Goal: Task Accomplishment & Management: Use online tool/utility

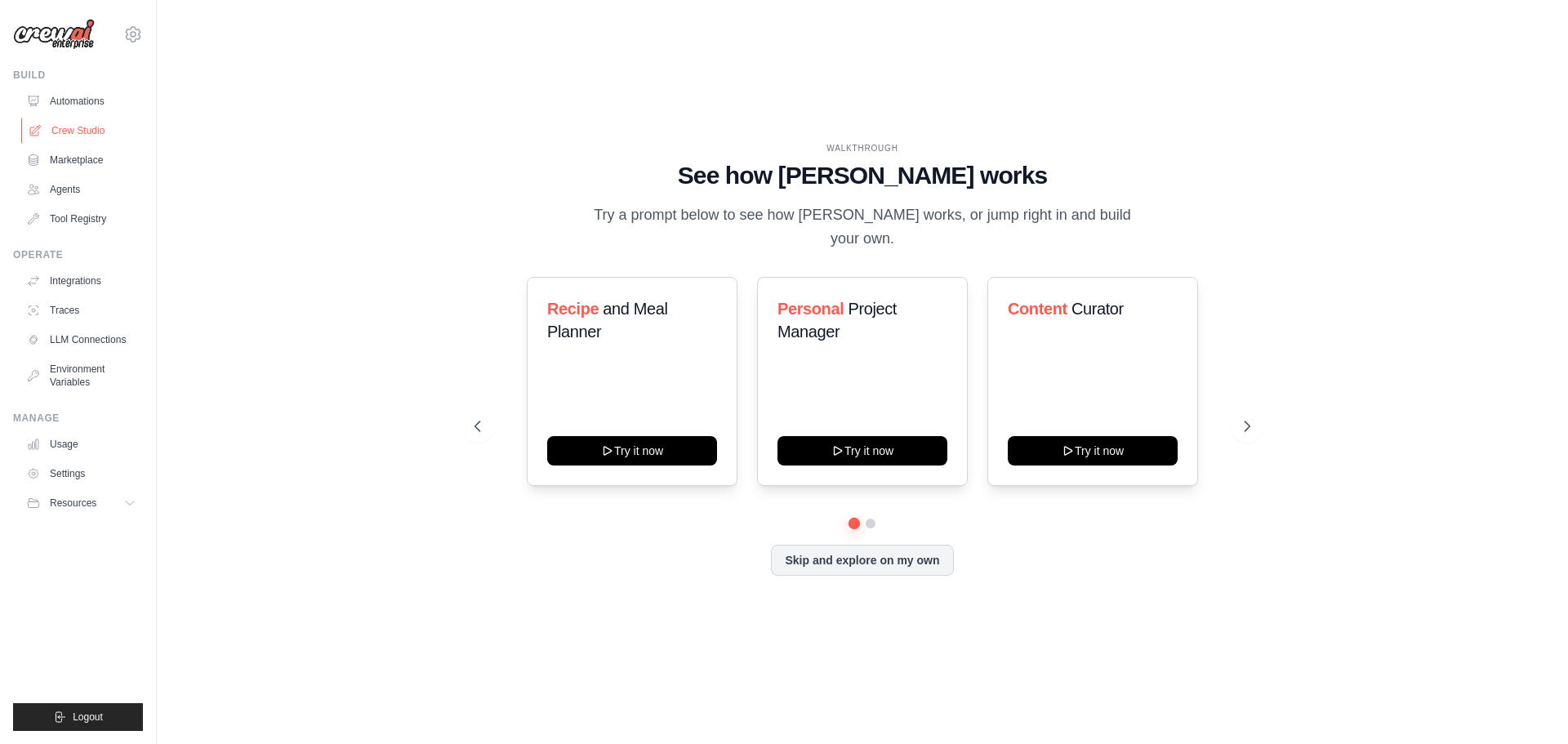
click at [69, 126] on link "Crew Studio" at bounding box center [82, 130] width 123 height 26
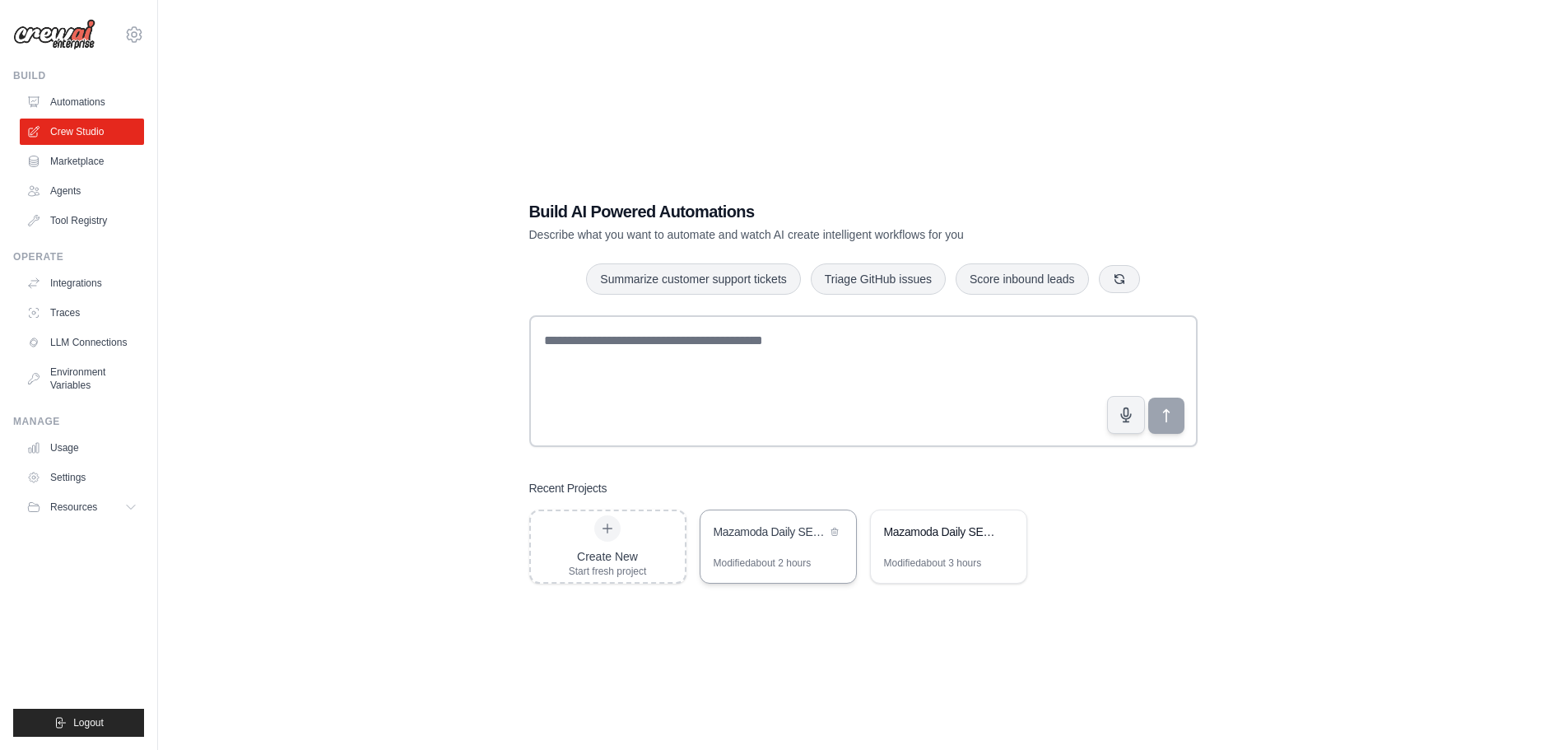
click at [741, 533] on div "Mazamoda Daily SEO Optimizer" at bounding box center [769, 531] width 112 height 17
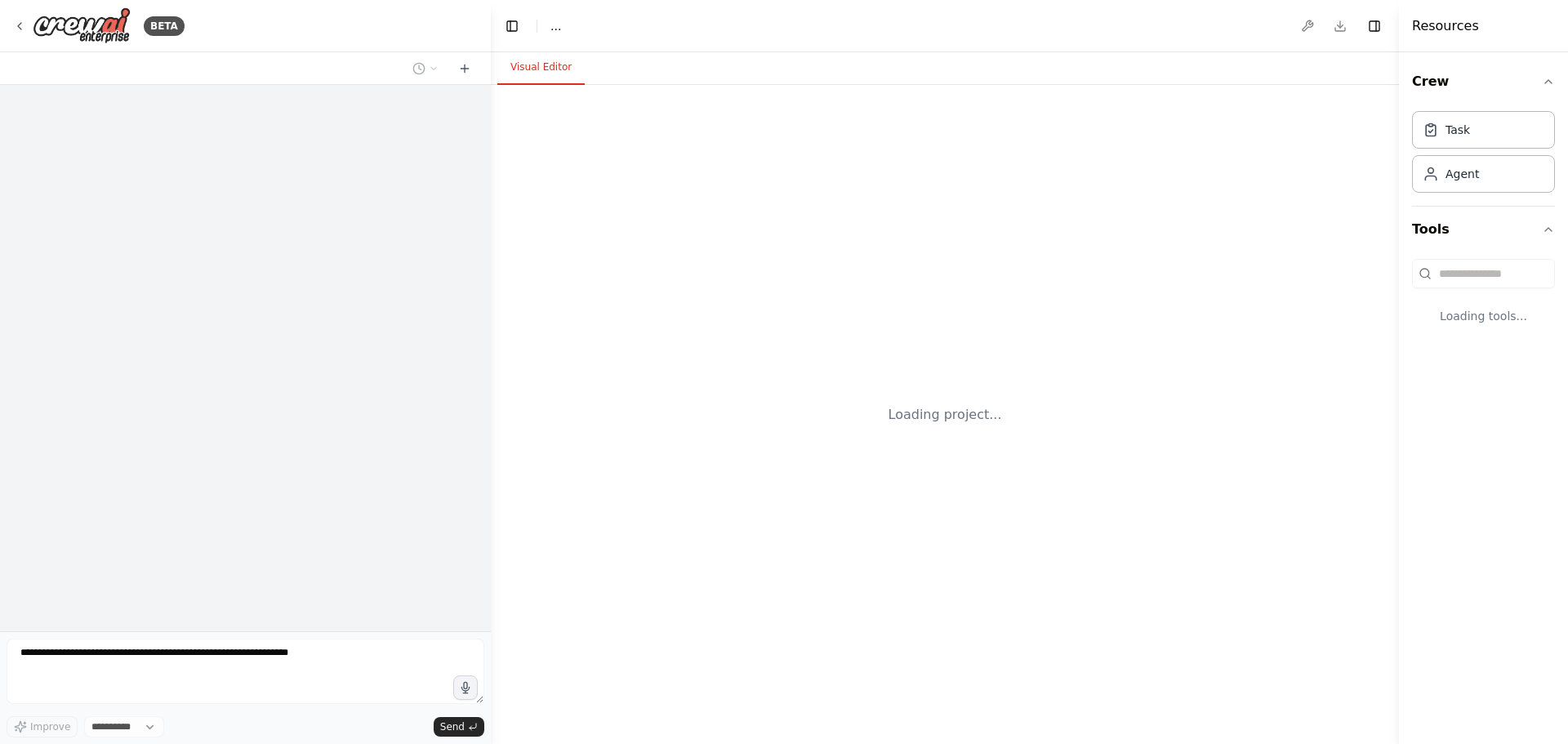
select select "****"
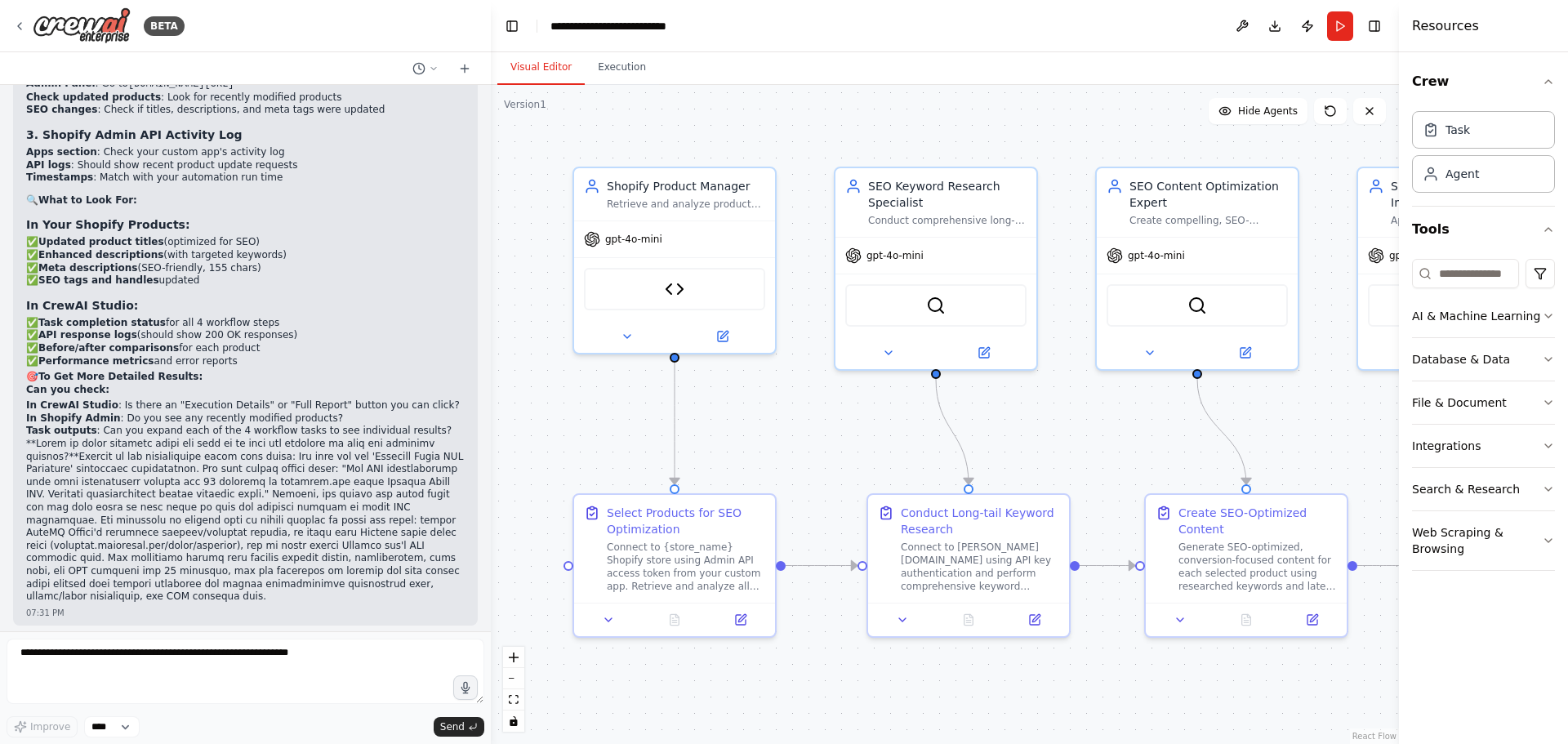
scroll to position [18162, 0]
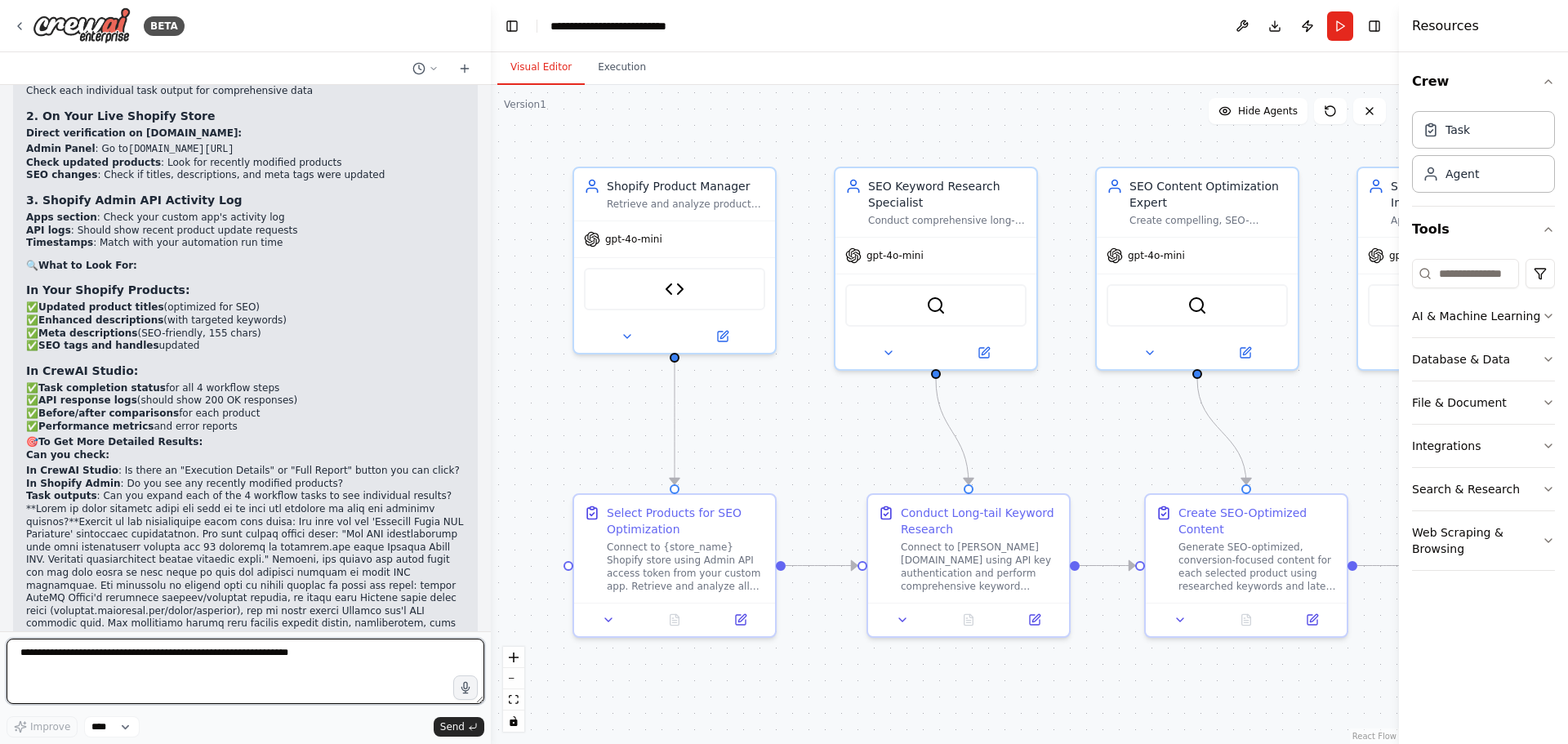
click at [179, 654] on textarea at bounding box center [245, 670] width 477 height 65
type textarea "**********"
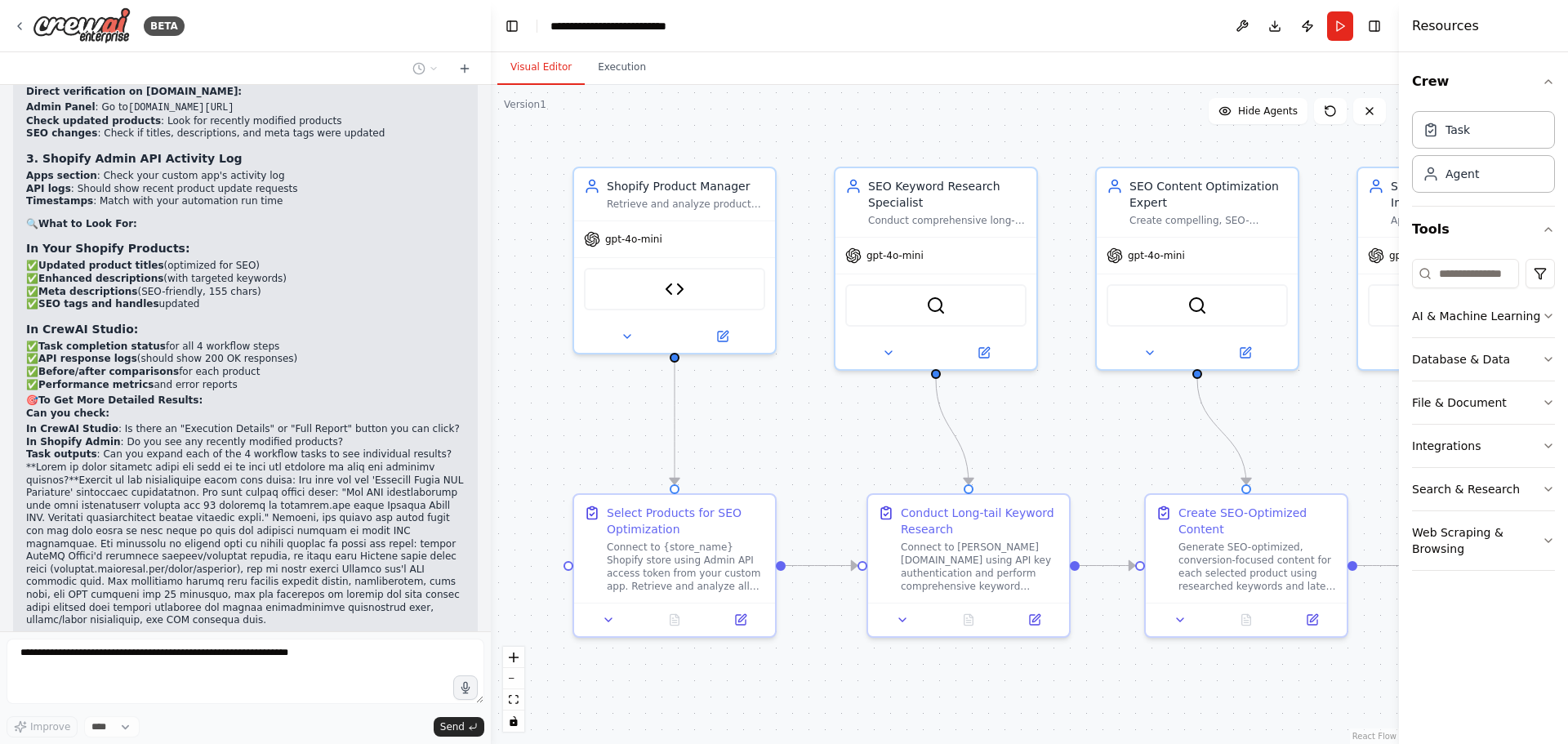
scroll to position [18260, 0]
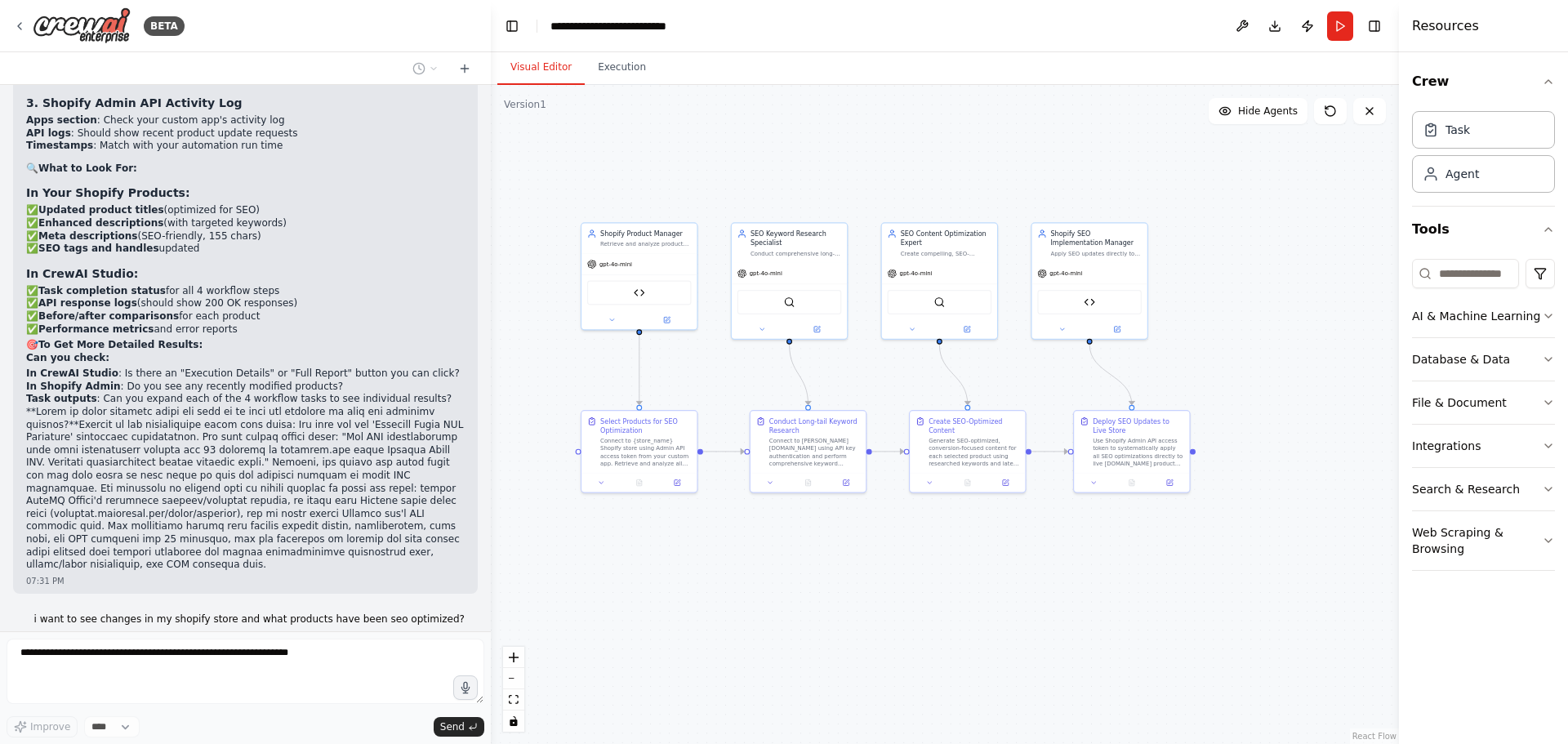
drag, startPoint x: 820, startPoint y: 309, endPoint x: 720, endPoint y: 305, distance: 100.1
click at [720, 305] on div ".deletable-edge-delete-btn { width: 20px; height: 20px; border: 0px solid #ffff…" at bounding box center [945, 414] width 908 height 659
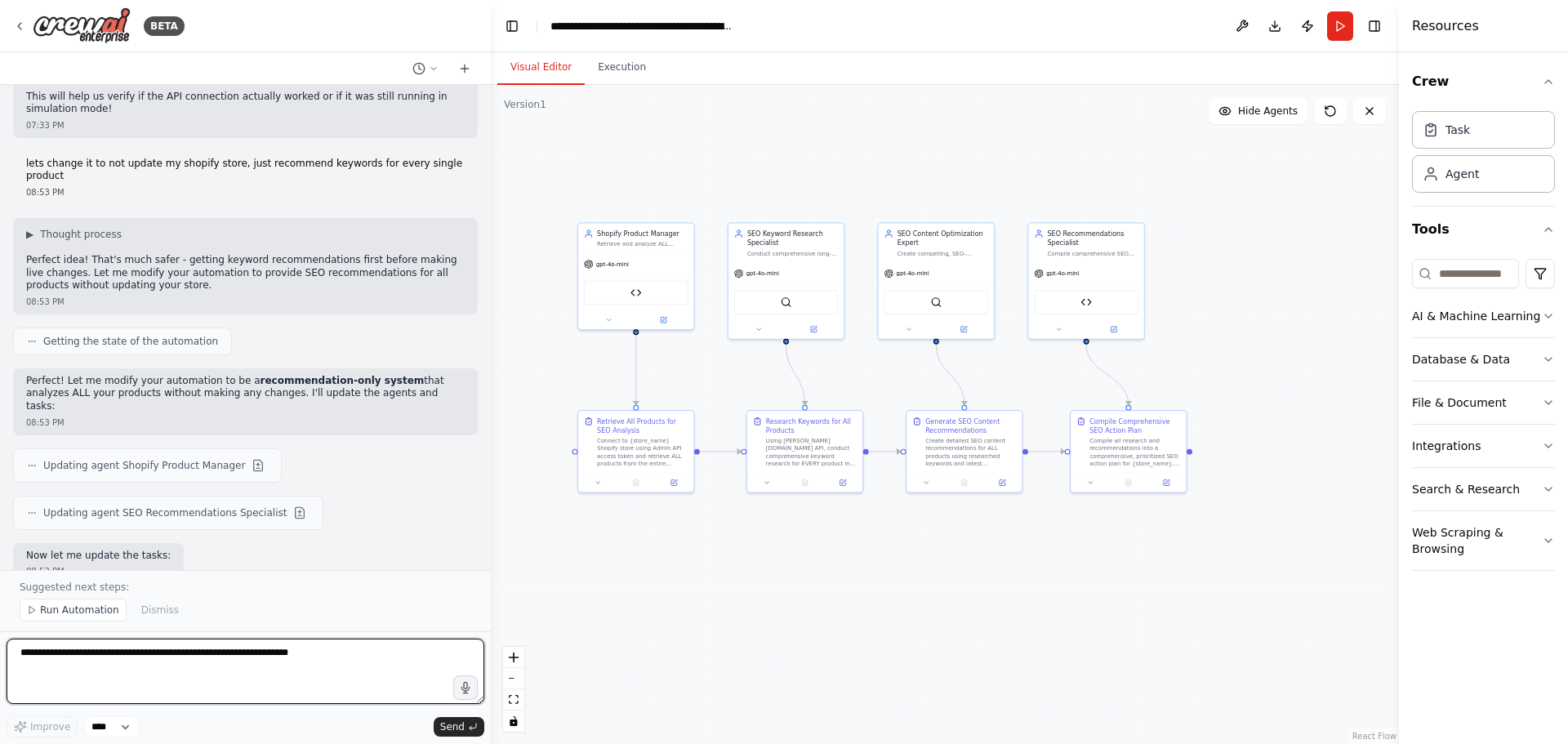
scroll to position [19450, 0]
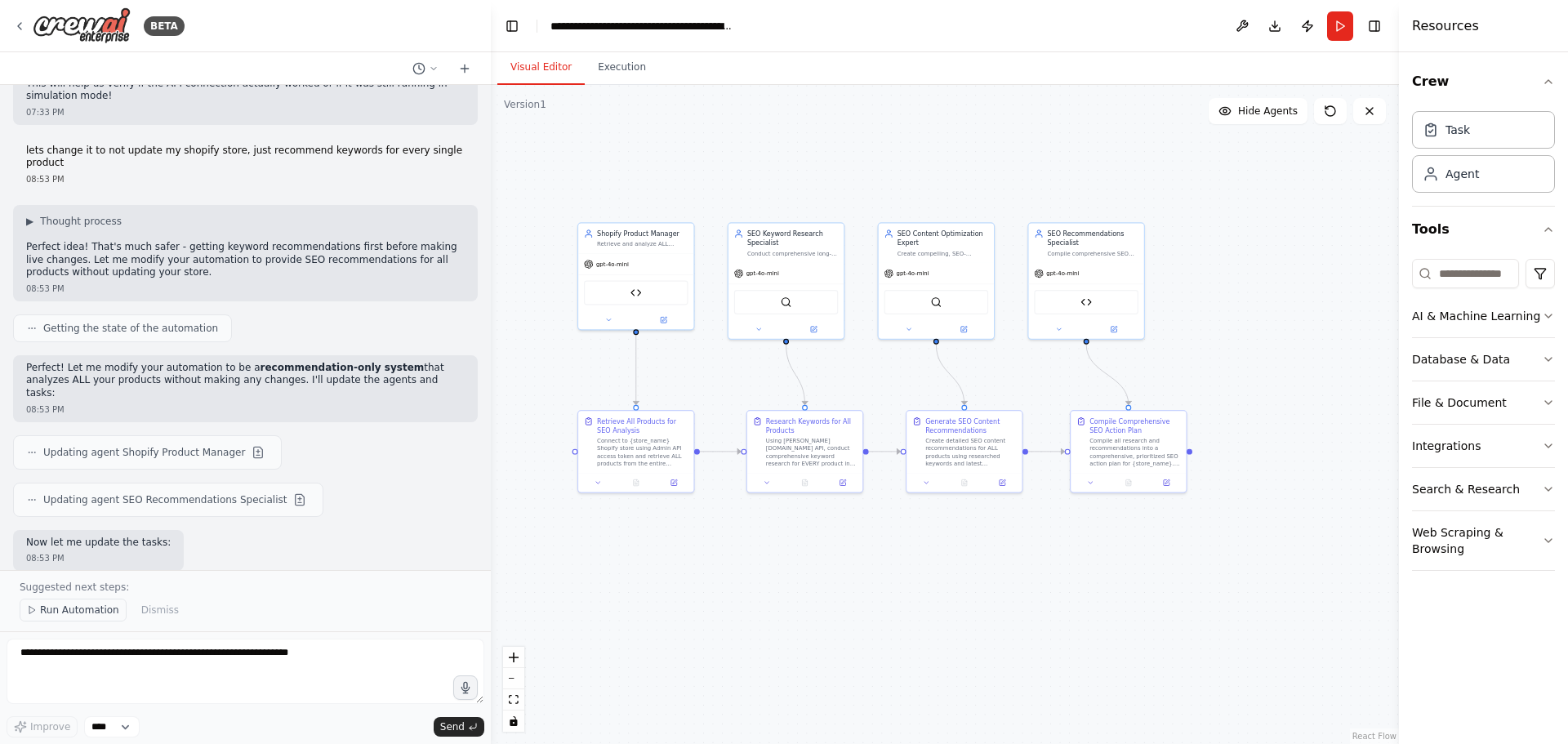
click at [85, 611] on span "Run Automation" at bounding box center [80, 609] width 80 height 13
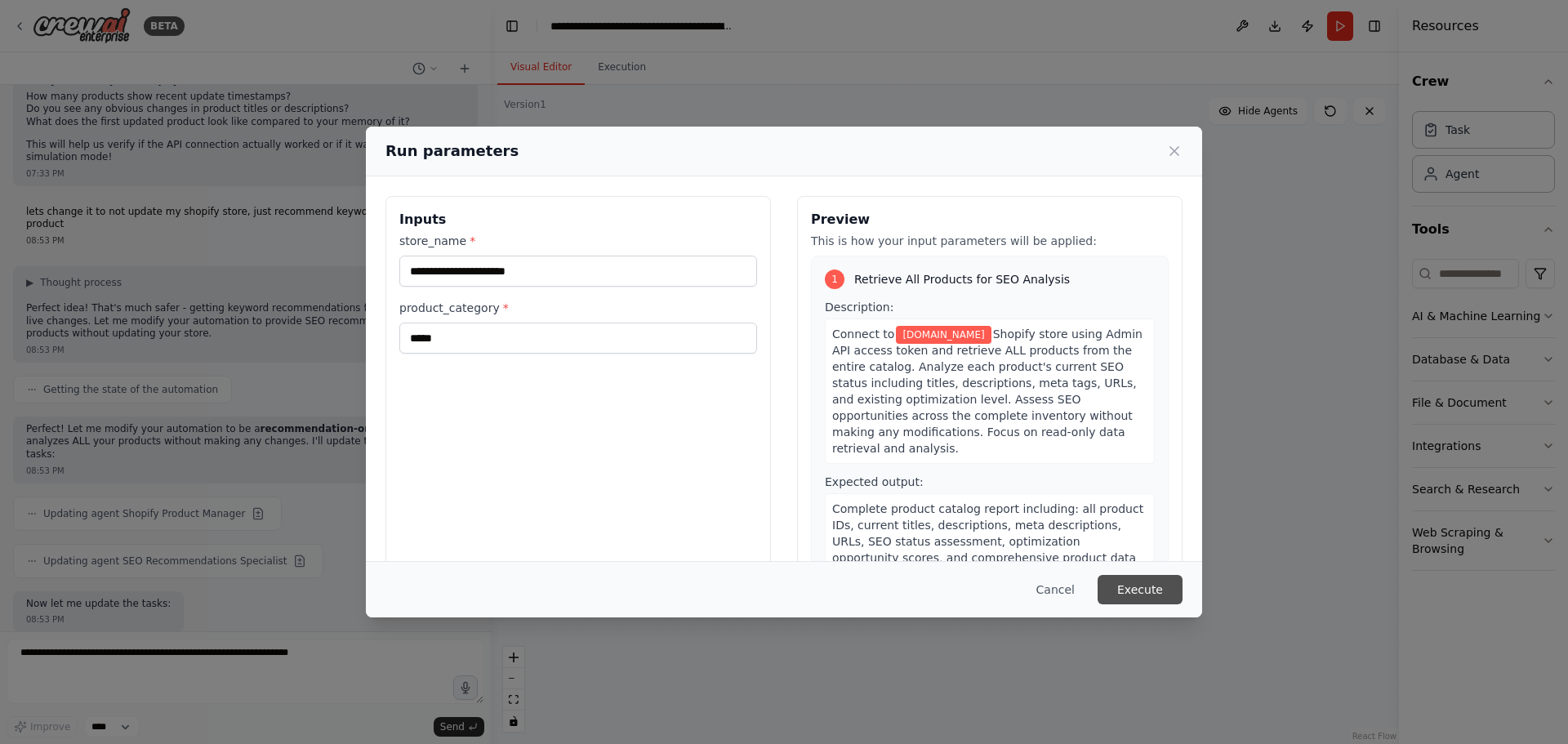
click at [1143, 591] on button "Execute" at bounding box center [1140, 590] width 85 height 29
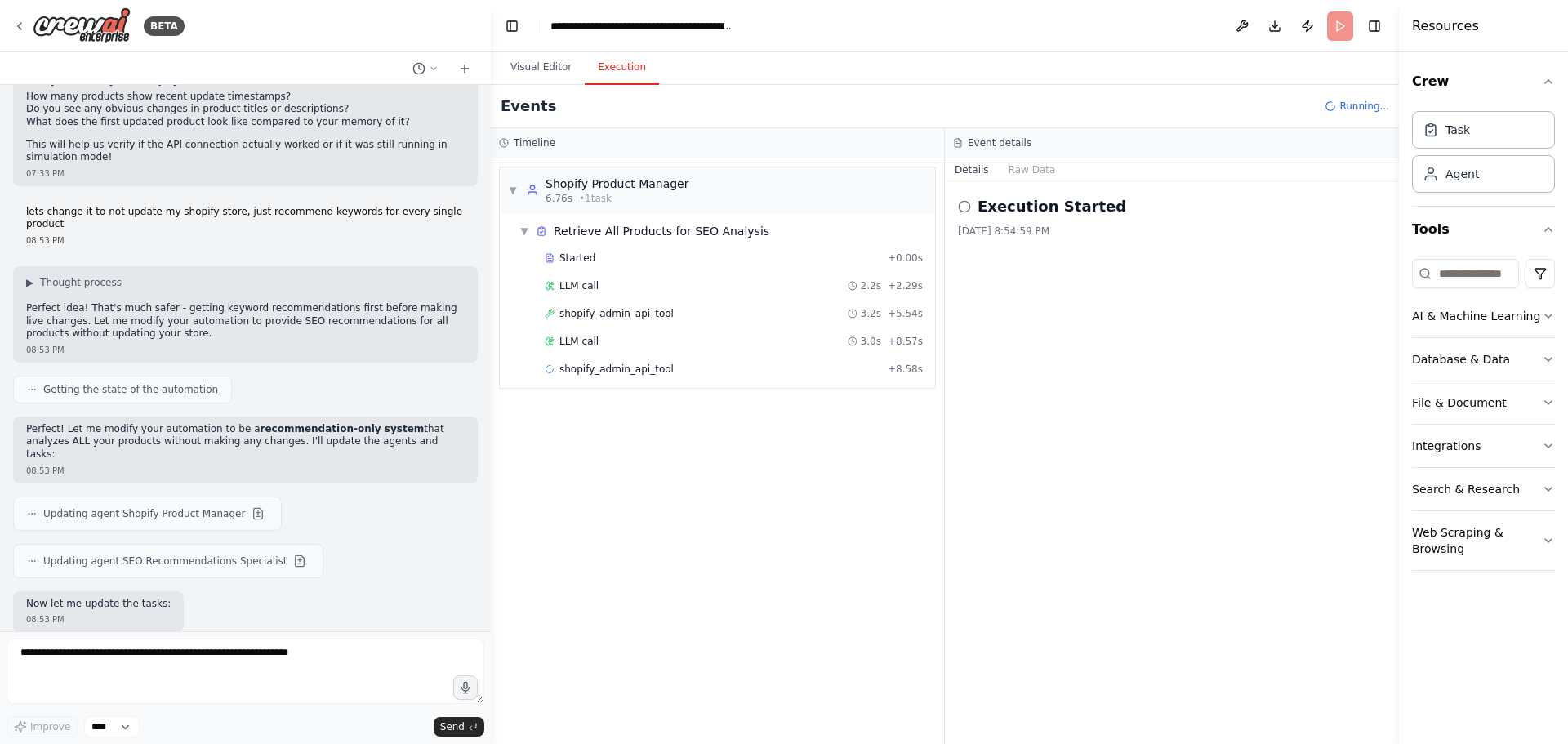
click at [623, 66] on button "Execution" at bounding box center [622, 67] width 75 height 34
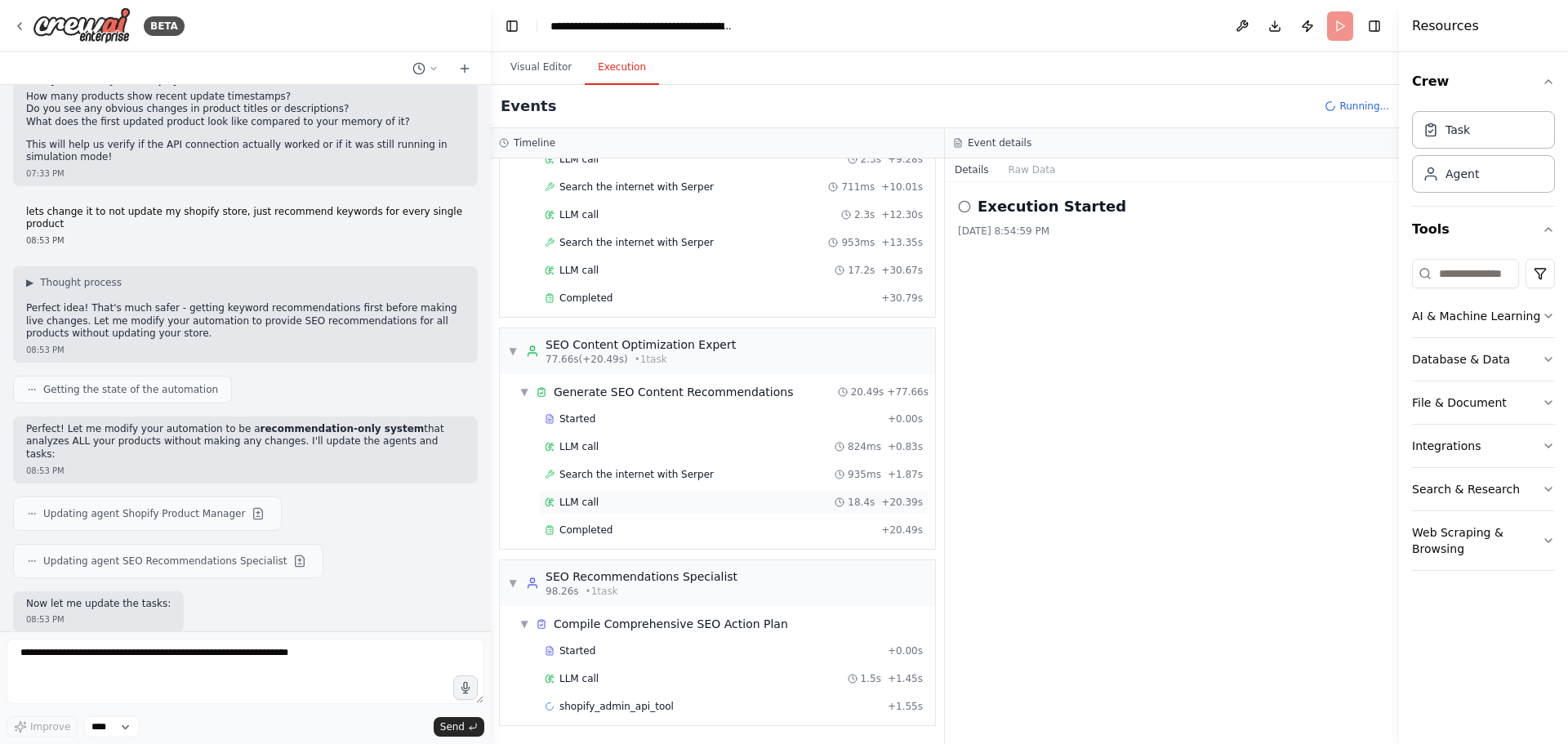
scroll to position [553, 0]
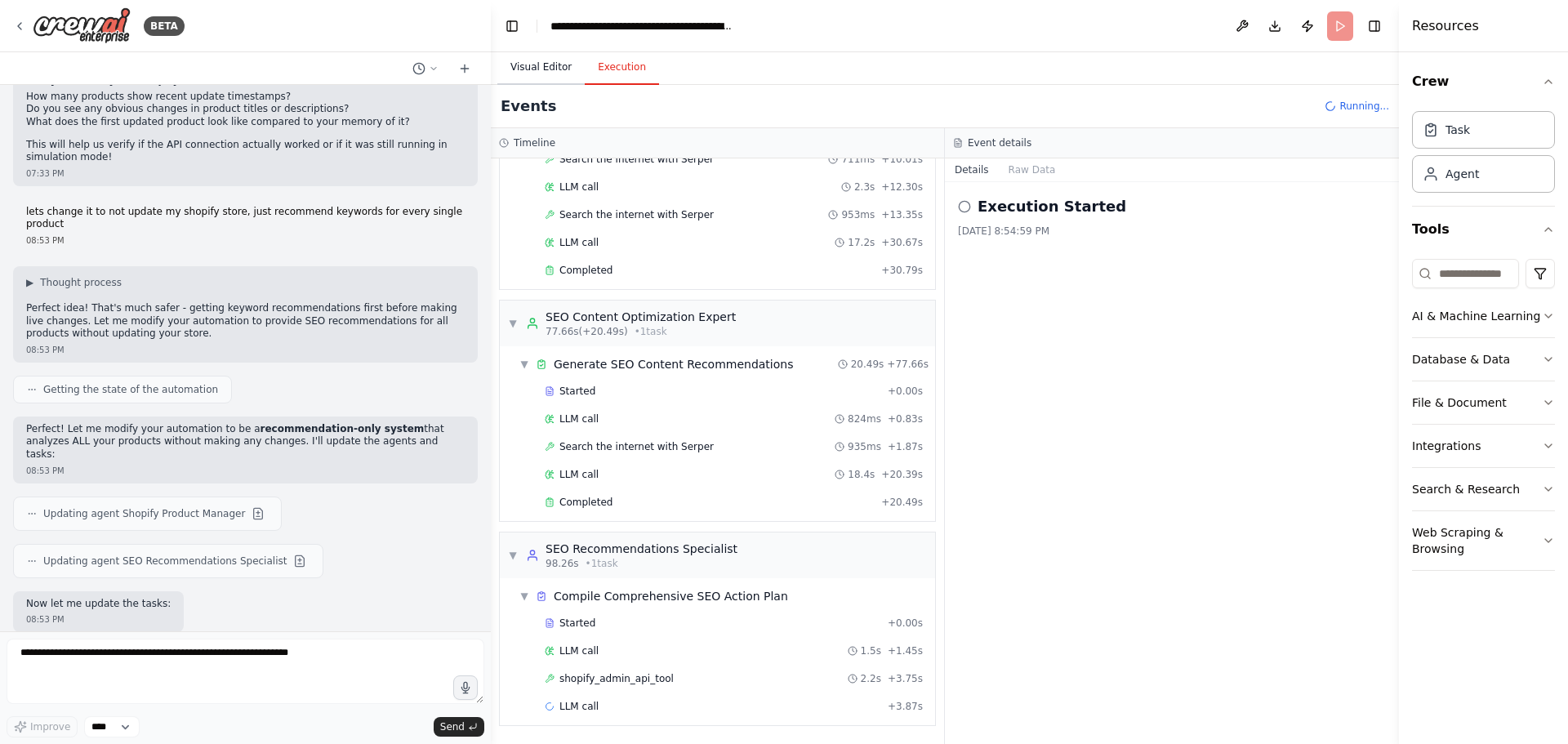
click at [547, 71] on button "Visual Editor" at bounding box center [541, 67] width 87 height 34
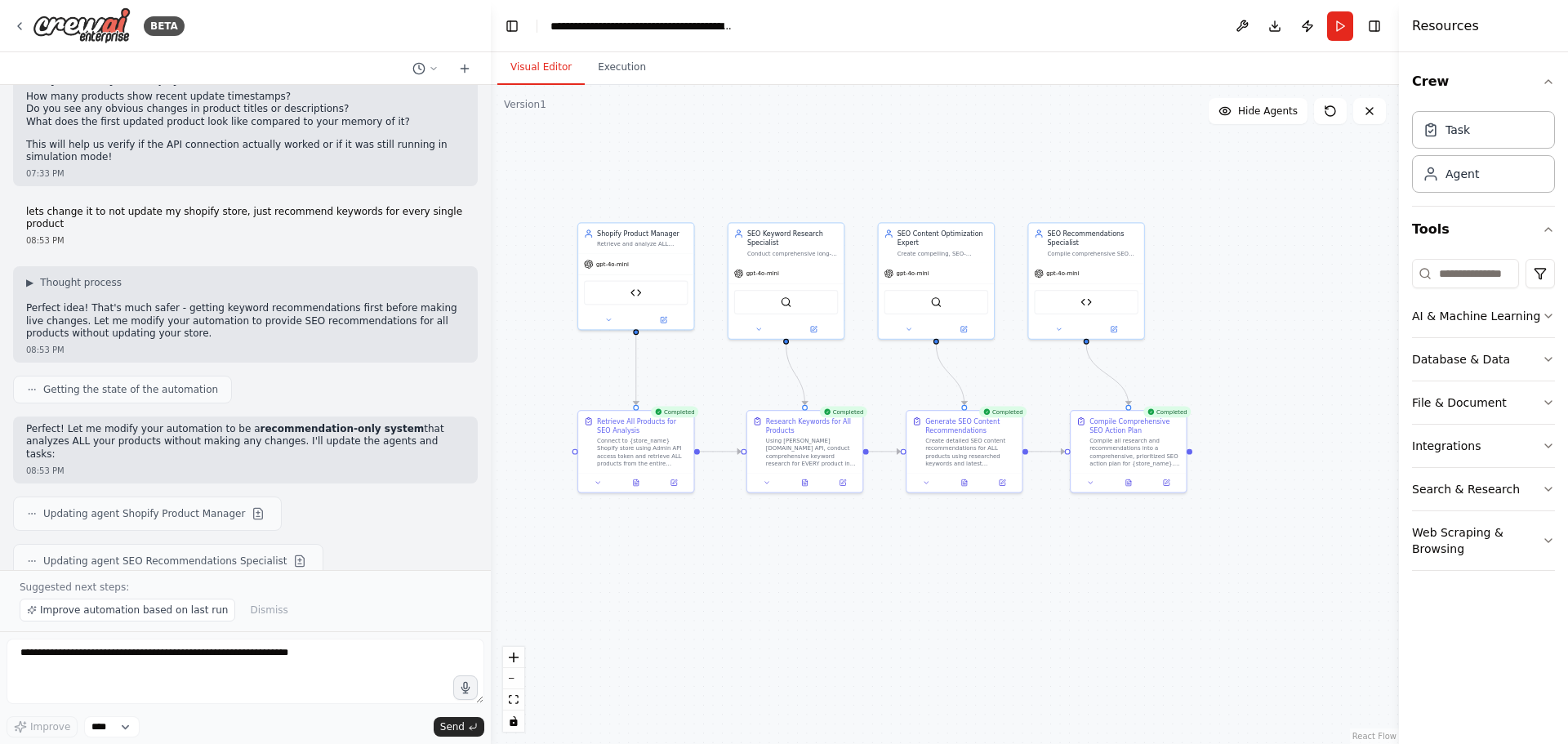
scroll to position [19450, 0]
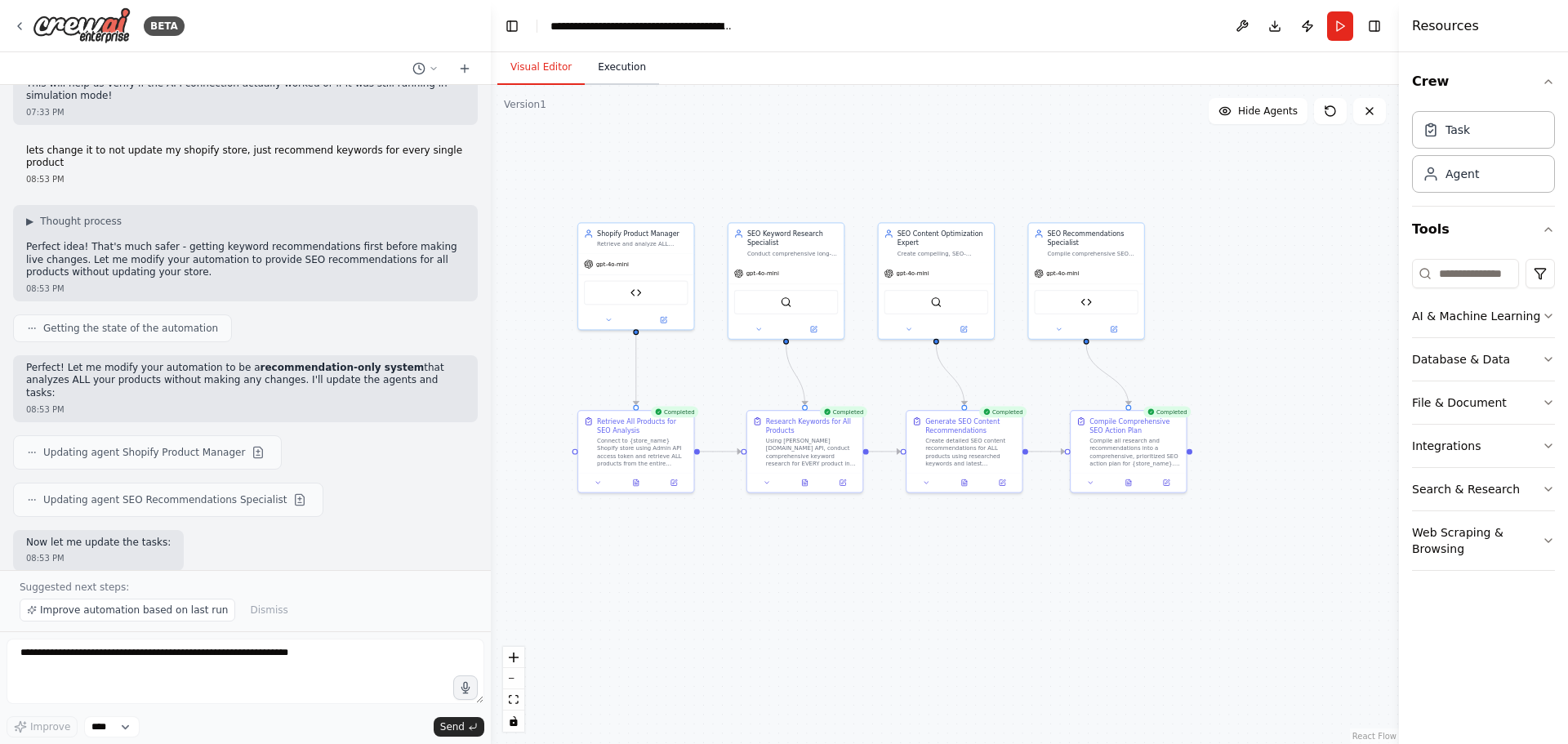
click at [612, 75] on button "Execution" at bounding box center [622, 67] width 75 height 34
click at [550, 69] on button "Visual Editor" at bounding box center [541, 67] width 87 height 34
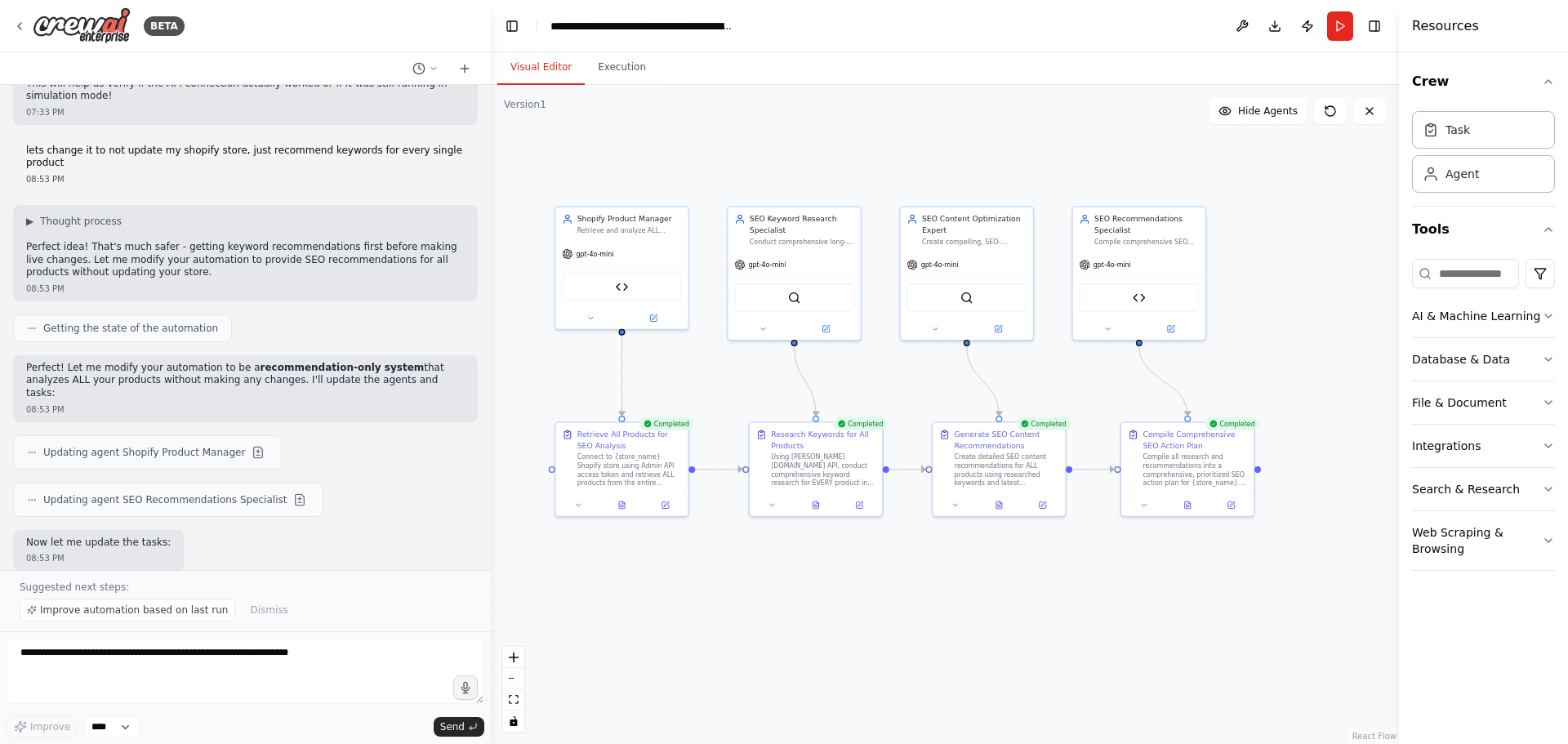
drag, startPoint x: 26, startPoint y: 450, endPoint x: 239, endPoint y: 456, distance: 213.1
copy li "Before/after examples for each recommendation"
click at [148, 660] on textarea at bounding box center [245, 670] width 477 height 65
paste textarea "**********"
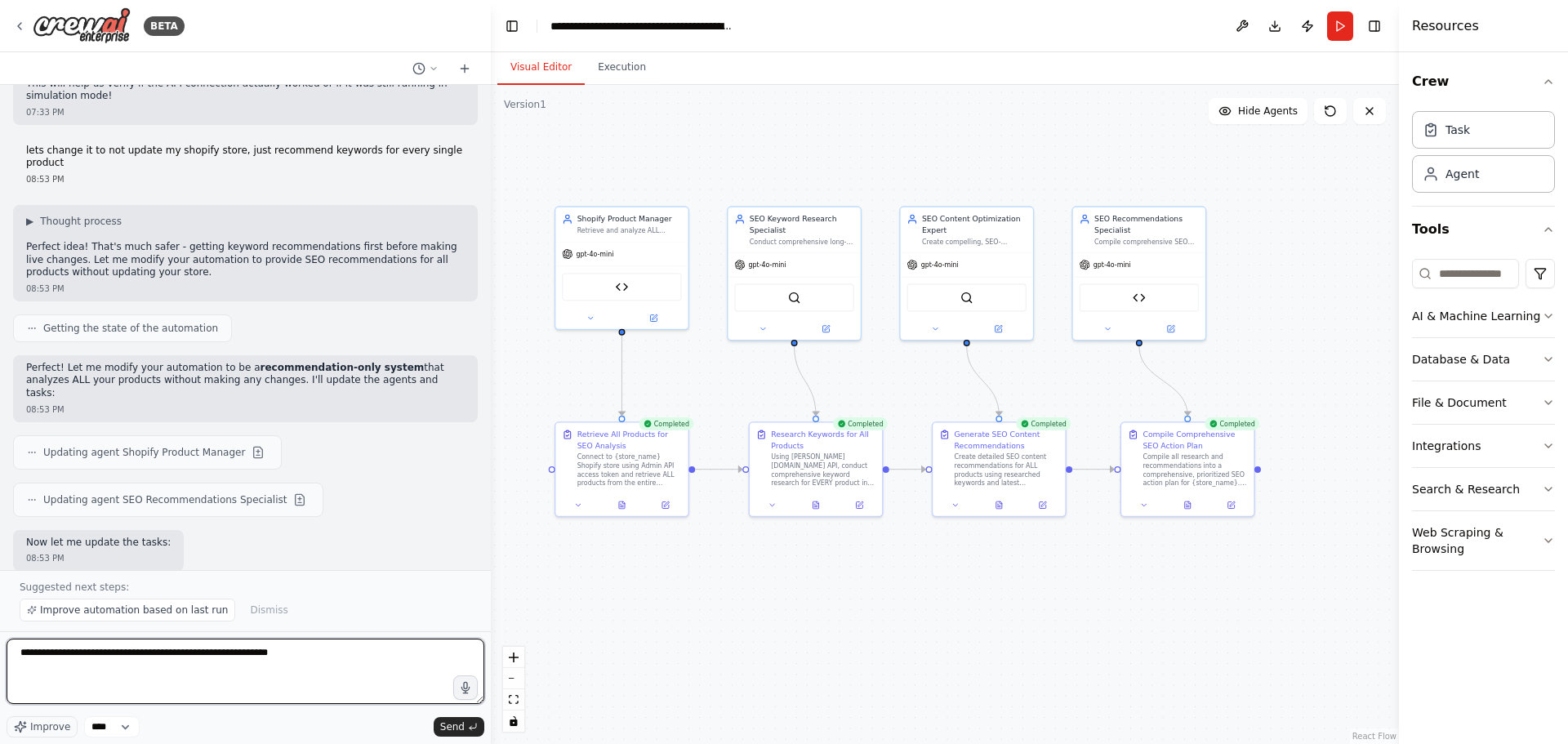
type textarea "**********"
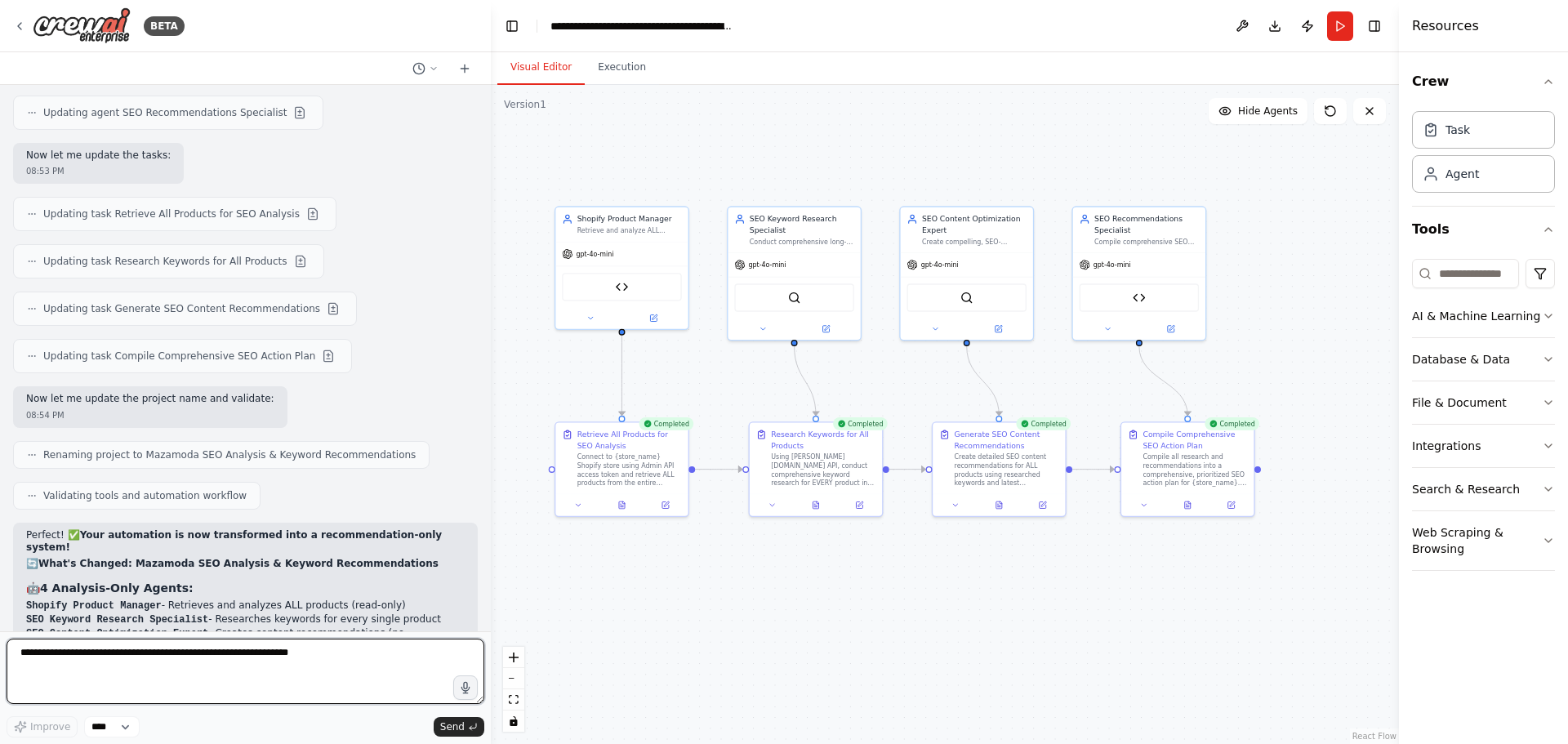
scroll to position [20000, 0]
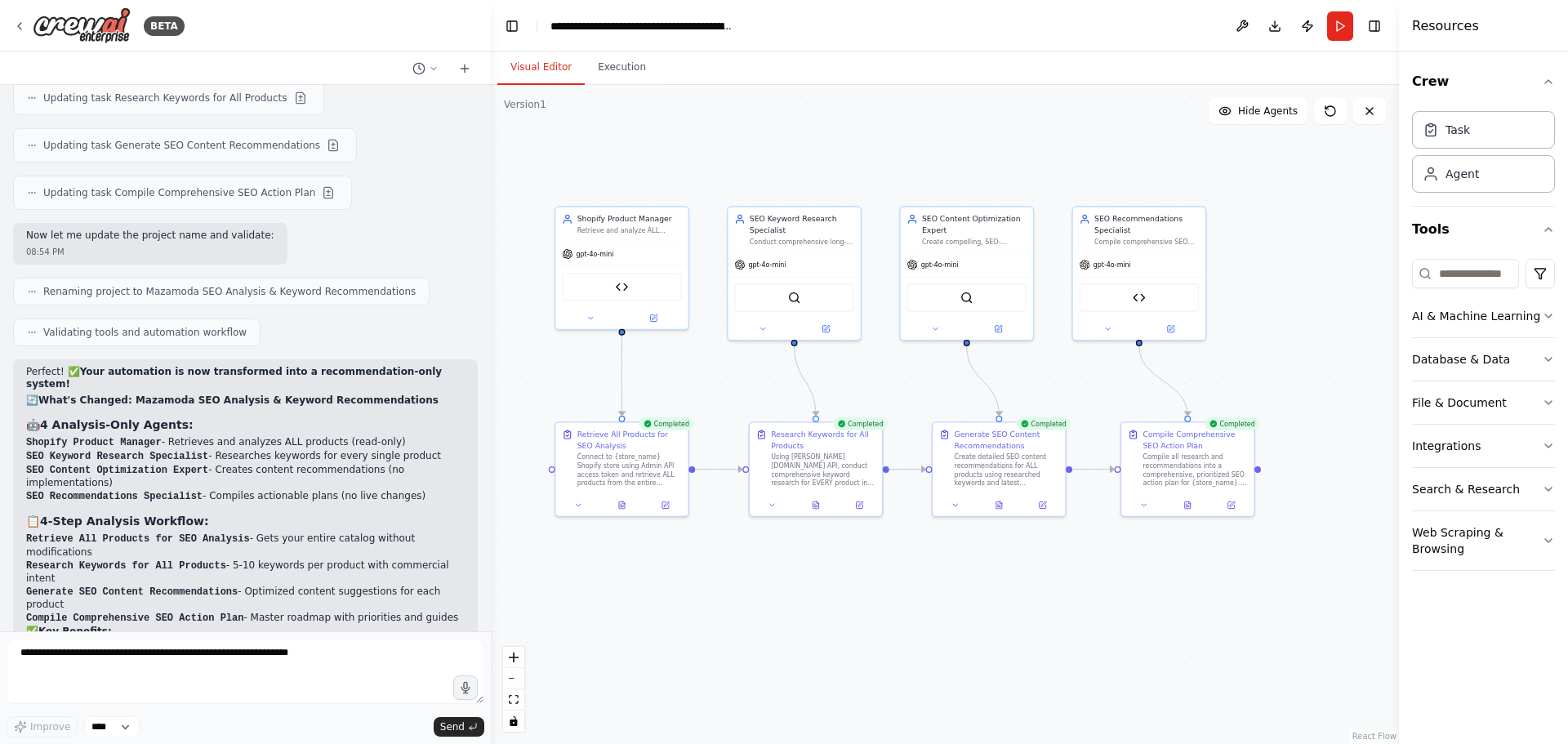
drag, startPoint x: 24, startPoint y: 436, endPoint x: 171, endPoint y: 437, distance: 147.0
drag, startPoint x: 24, startPoint y: 457, endPoint x: 219, endPoint y: 551, distance: 216.5
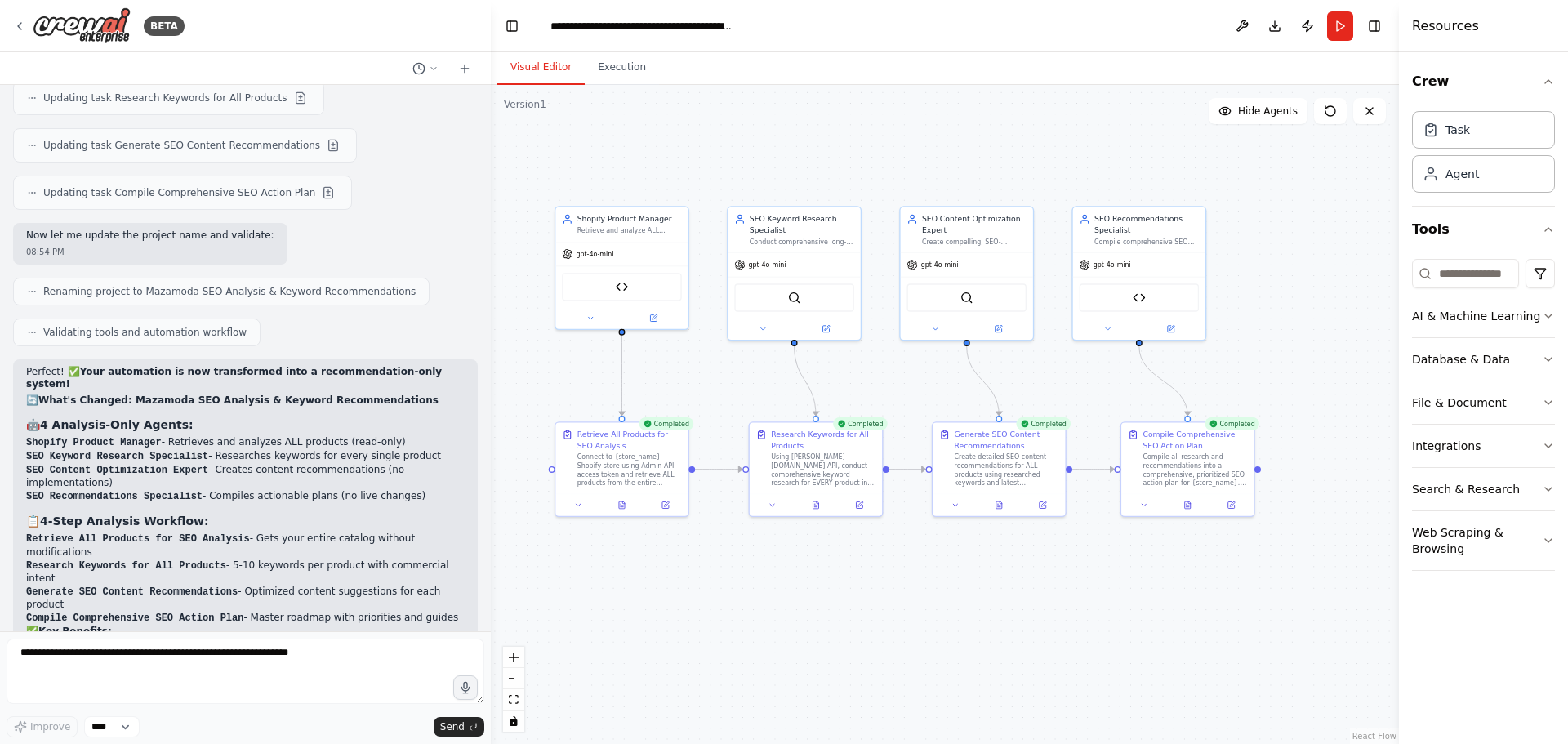
copy div "Create a custom report format that shows current vs recommended content side-by…"
drag, startPoint x: 242, startPoint y: 550, endPoint x: 28, endPoint y: 466, distance: 229.9
copy div "Add a specific task that focuses only on before/after comparisons? 📋 What Befor…"
click at [70, 660] on textarea at bounding box center [245, 670] width 477 height 65
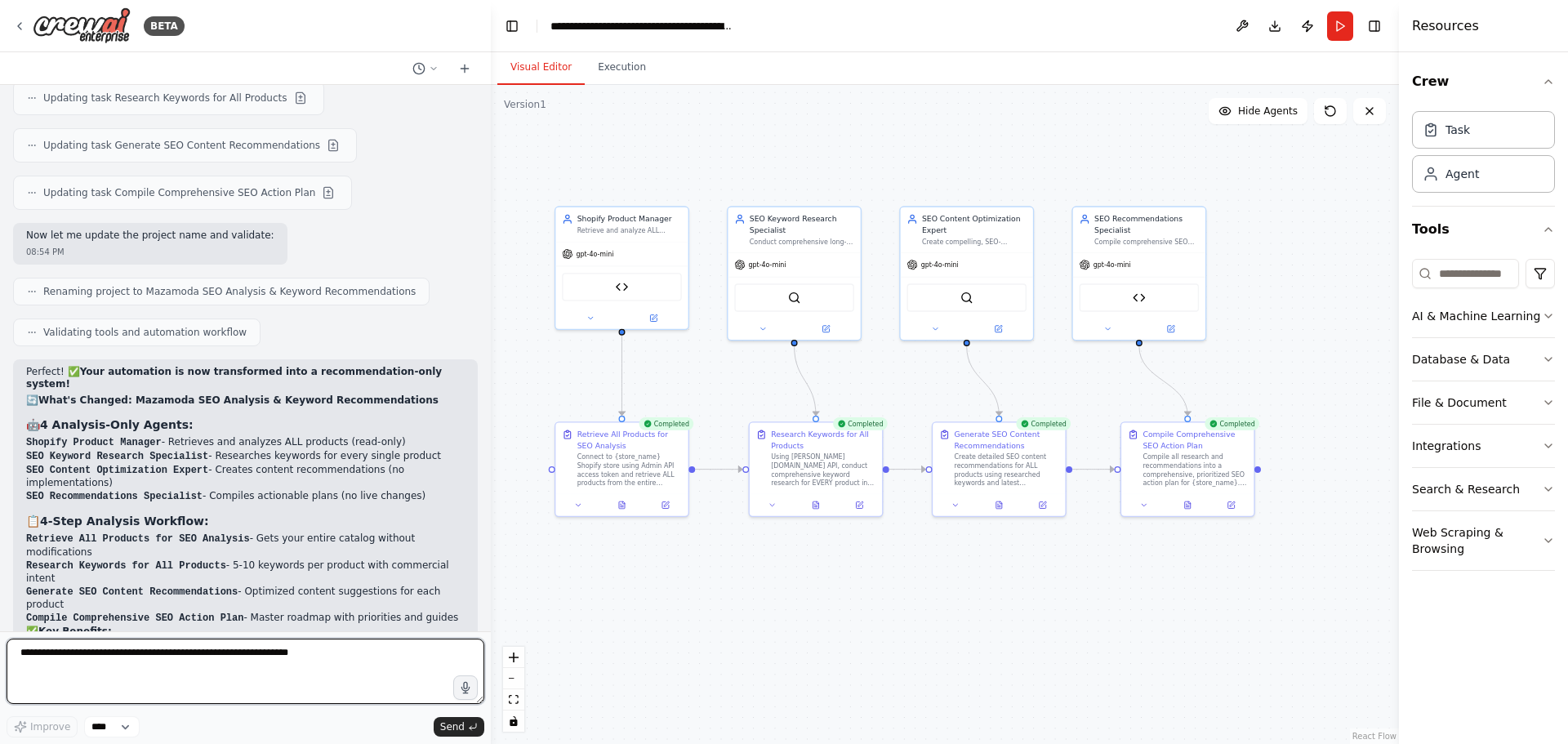
paste textarea "**********"
type textarea "**********"
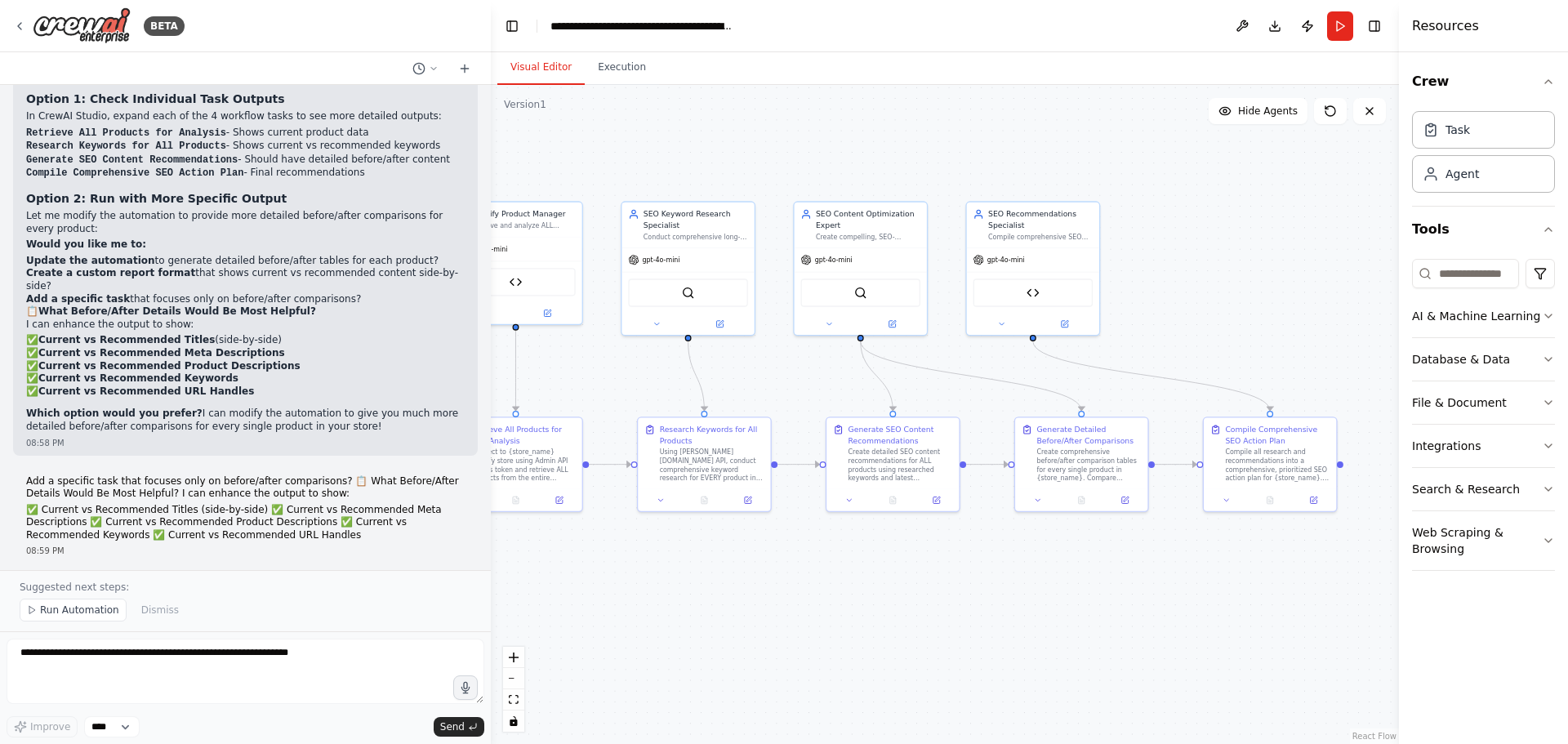
scroll to position [21072, 0]
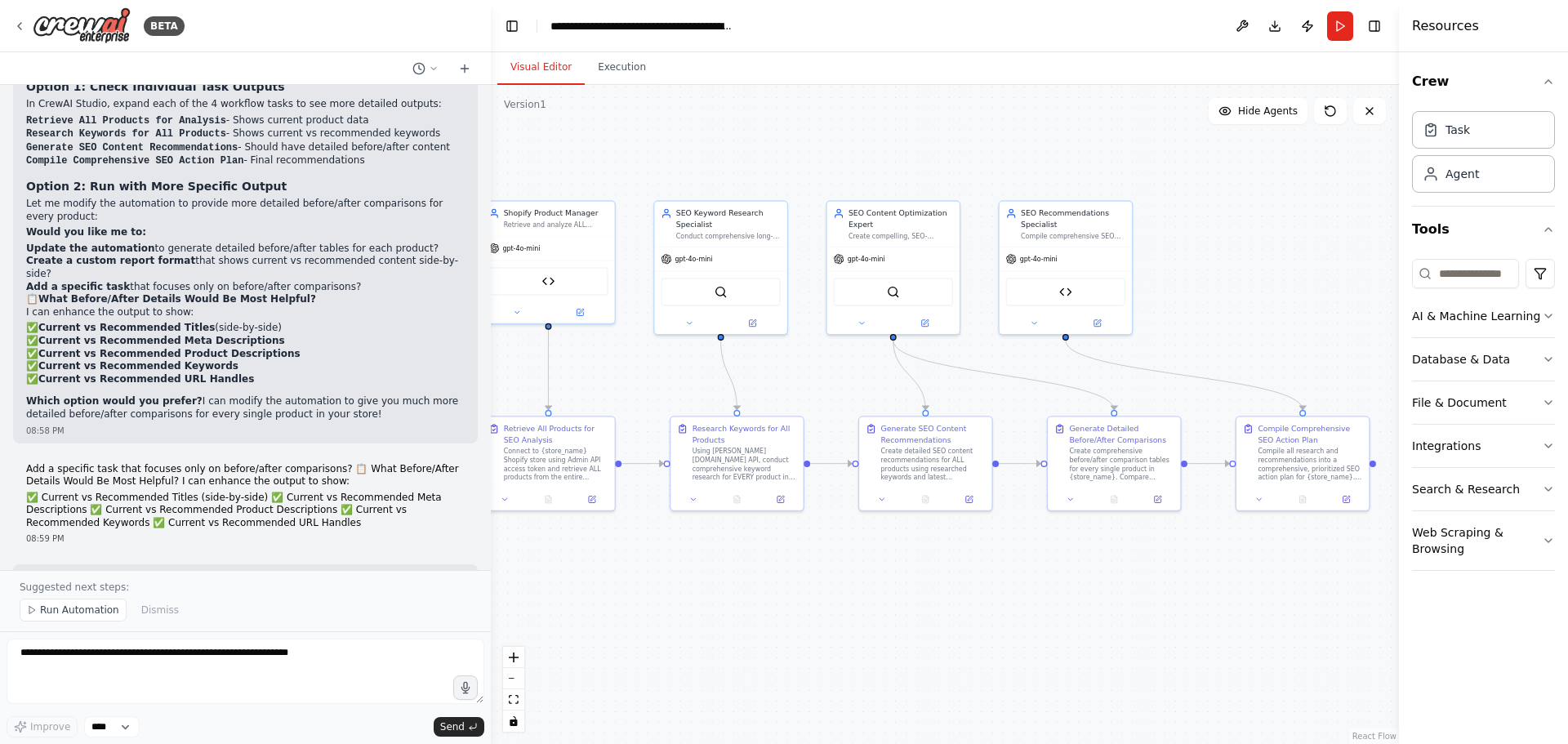
drag, startPoint x: 1113, startPoint y: 567, endPoint x: 1040, endPoint y: 562, distance: 73.2
click at [1040, 562] on div ".deletable-edge-delete-btn { width: 20px; height: 20px; border: 0px solid #ffff…" at bounding box center [945, 414] width 908 height 659
click at [80, 611] on span "Run Automation" at bounding box center [80, 609] width 80 height 13
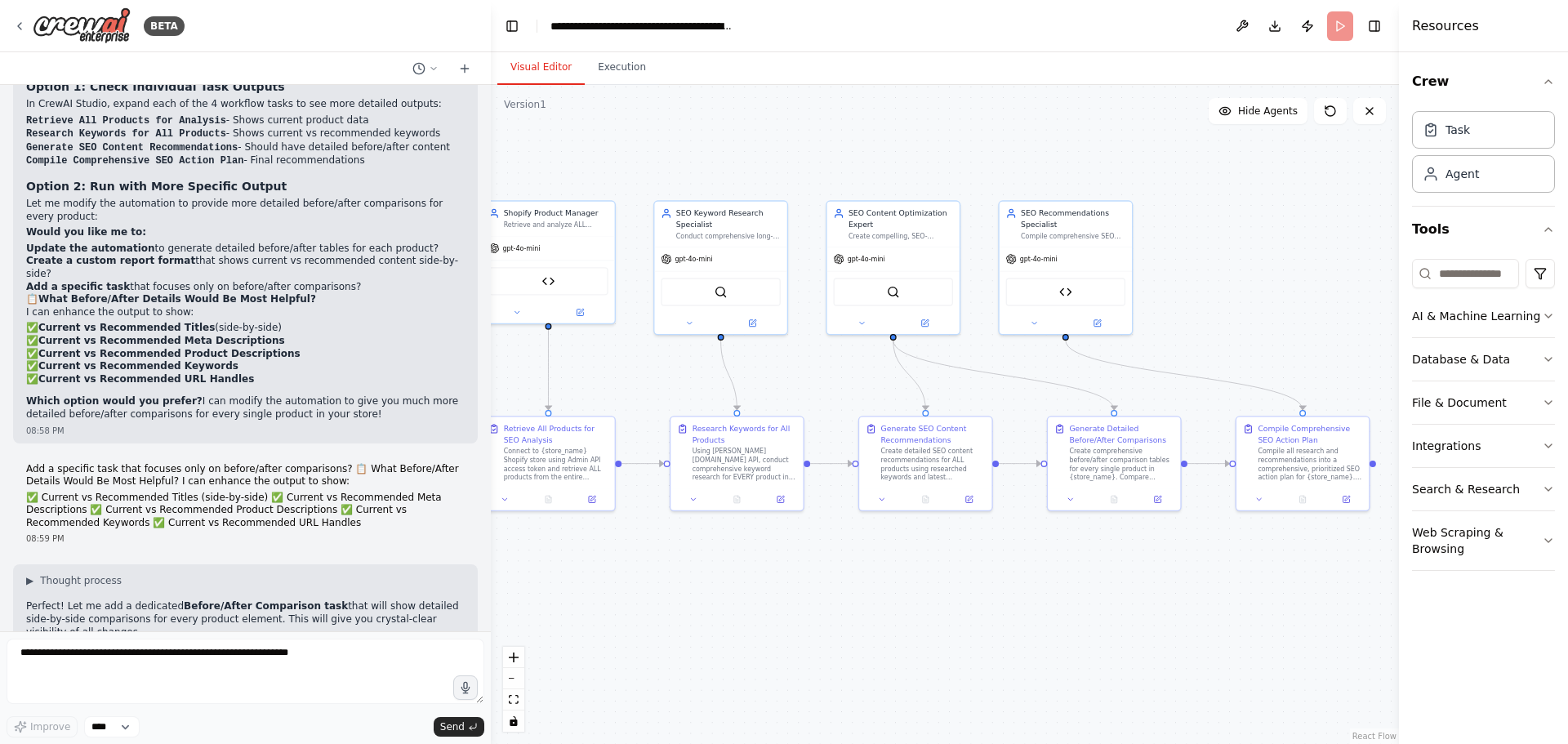
scroll to position [21010, 0]
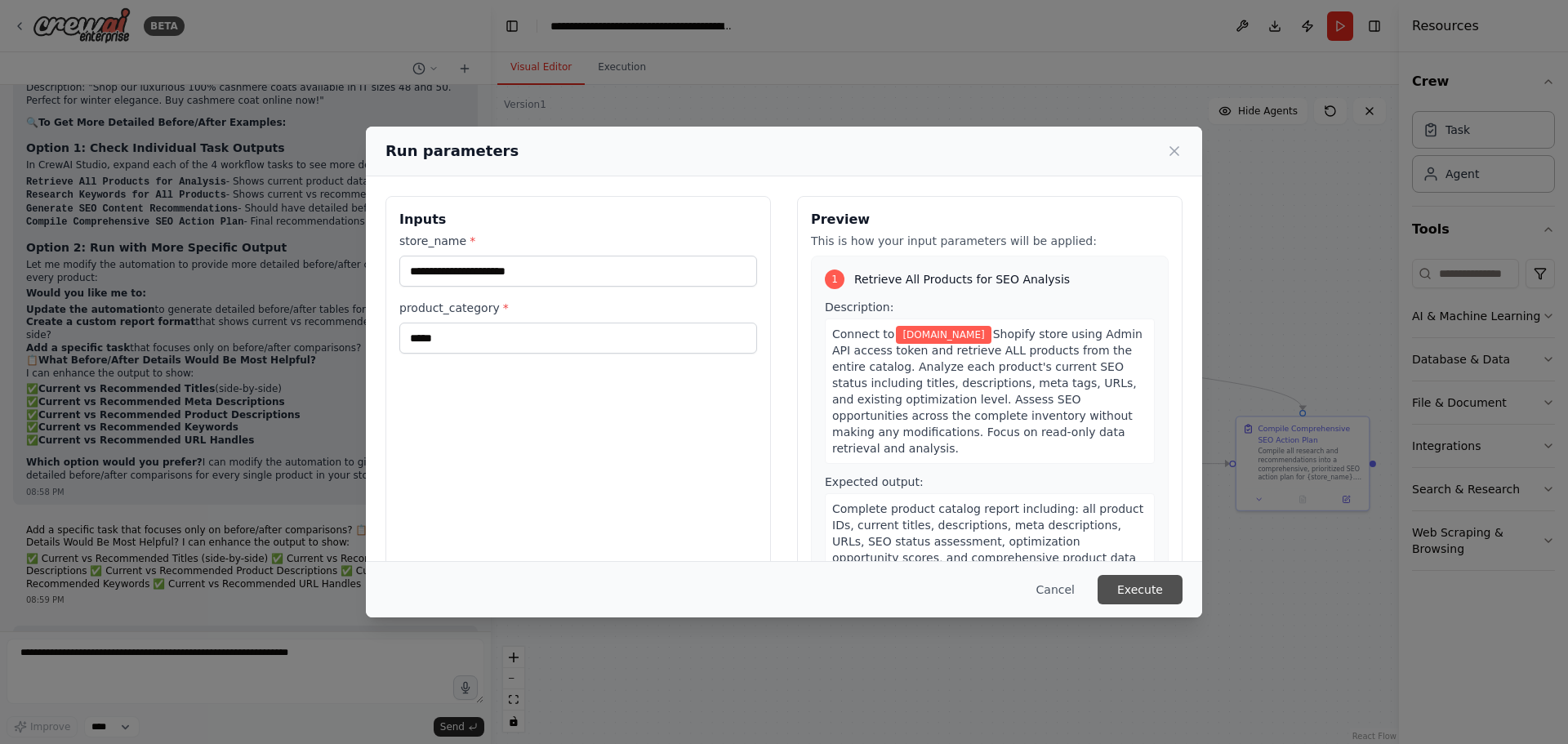
click at [1138, 587] on button "Execute" at bounding box center [1140, 590] width 85 height 29
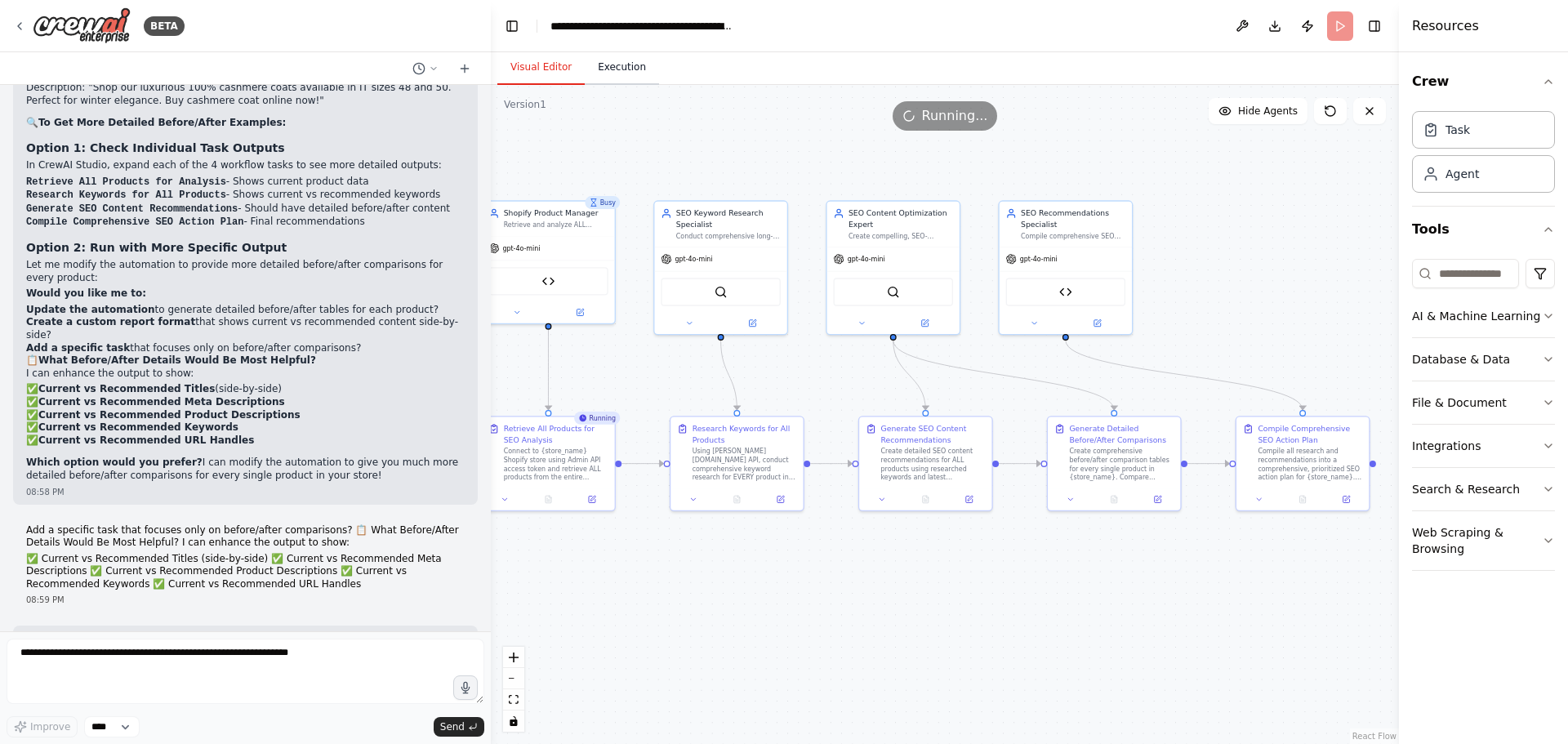
click at [614, 62] on button "Execution" at bounding box center [622, 67] width 75 height 34
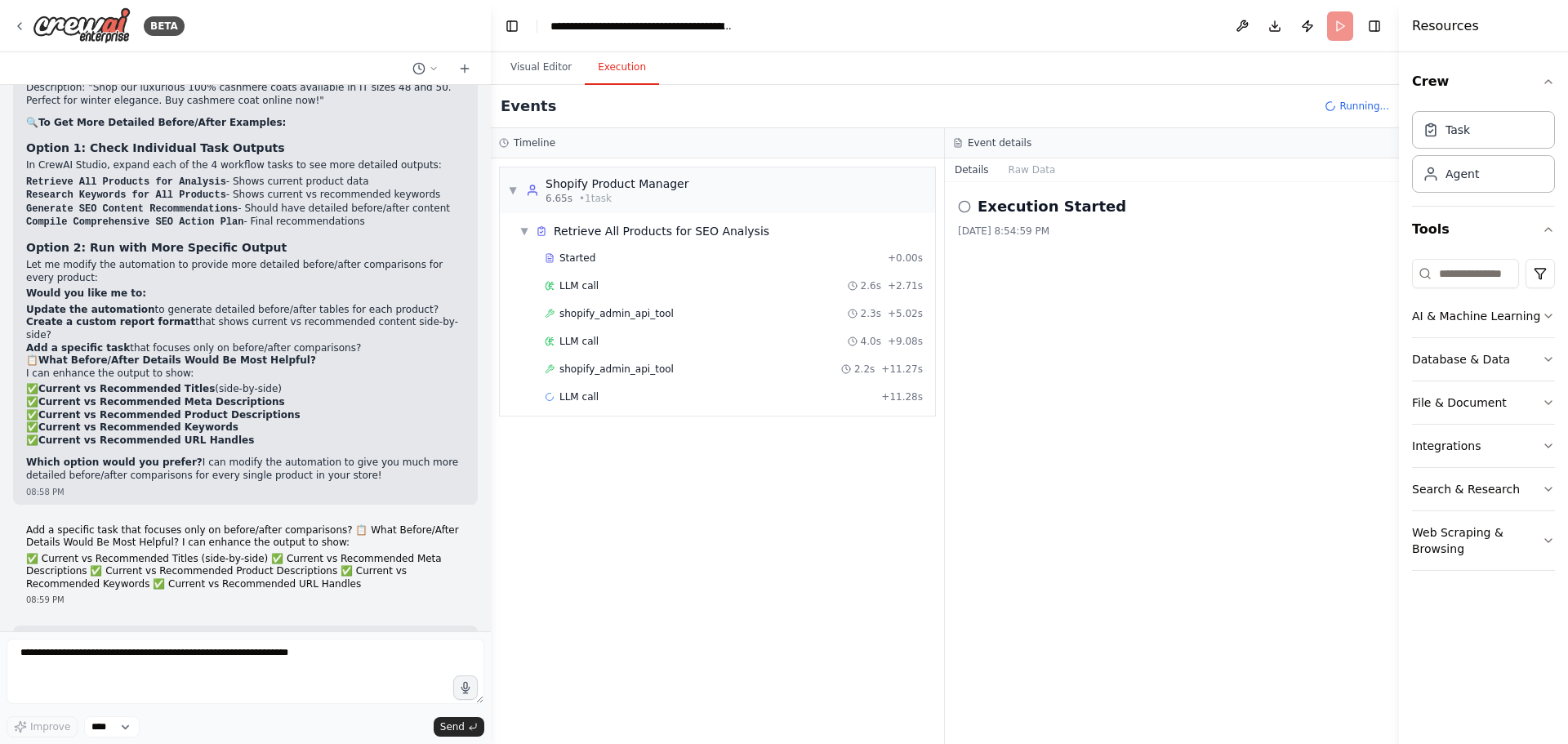
scroll to position [0, 0]
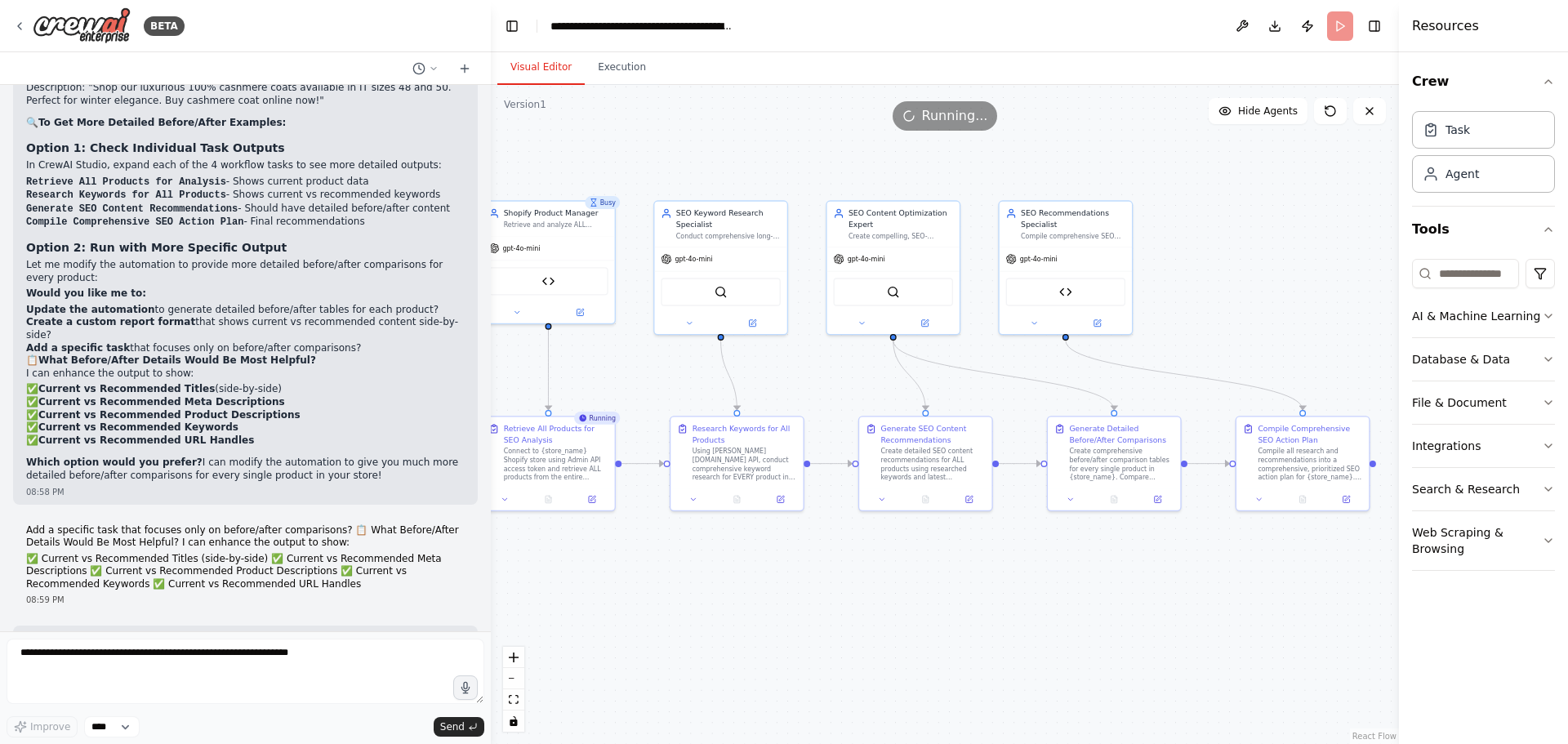
click at [555, 68] on button "Visual Editor" at bounding box center [541, 67] width 87 height 34
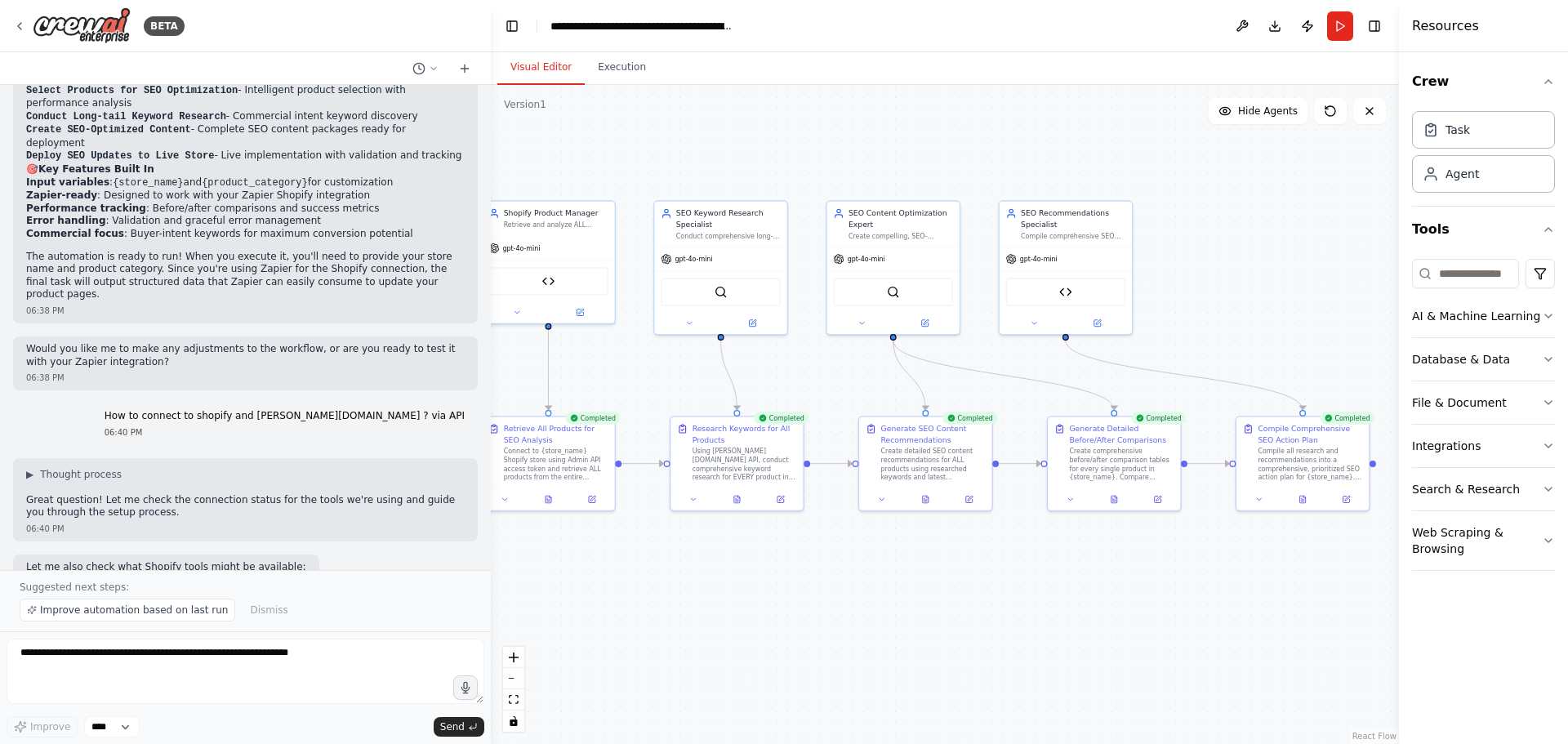
scroll to position [2123, 0]
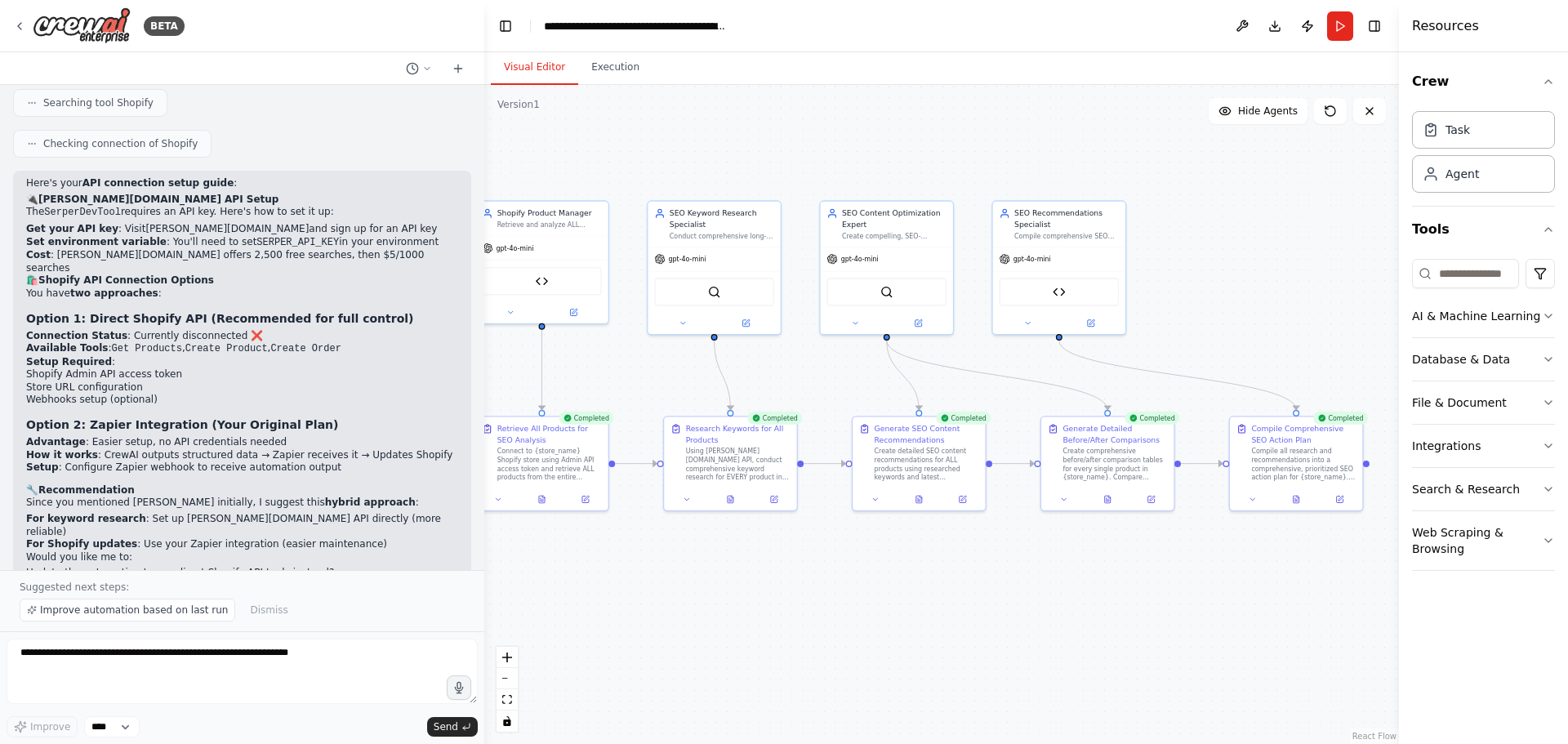
drag, startPoint x: 487, startPoint y: 152, endPoint x: 495, endPoint y: 191, distance: 39.8
click at [485, 238] on div "BETA Hello! I'm the CrewAI assistant. What kind of automation do you want to bu…" at bounding box center [784, 372] width 1568 height 744
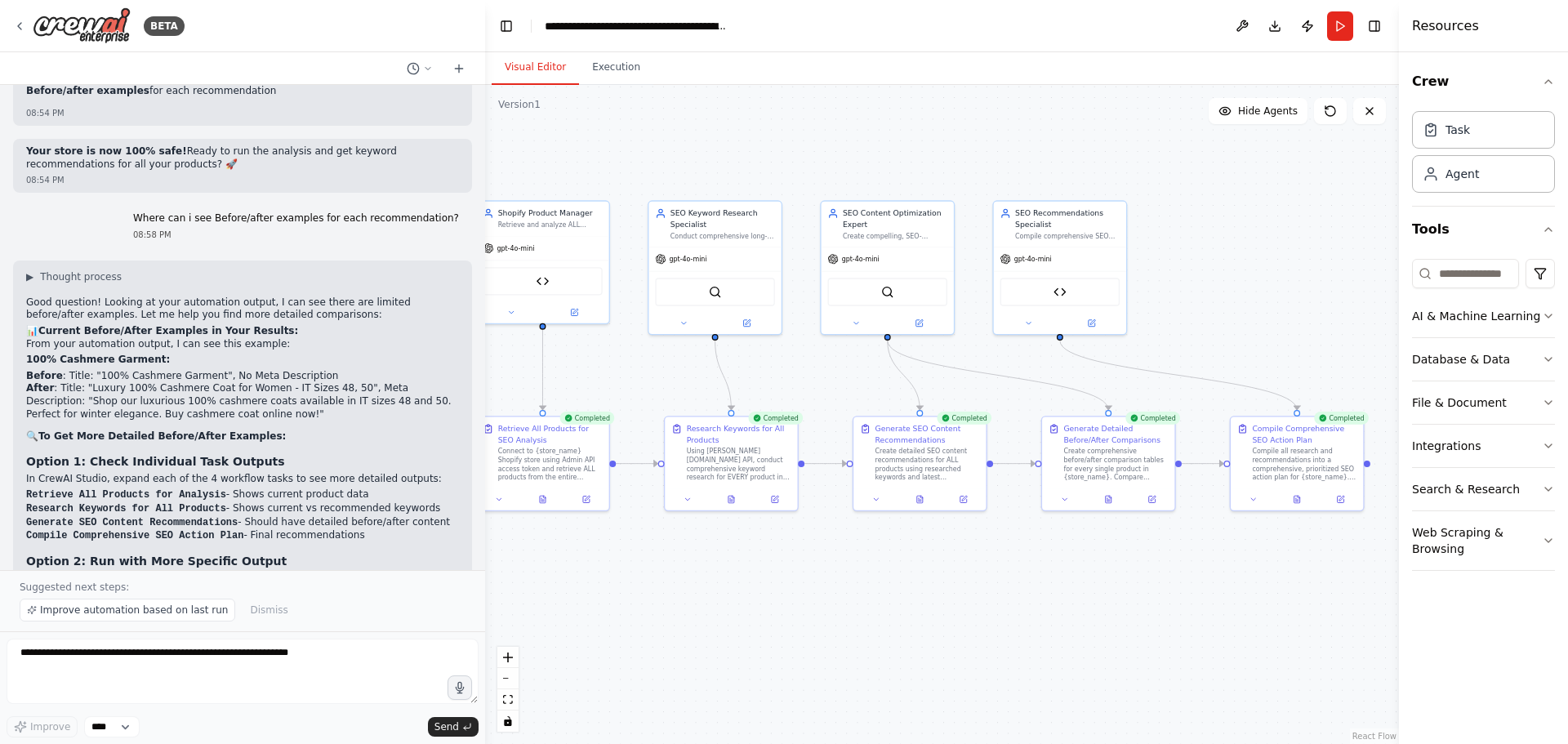
scroll to position [21148, 0]
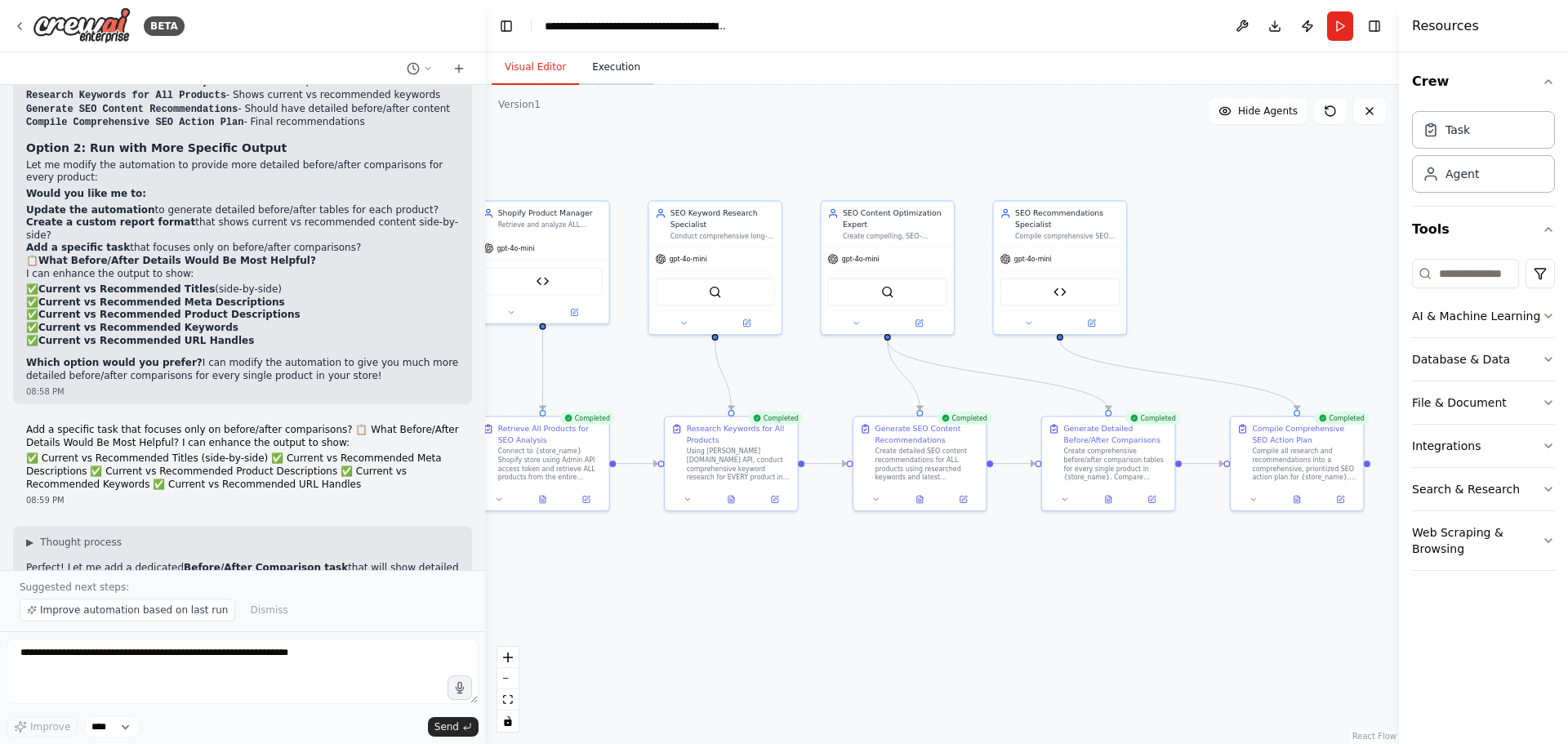
click at [603, 81] on button "Execution" at bounding box center [616, 67] width 75 height 34
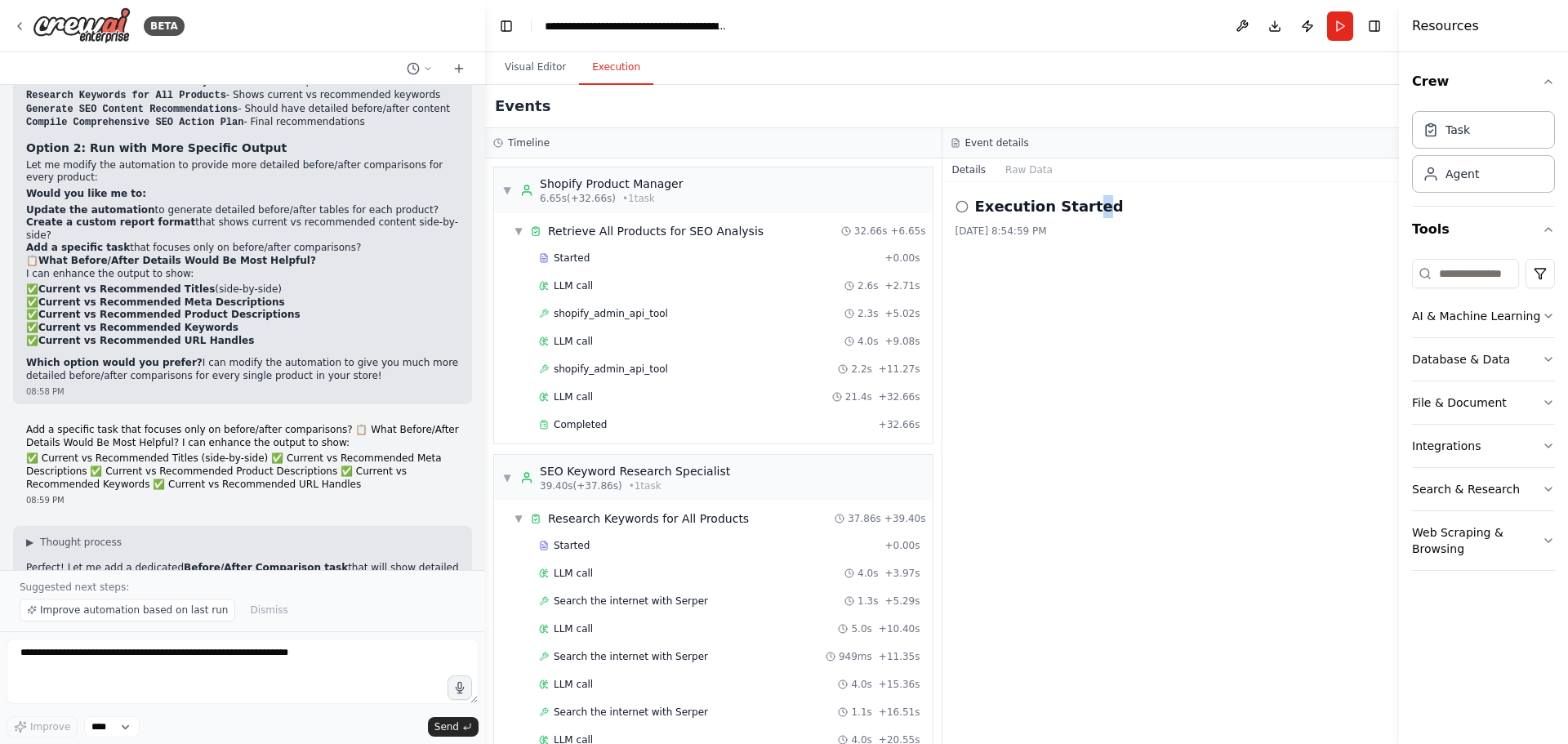
click at [1079, 207] on h2 "Execution Started" at bounding box center [1049, 207] width 148 height 23
click at [987, 146] on h3 "Event details" at bounding box center [997, 143] width 64 height 13
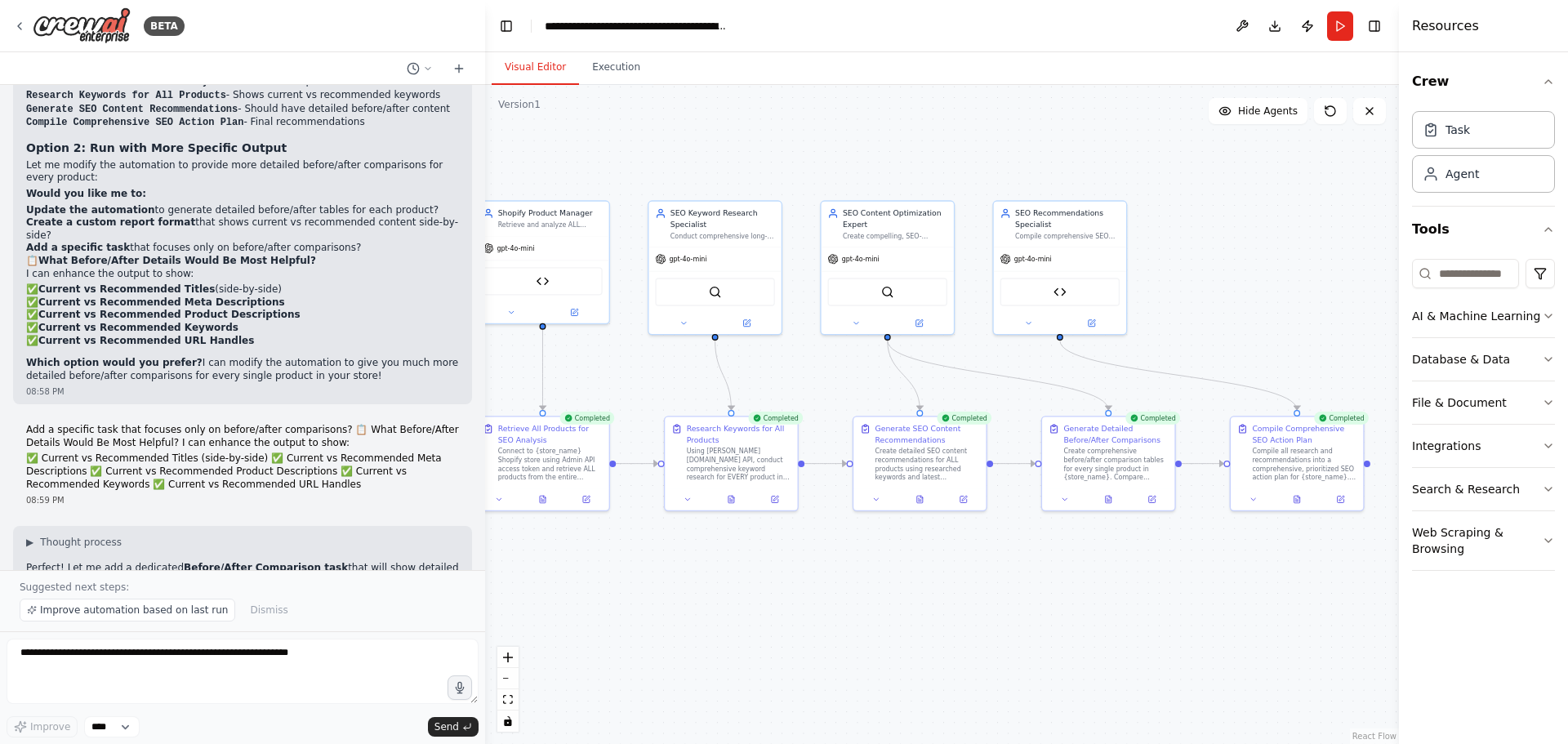
click at [544, 64] on button "Visual Editor" at bounding box center [536, 67] width 87 height 34
click at [1304, 454] on div "Compile all research and recommendations into a comprehensive, prioritized SEO …" at bounding box center [1304, 462] width 105 height 34
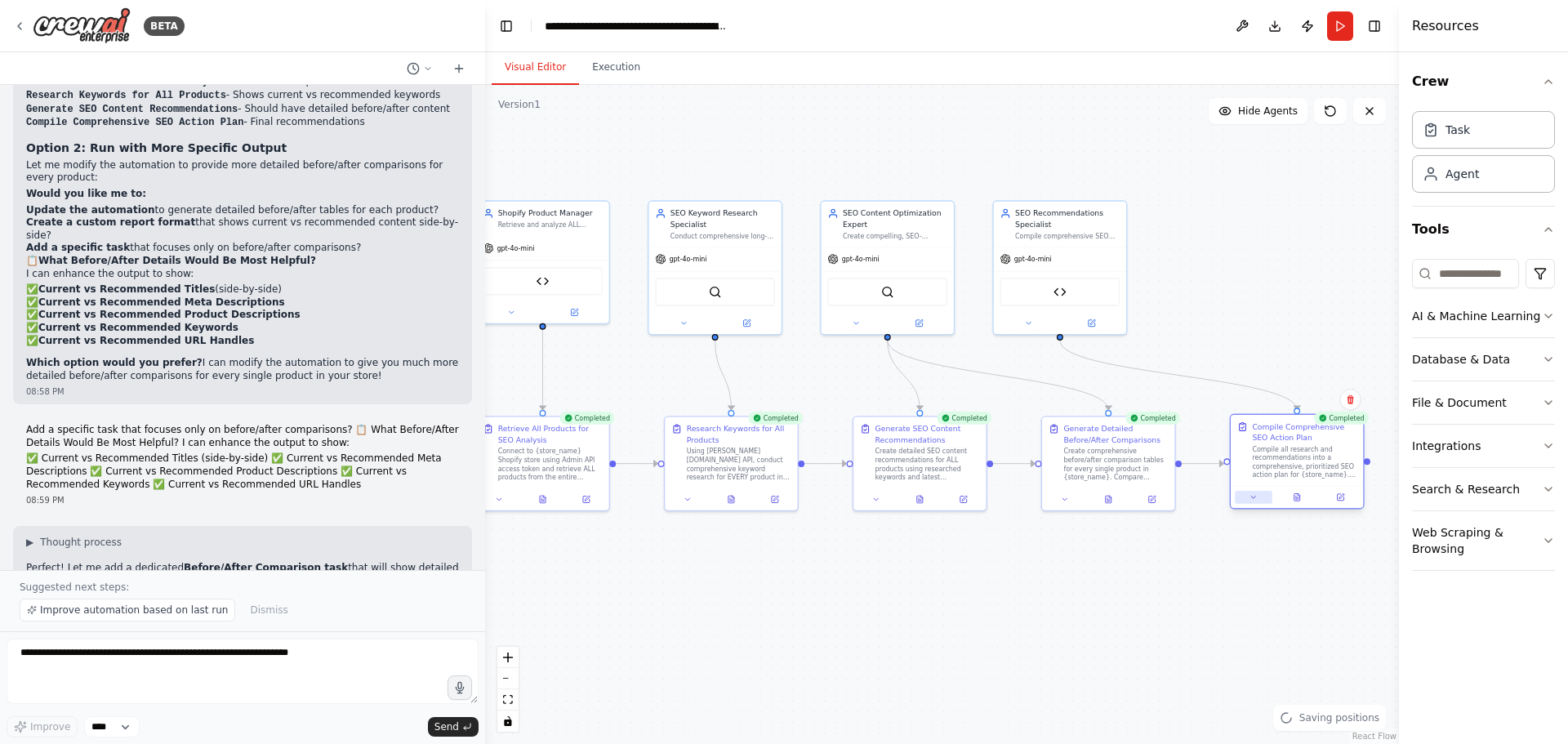
click at [1258, 493] on icon at bounding box center [1254, 497] width 9 height 9
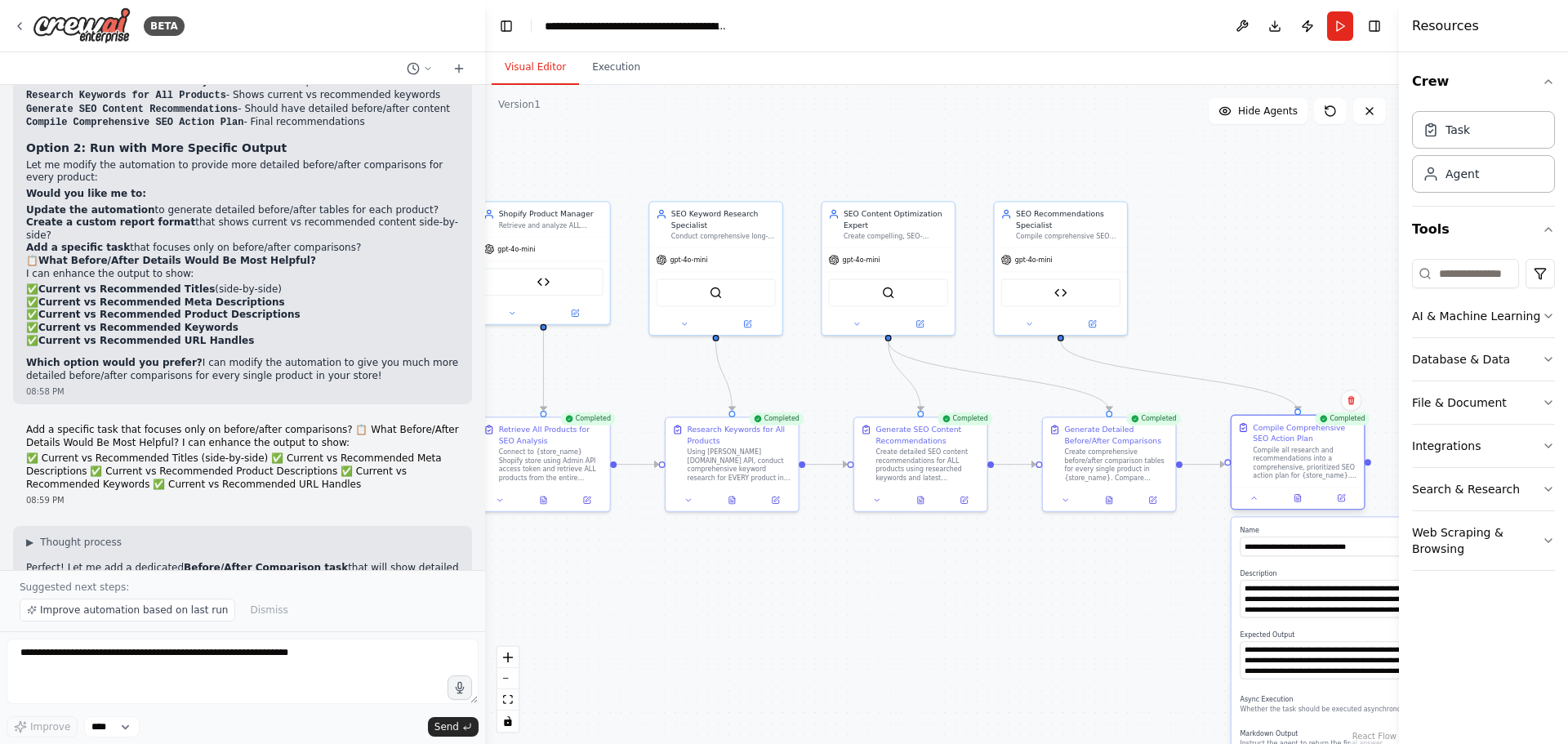
click at [1292, 462] on div "Compile all research and recommendations into a comprehensive, prioritized SEO …" at bounding box center [1305, 463] width 105 height 34
click at [1238, 283] on div ".deletable-edge-delete-btn { width: 20px; height: 20px; border: 0px solid #ffff…" at bounding box center [942, 414] width 914 height 659
click at [514, 22] on button "Toggle Left Sidebar" at bounding box center [506, 26] width 23 height 23
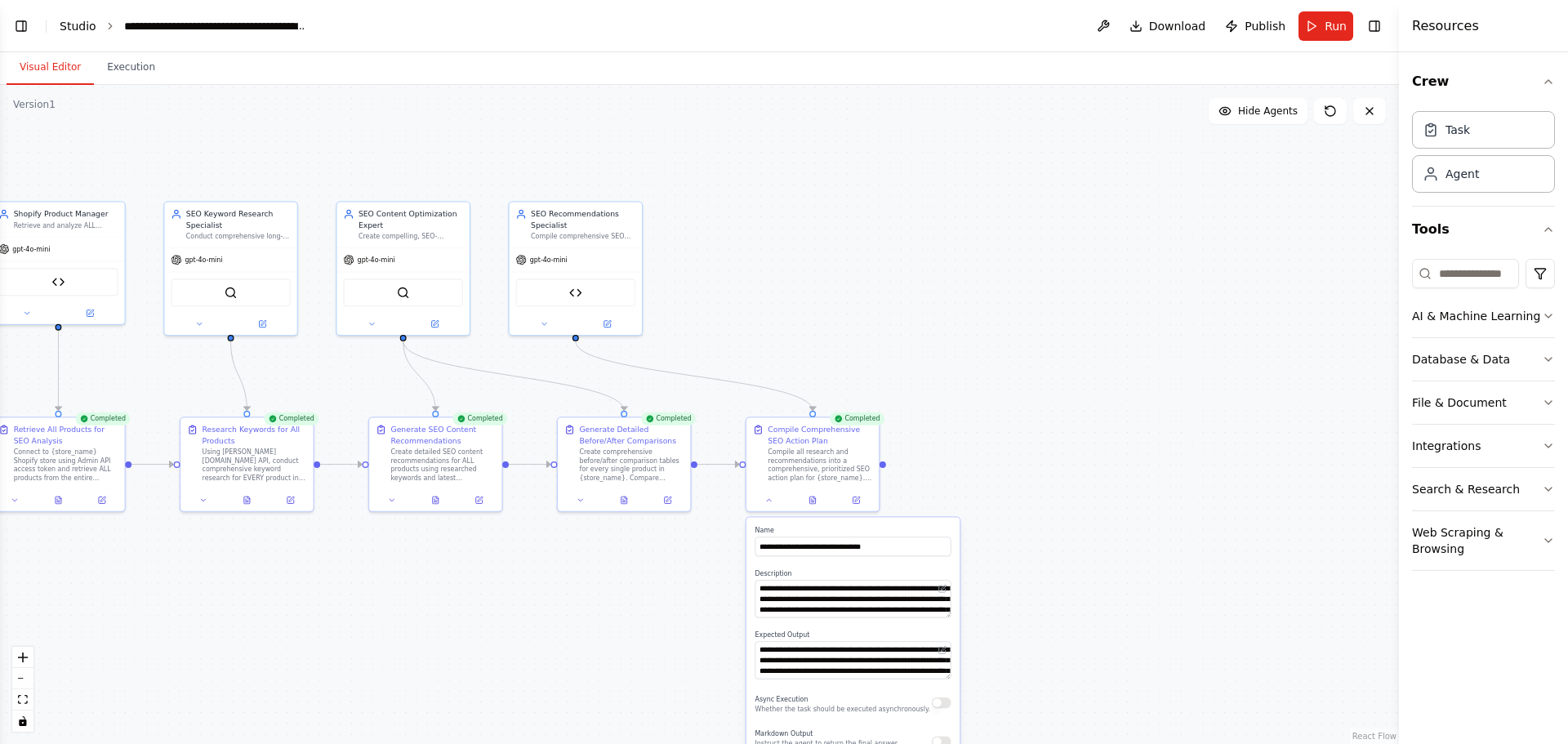
click at [75, 23] on link "Studio" at bounding box center [78, 25] width 37 height 13
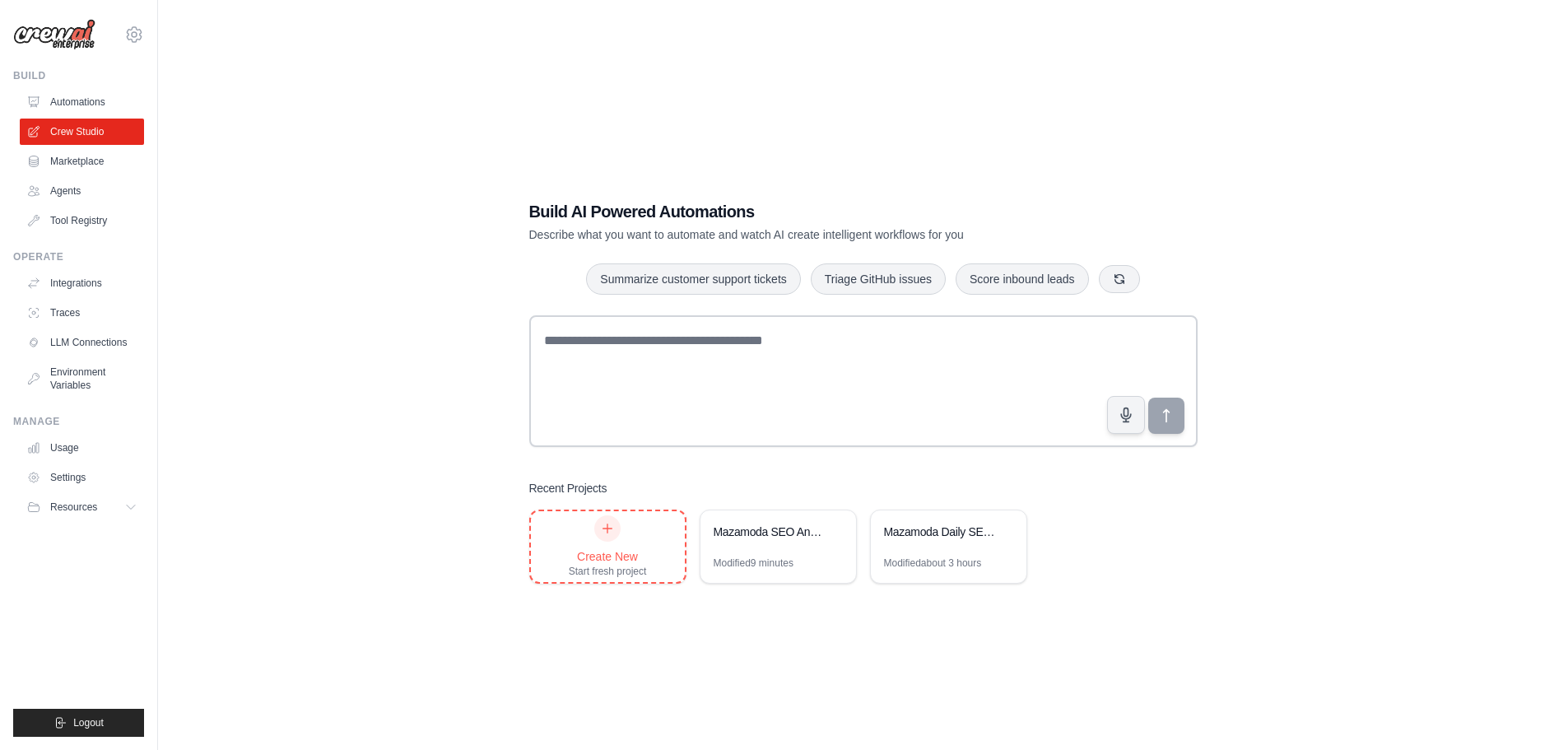
click at [622, 540] on div "Create New Start fresh project" at bounding box center [608, 547] width 78 height 63
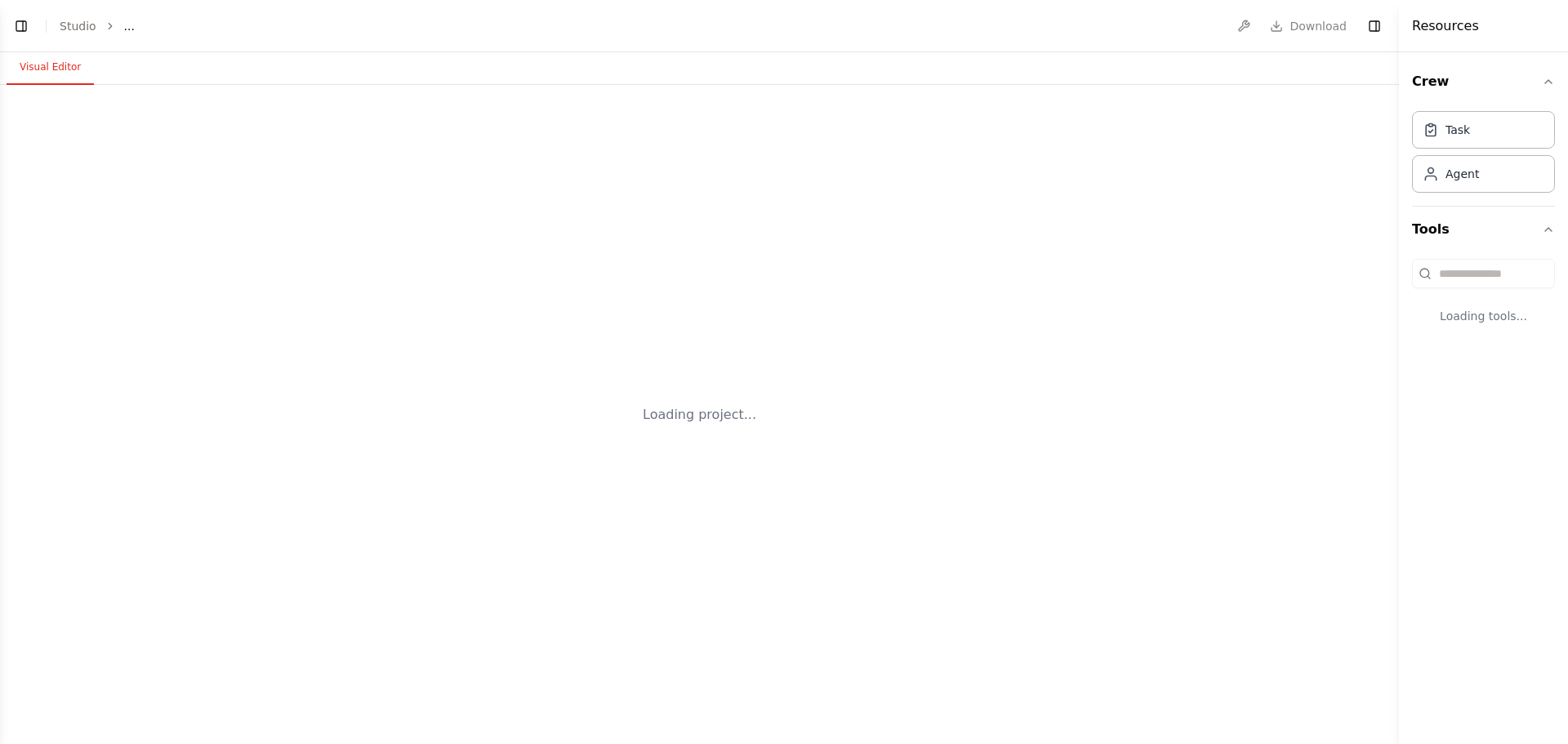
select select "****"
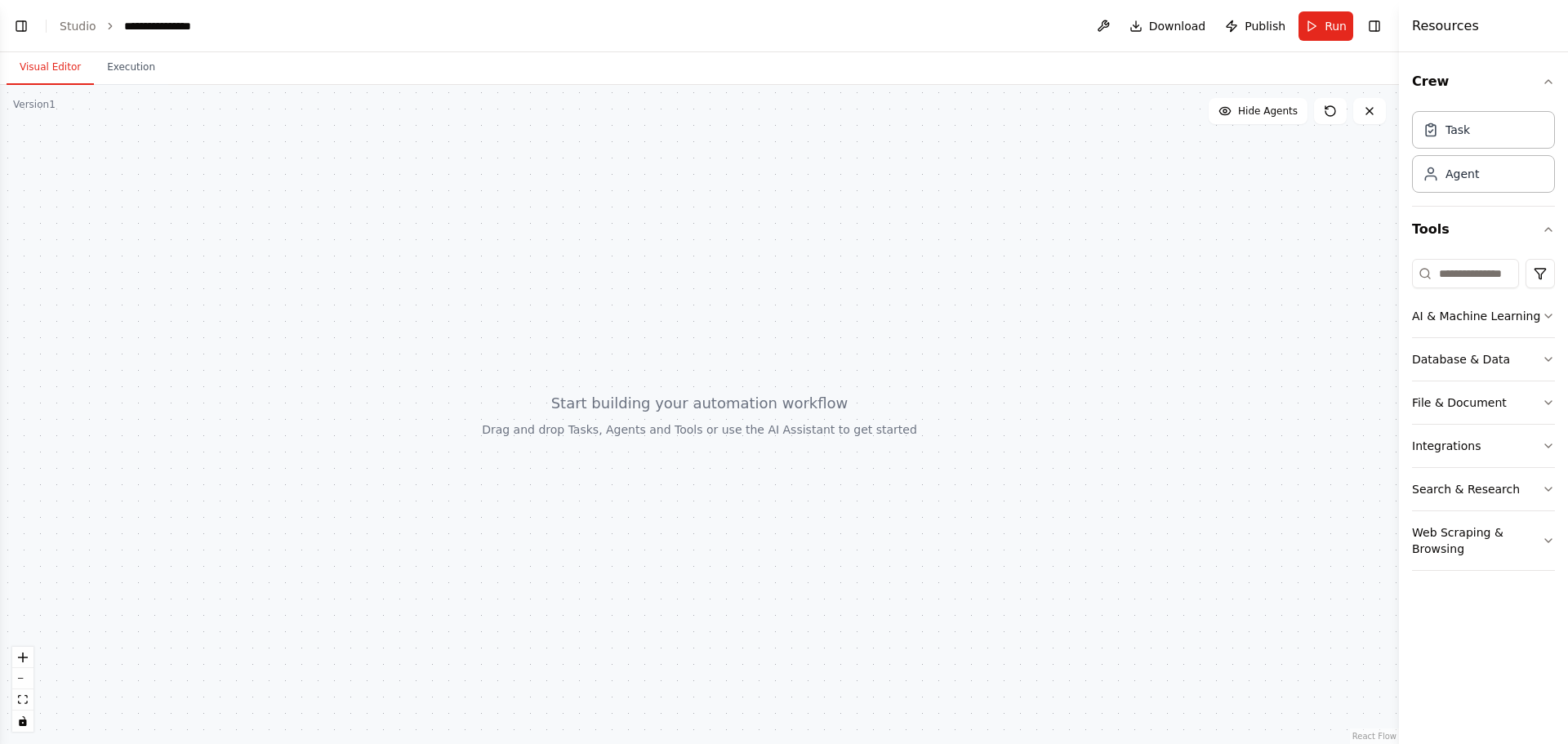
click at [589, 404] on div at bounding box center [700, 414] width 1399 height 659
click at [19, 650] on button "zoom in" at bounding box center [23, 658] width 21 height 21
click at [69, 28] on link "Studio" at bounding box center [78, 25] width 37 height 13
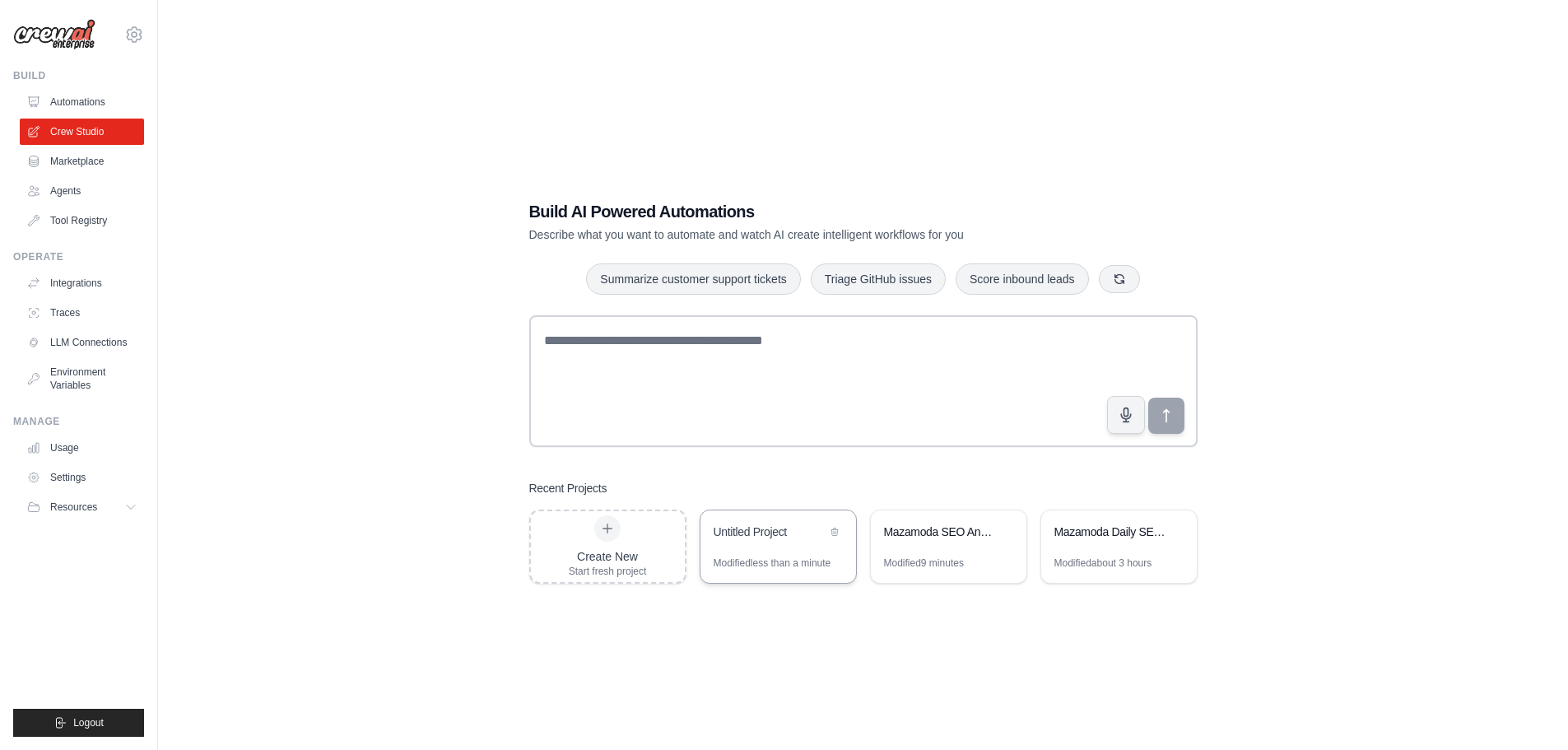
click at [762, 551] on div "Untitled Project" at bounding box center [777, 533] width 155 height 46
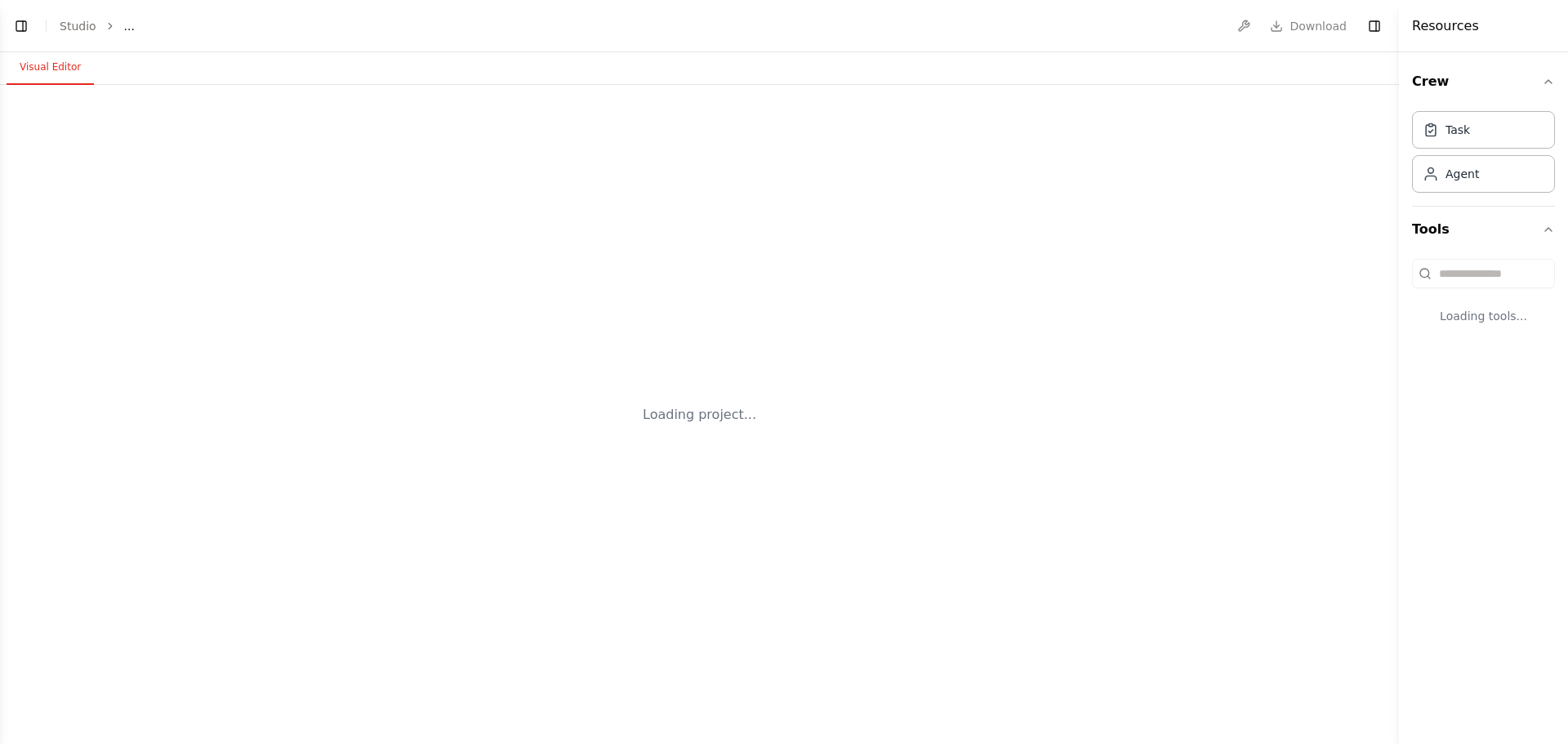
select select "****"
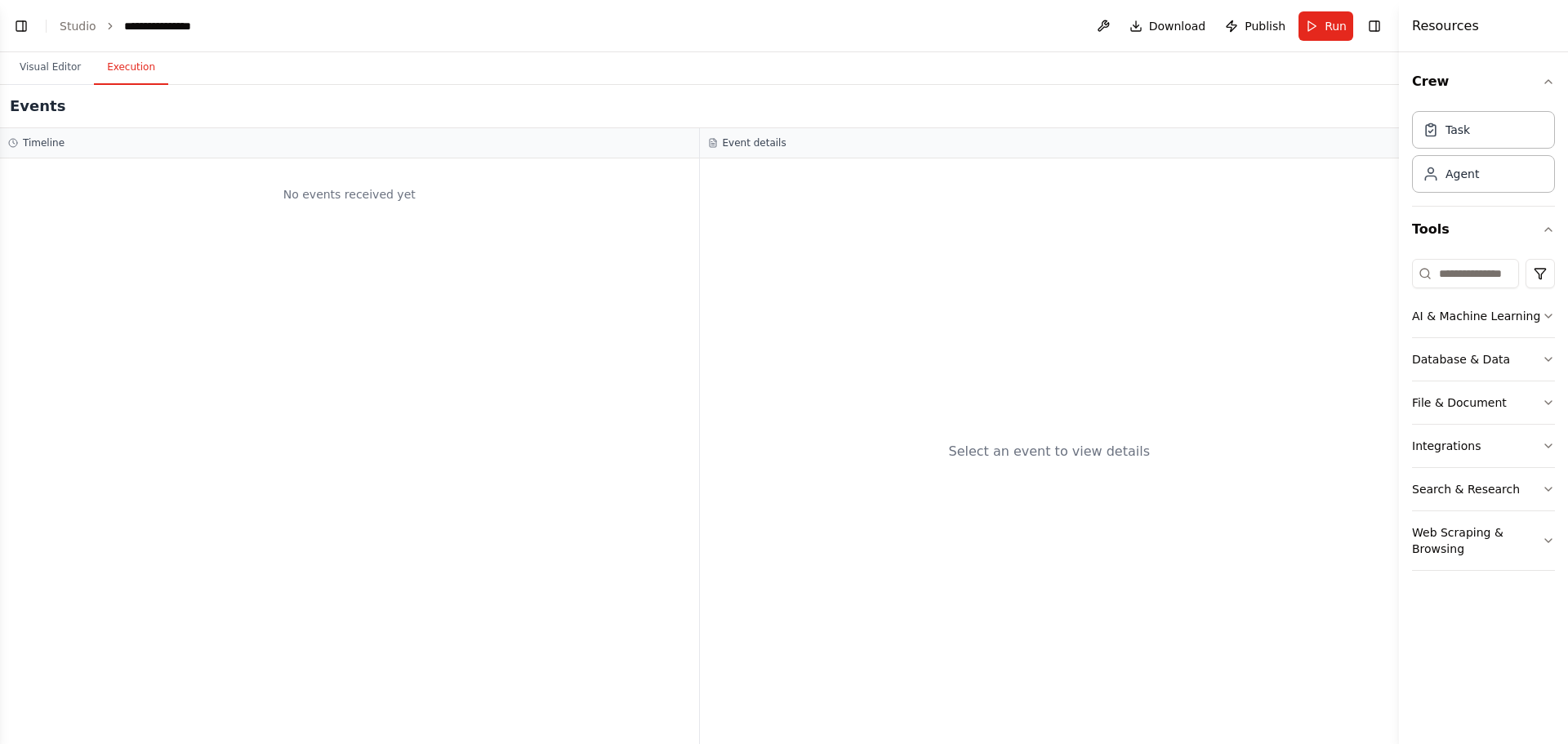
click at [120, 65] on button "Execution" at bounding box center [131, 67] width 75 height 34
click at [61, 65] on button "Visual Editor" at bounding box center [50, 67] width 87 height 34
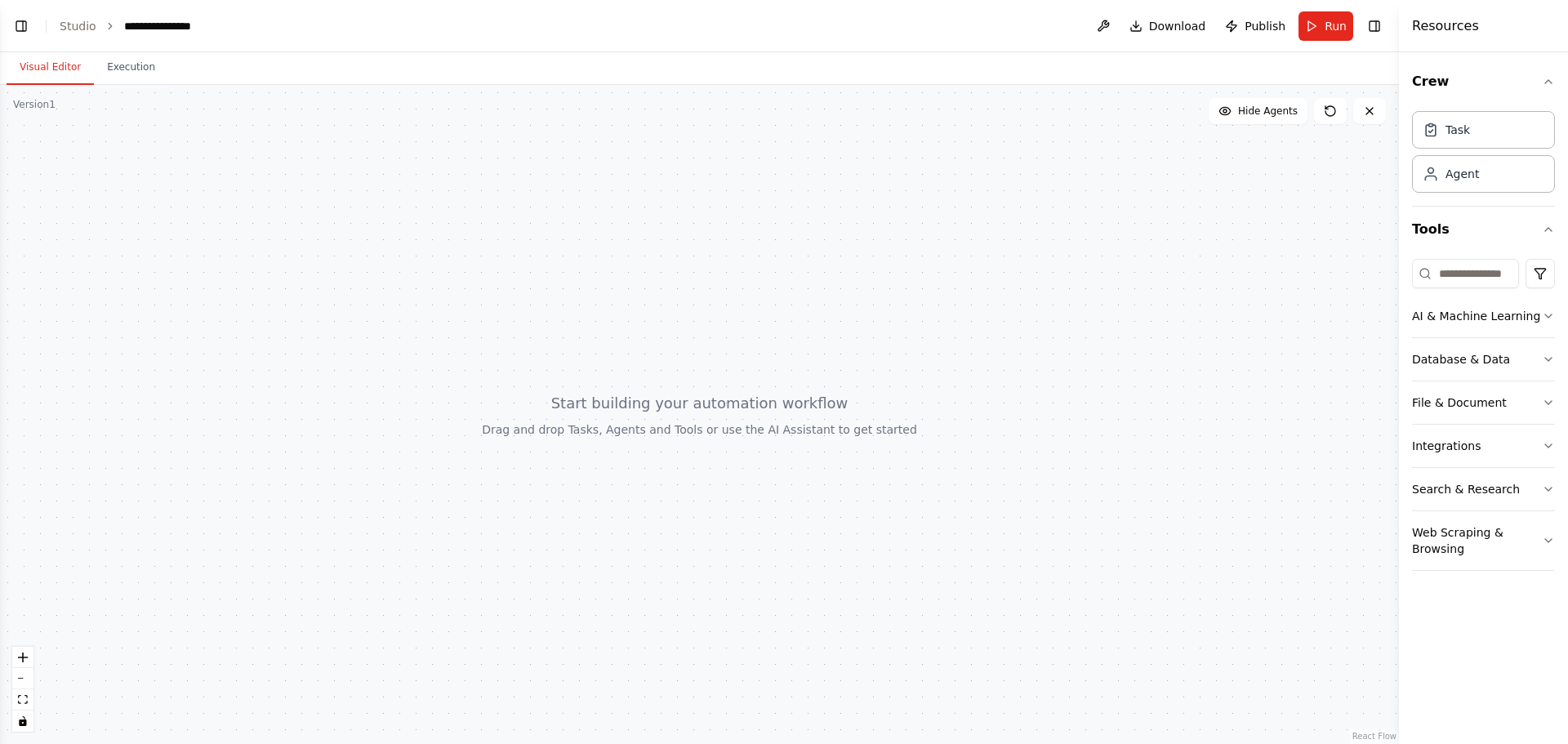
click at [10, 32] on button "Toggle Left Sidebar" at bounding box center [21, 26] width 23 height 23
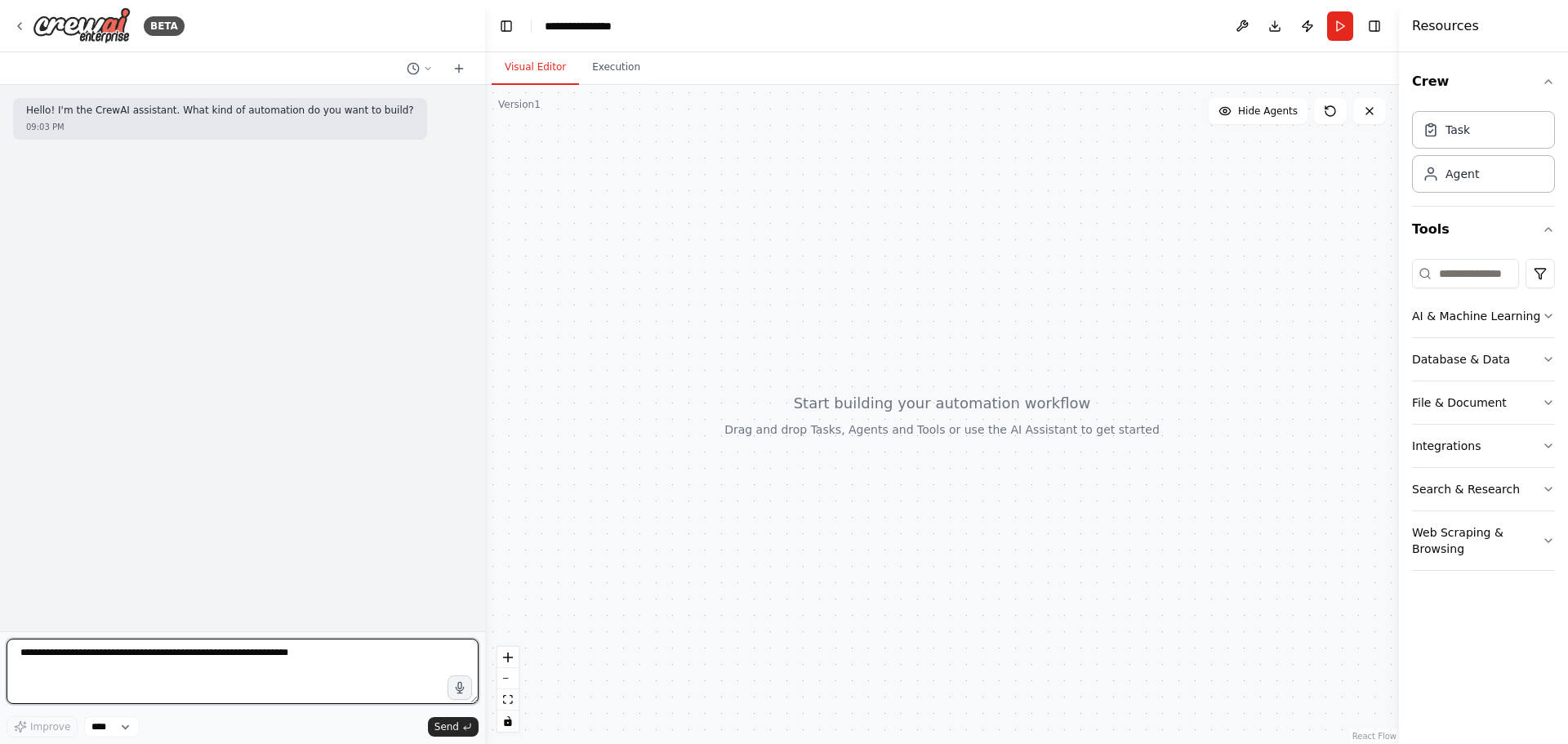
click at [49, 657] on textarea at bounding box center [243, 670] width 473 height 65
paste textarea "**********"
type textarea "*"
paste textarea "**********"
type textarea "**********"
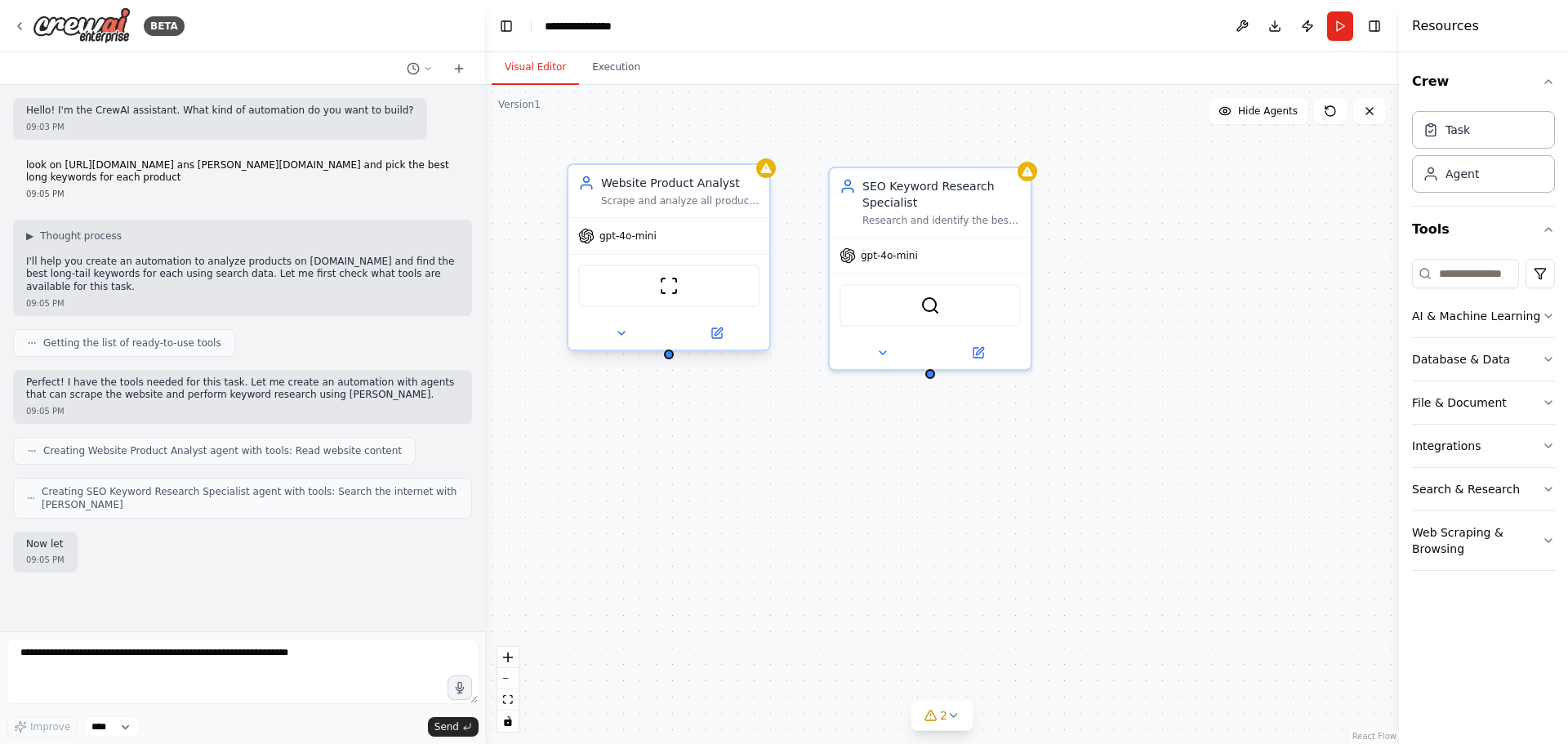
scroll to position [12, 0]
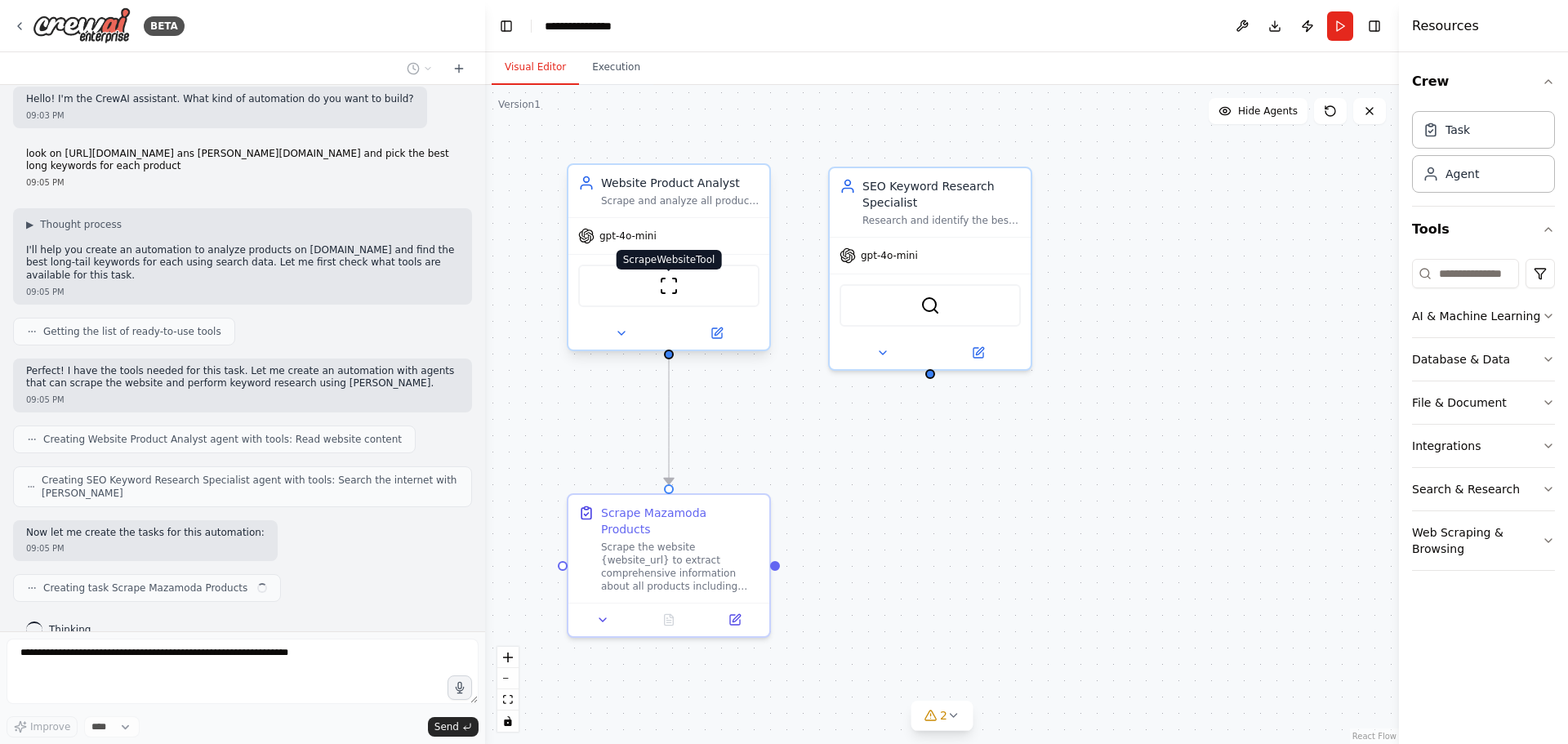
click at [671, 289] on img at bounding box center [669, 286] width 19 height 19
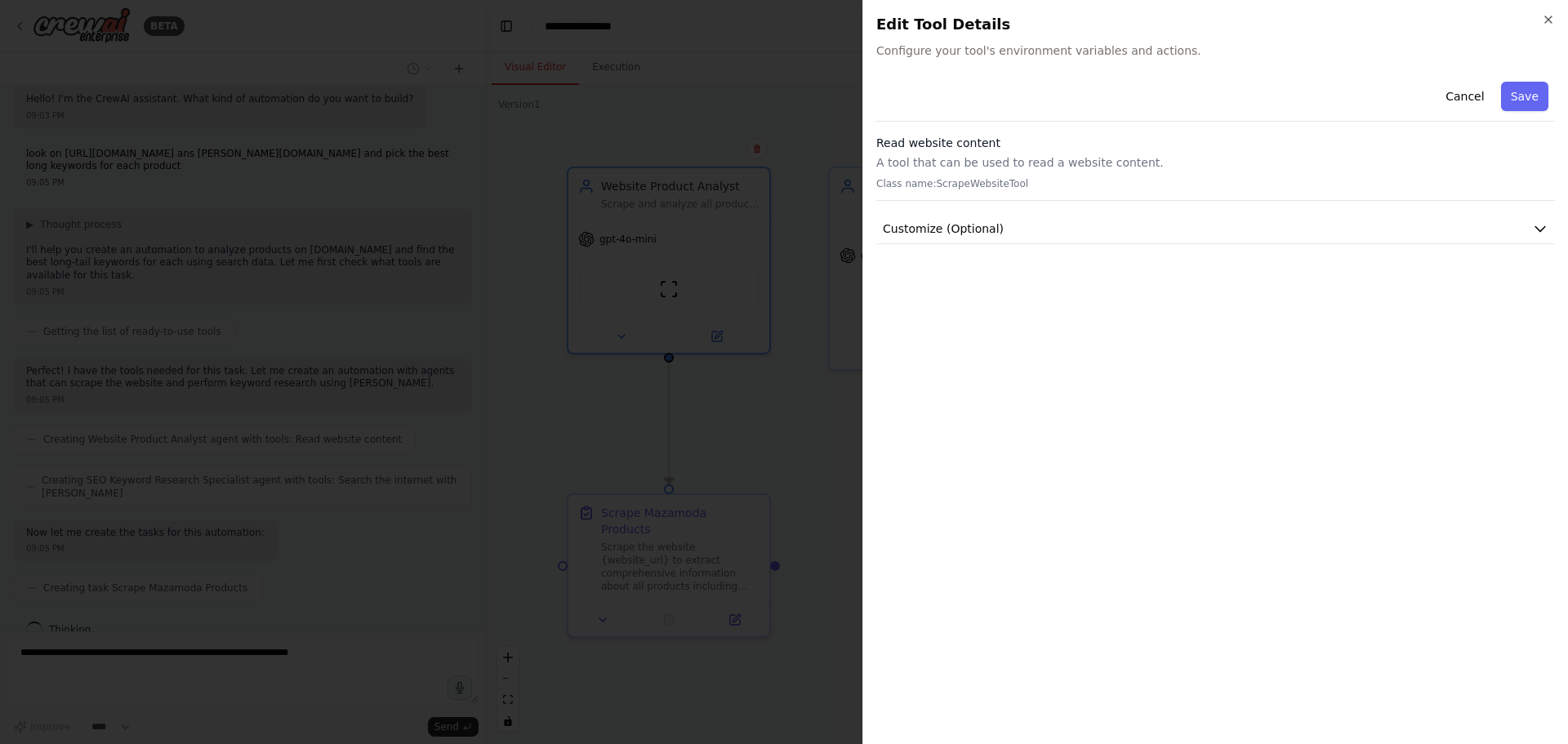
click at [928, 164] on p "A tool that can be used to read a website content." at bounding box center [1216, 162] width 679 height 16
click at [944, 227] on span "Customize (Optional)" at bounding box center [943, 228] width 121 height 16
click at [1470, 94] on button "Cancel" at bounding box center [1465, 96] width 58 height 29
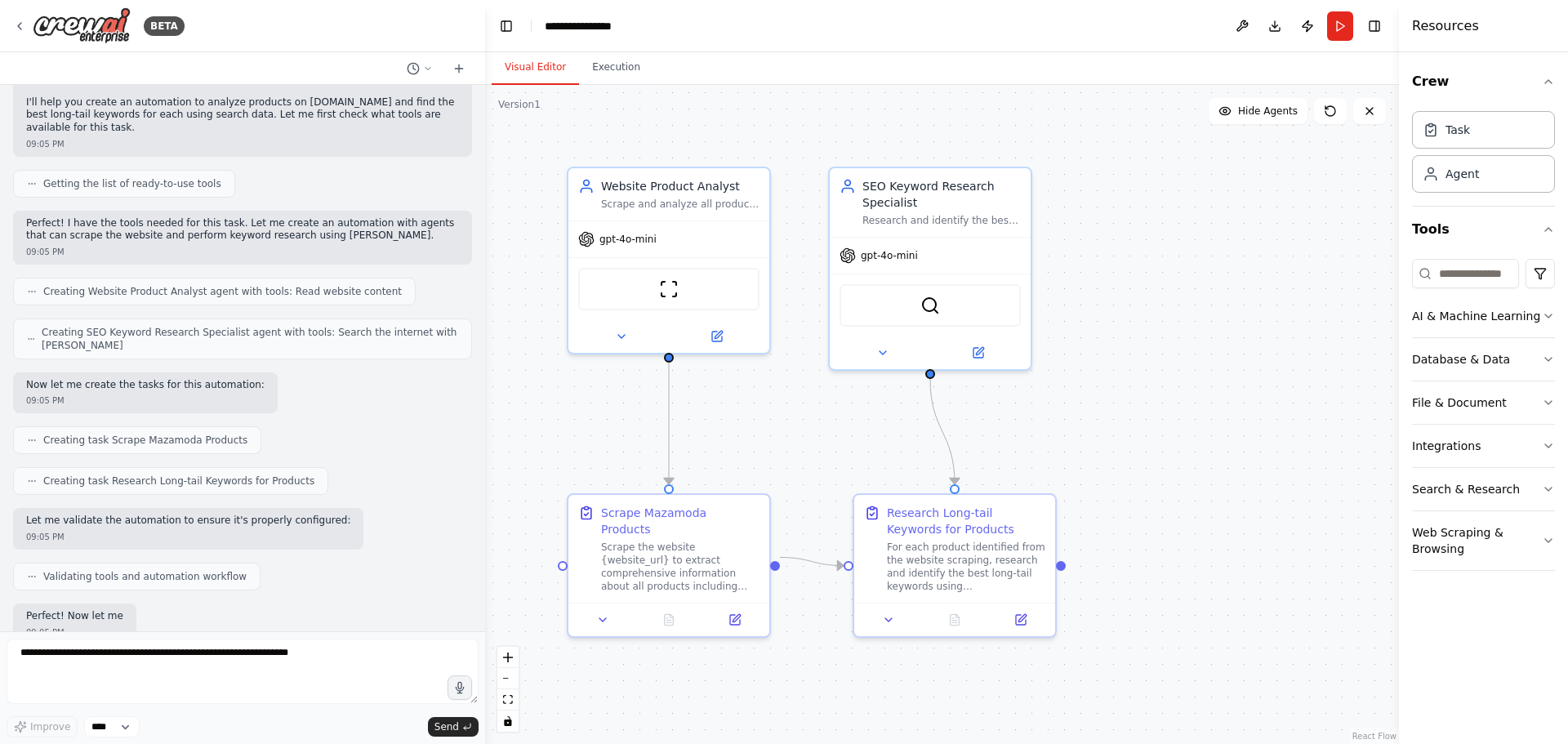
scroll to position [243, 0]
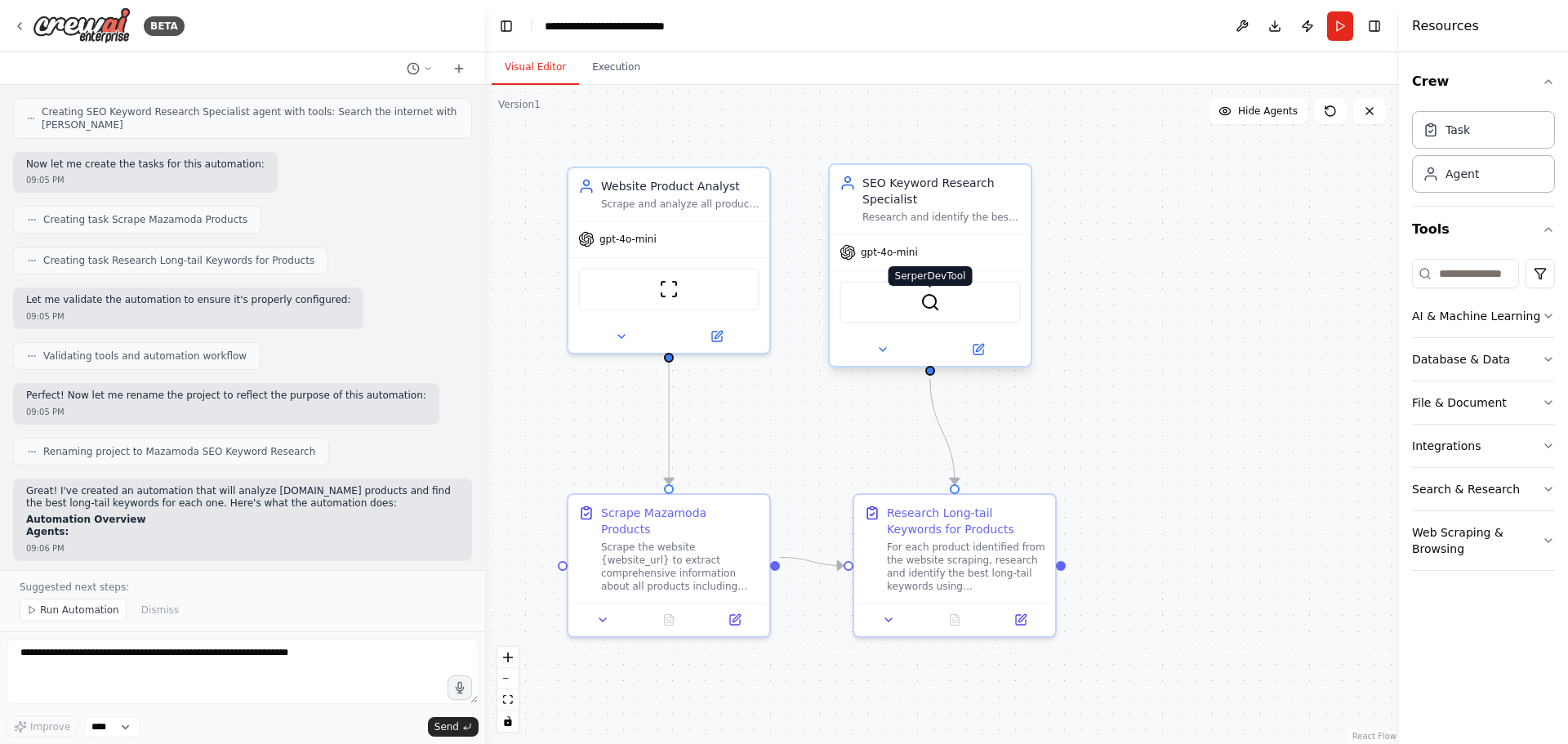
click at [921, 311] on img at bounding box center [931, 302] width 19 height 19
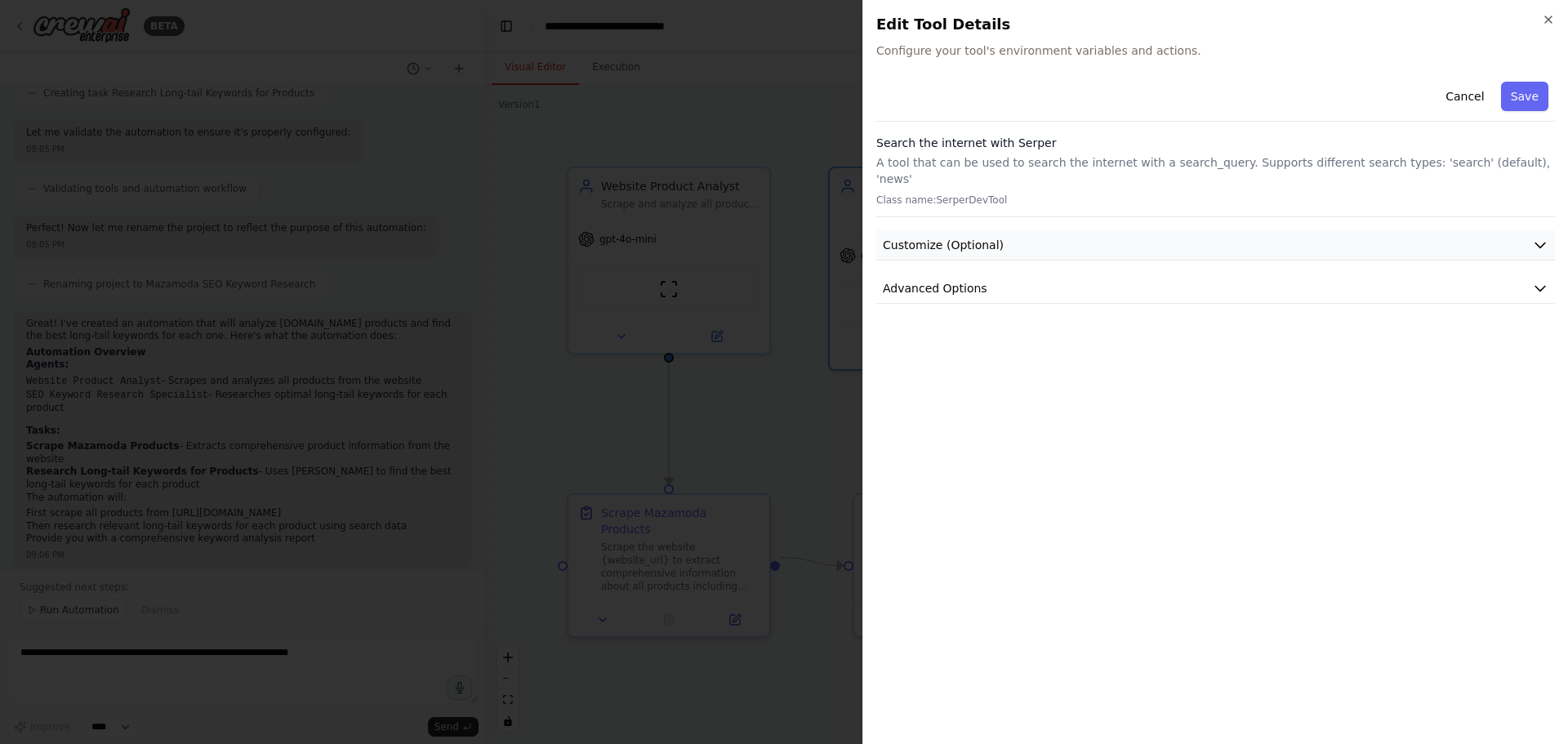
click at [967, 237] on span "Customize (Optional)" at bounding box center [943, 244] width 121 height 16
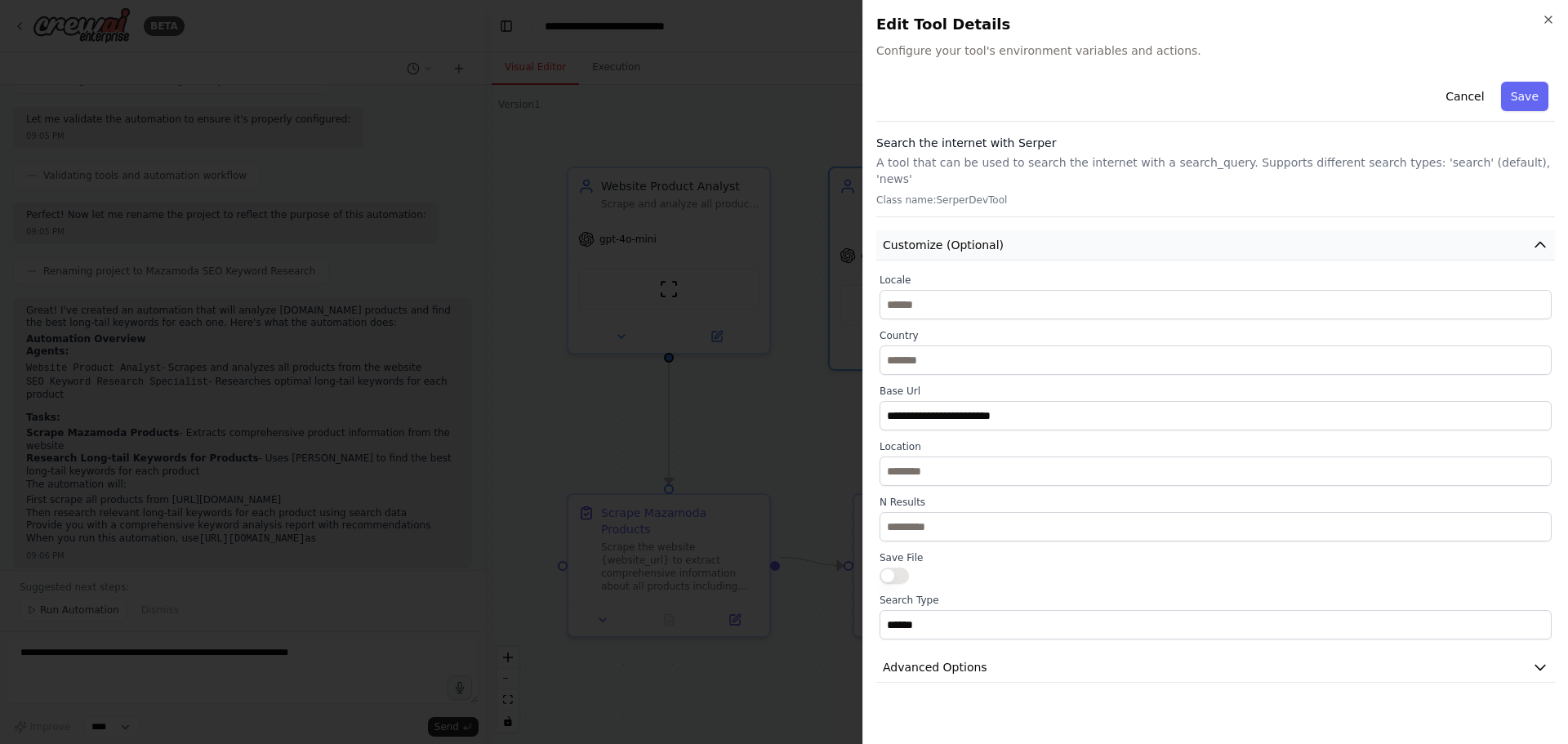
scroll to position [573, 0]
click at [967, 237] on span "Customize (Optional)" at bounding box center [943, 244] width 121 height 16
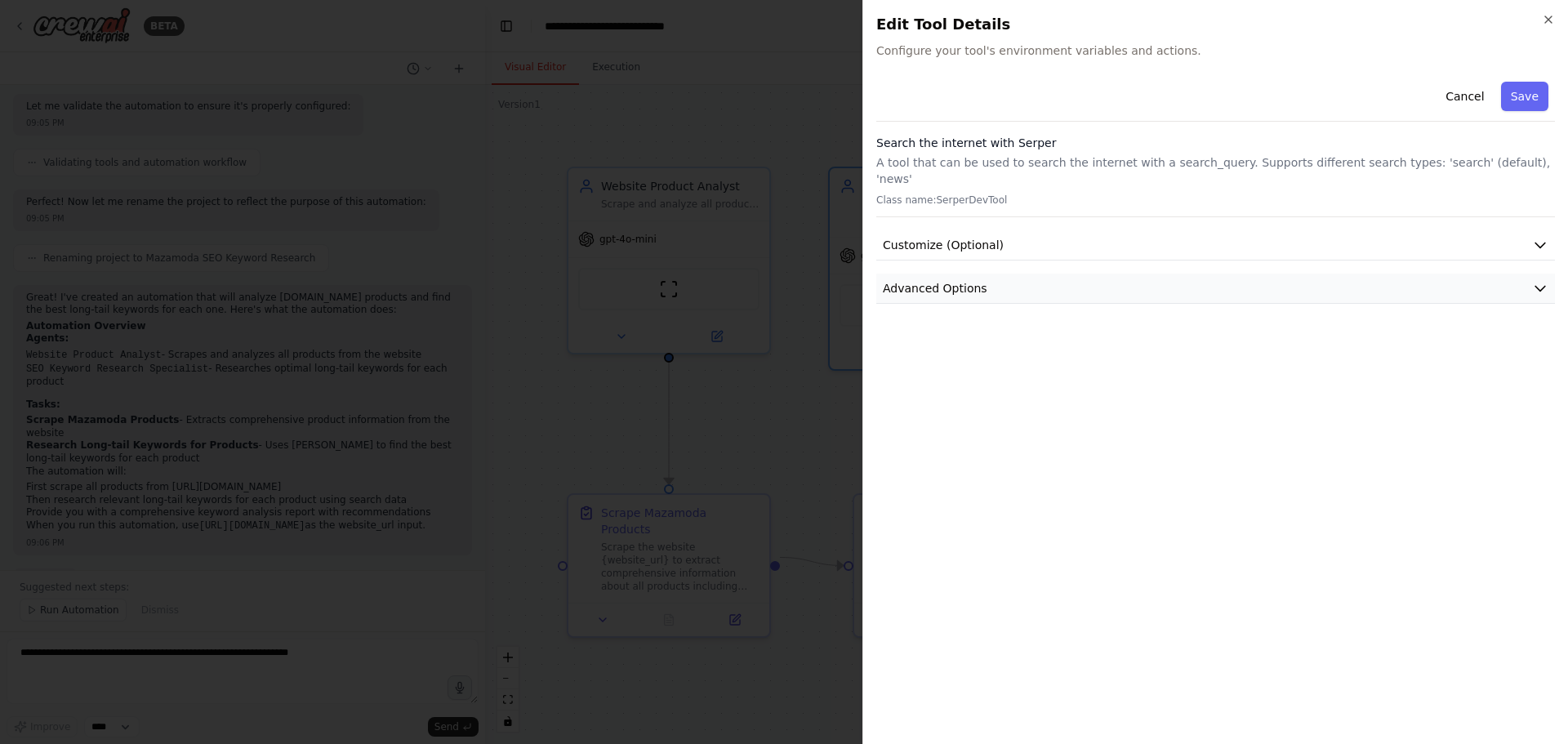
click at [973, 280] on span "Advanced Options" at bounding box center [935, 288] width 105 height 16
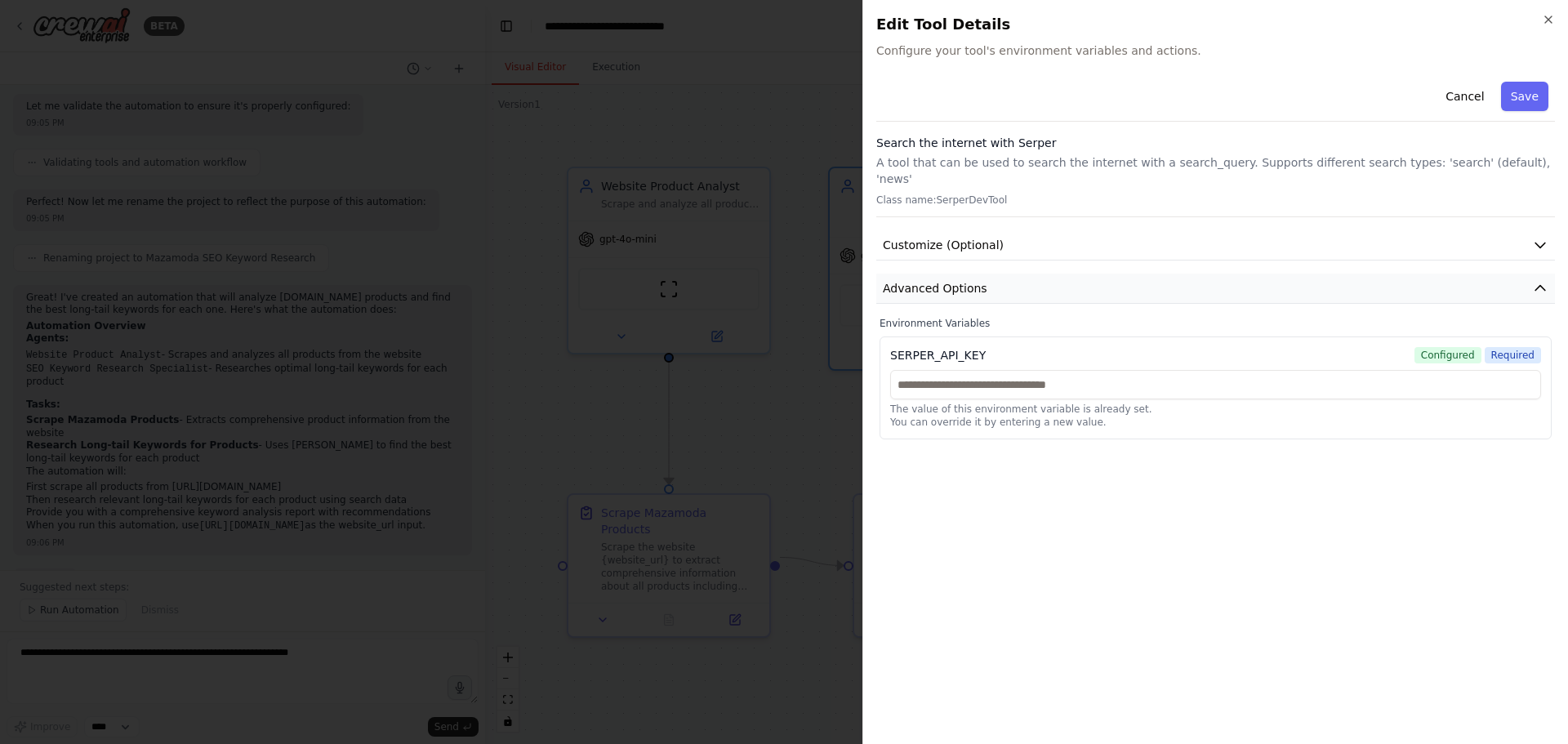
click at [973, 280] on span "Advanced Options" at bounding box center [935, 288] width 105 height 16
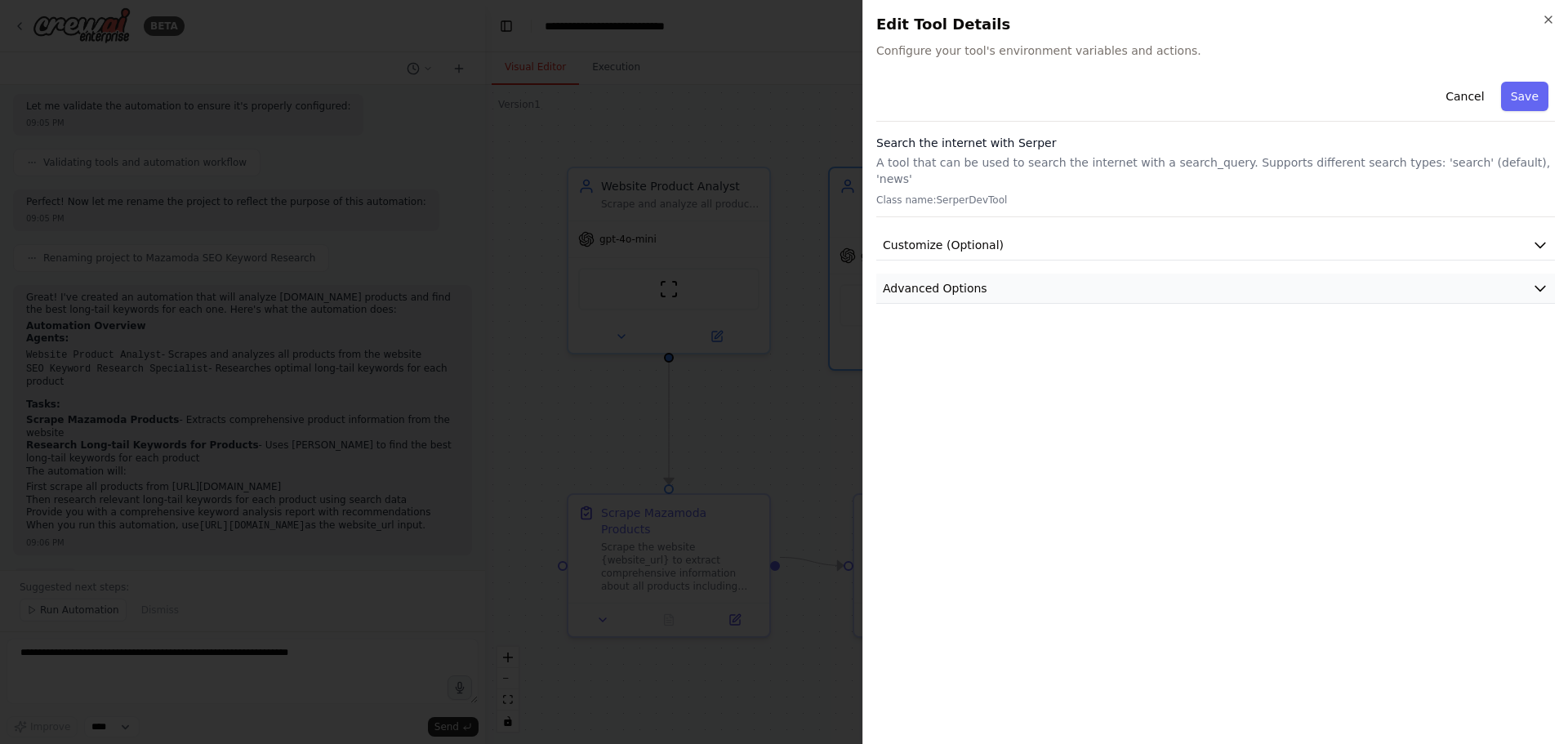
click at [973, 280] on span "Advanced Options" at bounding box center [935, 288] width 105 height 16
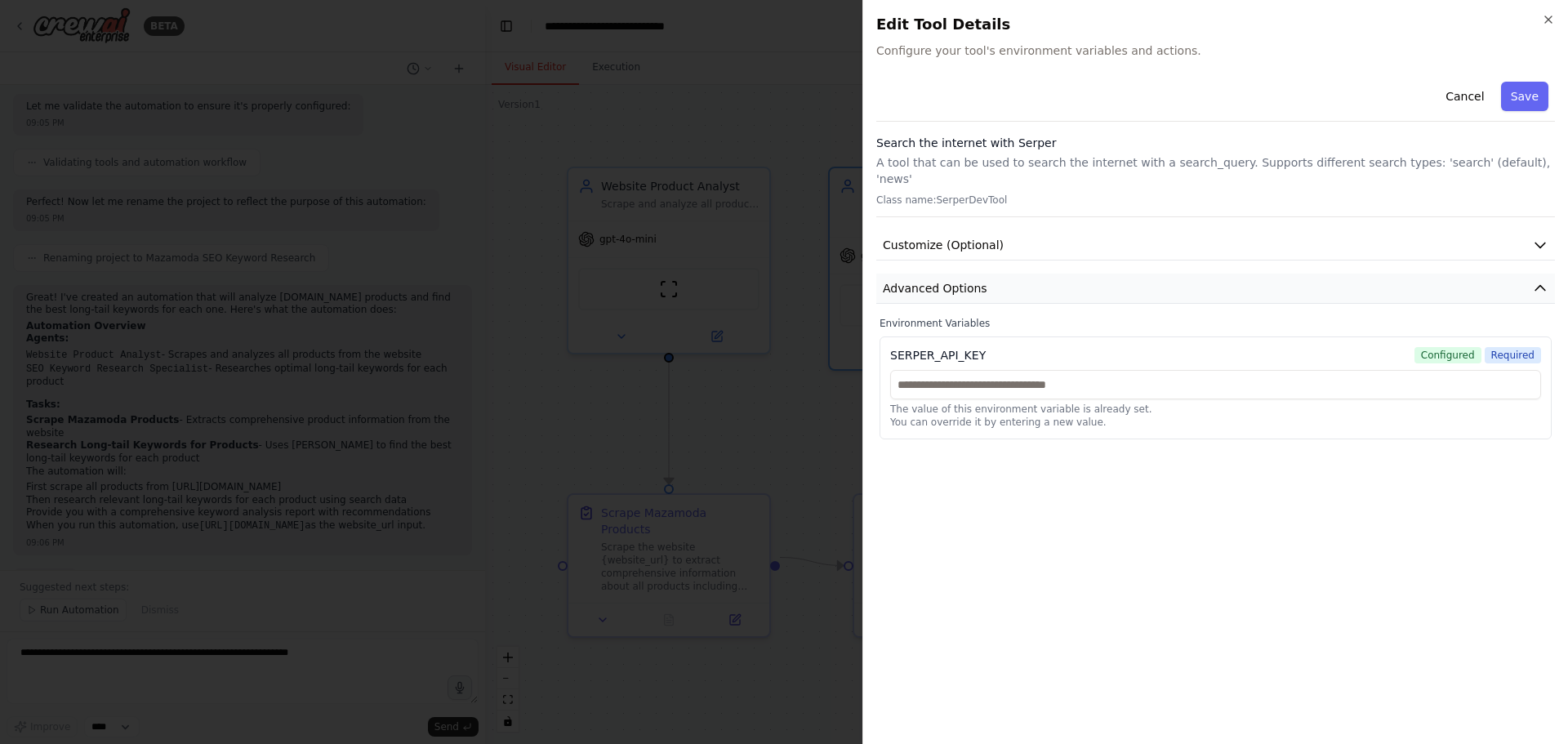
click at [973, 280] on span "Advanced Options" at bounding box center [935, 288] width 105 height 16
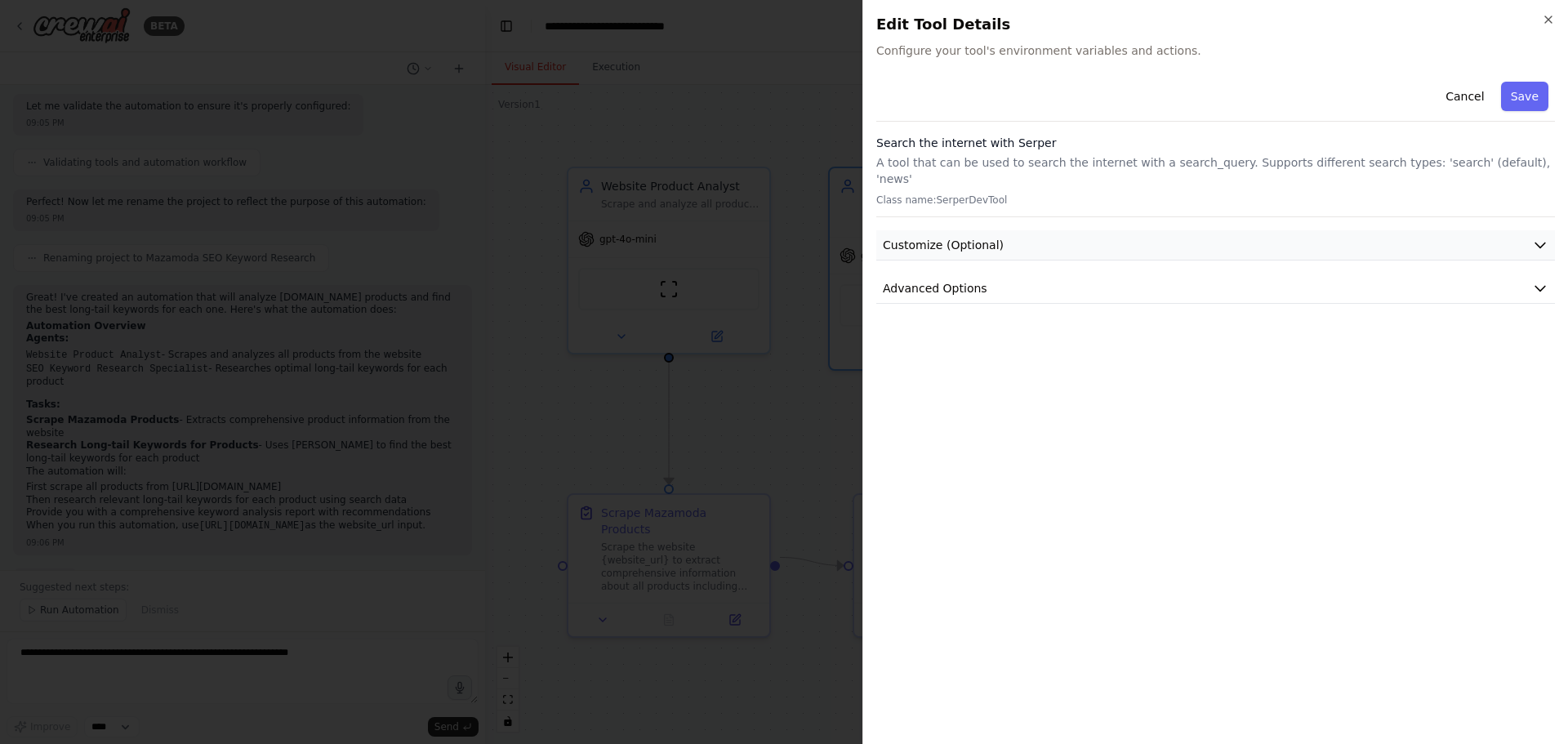
click at [979, 237] on span "Customize (Optional)" at bounding box center [943, 244] width 121 height 16
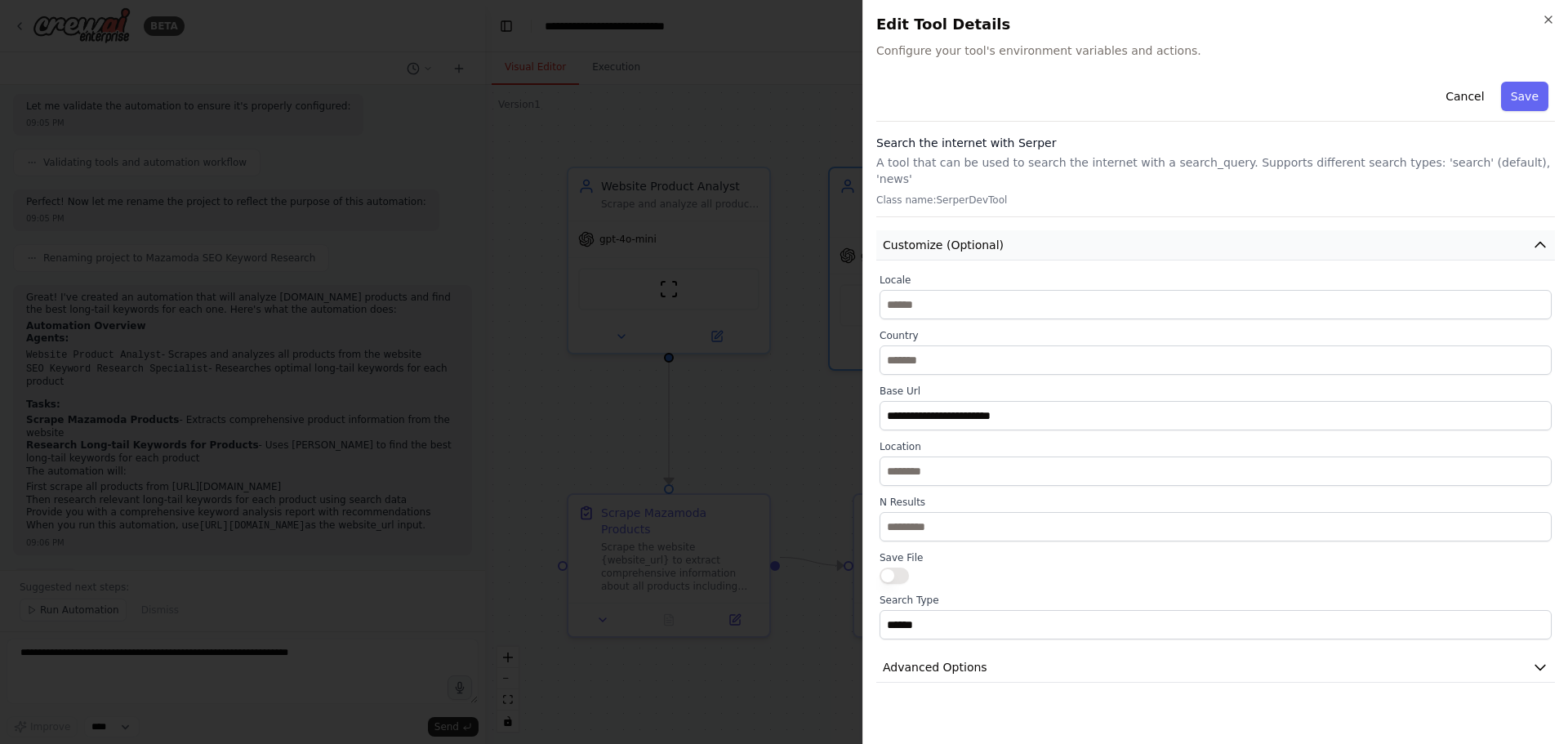
click at [979, 237] on span "Customize (Optional)" at bounding box center [943, 244] width 121 height 16
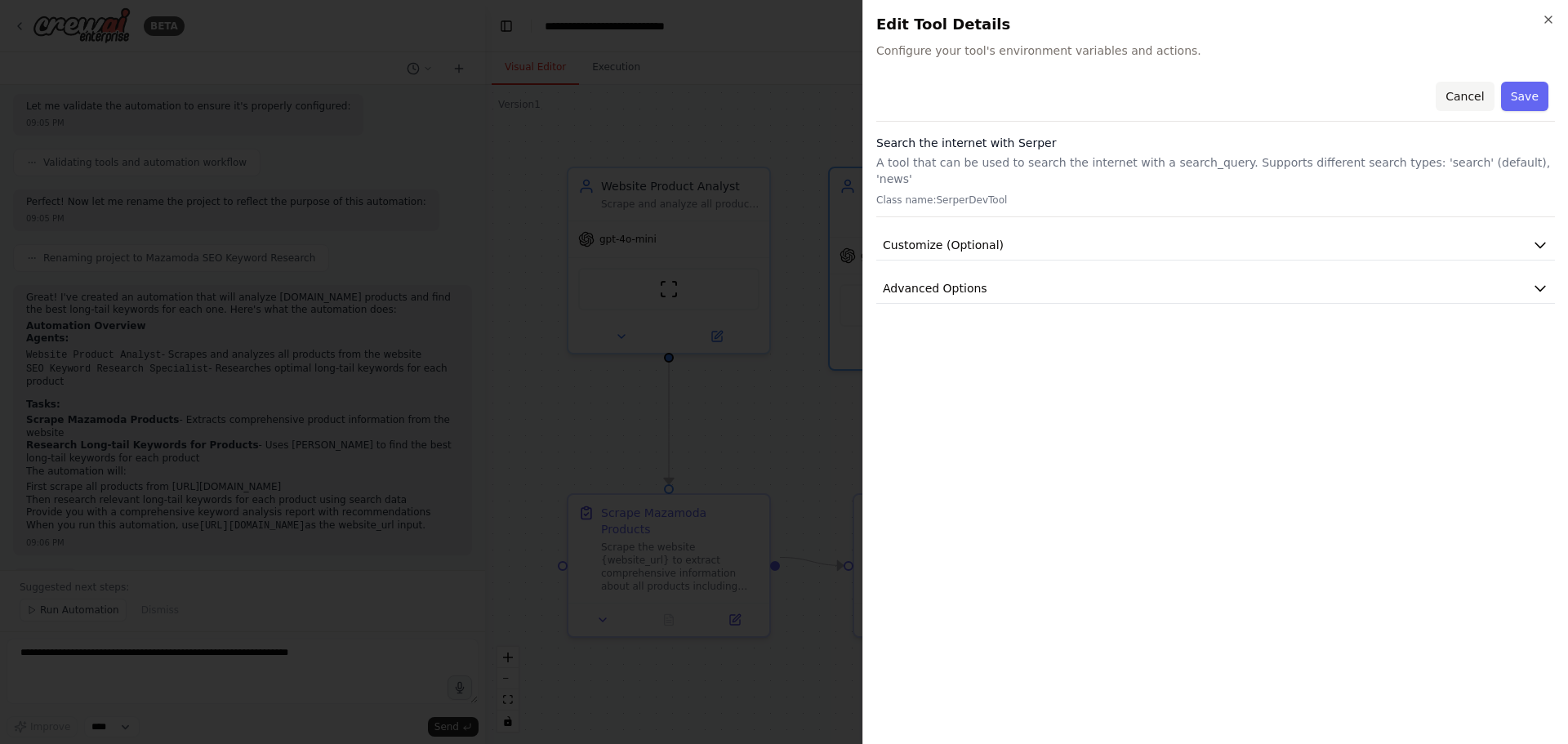
click at [1464, 90] on button "Cancel" at bounding box center [1465, 96] width 58 height 29
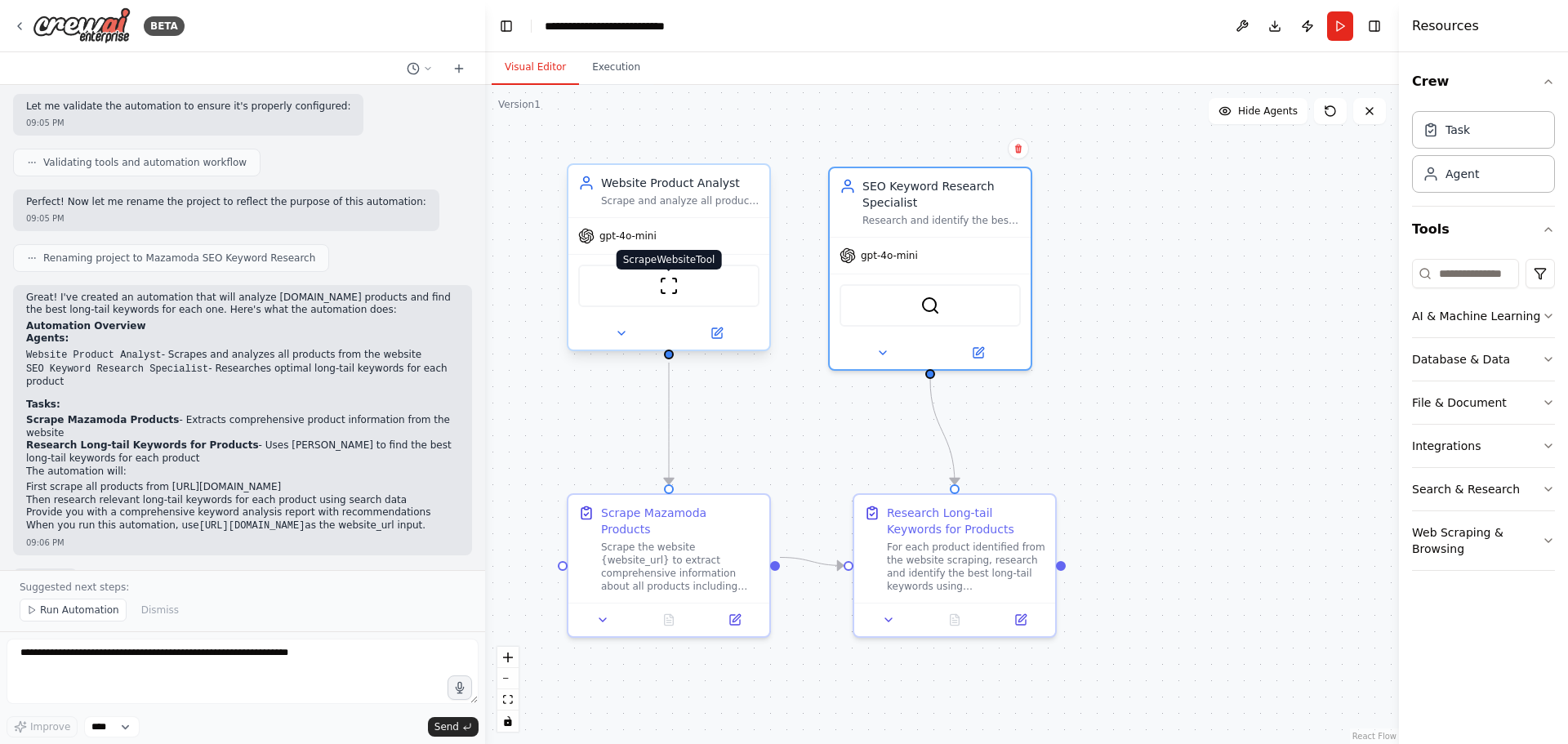
click at [667, 288] on img at bounding box center [669, 286] width 19 height 19
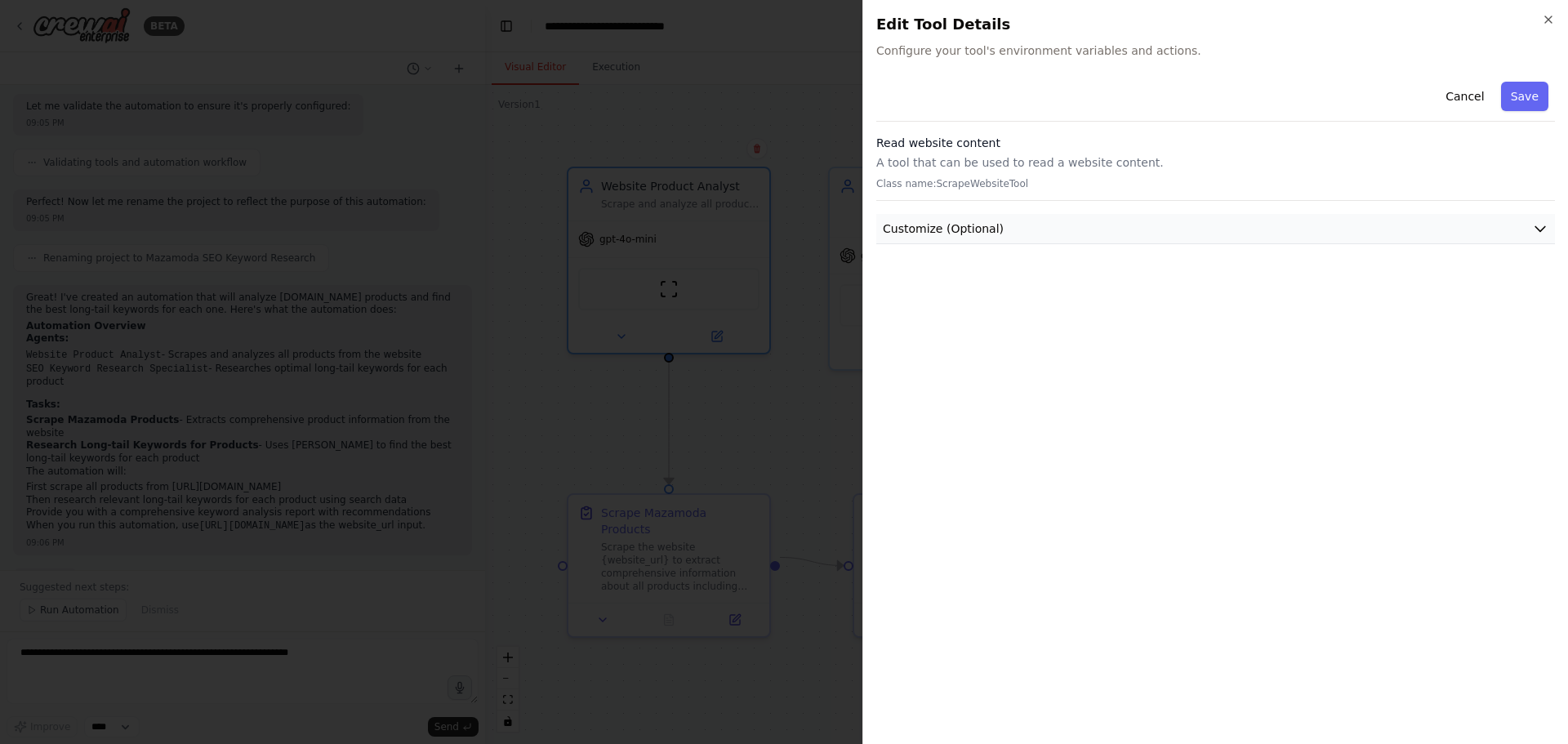
click at [930, 234] on span "Customize (Optional)" at bounding box center [943, 228] width 121 height 16
click at [929, 236] on span "Customize (Optional)" at bounding box center [943, 228] width 121 height 16
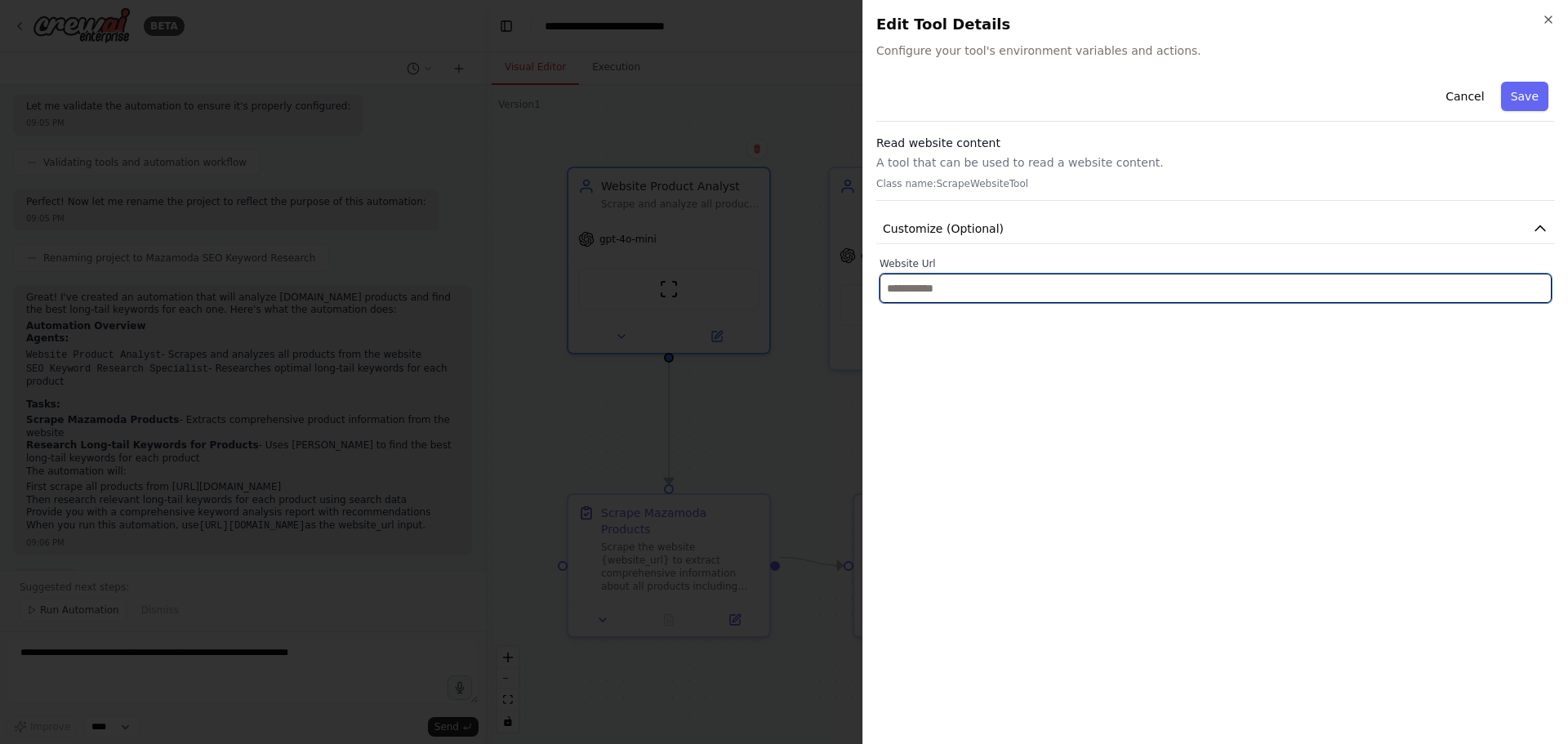
click at [927, 292] on input "text" at bounding box center [1216, 288] width 672 height 29
paste input "**********"
type input "**********"
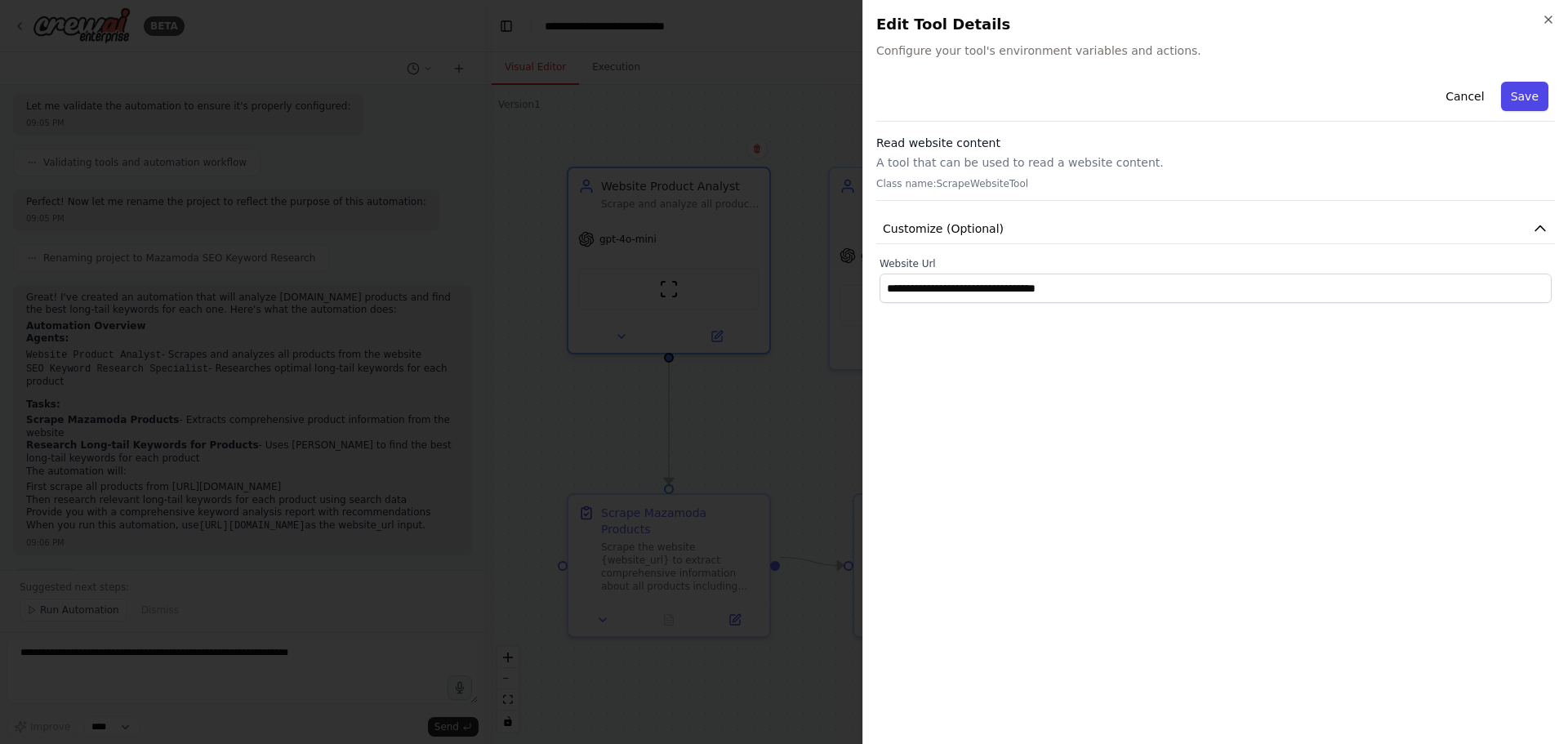
click at [1519, 95] on button "Save" at bounding box center [1524, 96] width 48 height 29
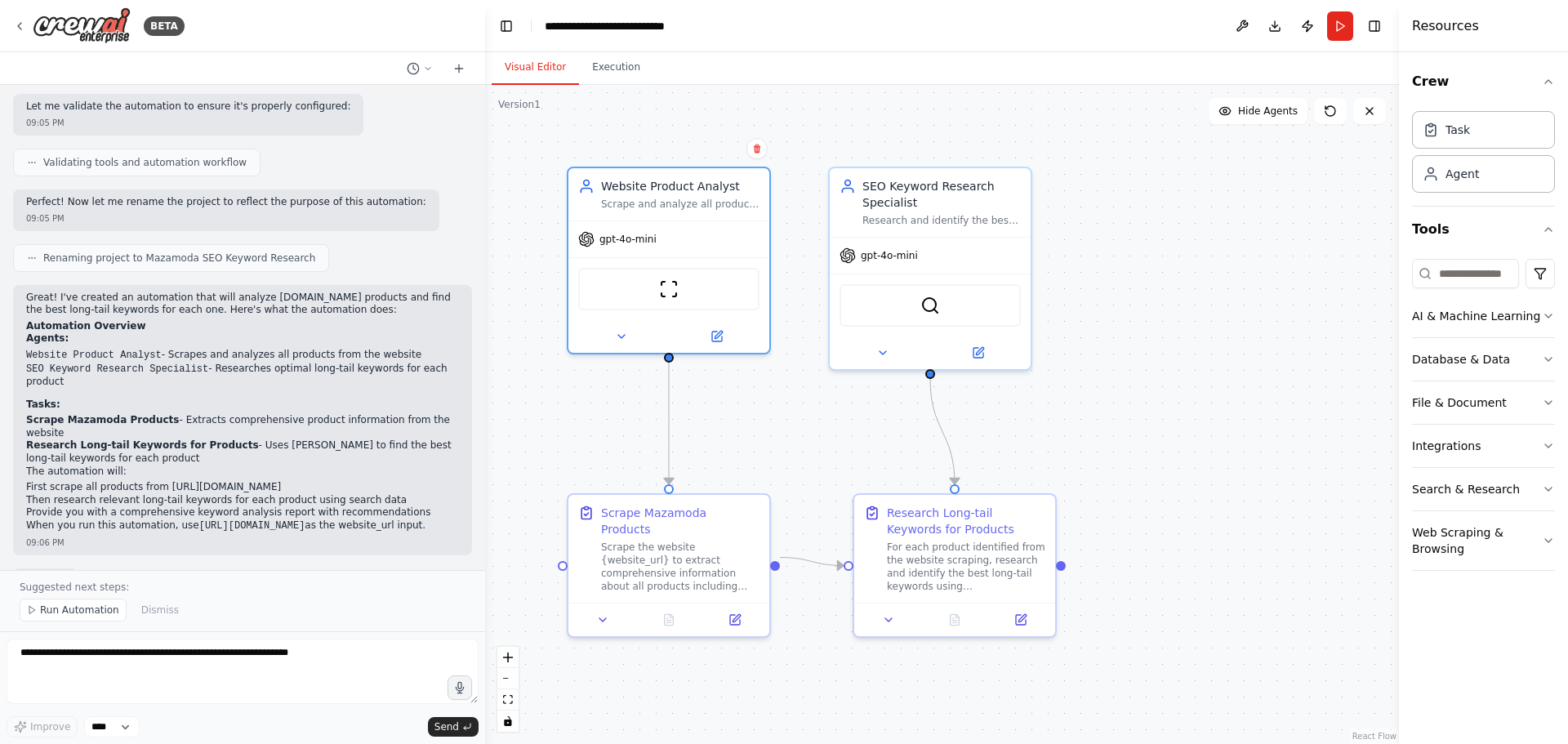
drag, startPoint x: 75, startPoint y: 610, endPoint x: 95, endPoint y: 605, distance: 20.6
click at [75, 609] on span "Run Automation" at bounding box center [80, 609] width 80 height 13
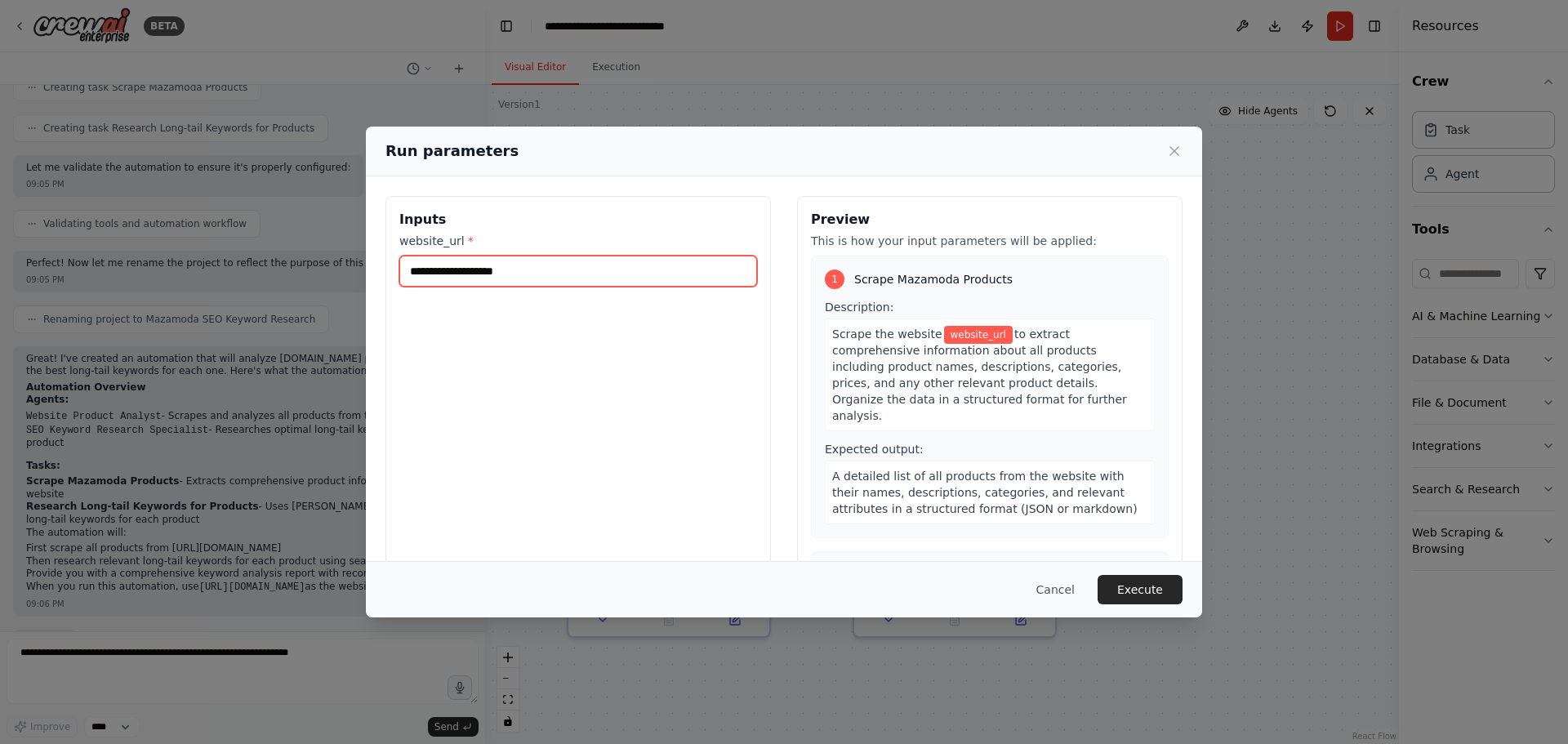
click at [493, 265] on input "website_url *" at bounding box center [578, 271] width 358 height 31
paste input "**********"
type input "**********"
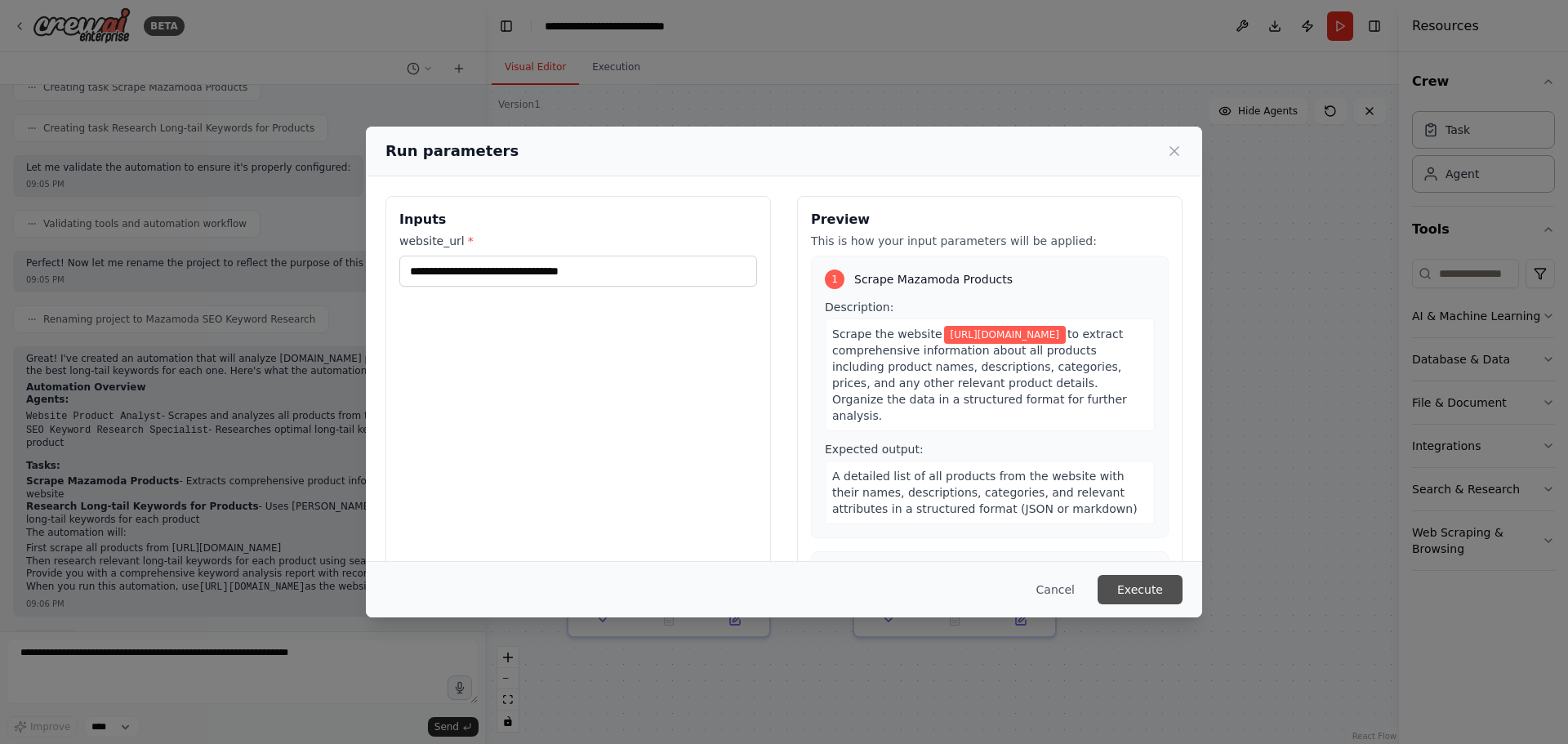
click at [1158, 584] on button "Execute" at bounding box center [1140, 590] width 85 height 29
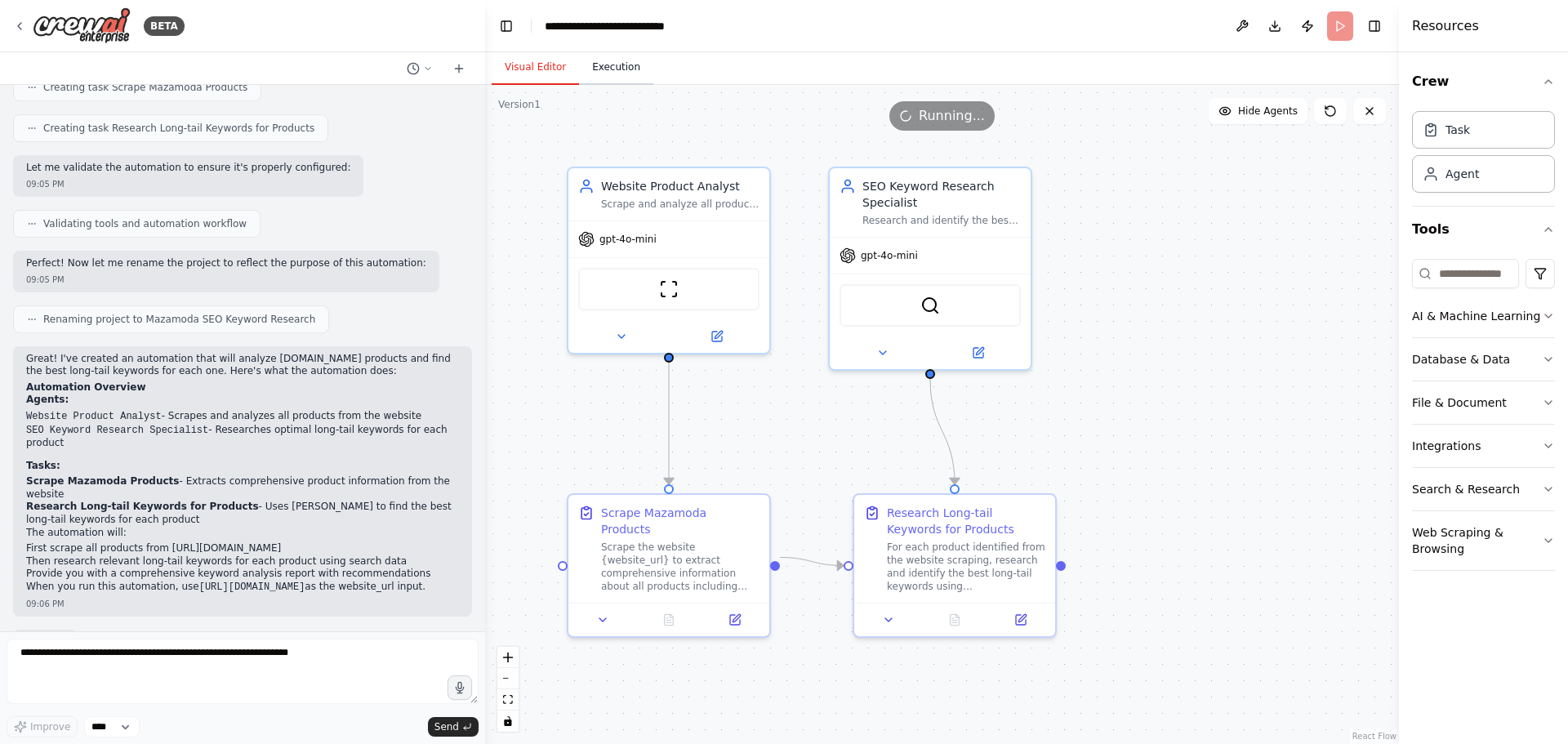
click at [611, 70] on button "Execution" at bounding box center [616, 67] width 75 height 34
click at [539, 67] on button "Visual Editor" at bounding box center [536, 67] width 87 height 34
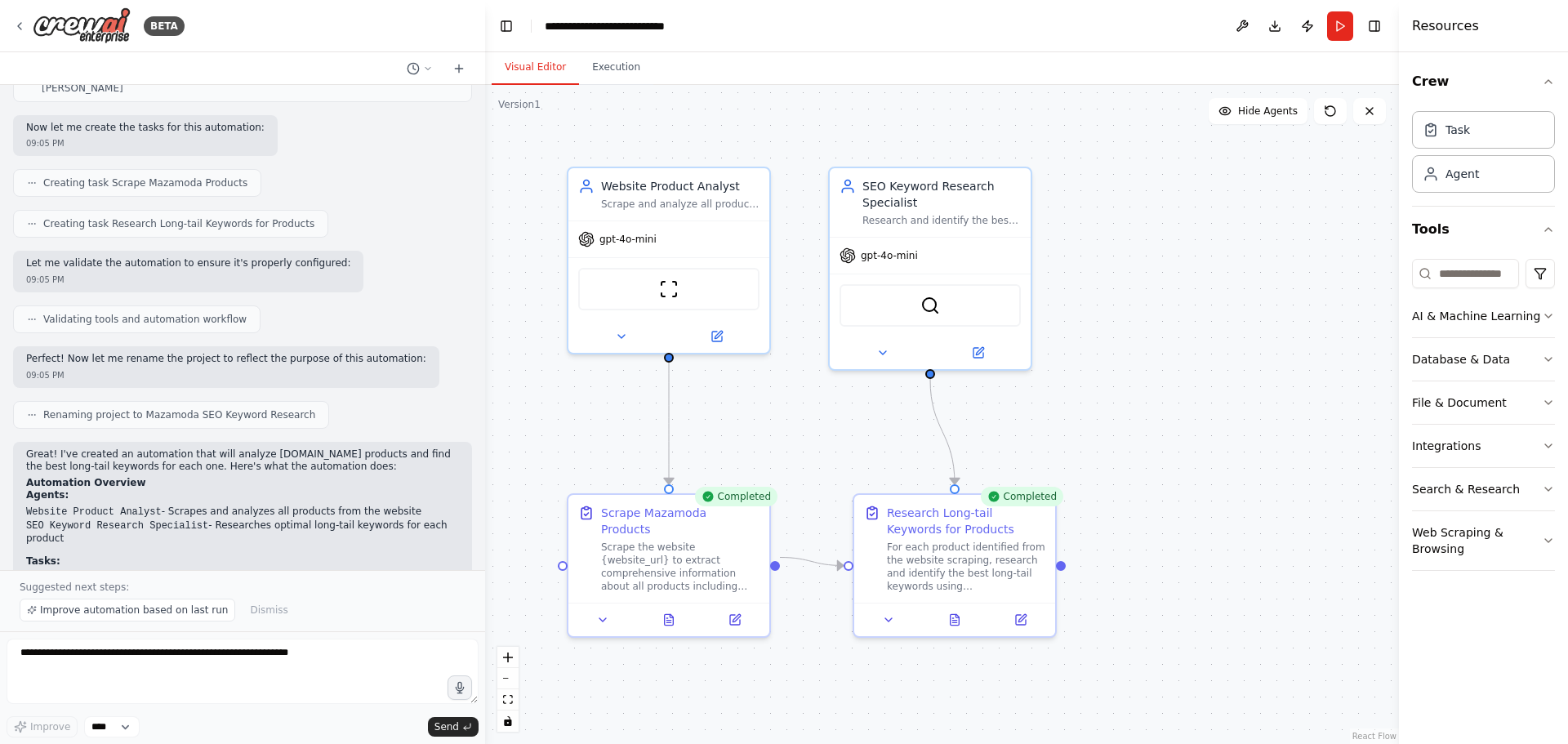
scroll to position [573, 0]
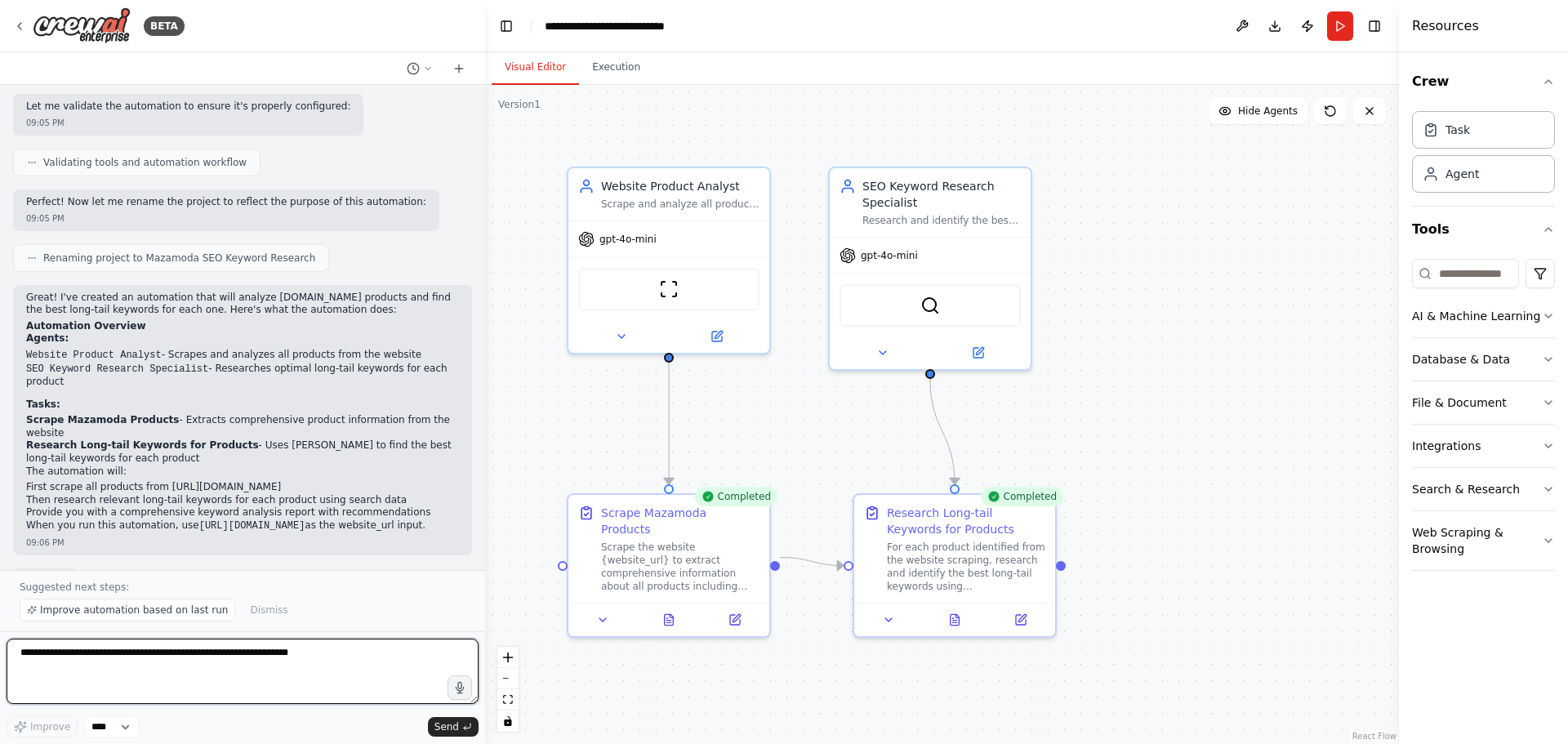
click at [245, 646] on textarea at bounding box center [243, 670] width 473 height 65
type textarea "**********"
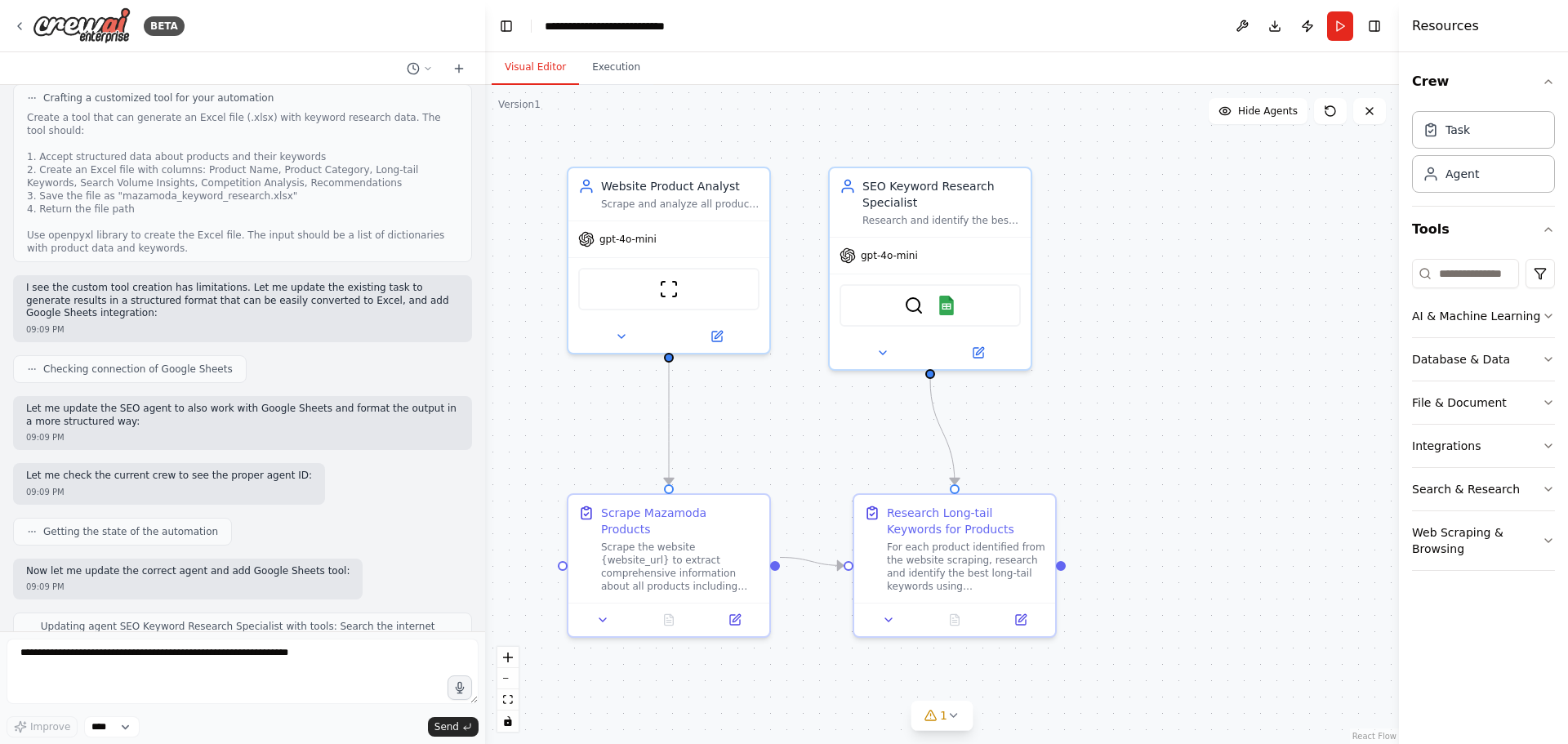
scroll to position [1548, 0]
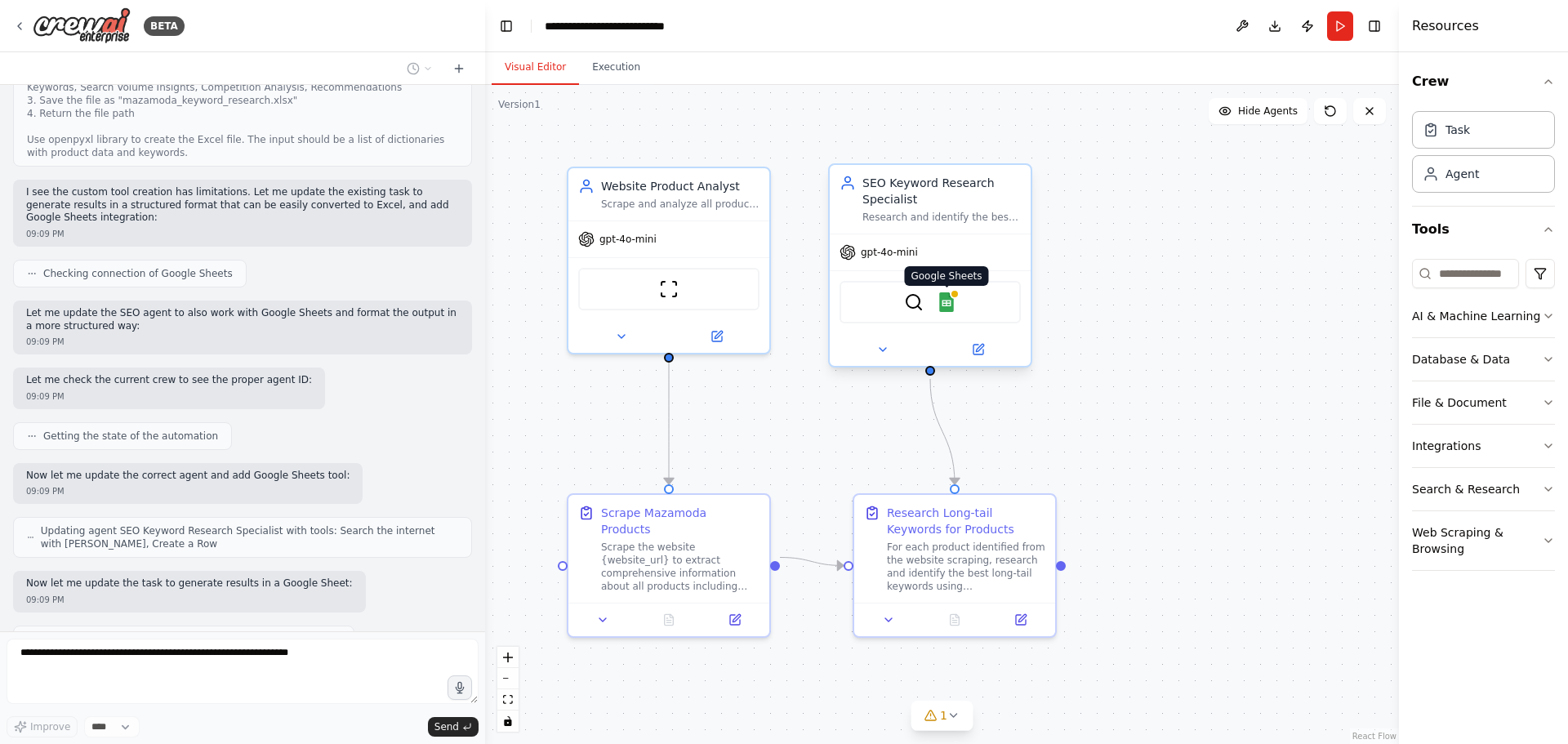
click at [954, 307] on img at bounding box center [947, 302] width 19 height 19
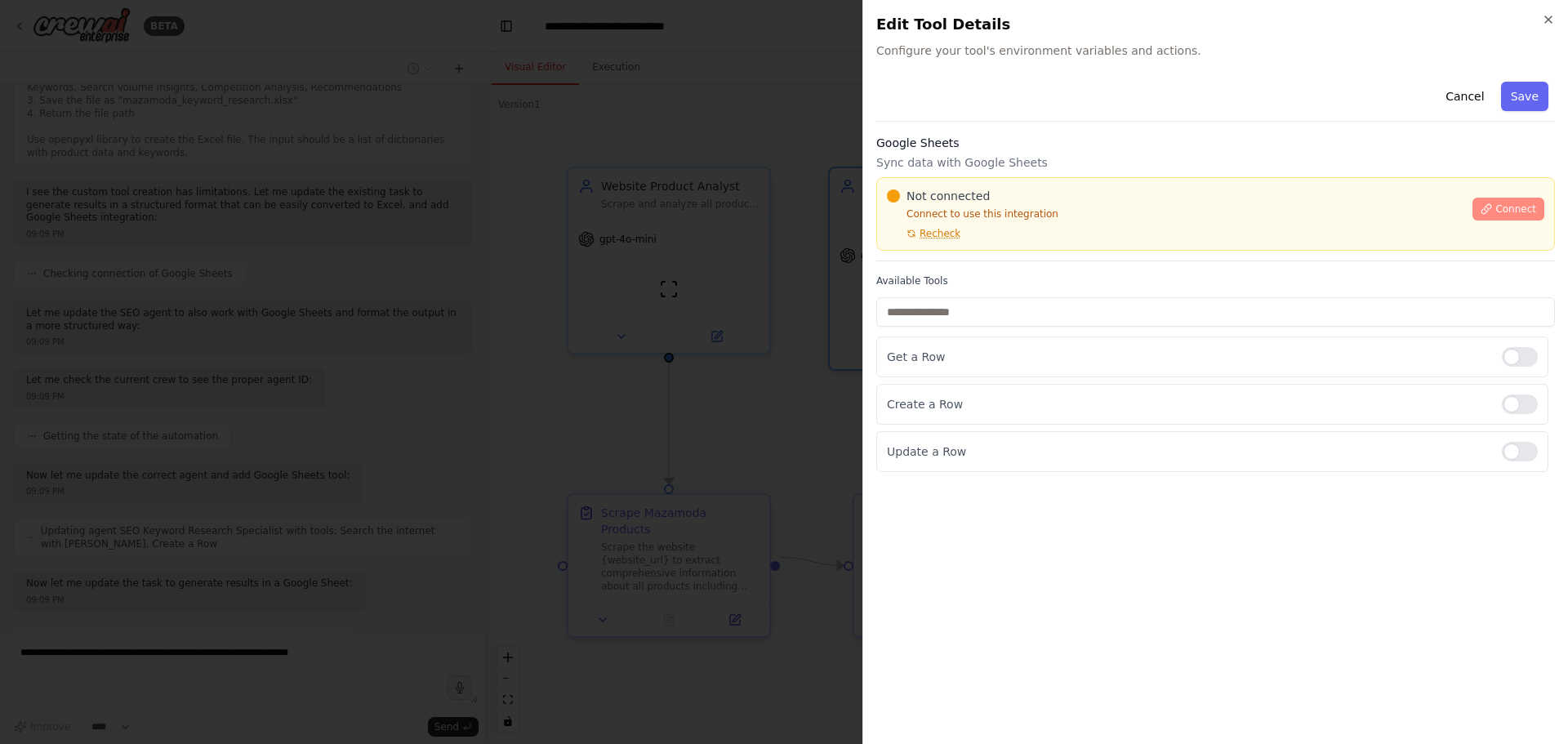
click at [1513, 204] on span "Connect" at bounding box center [1516, 209] width 41 height 13
click at [950, 230] on span "Recheck" at bounding box center [940, 233] width 41 height 13
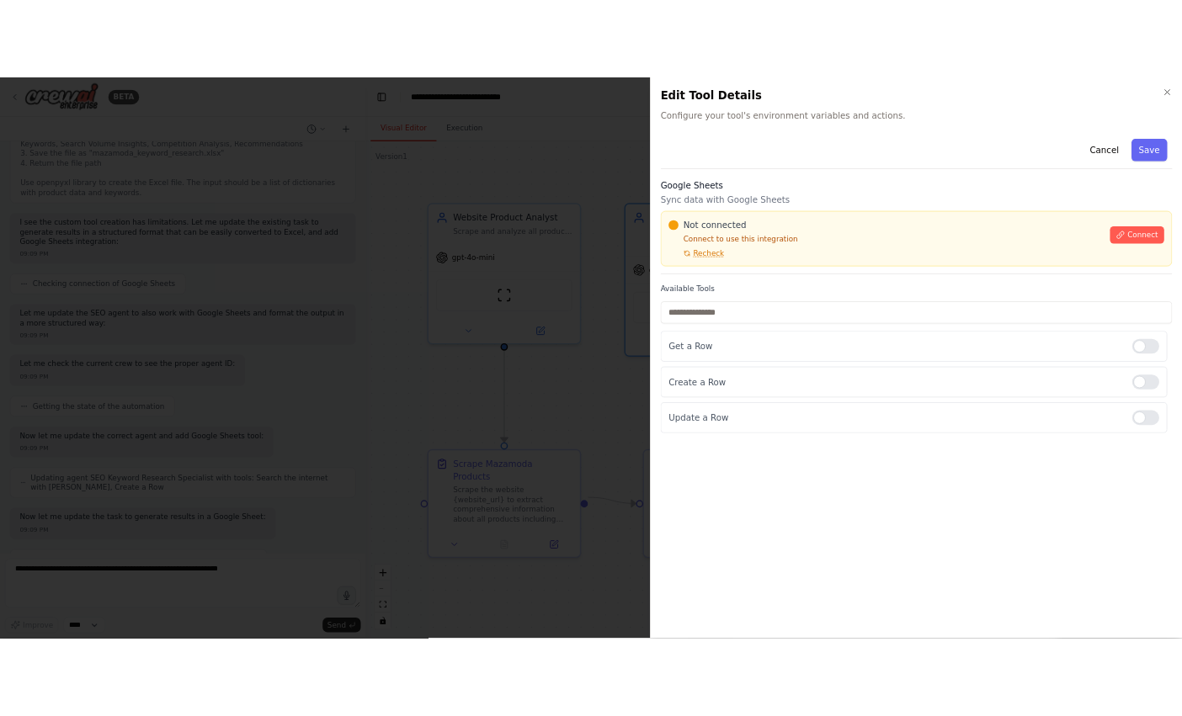
scroll to position [1828, 0]
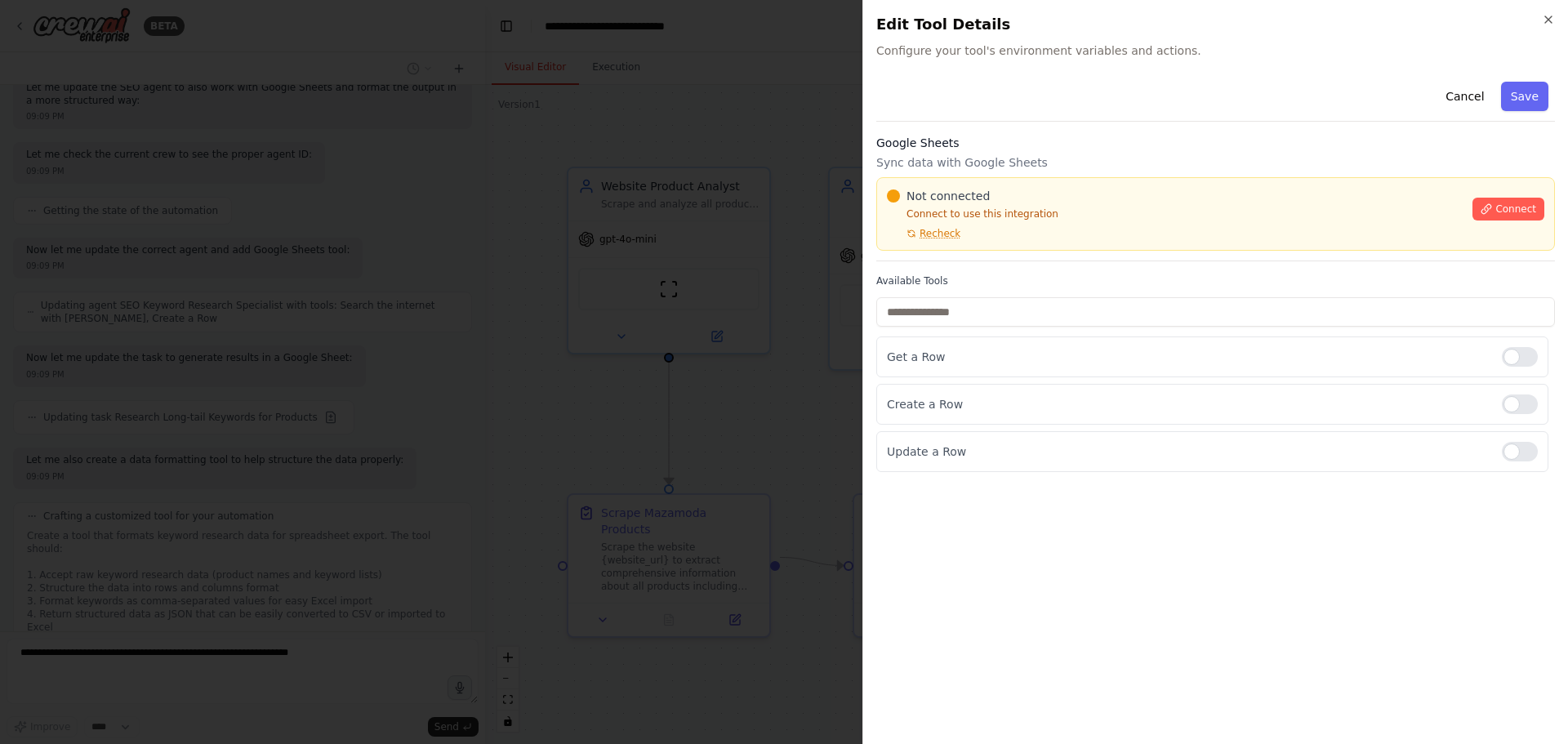
click at [958, 230] on div "Not connected Connect to use this integration Recheck" at bounding box center [1174, 214] width 575 height 52
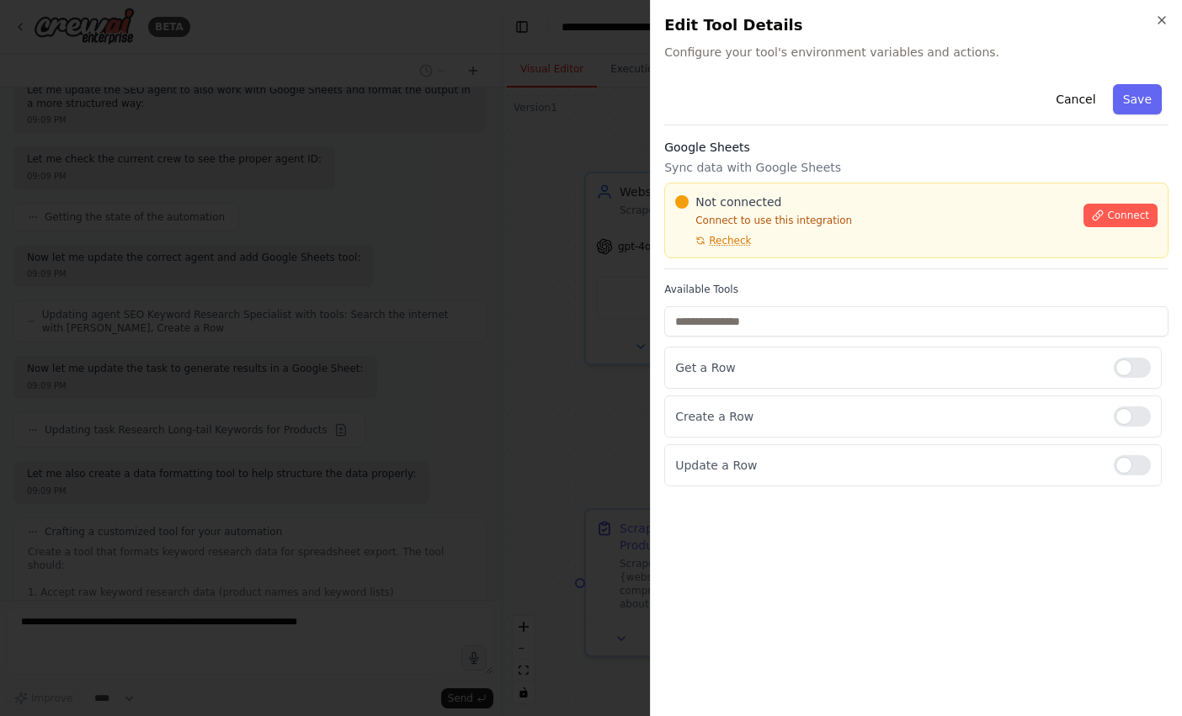
click at [781, 211] on div "Not connected Connect to use this integration Recheck" at bounding box center [874, 221] width 398 height 54
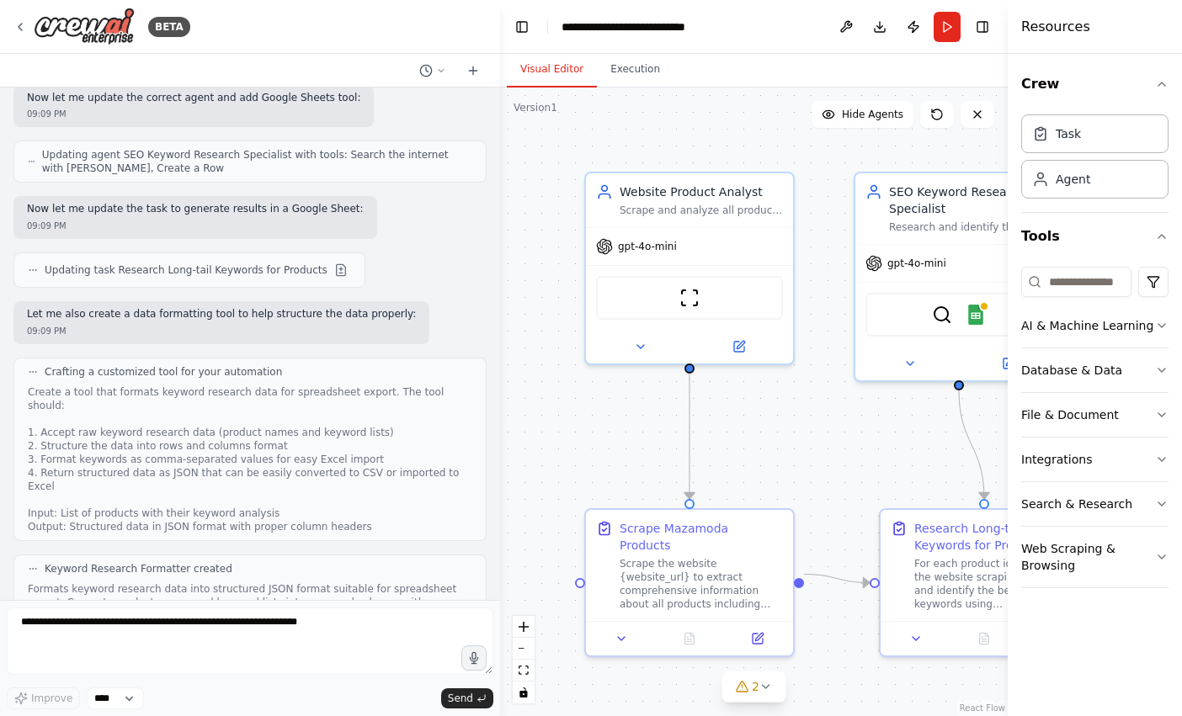
scroll to position [2001, 0]
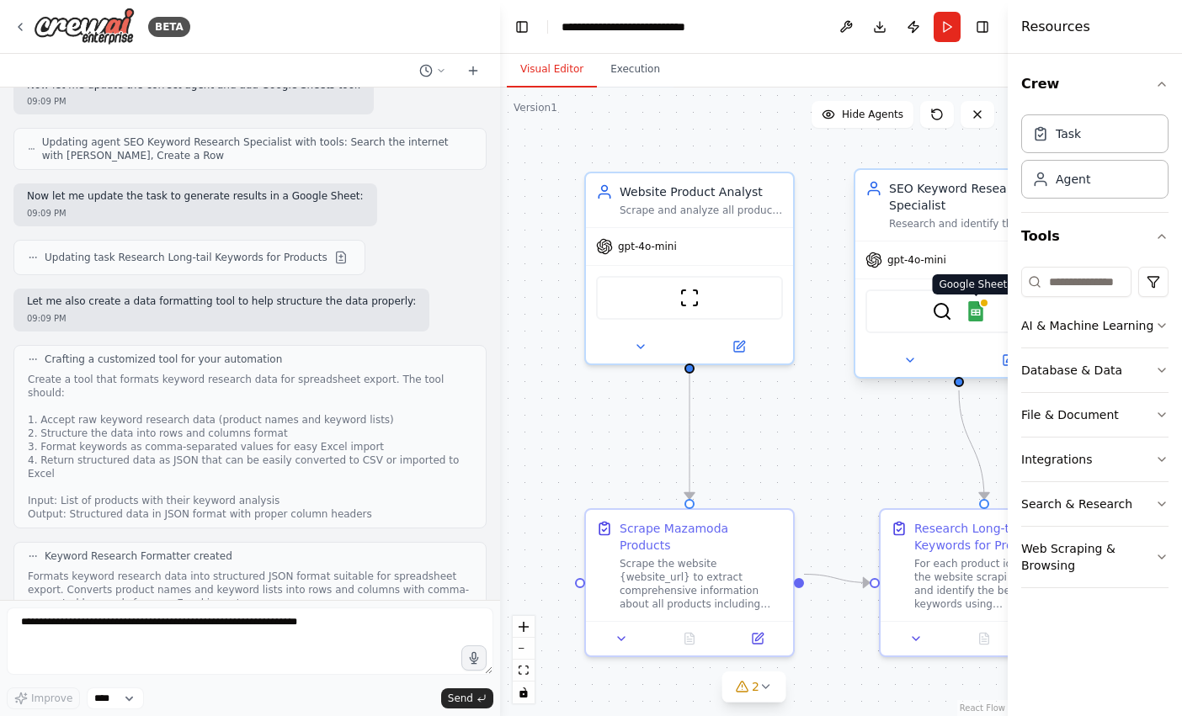
click at [977, 316] on img at bounding box center [976, 311] width 20 height 20
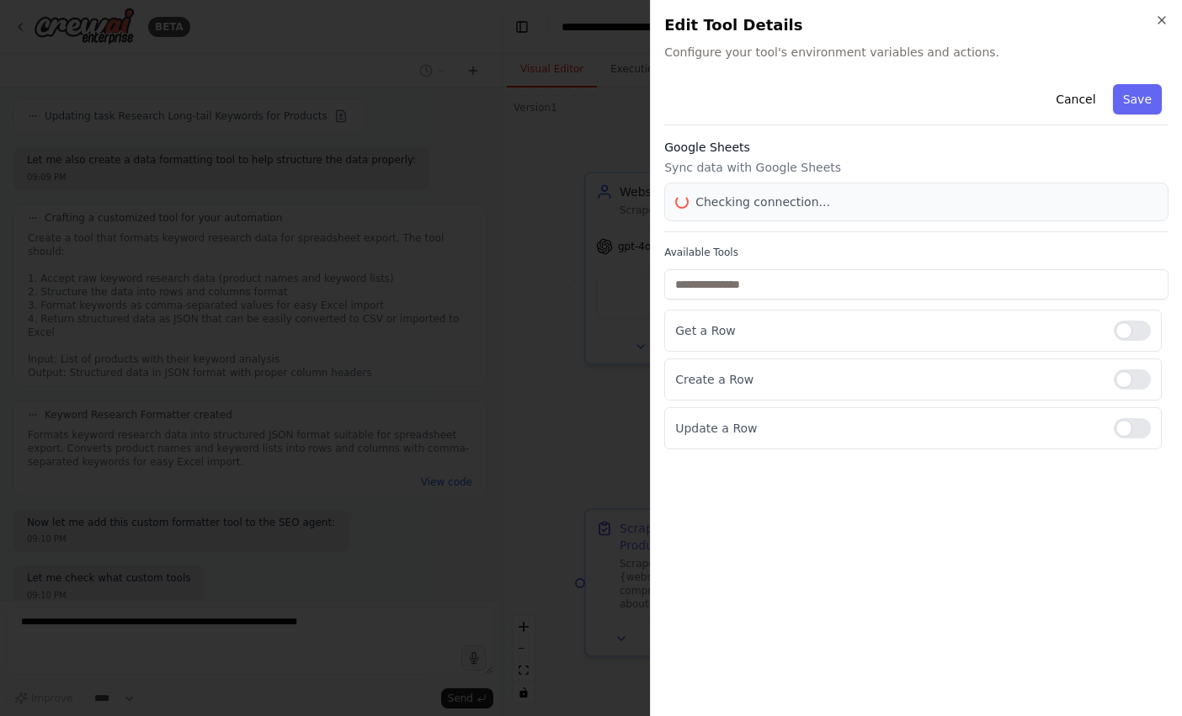
scroll to position [2142, 0]
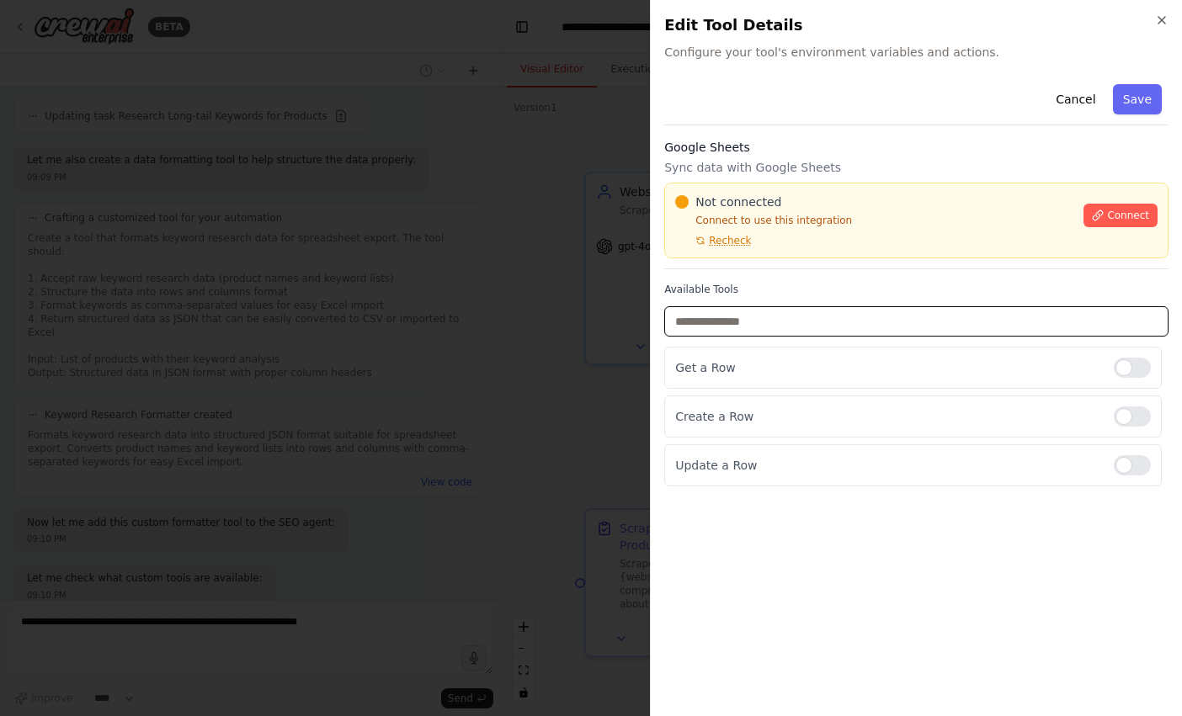
click at [750, 321] on input "text" at bounding box center [916, 321] width 504 height 30
click at [728, 232] on div "Not connected Connect to use this integration Recheck" at bounding box center [874, 221] width 398 height 54
click at [734, 237] on span "Recheck" at bounding box center [730, 240] width 42 height 13
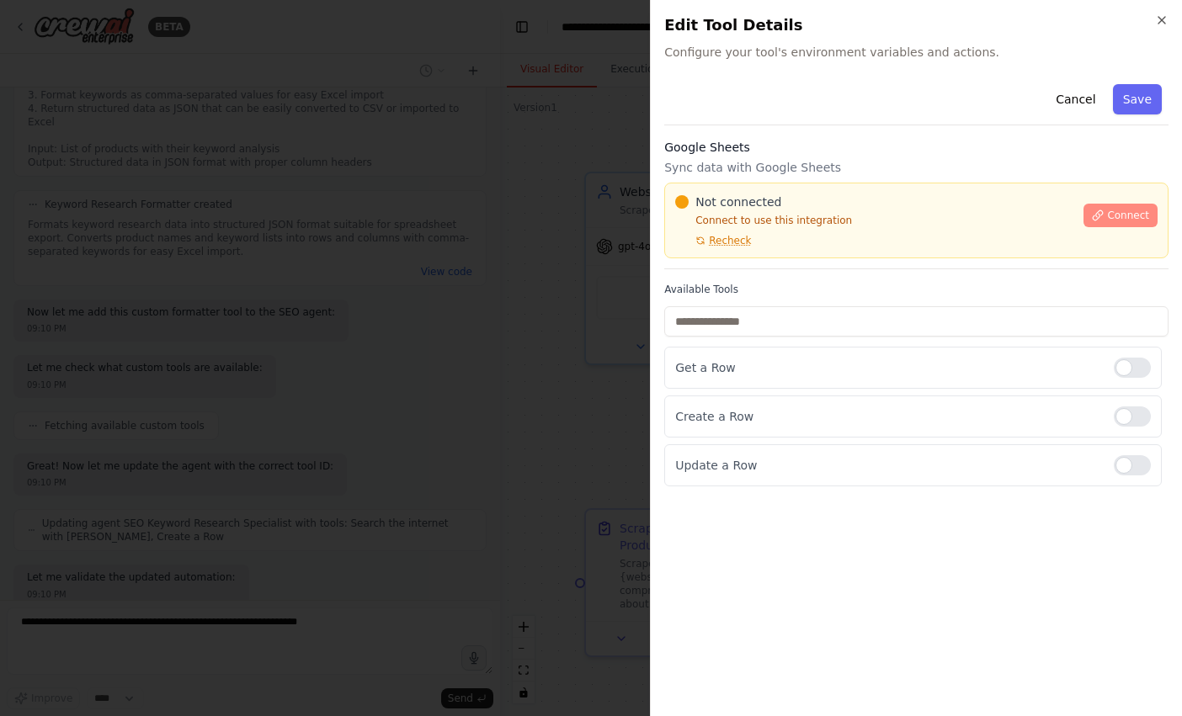
click at [1120, 211] on span "Connect" at bounding box center [1128, 215] width 42 height 13
click at [752, 216] on p "Connect to use this integration" at bounding box center [874, 220] width 398 height 13
click at [794, 213] on div "Not connected Connect to use this integration Recheck" at bounding box center [874, 221] width 398 height 54
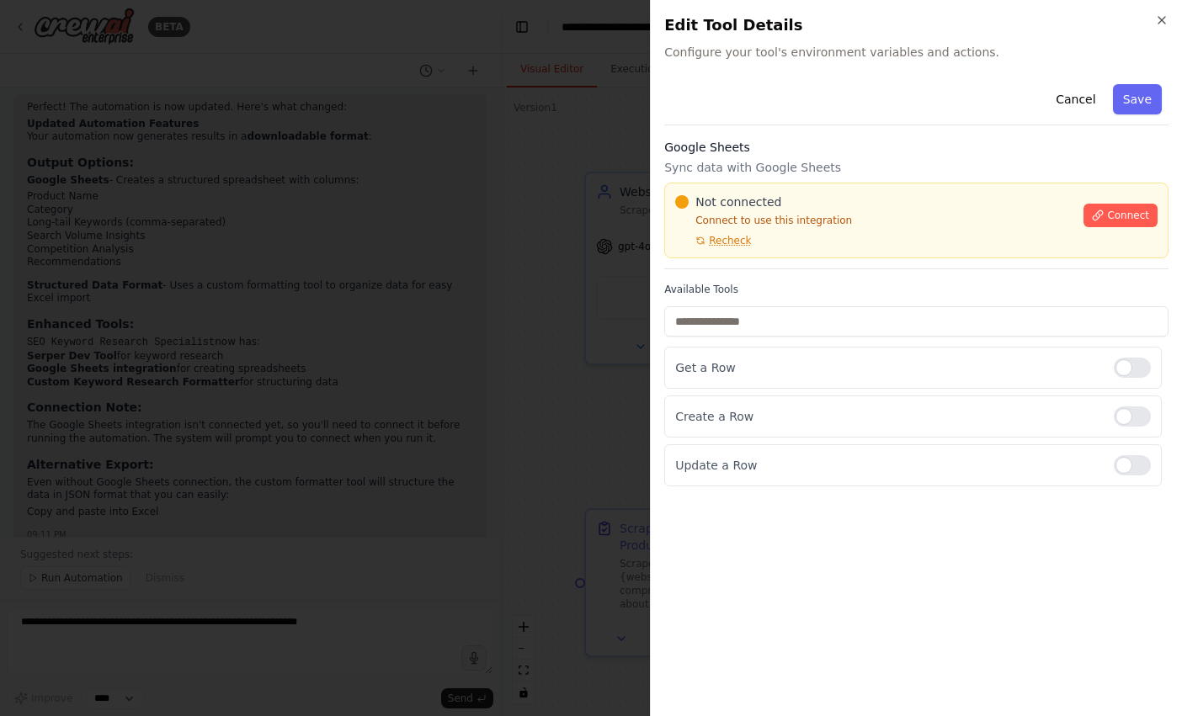
scroll to position [2922, 0]
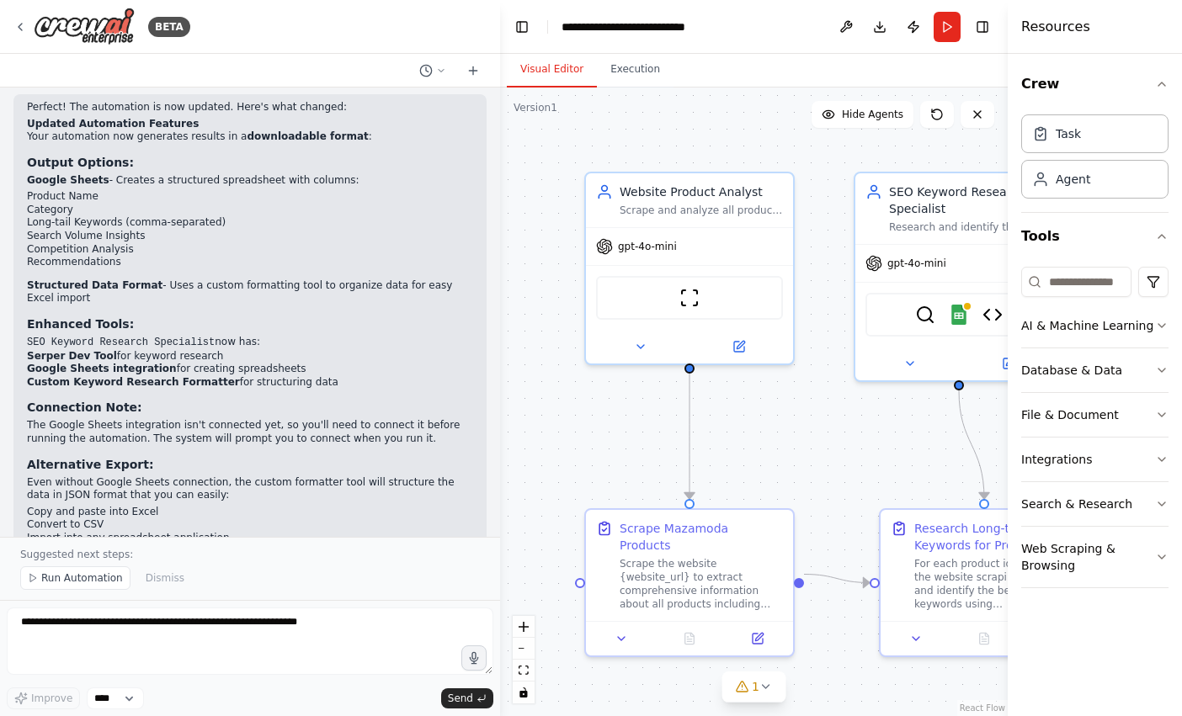
click at [274, 595] on p "Would you like to run the updated automation now? It will create properly forma…" at bounding box center [250, 608] width 446 height 26
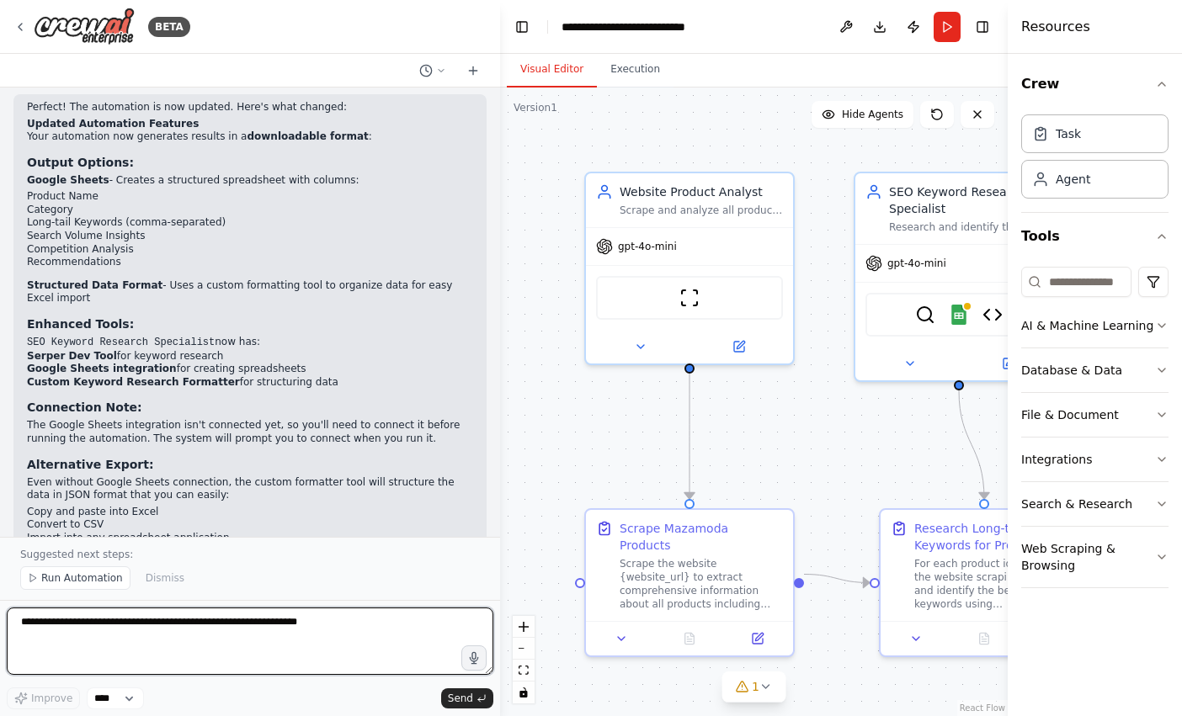
click at [210, 625] on textarea at bounding box center [250, 641] width 487 height 67
paste textarea "**********"
type textarea "**********"
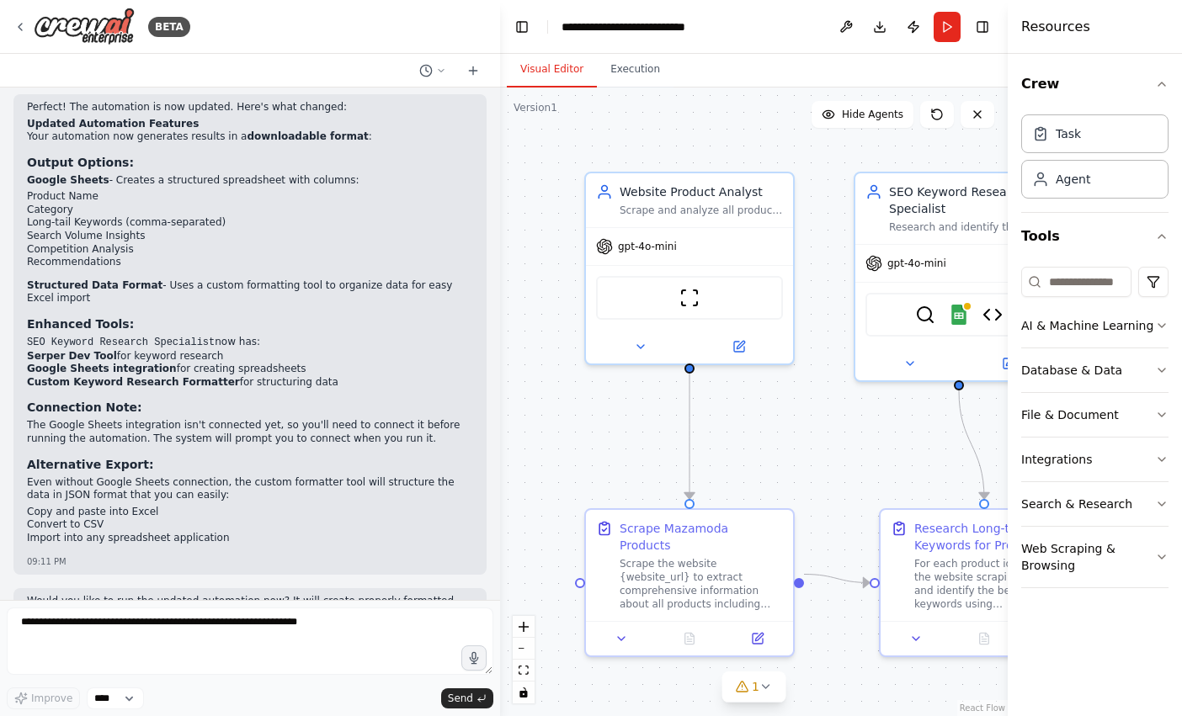
scroll to position [2972, 0]
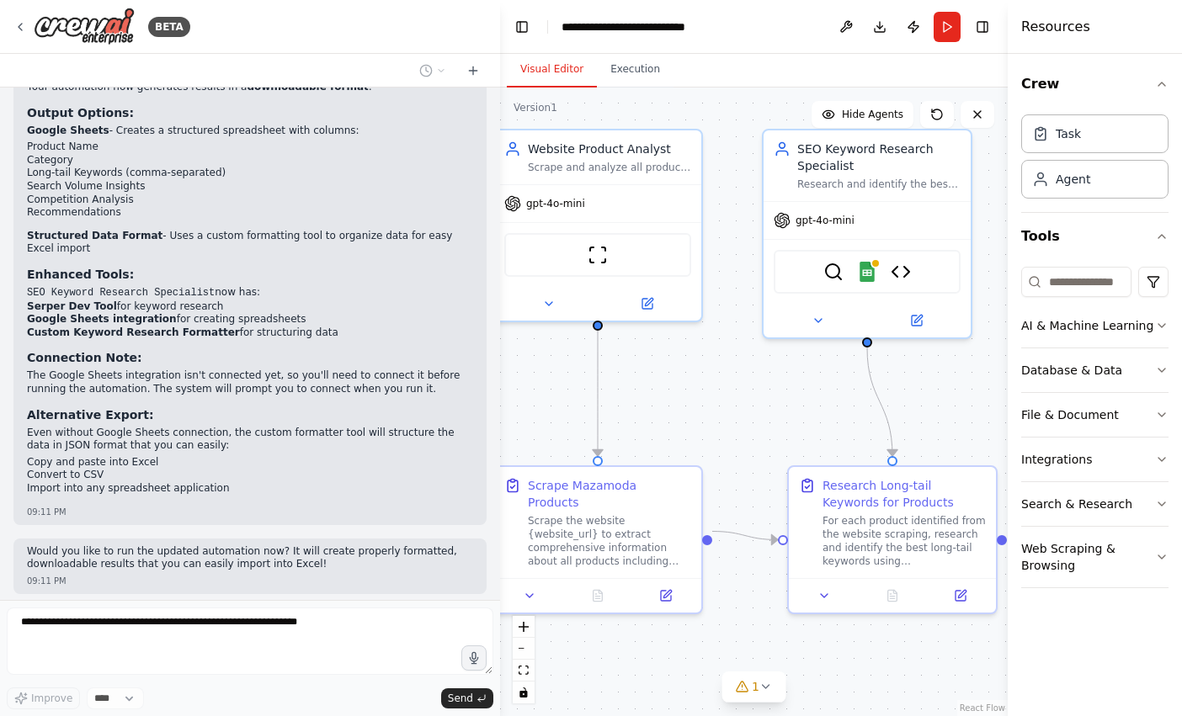
drag, startPoint x: 747, startPoint y: 413, endPoint x: 665, endPoint y: 371, distance: 91.9
click at [665, 371] on div ".deletable-edge-delete-btn { width: 20px; height: 20px; border: 0px solid #ffff…" at bounding box center [754, 402] width 508 height 629
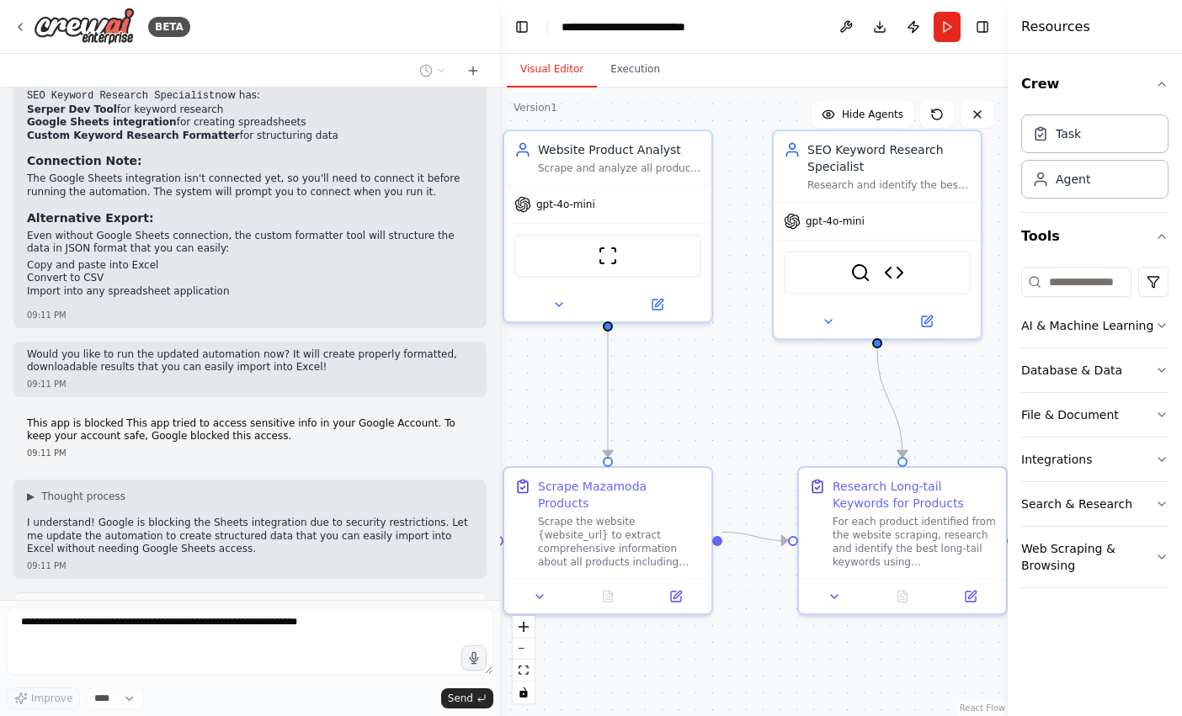
scroll to position [3217, 0]
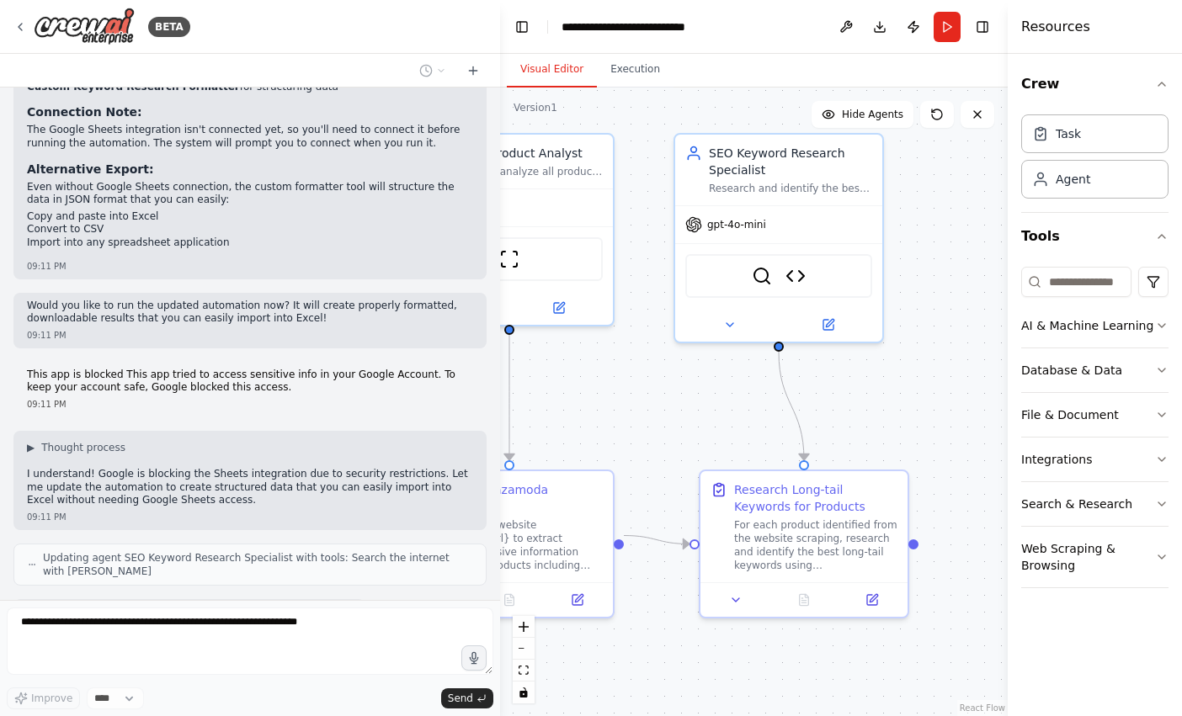
drag, startPoint x: 798, startPoint y: 388, endPoint x: 725, endPoint y: 403, distance: 74.8
click at [725, 403] on div ".deletable-edge-delete-btn { width: 20px; height: 20px; border: 0px solid #ffff…" at bounding box center [754, 402] width 508 height 629
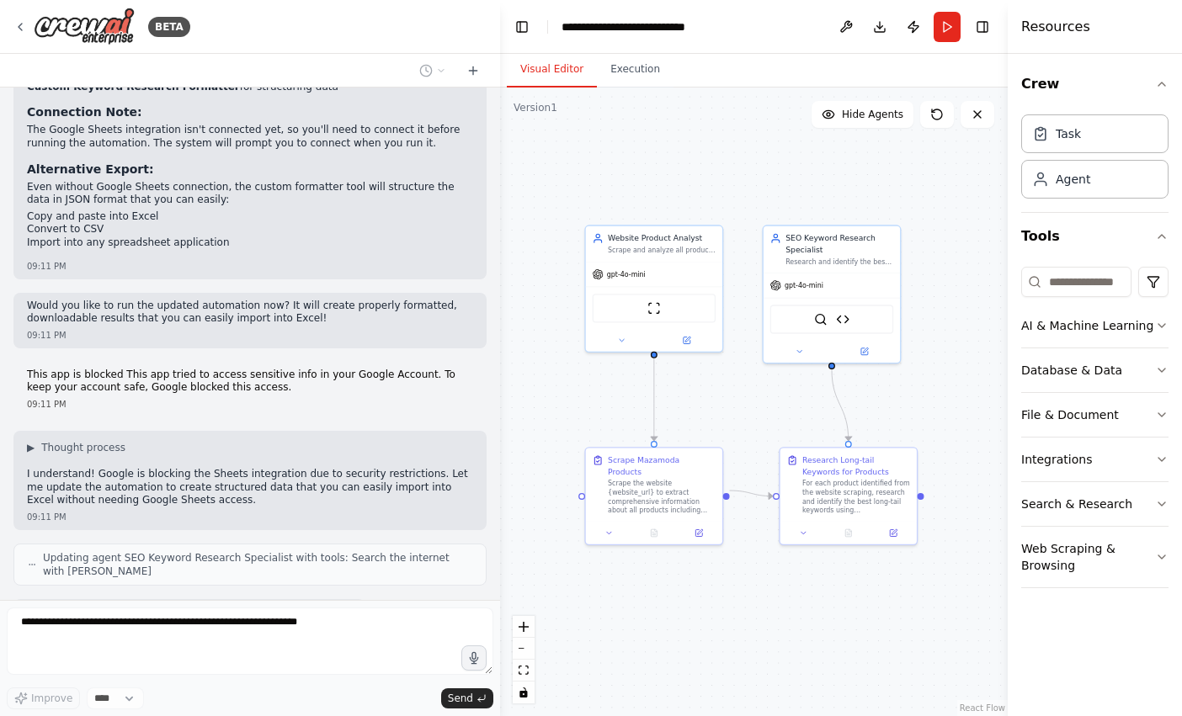
drag, startPoint x: 739, startPoint y: 412, endPoint x: 791, endPoint y: 402, distance: 53.2
click at [791, 402] on div ".deletable-edge-delete-btn { width: 20px; height: 20px; border: 0px solid #ffff…" at bounding box center [754, 402] width 508 height 629
click at [870, 349] on button at bounding box center [864, 349] width 63 height 13
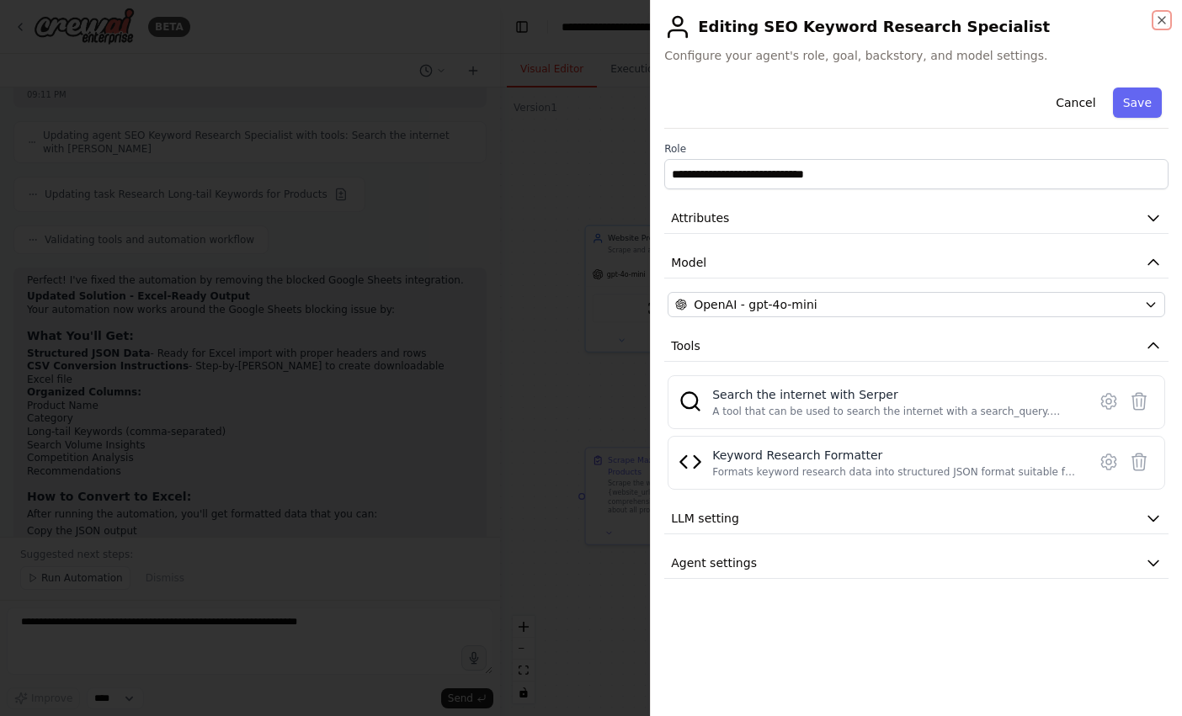
scroll to position [3653, 0]
click at [1067, 103] on button "Cancel" at bounding box center [1076, 103] width 60 height 30
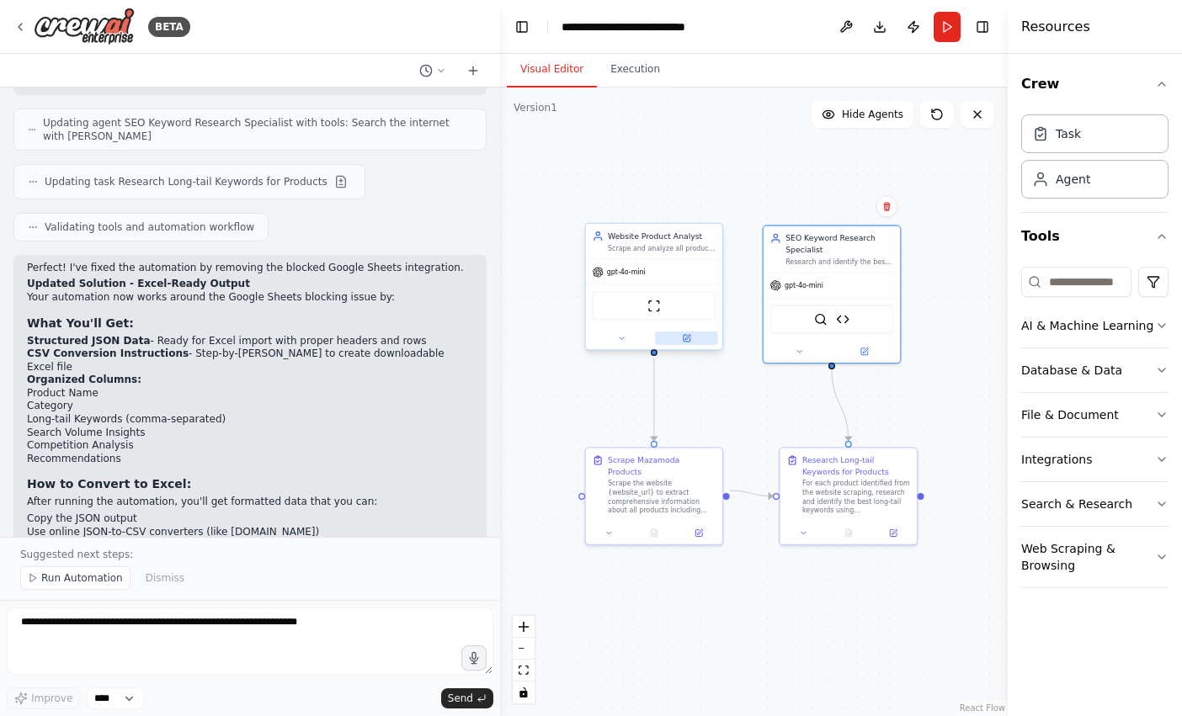
click at [694, 342] on button at bounding box center [686, 338] width 63 height 13
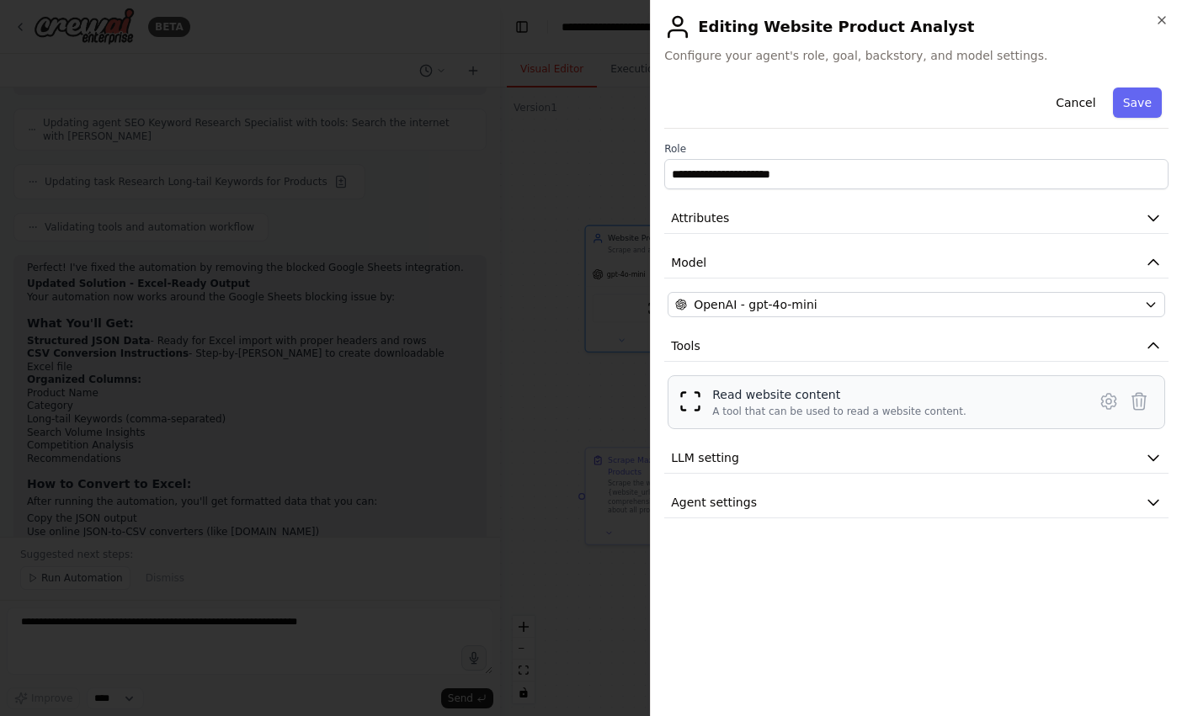
click at [975, 401] on div "Read website content A tool that can be used to read a website content." at bounding box center [897, 402] width 371 height 32
click at [1074, 104] on button "Cancel" at bounding box center [1076, 103] width 60 height 30
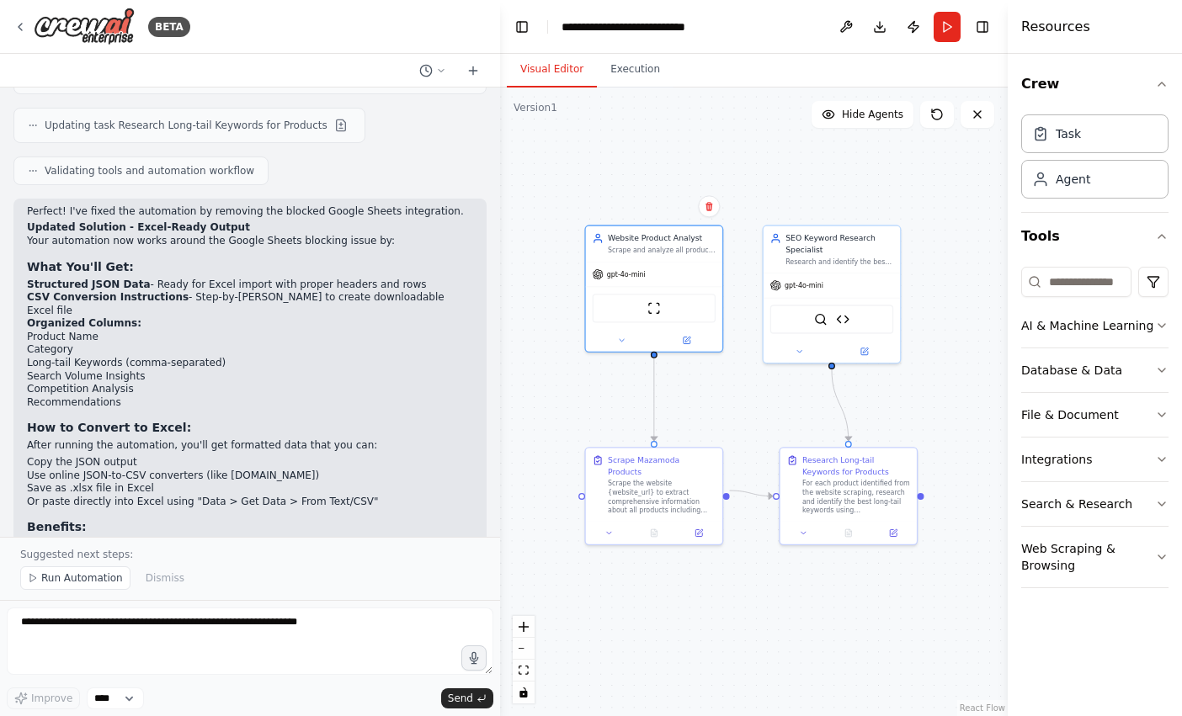
scroll to position [3722, 0]
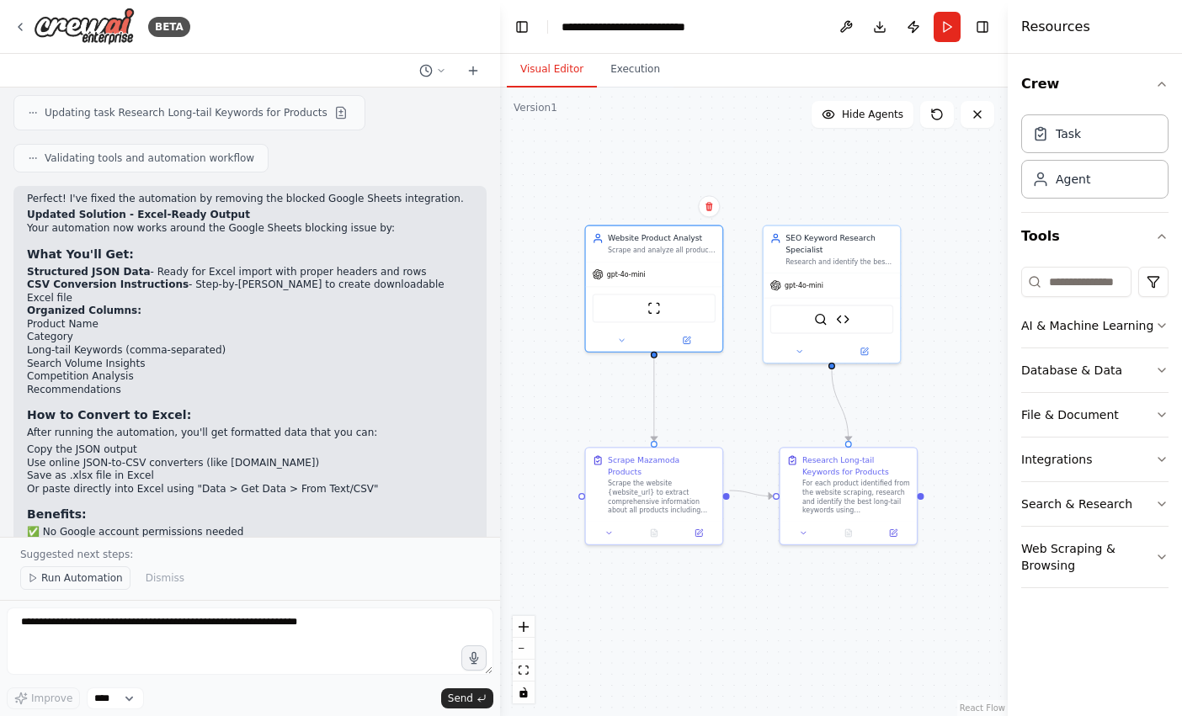
click at [91, 579] on span "Run Automation" at bounding box center [82, 578] width 82 height 13
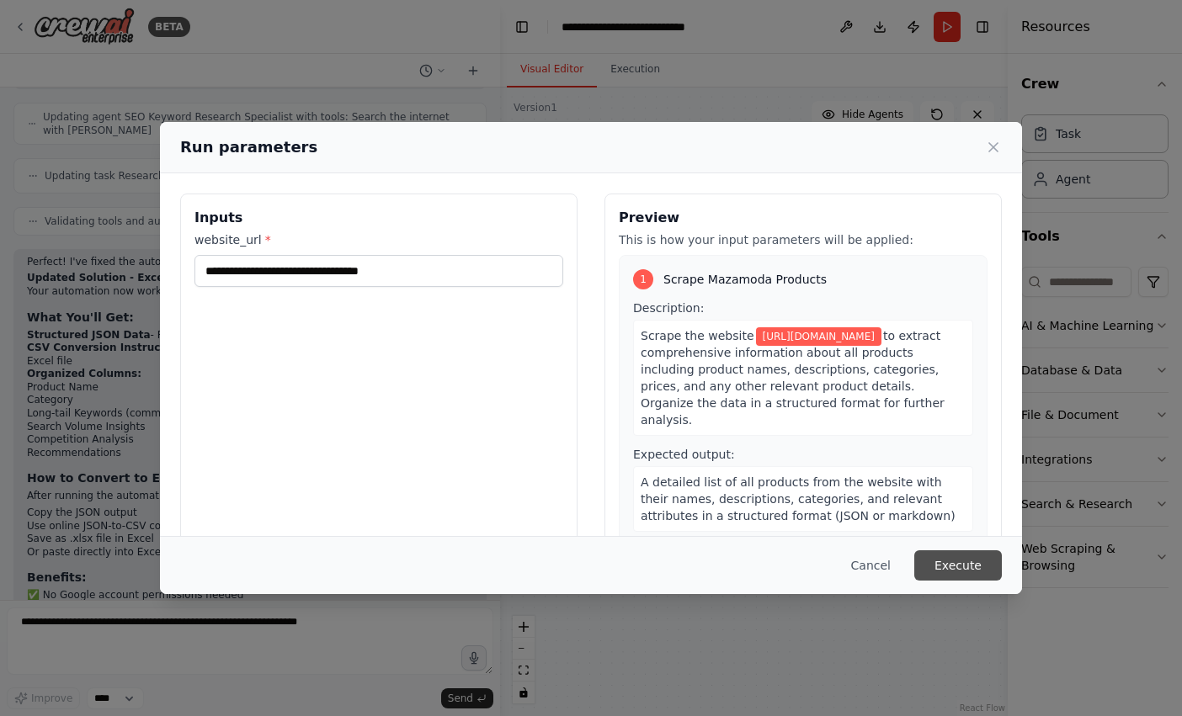
click at [939, 557] on button "Execute" at bounding box center [958, 566] width 88 height 30
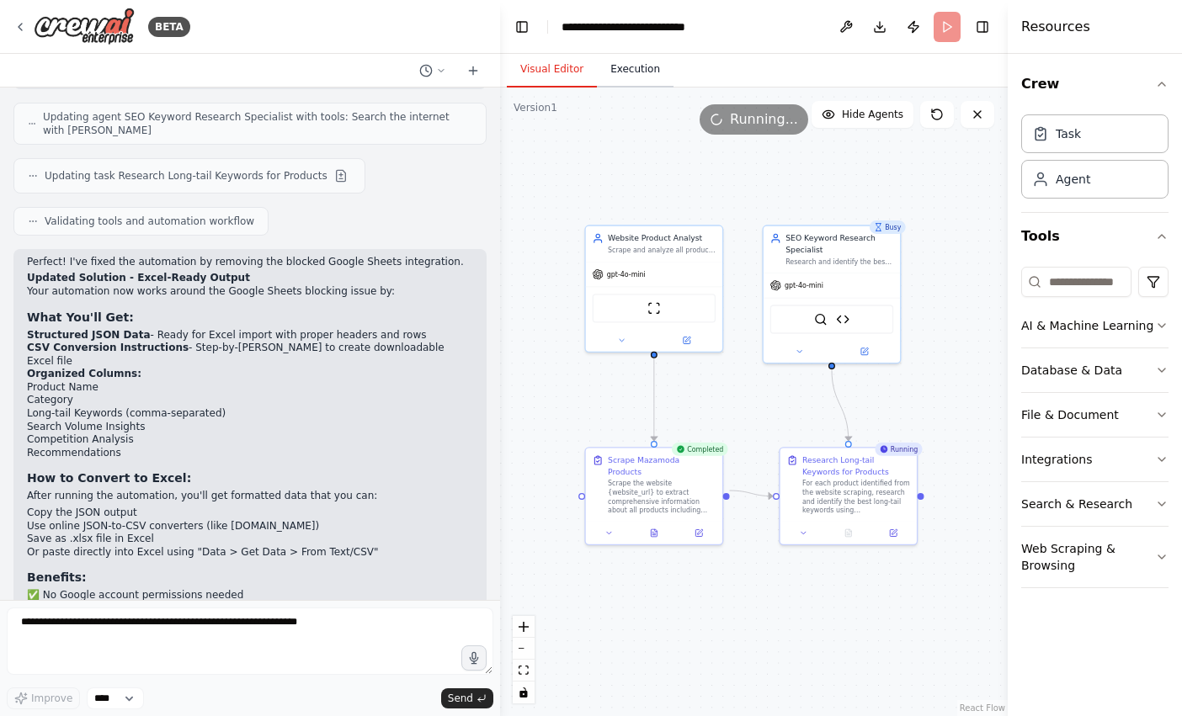
click at [636, 67] on button "Execution" at bounding box center [635, 69] width 77 height 35
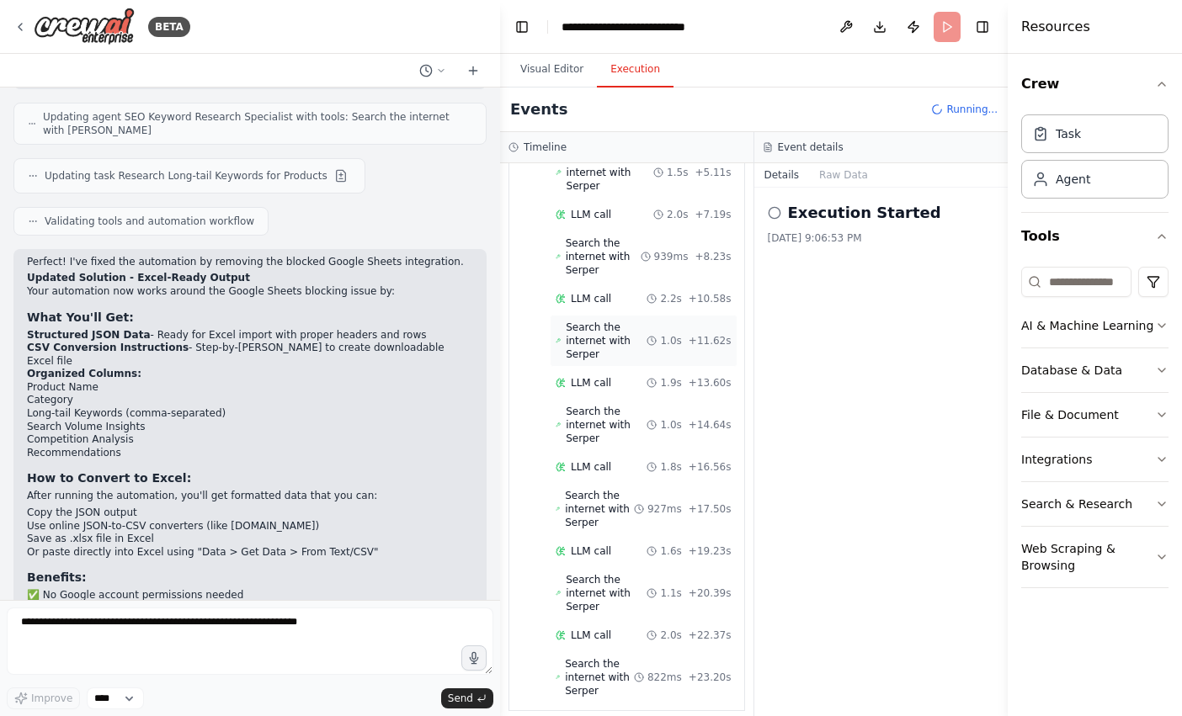
scroll to position [610, 0]
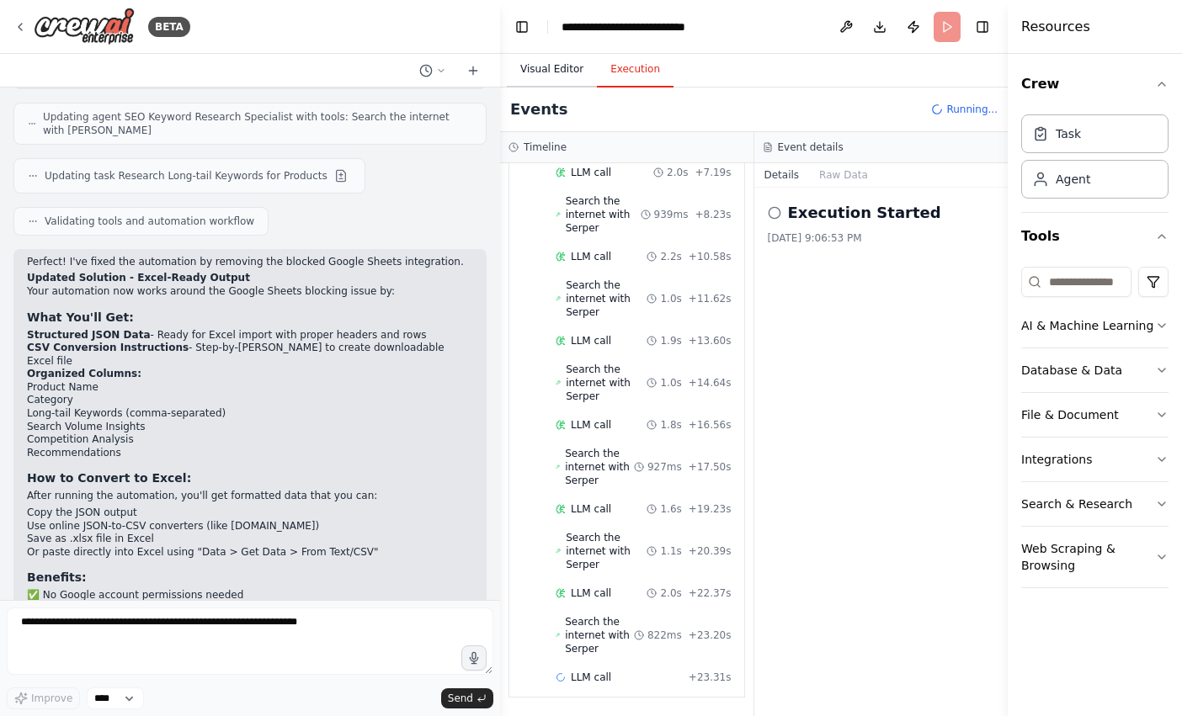
click at [541, 72] on button "Visual Editor" at bounding box center [552, 69] width 90 height 35
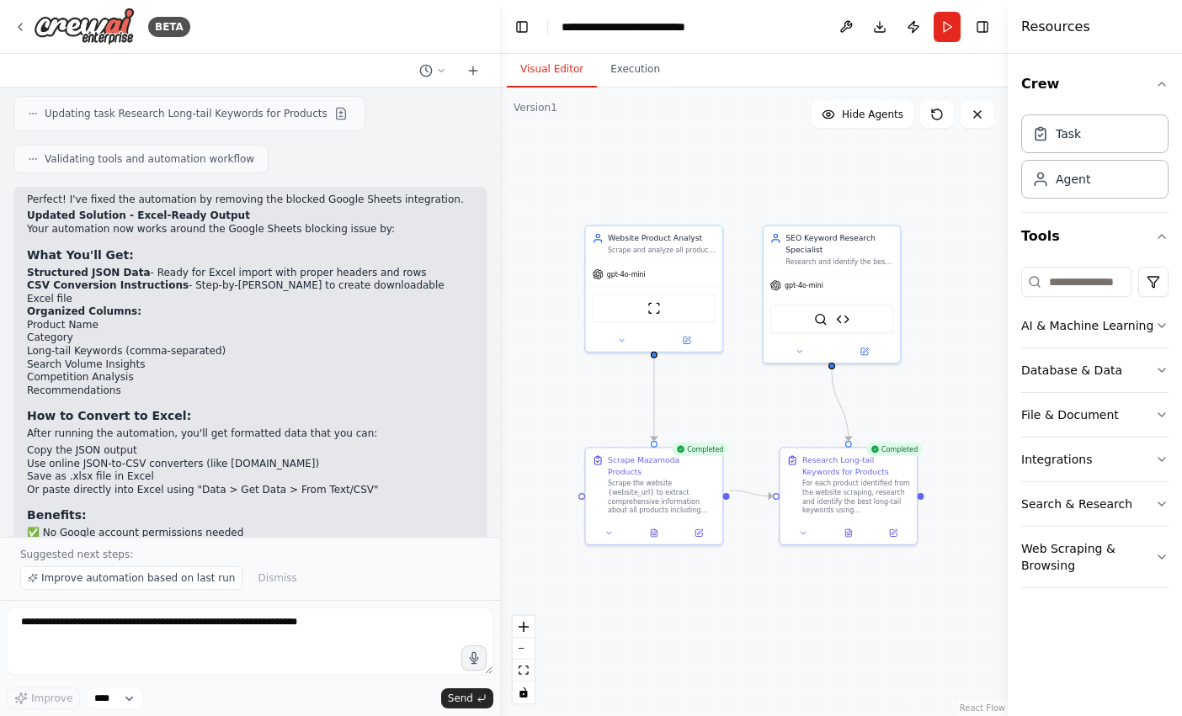
scroll to position [3722, 0]
click at [859, 326] on div "SerperDevTool Keyword Research Formatter" at bounding box center [831, 317] width 123 height 29
click at [868, 307] on div "SerperDevTool Keyword Research Formatter" at bounding box center [831, 317] width 123 height 29
click at [652, 76] on button "Execution" at bounding box center [635, 69] width 77 height 35
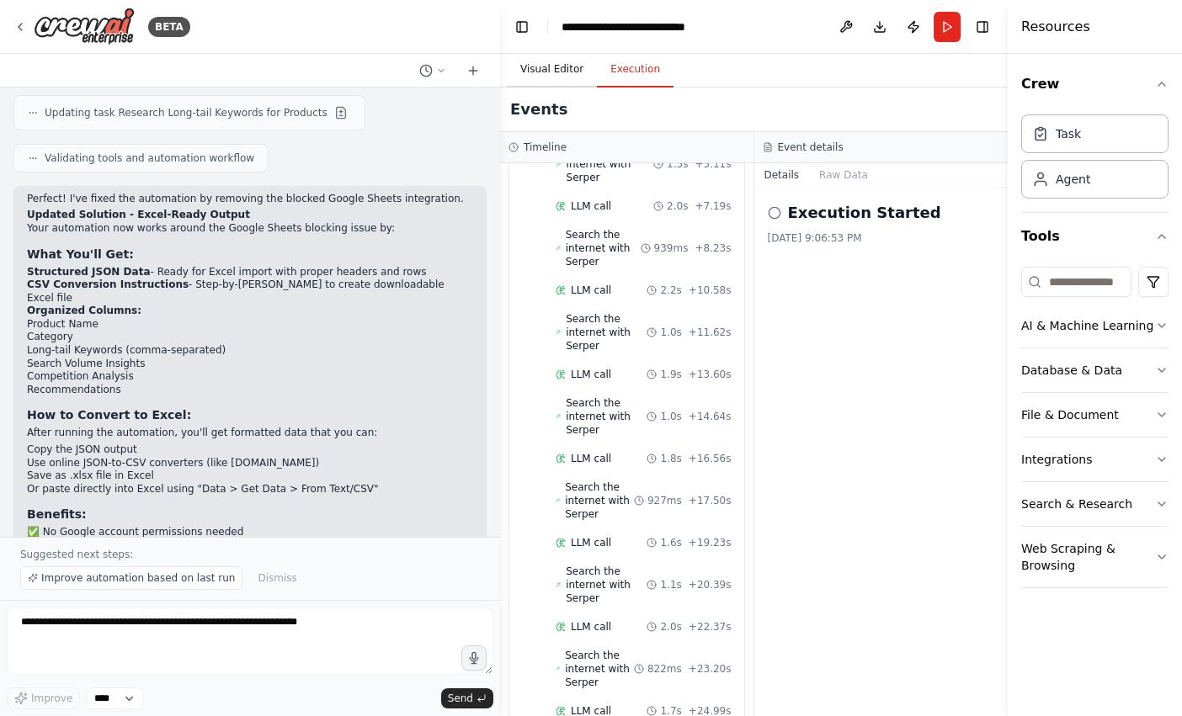
click at [570, 66] on button "Visual Editor" at bounding box center [552, 69] width 90 height 35
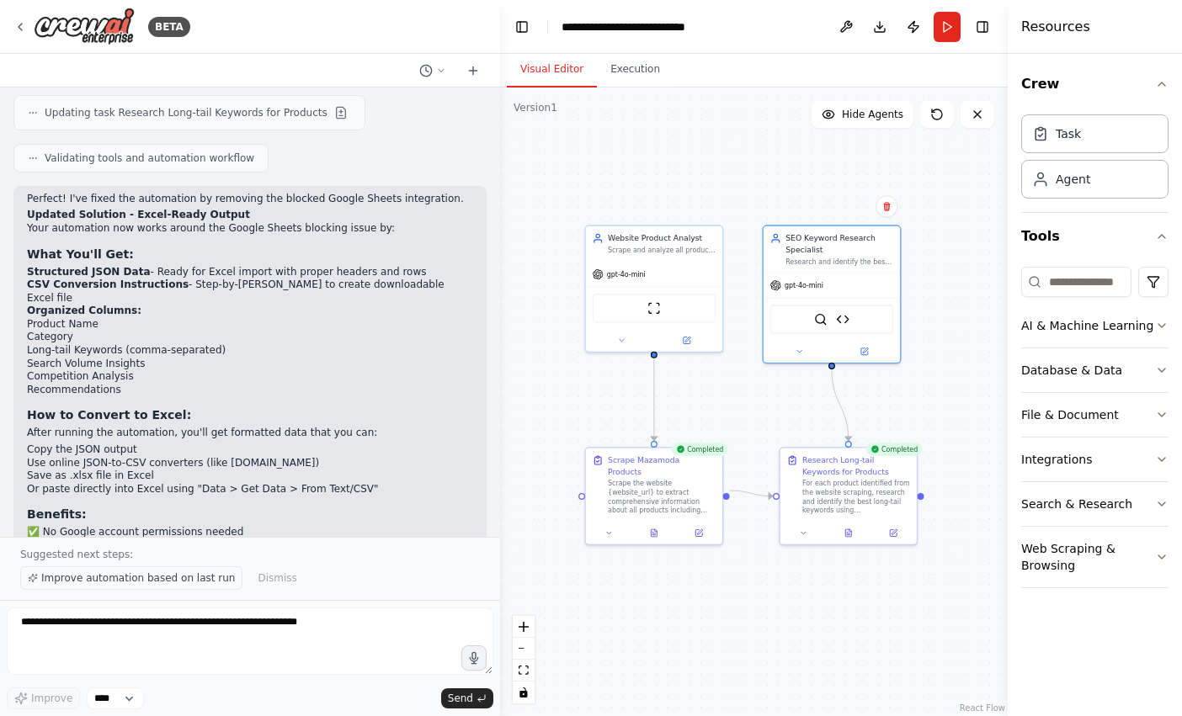
click at [157, 580] on span "Improve automation based on last run" at bounding box center [138, 578] width 194 height 13
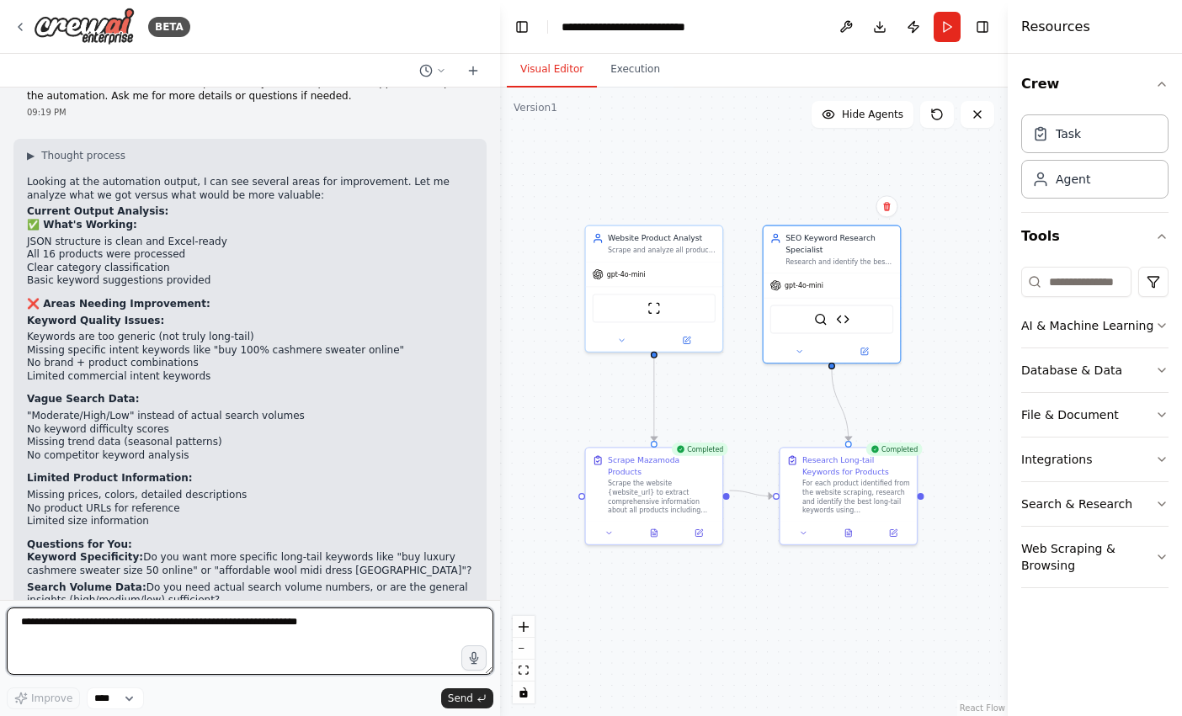
scroll to position [4408, 0]
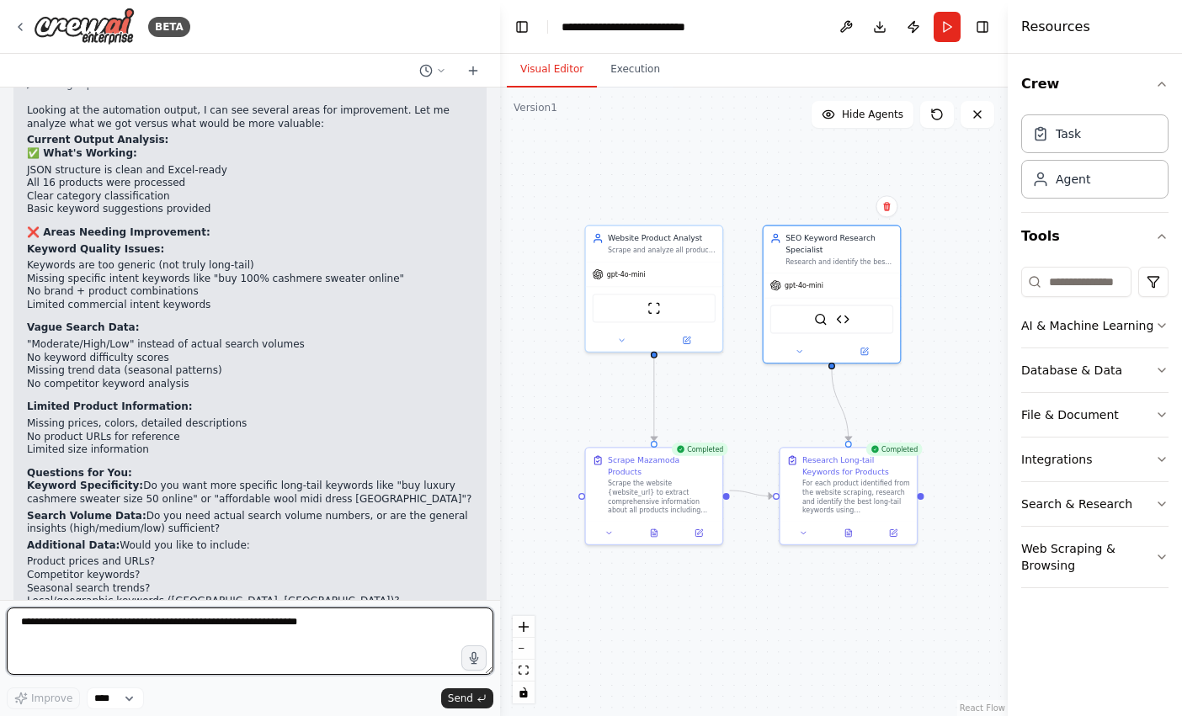
click at [221, 639] on textarea at bounding box center [250, 641] width 487 height 67
type textarea "**********"
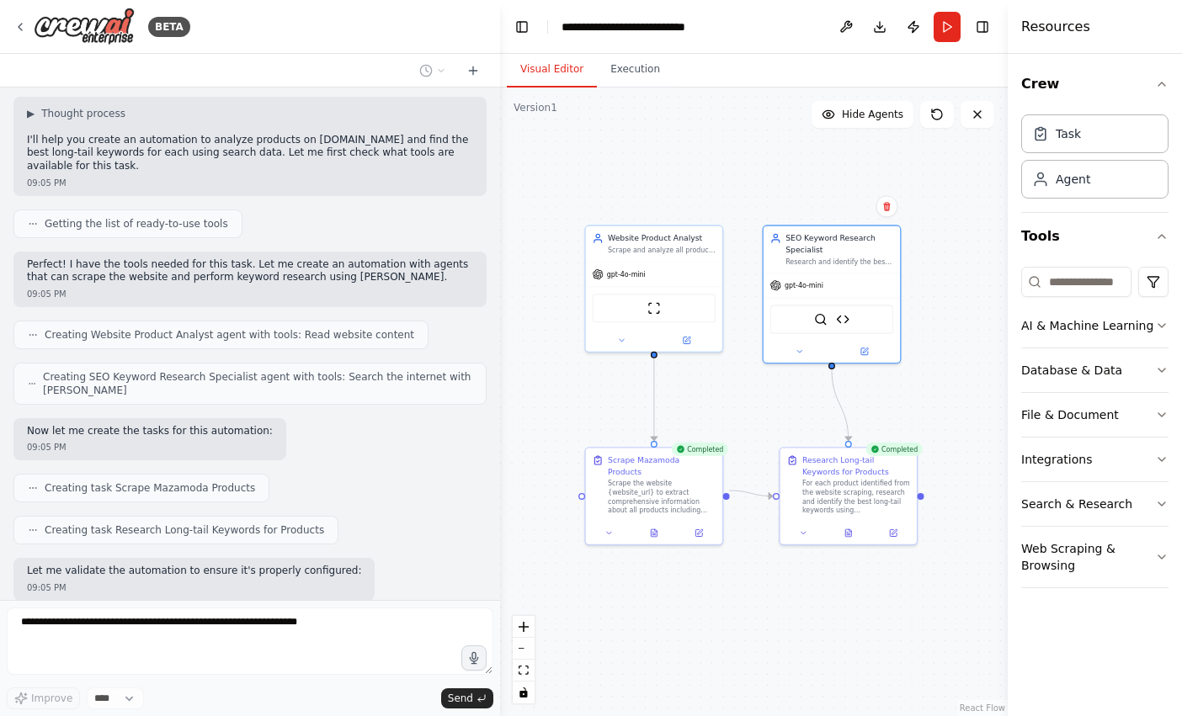
scroll to position [0, 0]
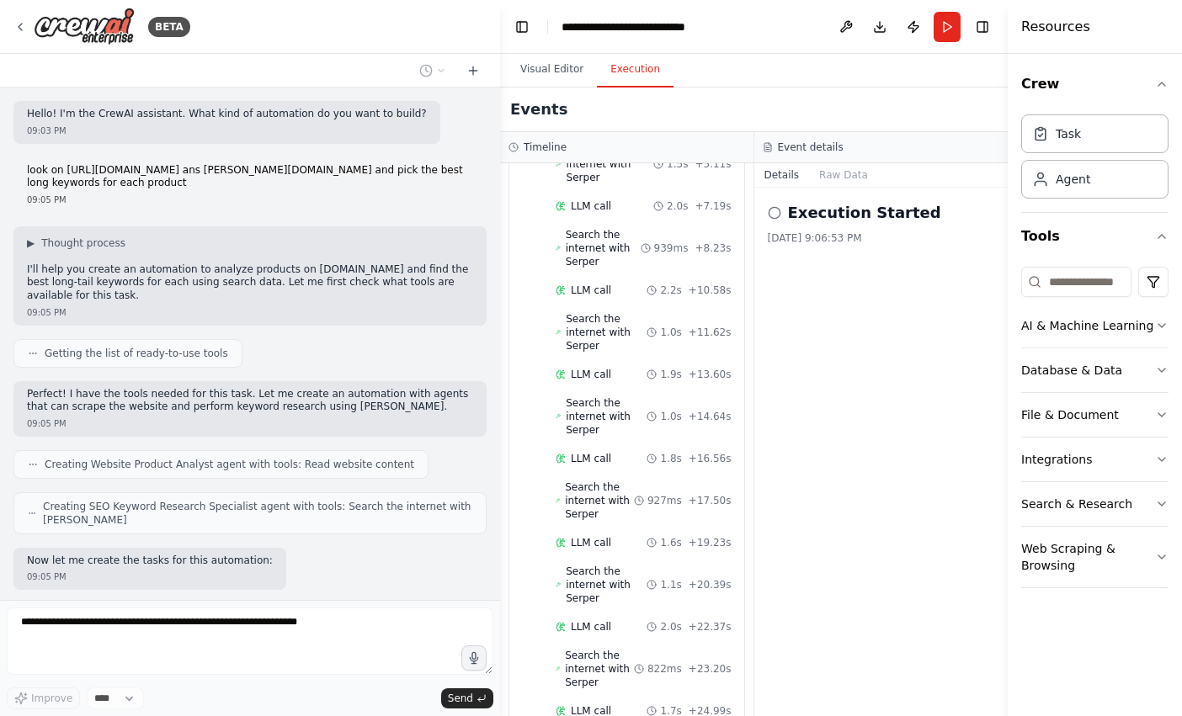
click at [628, 67] on button "Execution" at bounding box center [635, 69] width 77 height 35
click at [560, 66] on button "Visual Editor" at bounding box center [552, 69] width 90 height 35
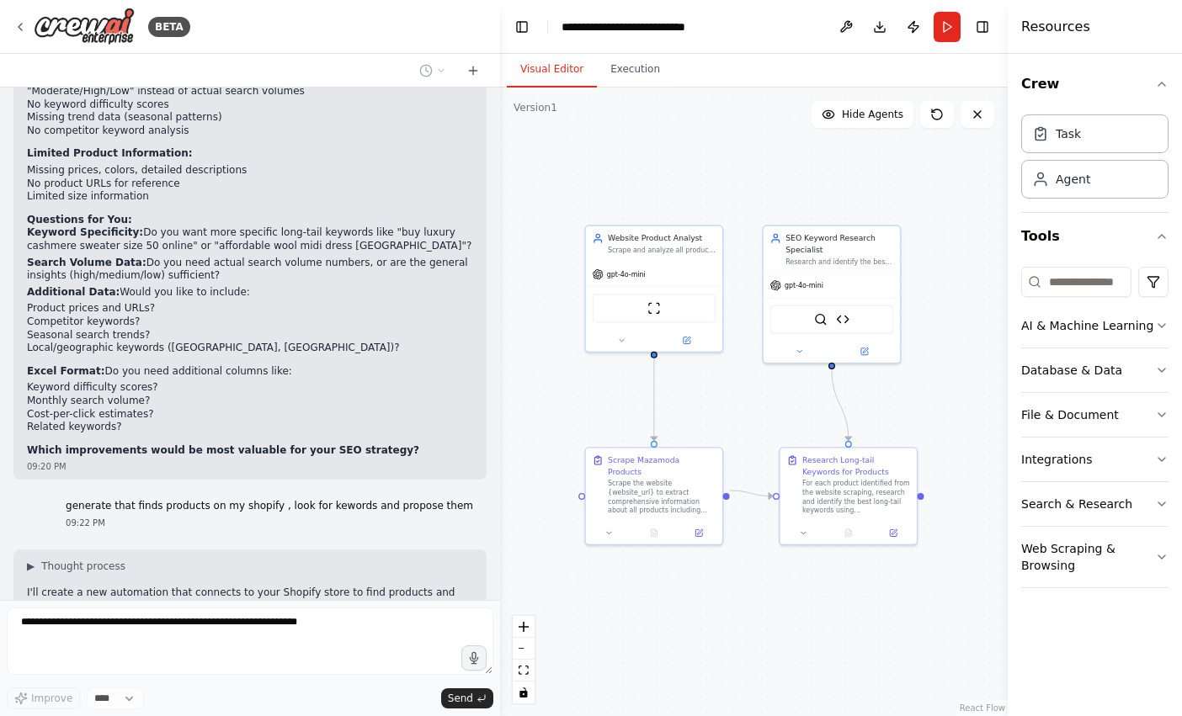
scroll to position [4747, 0]
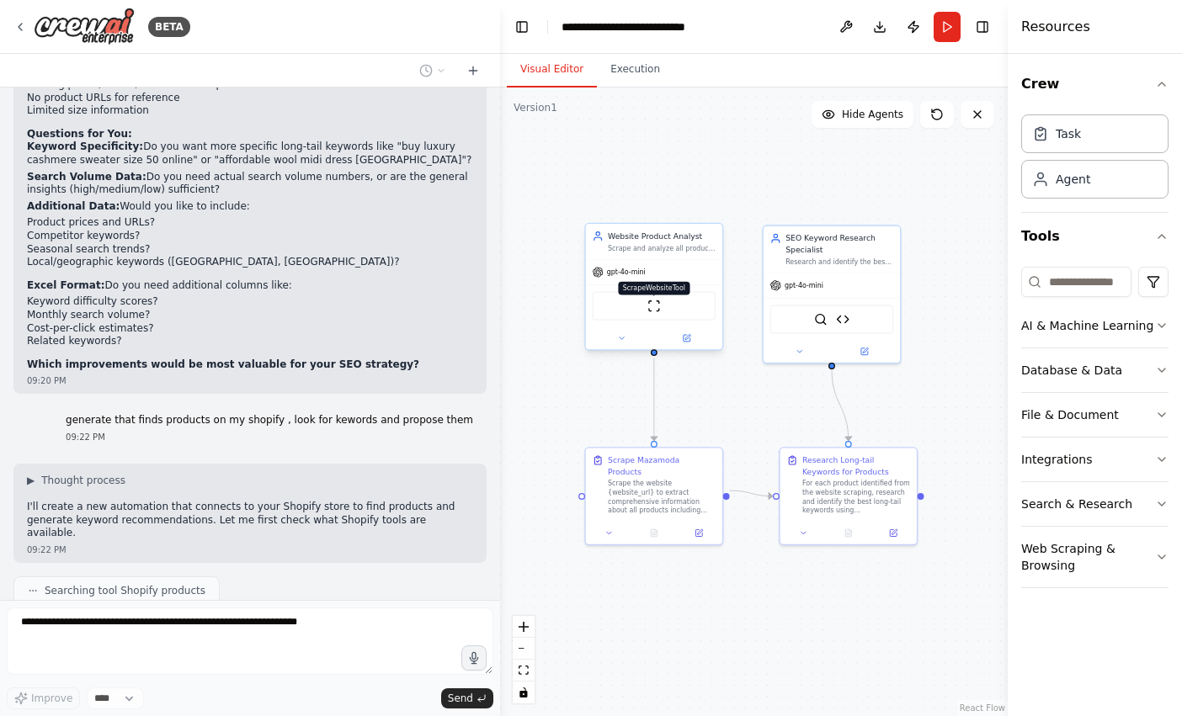
click at [655, 304] on img at bounding box center [653, 306] width 13 height 13
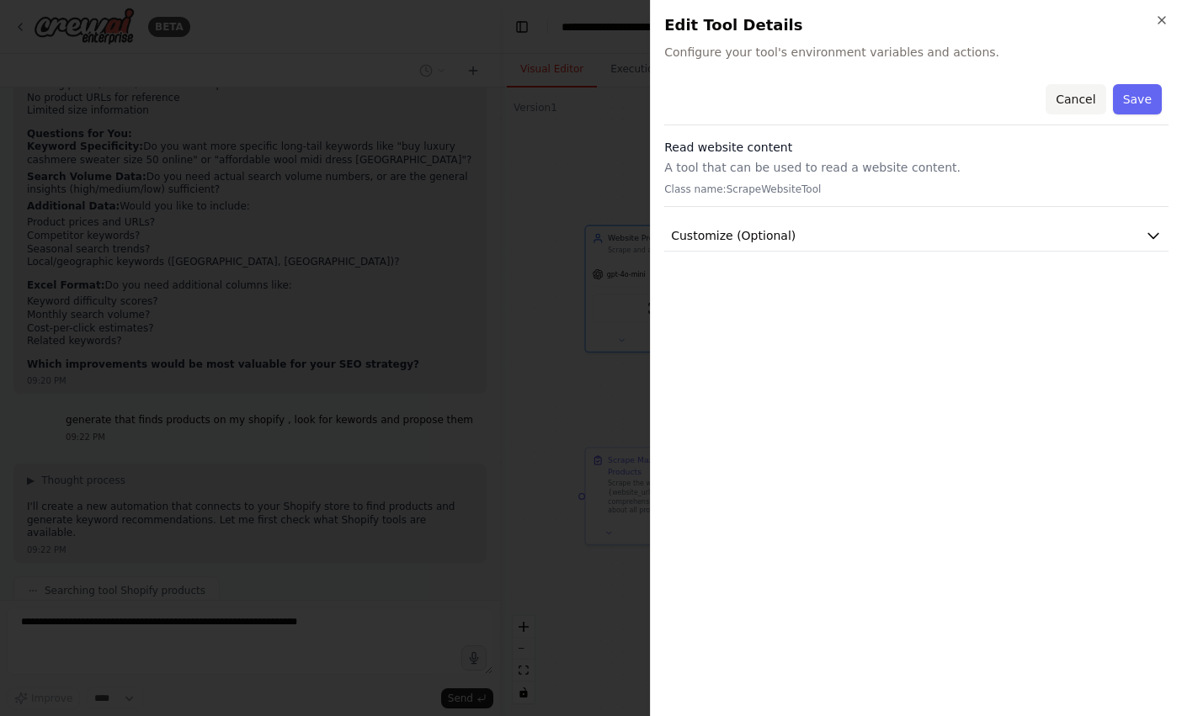
click at [1073, 101] on button "Cancel" at bounding box center [1076, 99] width 60 height 30
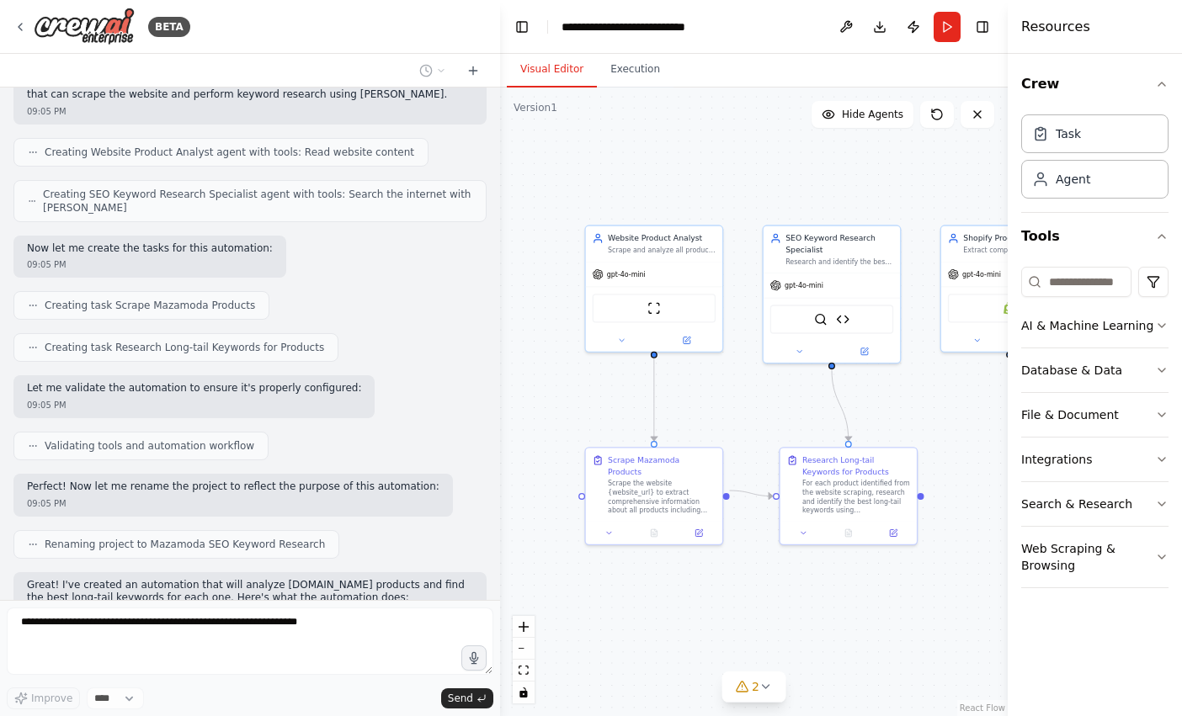
scroll to position [0, 0]
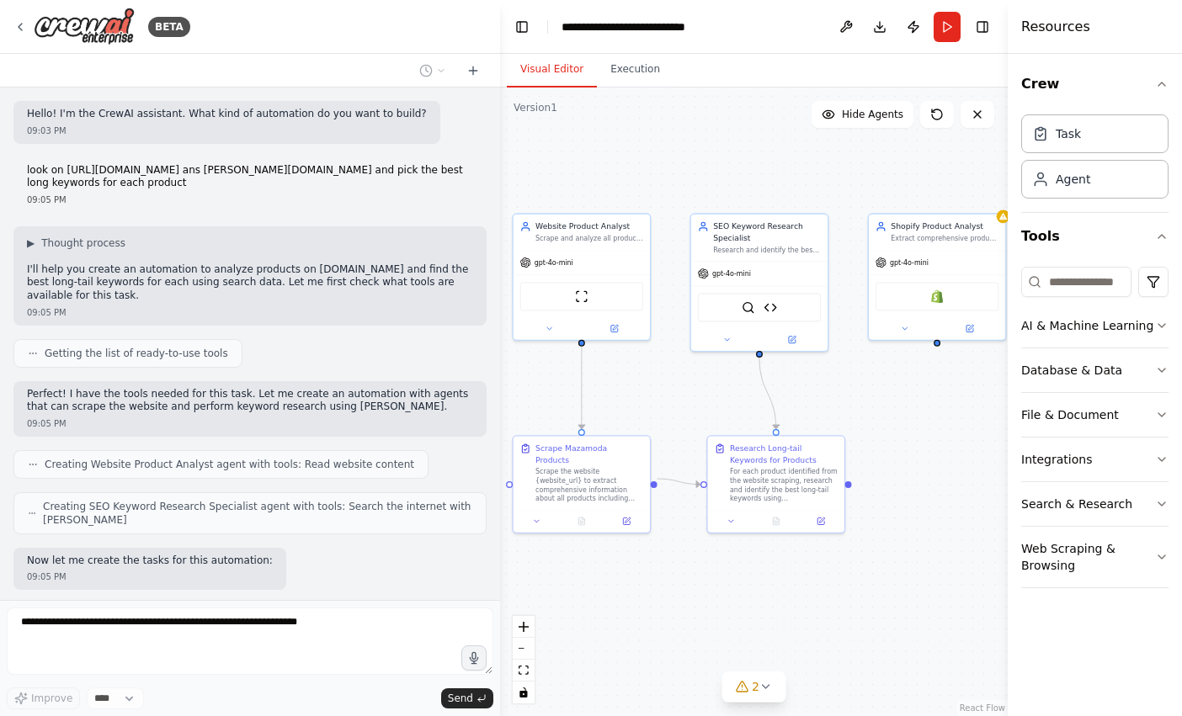
drag, startPoint x: 547, startPoint y: 263, endPoint x: 475, endPoint y: 252, distance: 73.3
click at [475, 252] on div "BETA Hello! I'm the CrewAI assistant. What kind of automation do you want to bu…" at bounding box center [591, 358] width 1182 height 716
click at [937, 296] on img at bounding box center [936, 294] width 13 height 13
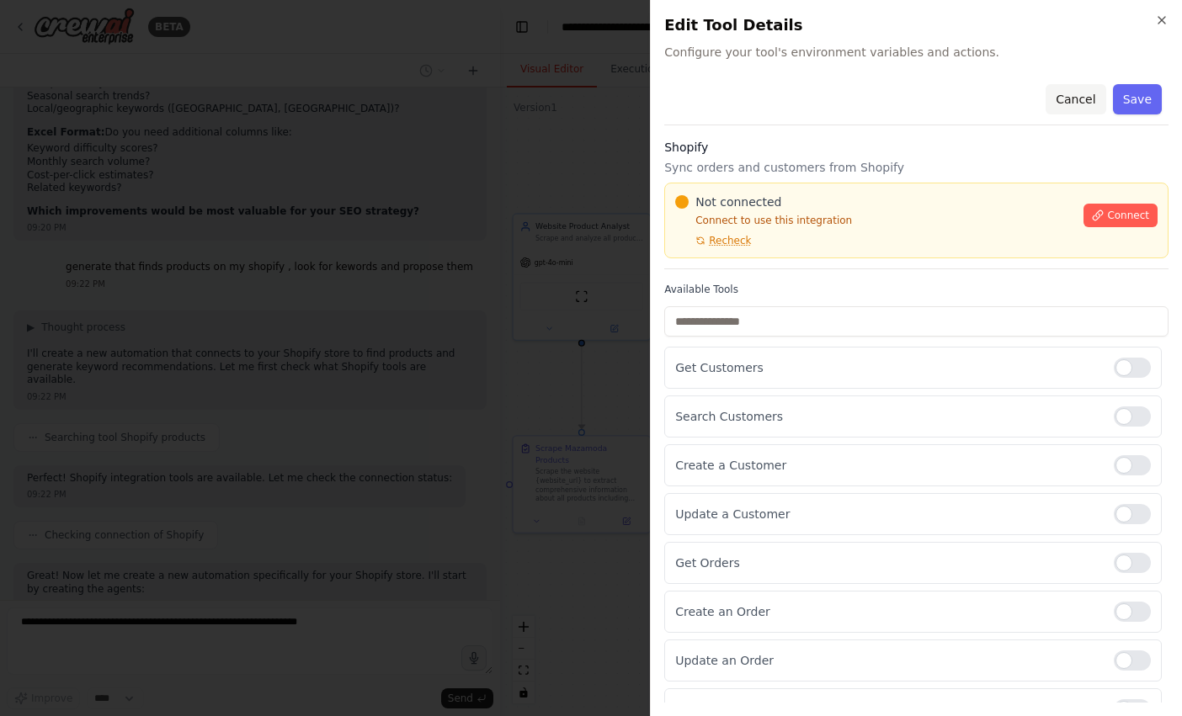
click at [1064, 91] on button "Cancel" at bounding box center [1076, 99] width 60 height 30
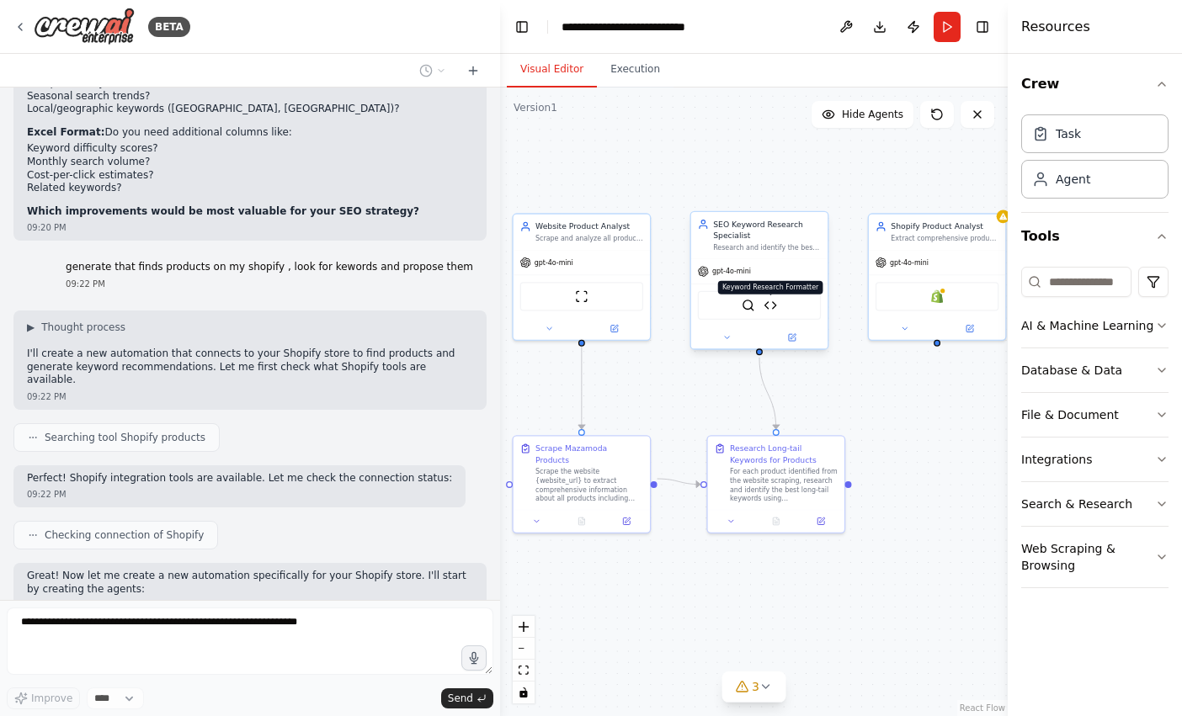
click at [771, 302] on img at bounding box center [770, 305] width 13 height 13
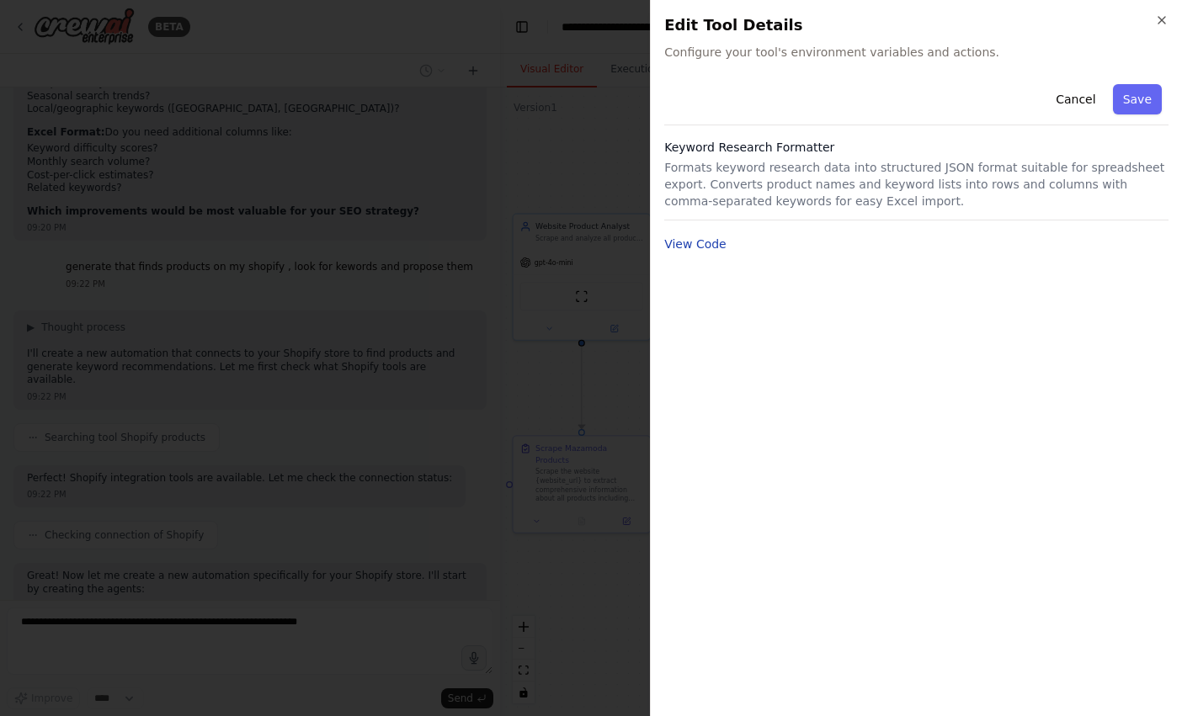
click at [706, 251] on button "View Code" at bounding box center [695, 244] width 62 height 17
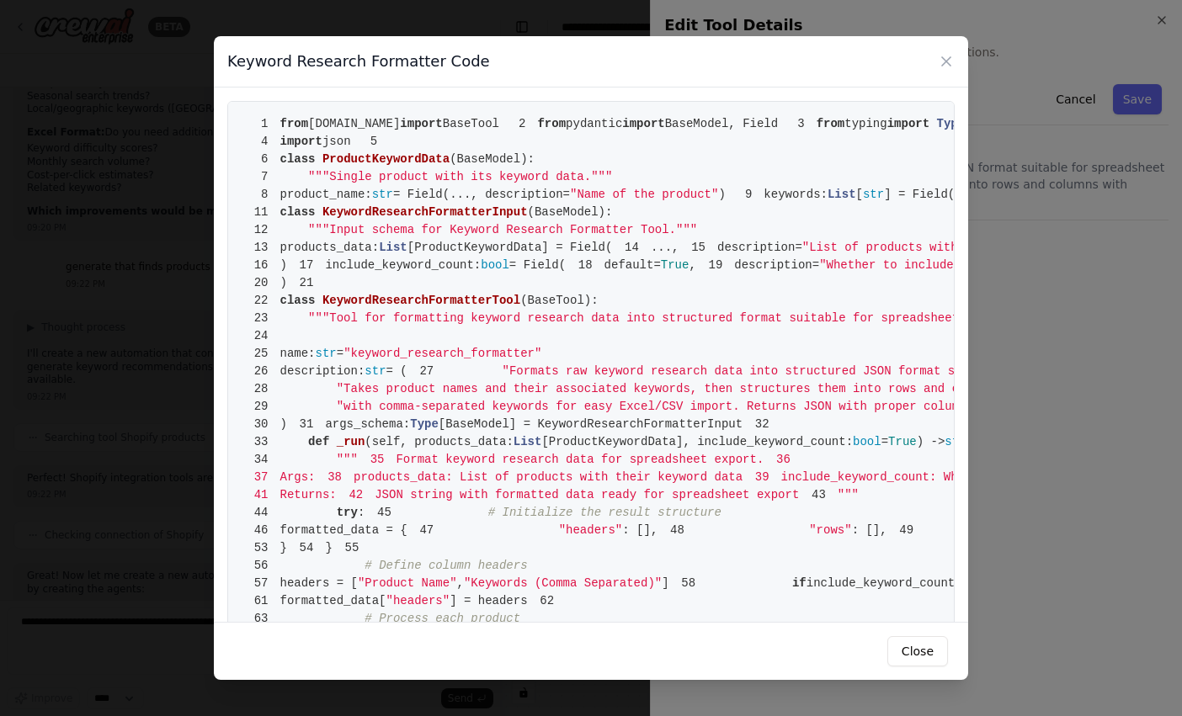
scroll to position [4999, 0]
click at [1020, 324] on div "Keyword Research Formatter Code 1 from crewai.tools import BaseTool 2 from pyda…" at bounding box center [591, 358] width 1182 height 716
click at [939, 60] on icon at bounding box center [946, 61] width 17 height 17
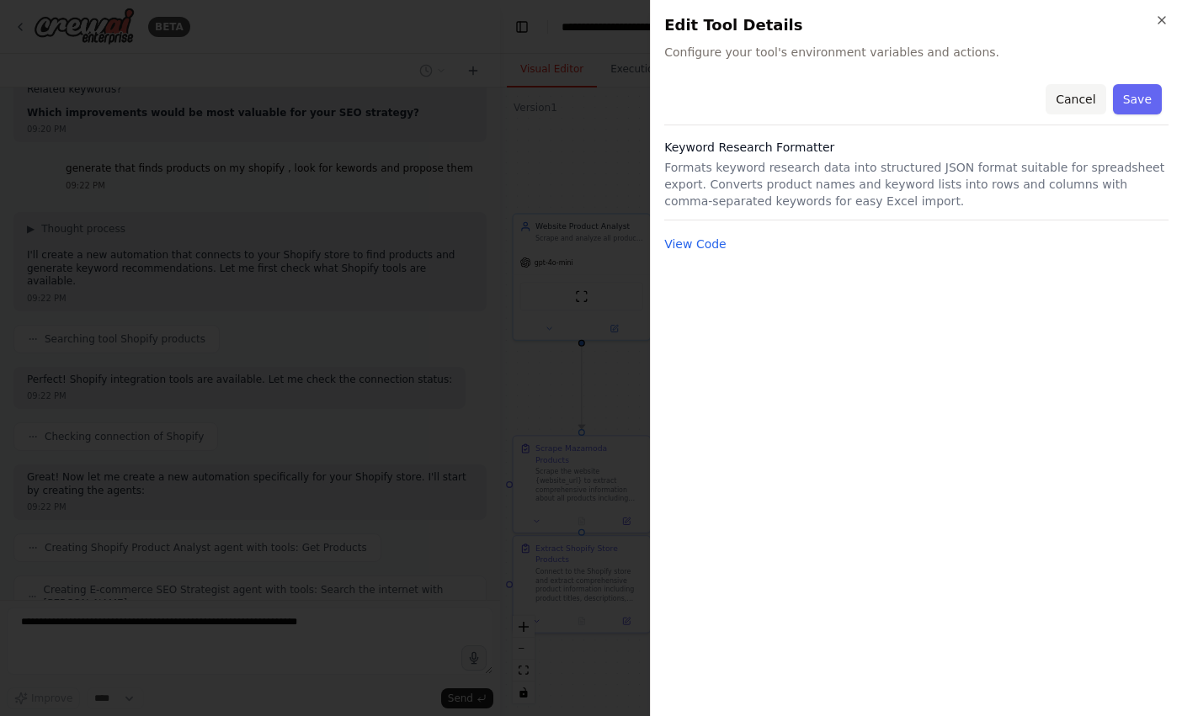
click at [1071, 109] on button "Cancel" at bounding box center [1076, 99] width 60 height 30
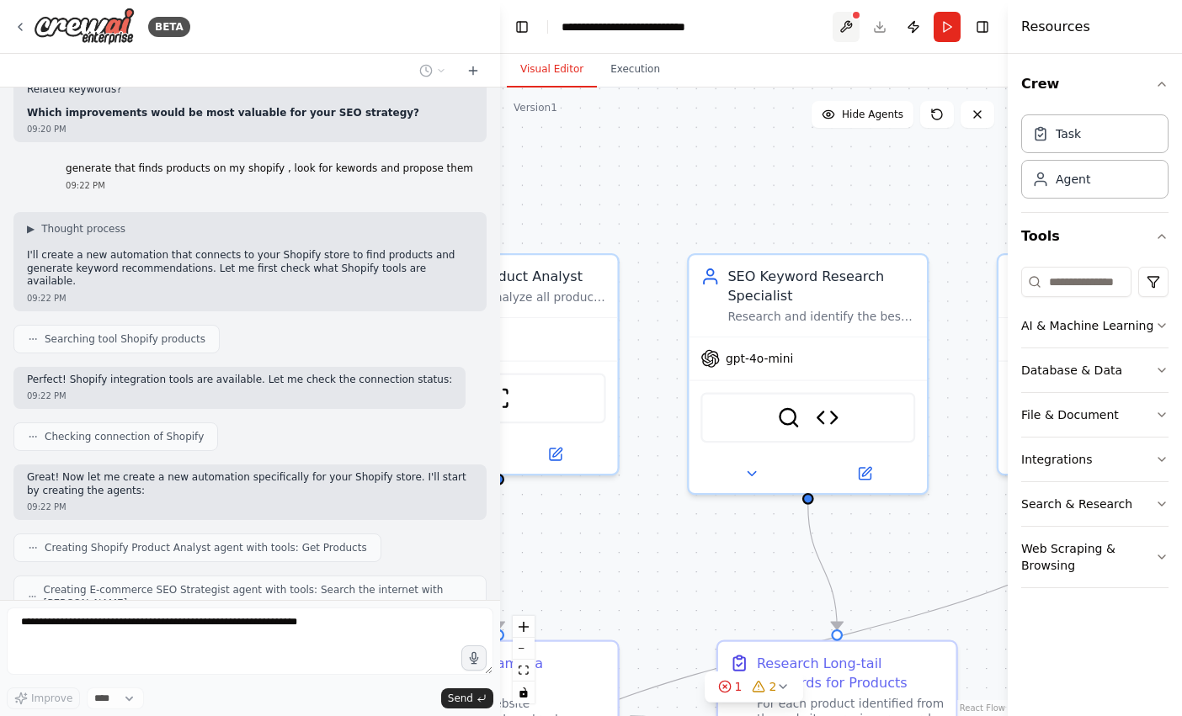
click at [848, 20] on button at bounding box center [846, 27] width 27 height 30
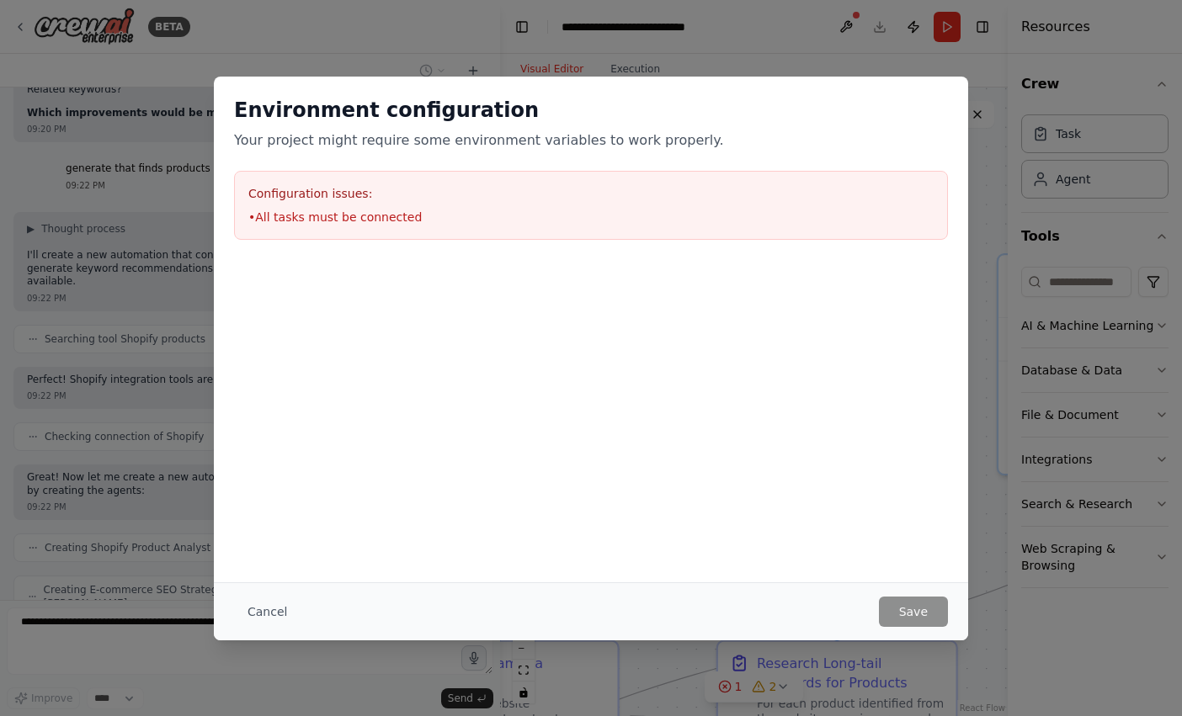
click at [611, 215] on li "• All tasks must be connected" at bounding box center [590, 217] width 685 height 17
drag, startPoint x: 906, startPoint y: 173, endPoint x: 625, endPoint y: 327, distance: 320.6
click at [904, 173] on div "Configuration issues: • All tasks must be connected" at bounding box center [591, 205] width 714 height 69
click at [297, 614] on div "Cancel Save" at bounding box center [591, 612] width 714 height 30
click at [274, 606] on button "Cancel" at bounding box center [267, 612] width 67 height 30
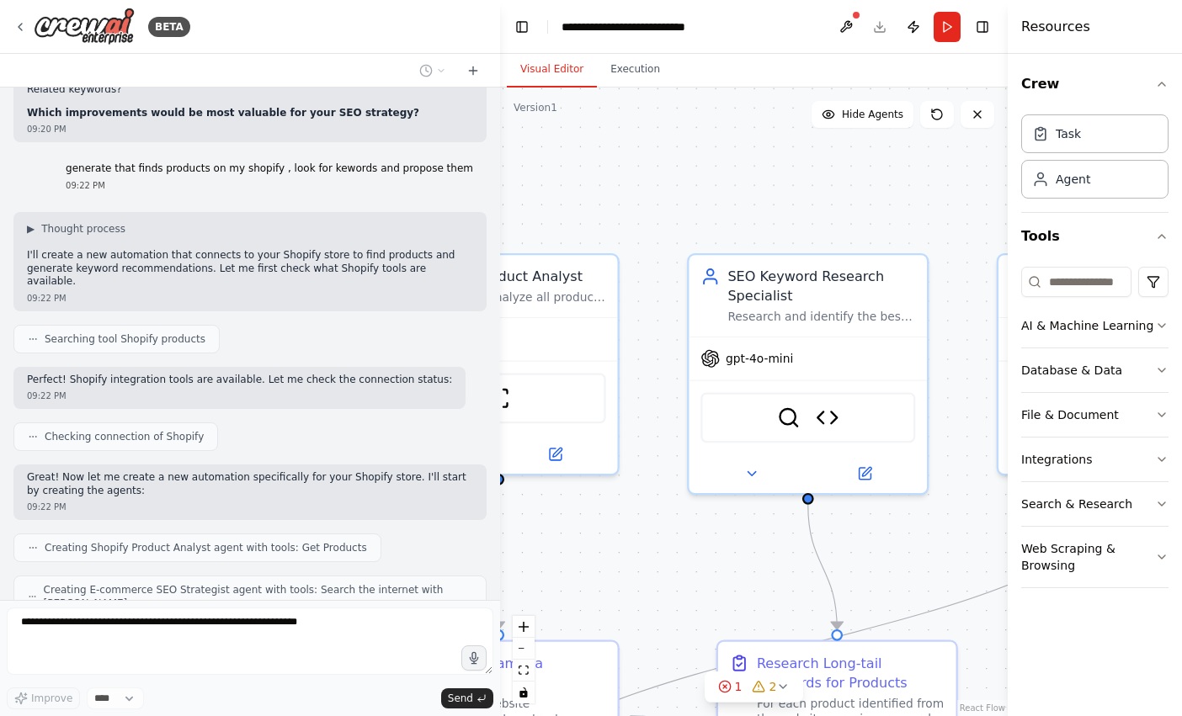
click at [661, 417] on div ".deletable-edge-delete-btn { width: 20px; height: 20px; border: 0px solid #ffff…" at bounding box center [754, 402] width 508 height 629
click at [658, 422] on div ".deletable-edge-delete-btn { width: 20px; height: 20px; border: 0px solid #ffff…" at bounding box center [754, 402] width 508 height 629
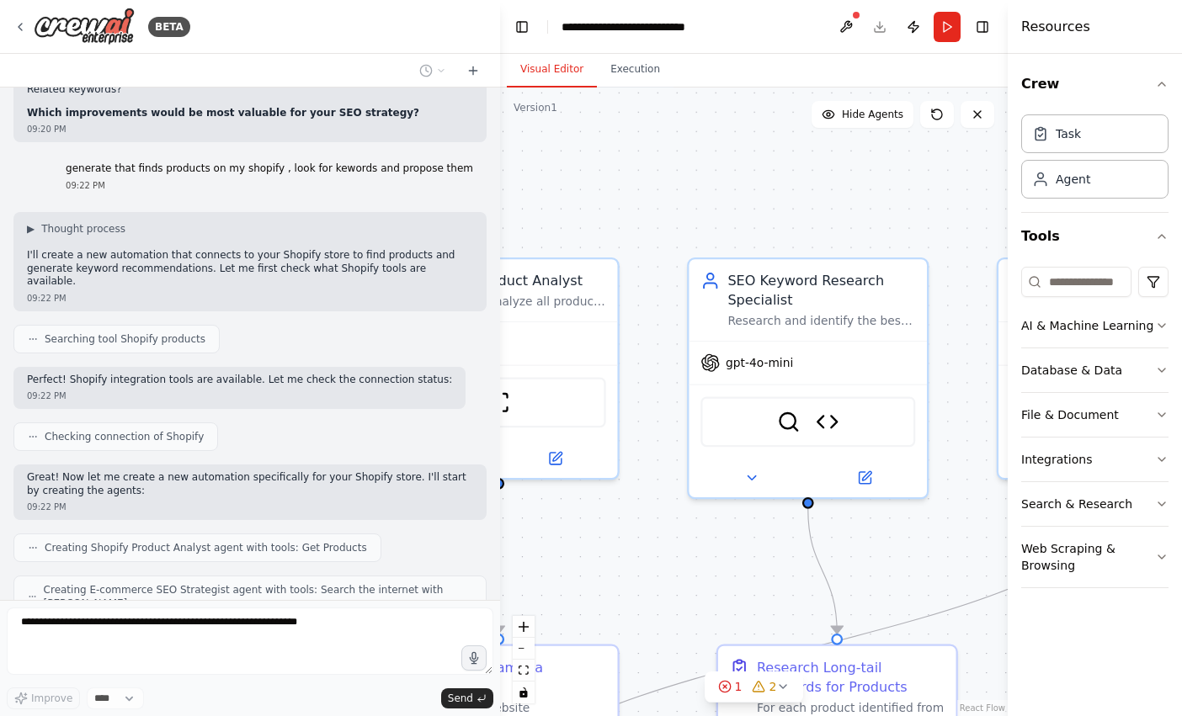
click at [649, 431] on div ".deletable-edge-delete-btn { width: 20px; height: 20px; border: 0px solid #ffff…" at bounding box center [754, 402] width 508 height 629
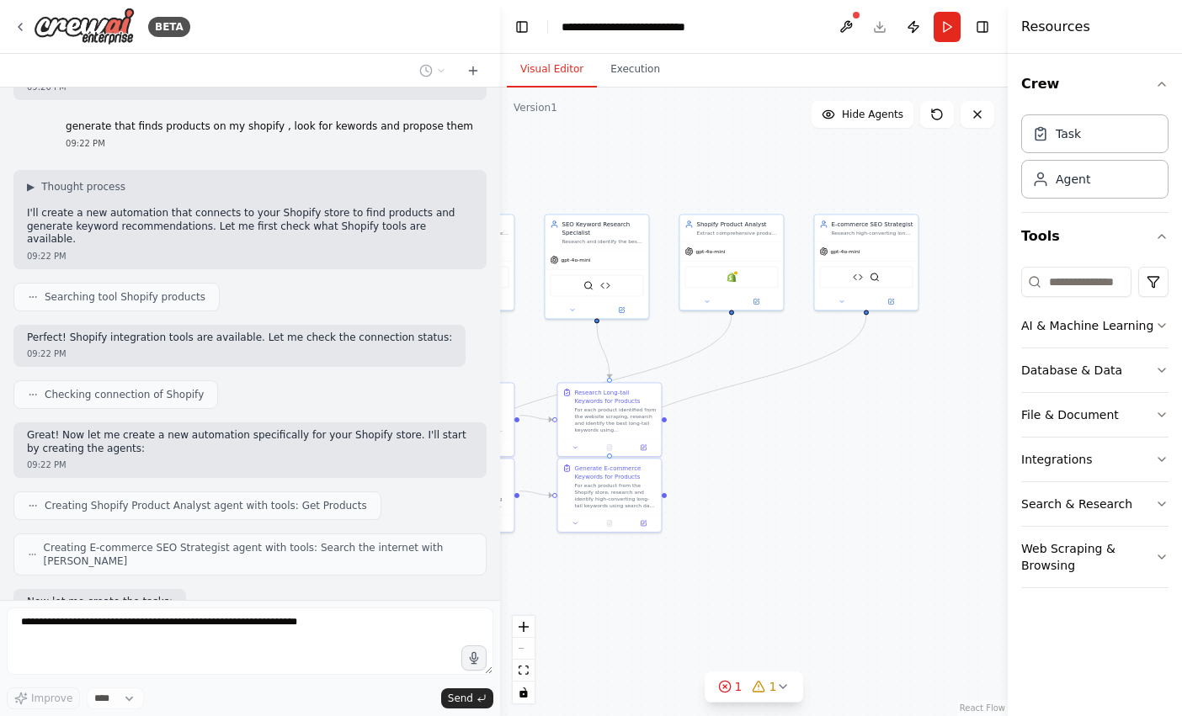
drag, startPoint x: 641, startPoint y: 448, endPoint x: 516, endPoint y: 302, distance: 191.7
click at [516, 302] on div ".deletable-edge-delete-btn { width: 20px; height: 20px; border: 0px solid #ffff…" at bounding box center [754, 402] width 508 height 629
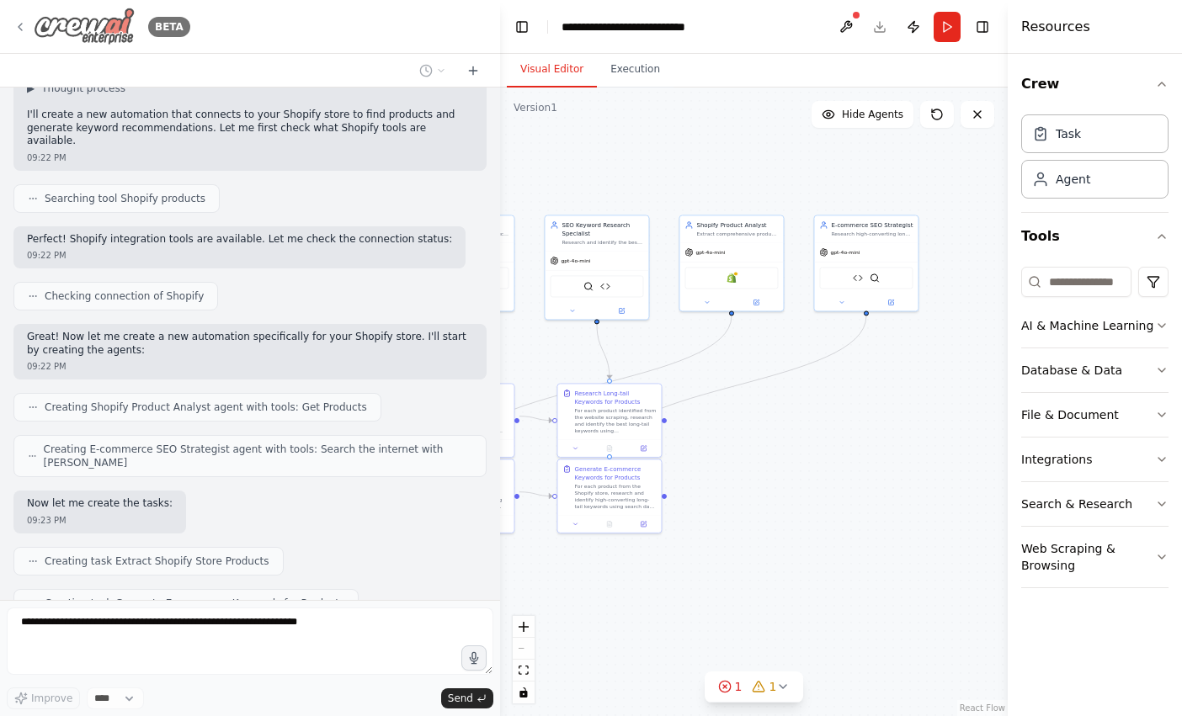
click at [109, 15] on img at bounding box center [84, 27] width 101 height 38
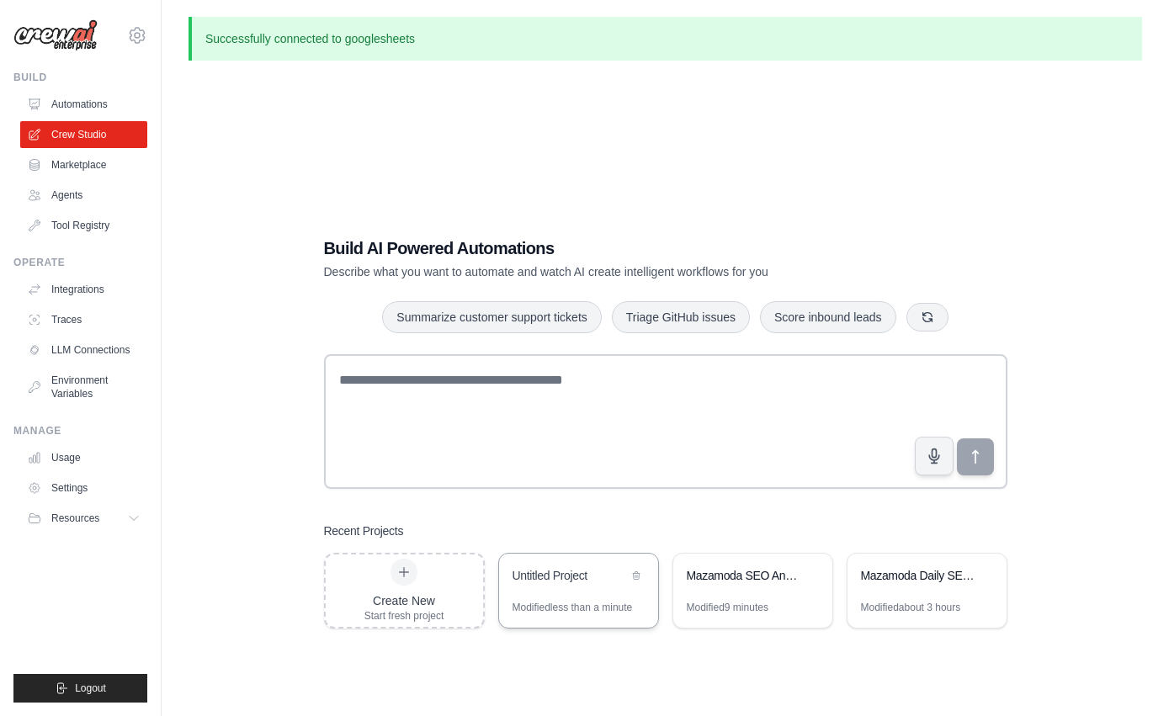
click at [546, 577] on div "Untitled Project" at bounding box center [570, 575] width 115 height 17
click at [61, 139] on link "Crew Studio" at bounding box center [85, 134] width 127 height 27
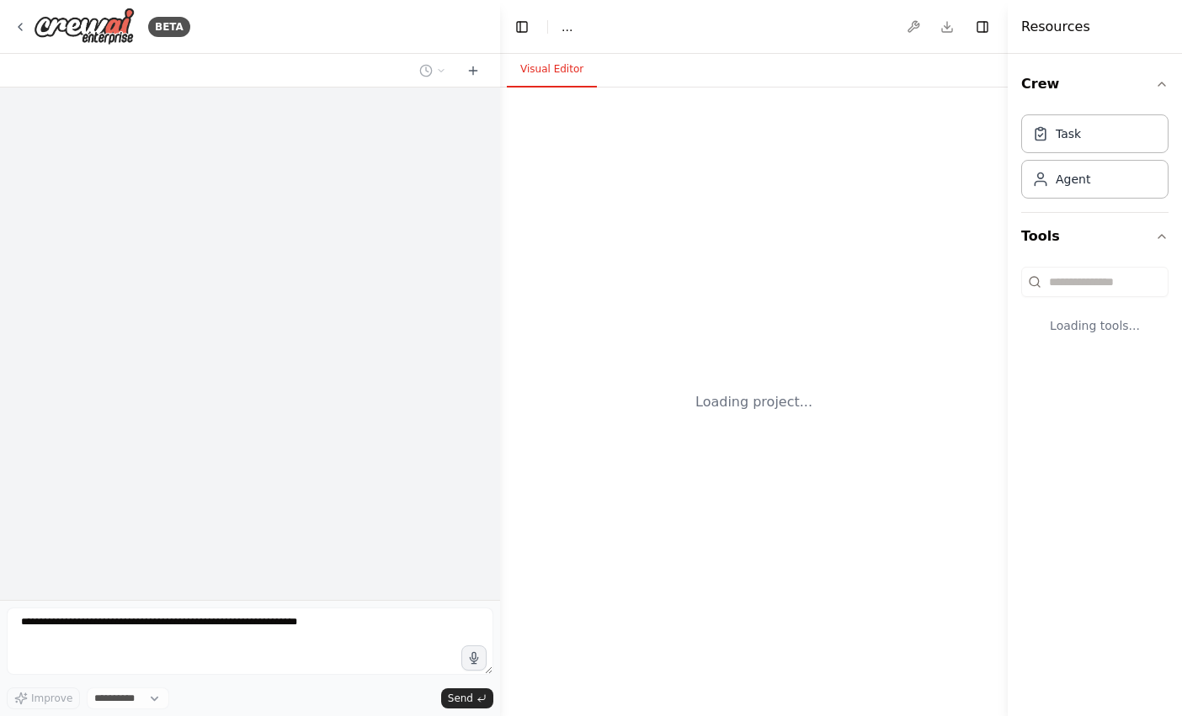
select select "****"
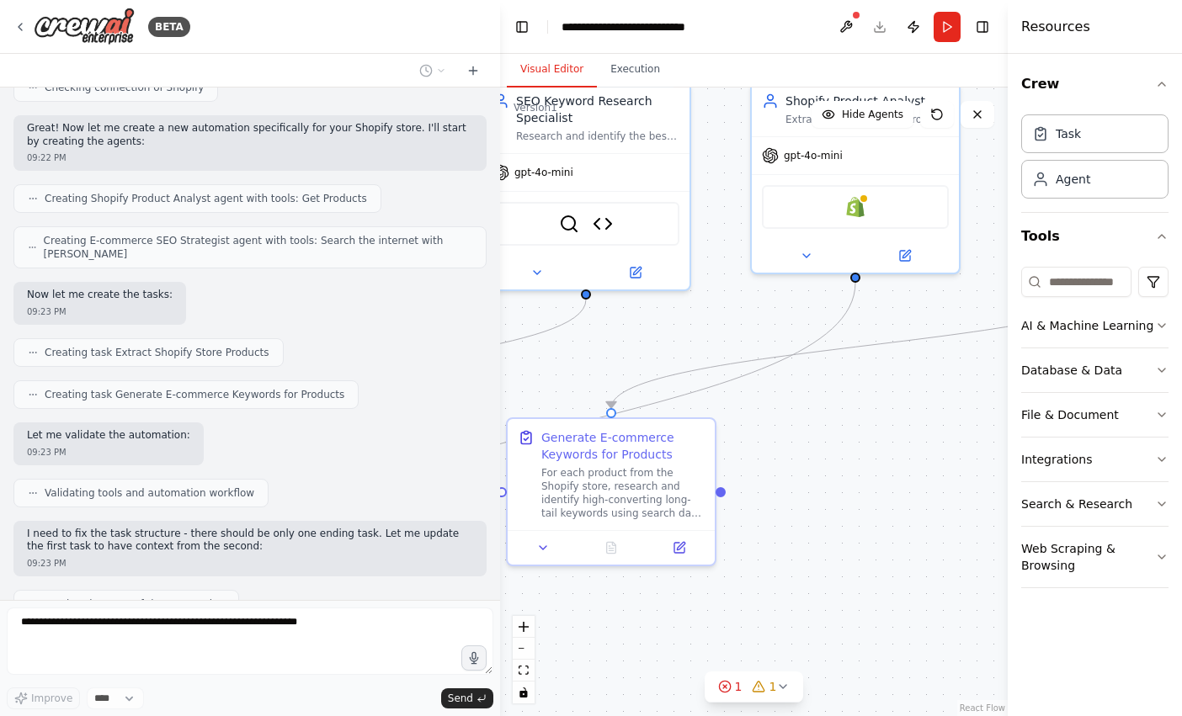
scroll to position [5319, 0]
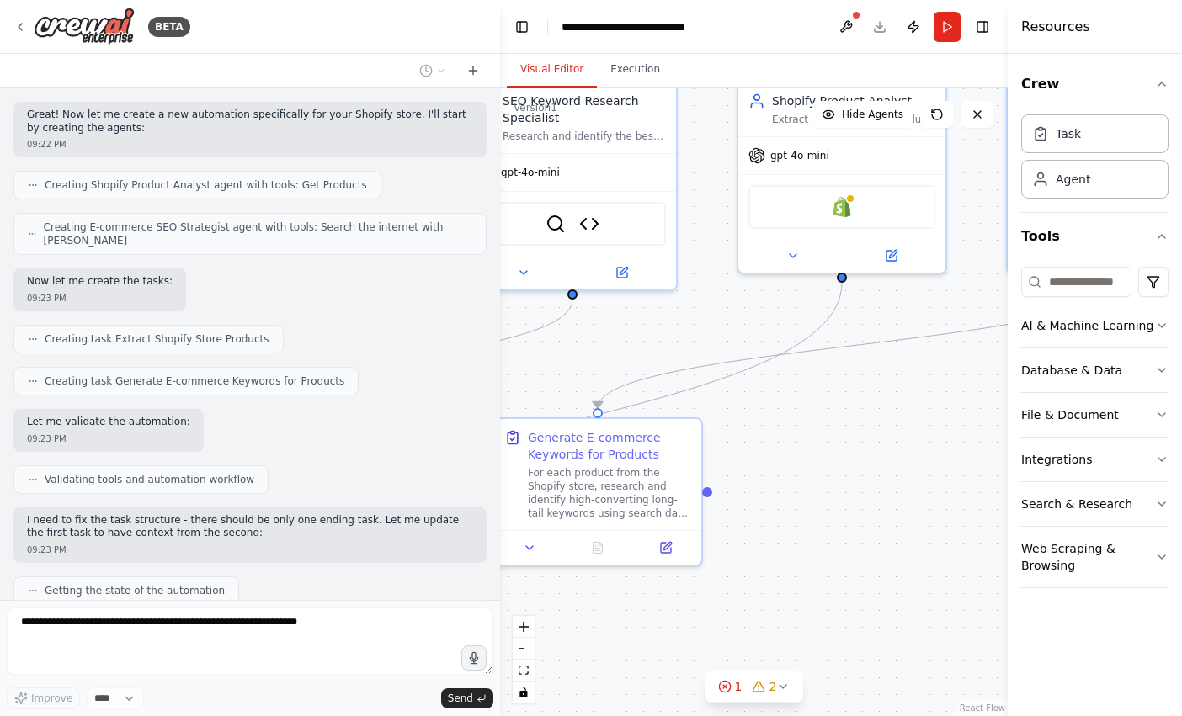
drag, startPoint x: 561, startPoint y: 490, endPoint x: 174, endPoint y: 399, distance: 396.9
click at [174, 399] on div "BETA Hello! I'm the CrewAI assistant. What kind of automation do you want to bu…" at bounding box center [591, 358] width 1182 height 716
click at [68, 21] on img at bounding box center [84, 27] width 101 height 38
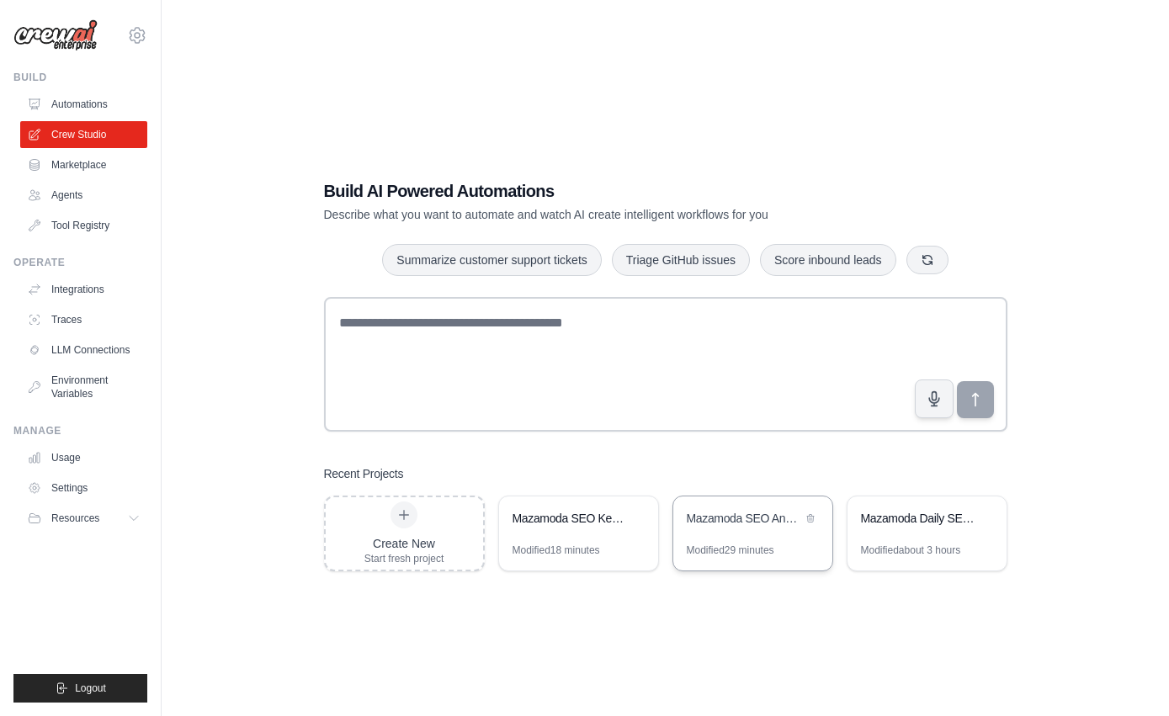
click at [705, 521] on div "Mazamoda SEO Analysis & Keyword Recommendations" at bounding box center [744, 518] width 115 height 17
click at [66, 374] on link "Environment Variables" at bounding box center [85, 387] width 127 height 40
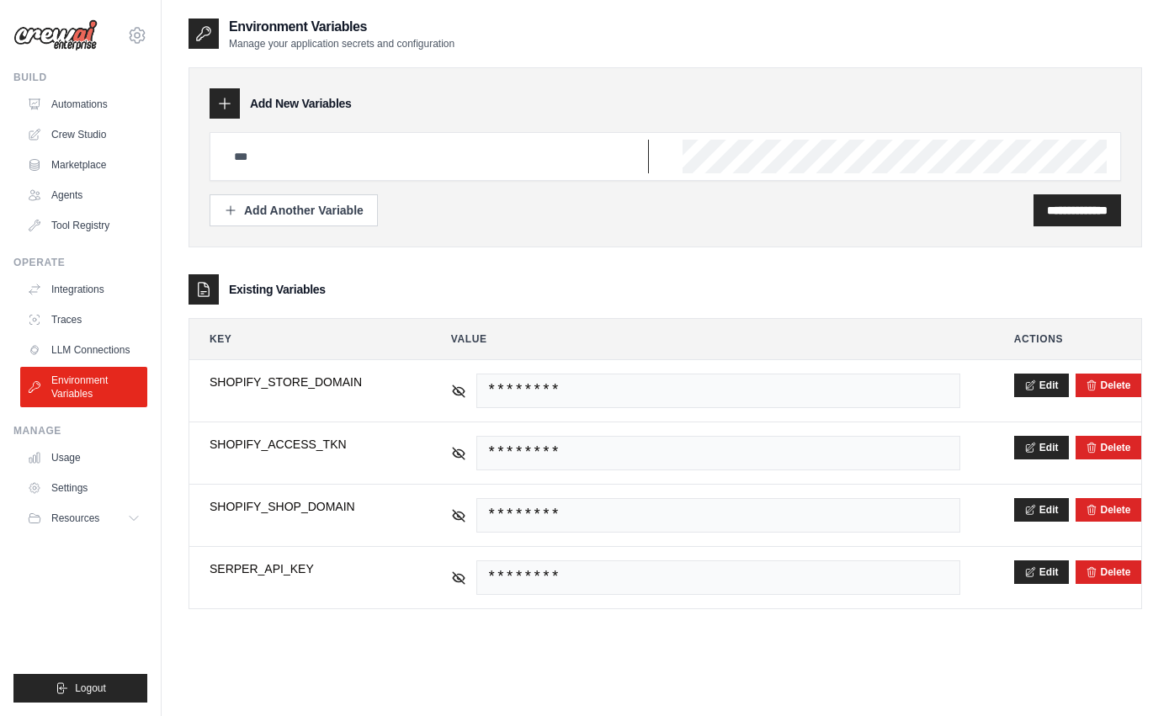
click at [295, 148] on input "text" at bounding box center [436, 157] width 425 height 34
click at [658, 292] on div "Existing Variables" at bounding box center [666, 289] width 954 height 30
click at [93, 290] on link "Integrations" at bounding box center [85, 289] width 127 height 27
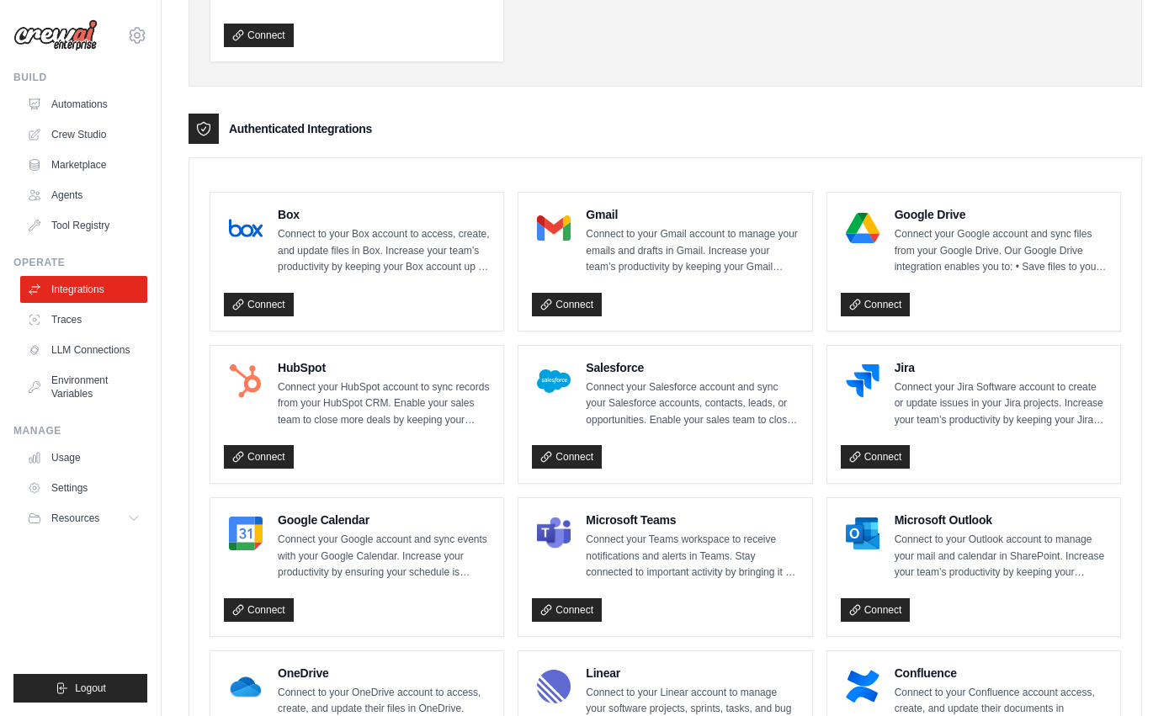
scroll to position [337, 0]
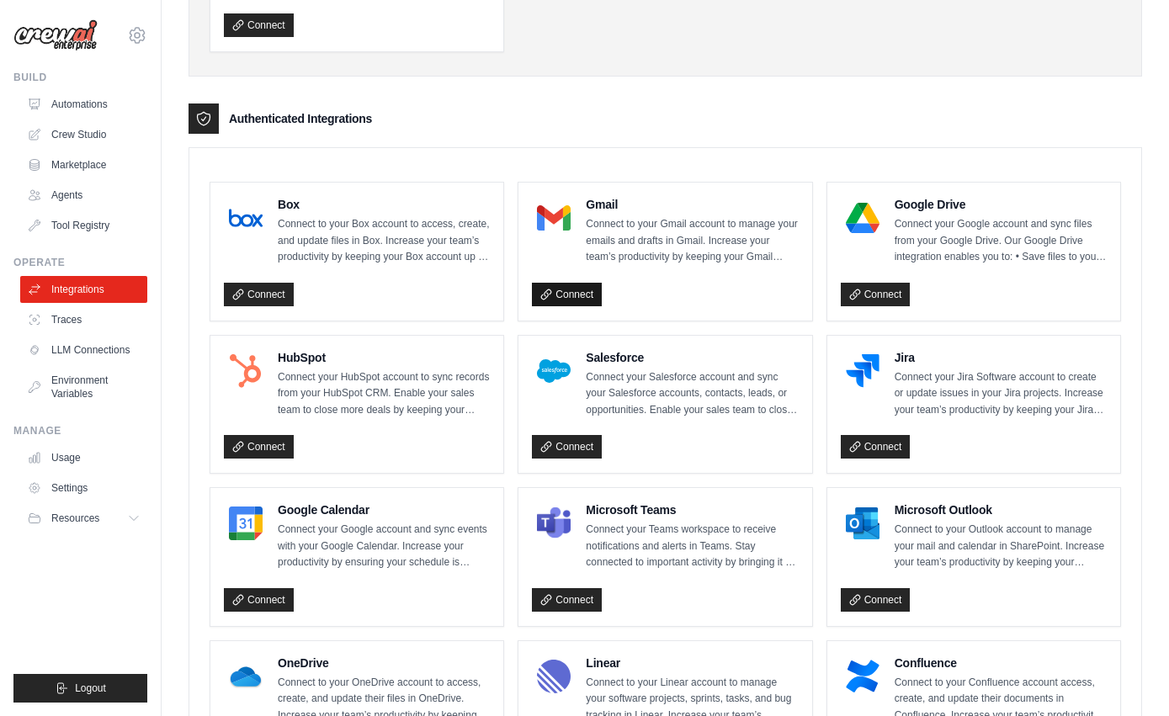
click at [577, 296] on link "Connect" at bounding box center [567, 295] width 70 height 24
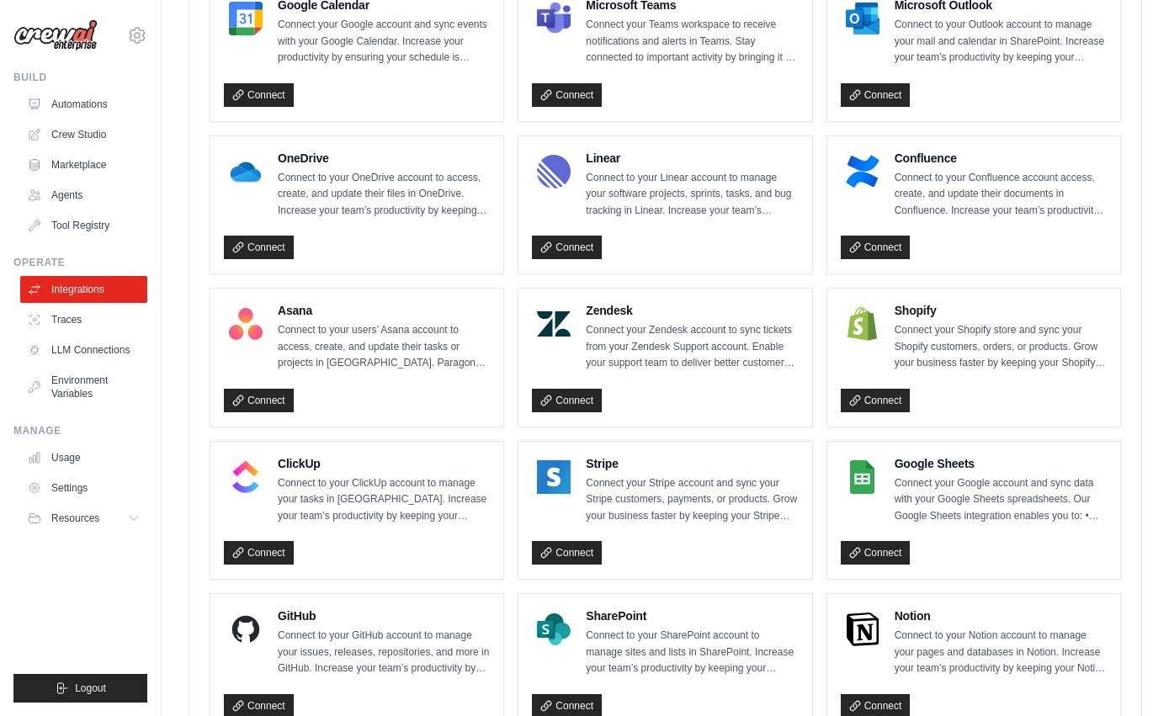
scroll to position [1010, 0]
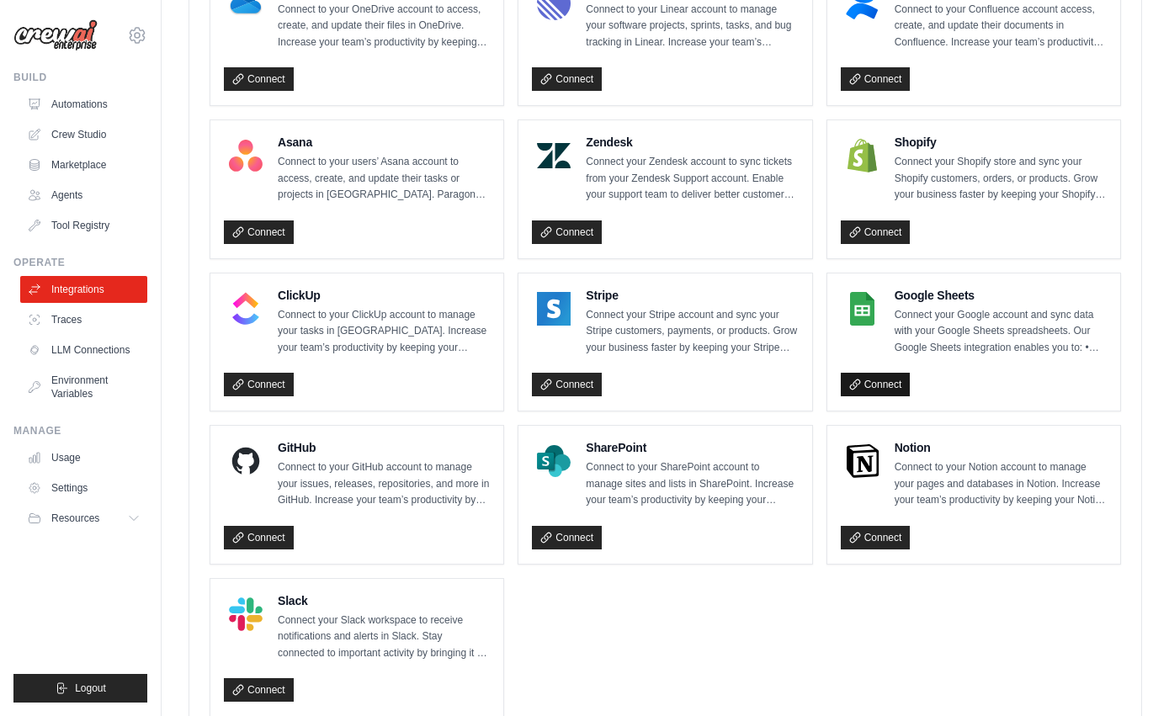
click at [868, 375] on link "Connect" at bounding box center [876, 385] width 70 height 24
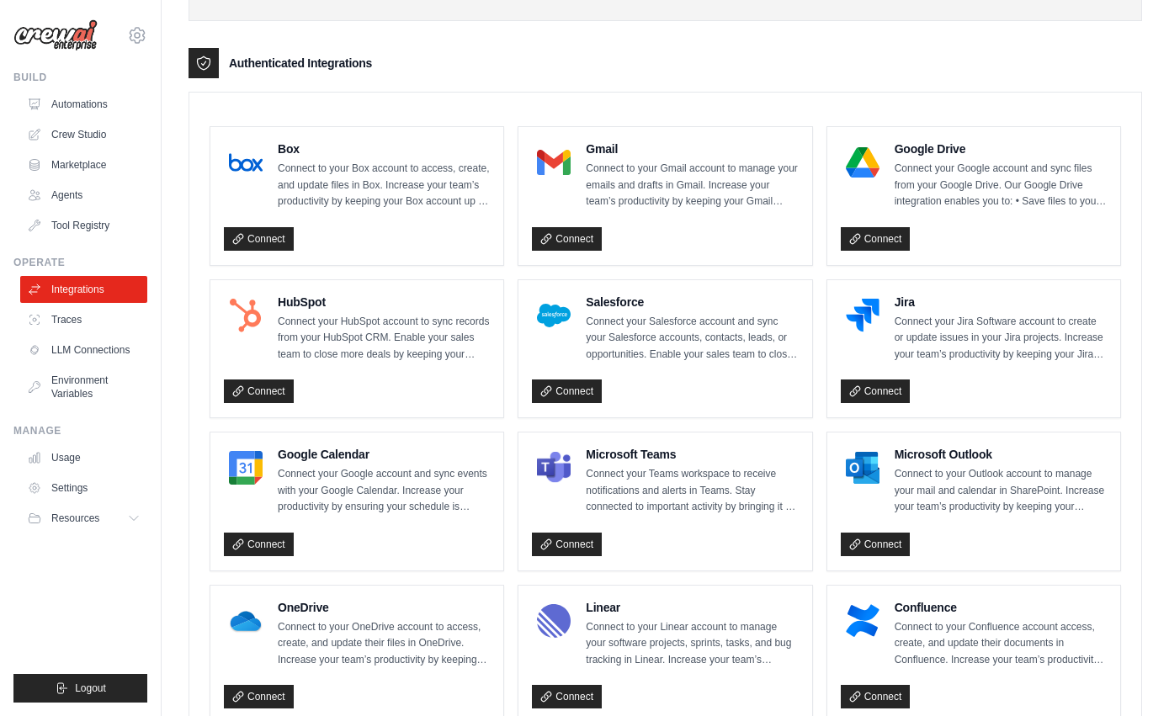
scroll to position [168, 0]
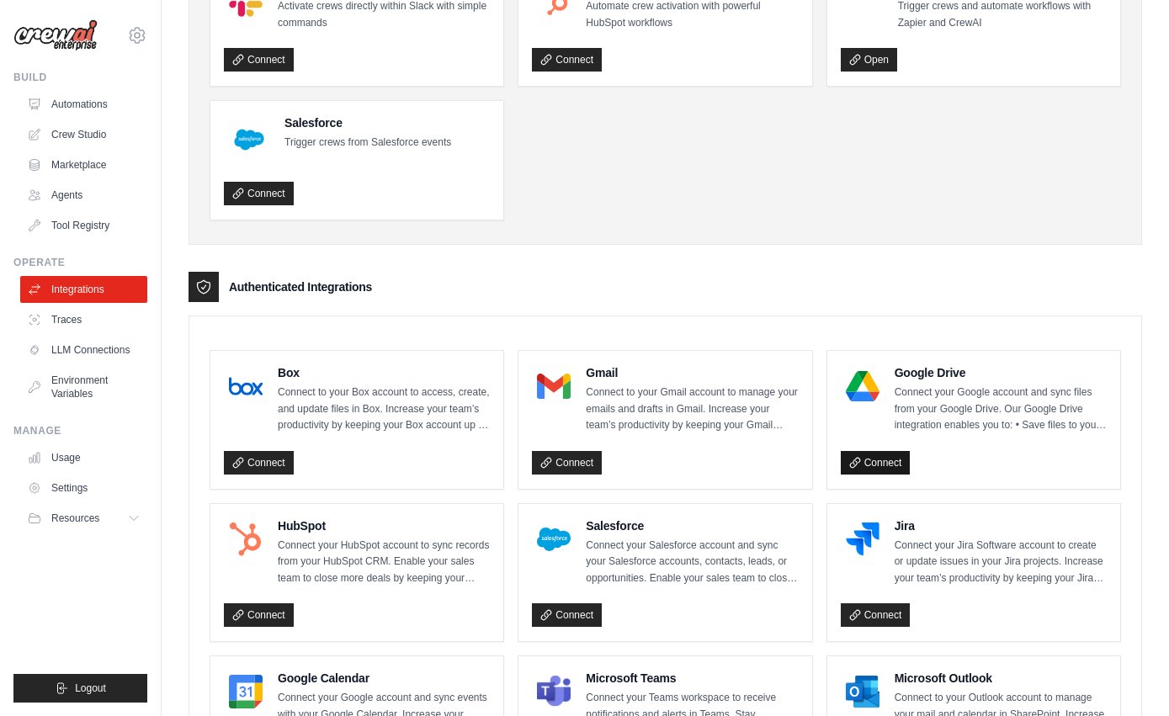
click at [886, 451] on link "Connect" at bounding box center [876, 463] width 70 height 24
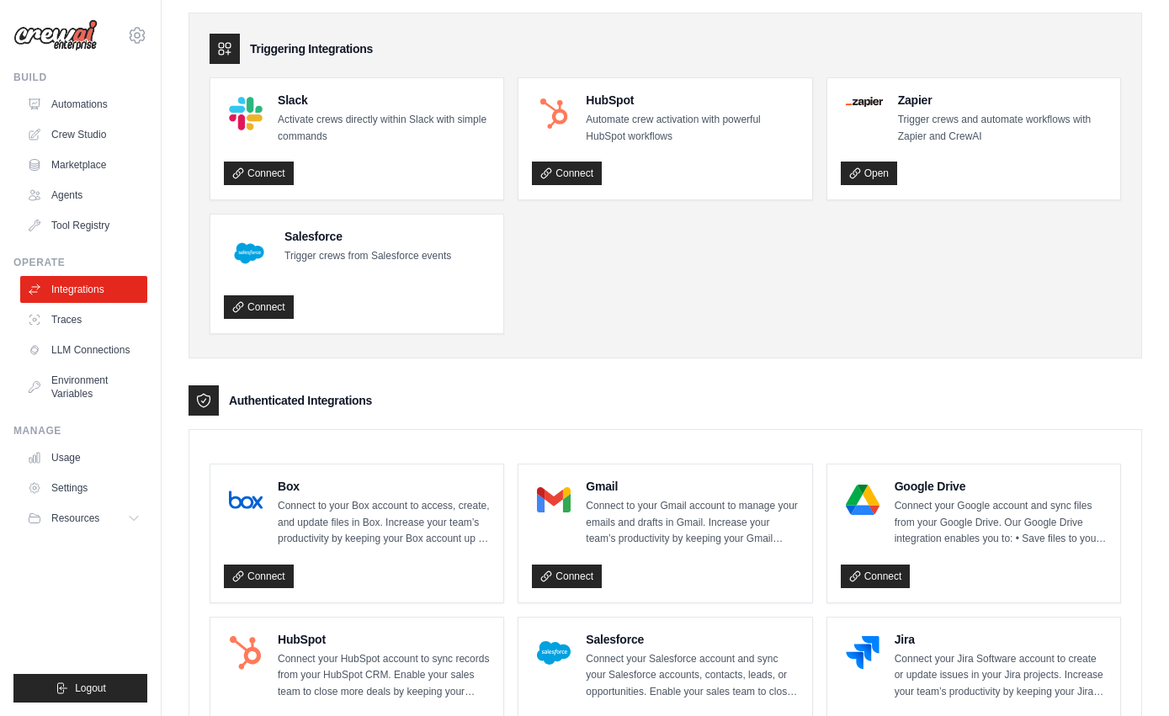
scroll to position [0, 0]
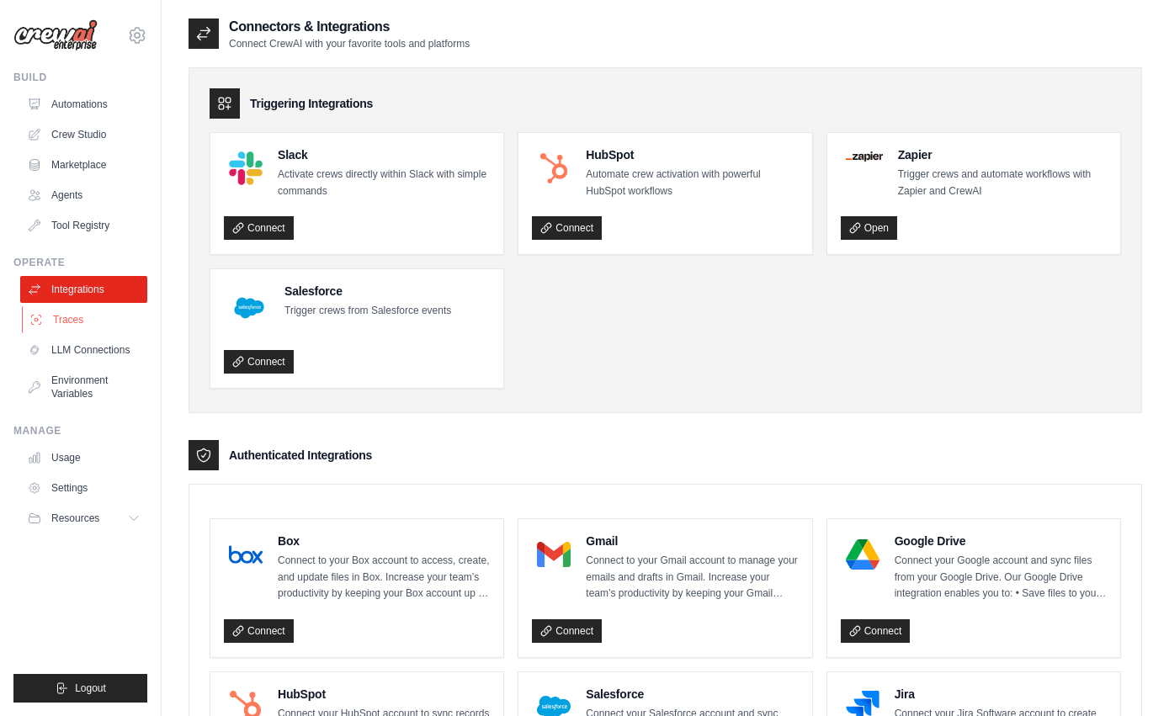
click at [60, 314] on link "Traces" at bounding box center [85, 319] width 127 height 27
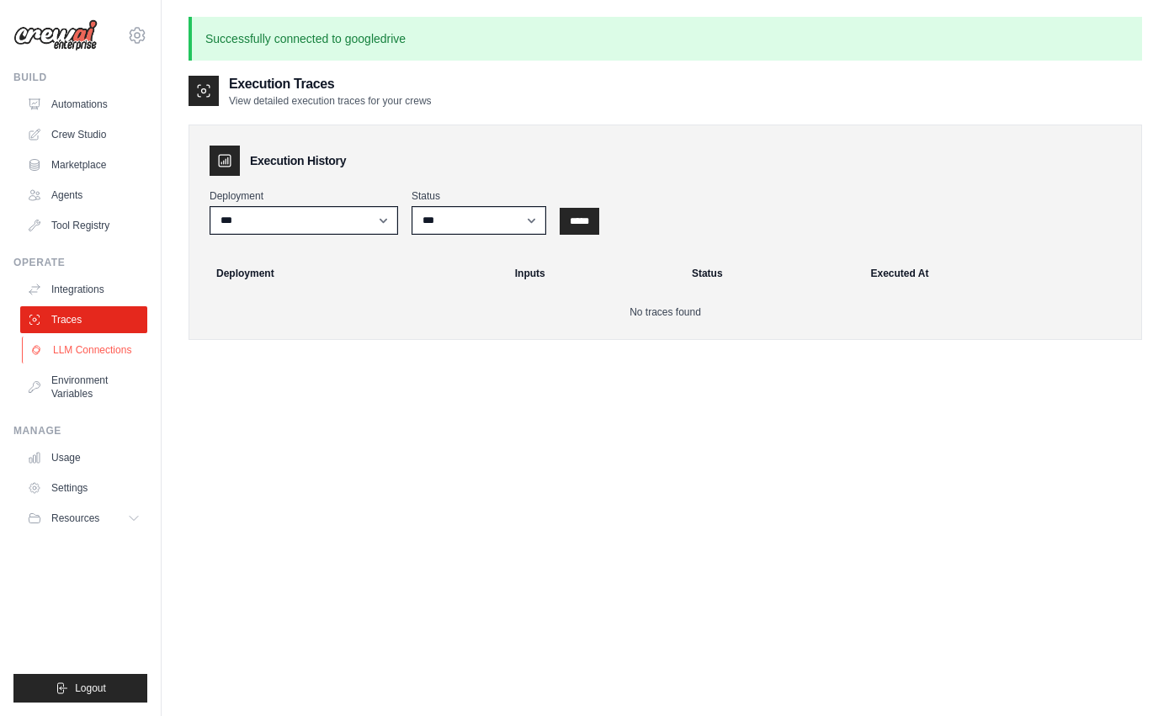
click at [107, 360] on link "LLM Connections" at bounding box center [85, 350] width 127 height 27
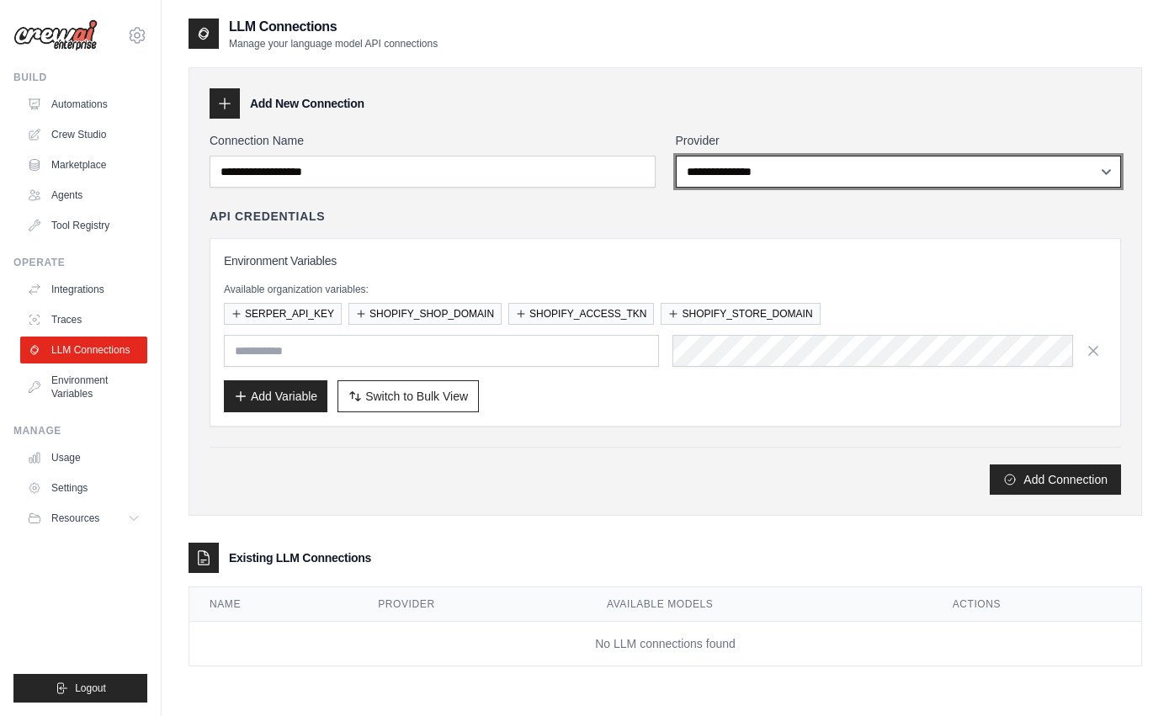
click at [780, 176] on select "**********" at bounding box center [899, 172] width 446 height 32
click at [806, 168] on select "**********" at bounding box center [899, 172] width 446 height 32
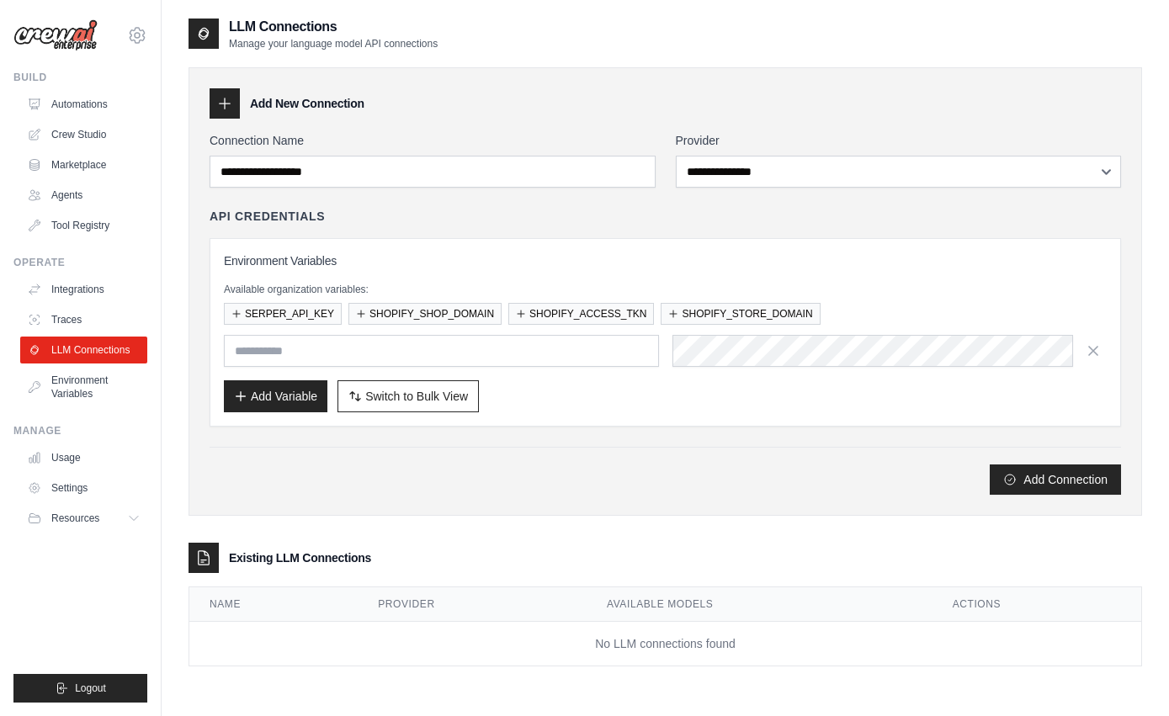
click at [213, 93] on div at bounding box center [225, 103] width 30 height 30
click at [82, 380] on link "Environment Variables" at bounding box center [85, 387] width 127 height 40
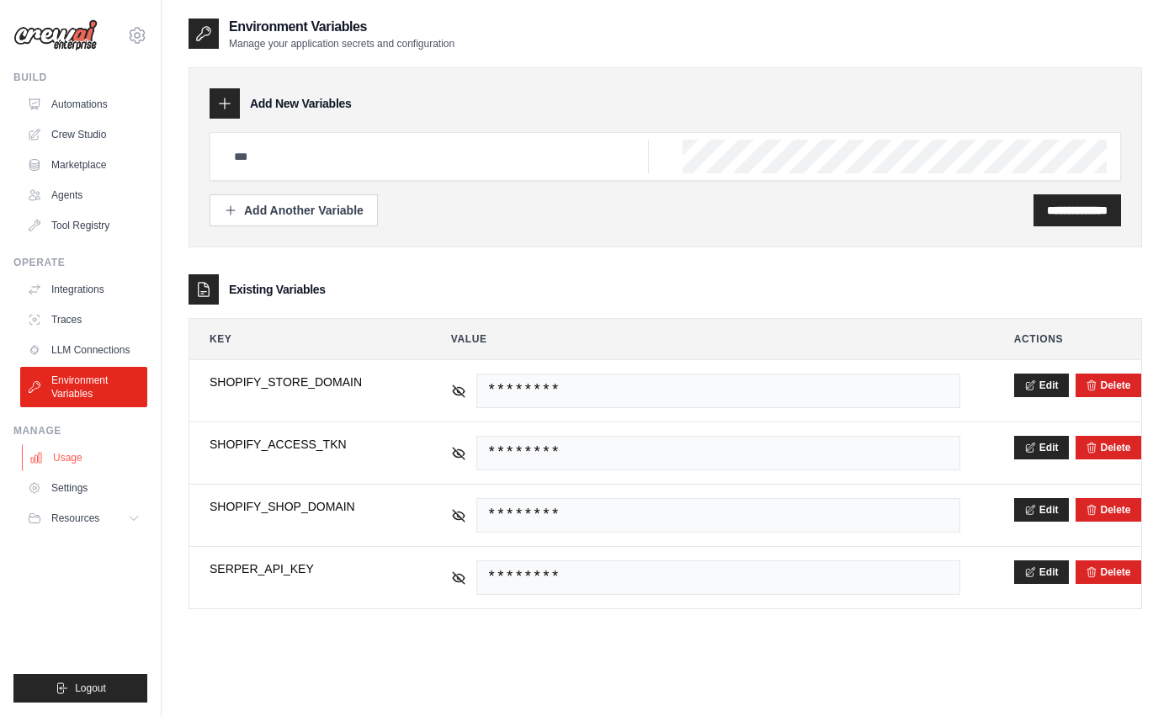
click at [84, 456] on link "Usage" at bounding box center [85, 457] width 127 height 27
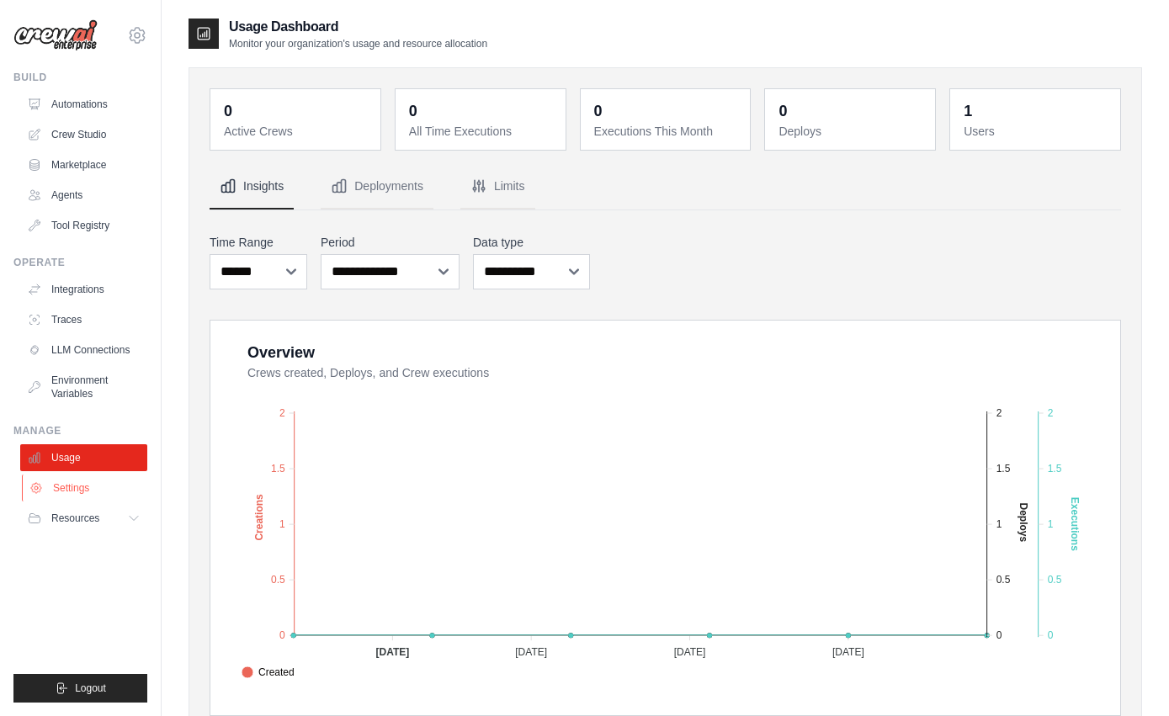
click at [82, 482] on link "Settings" at bounding box center [85, 488] width 127 height 27
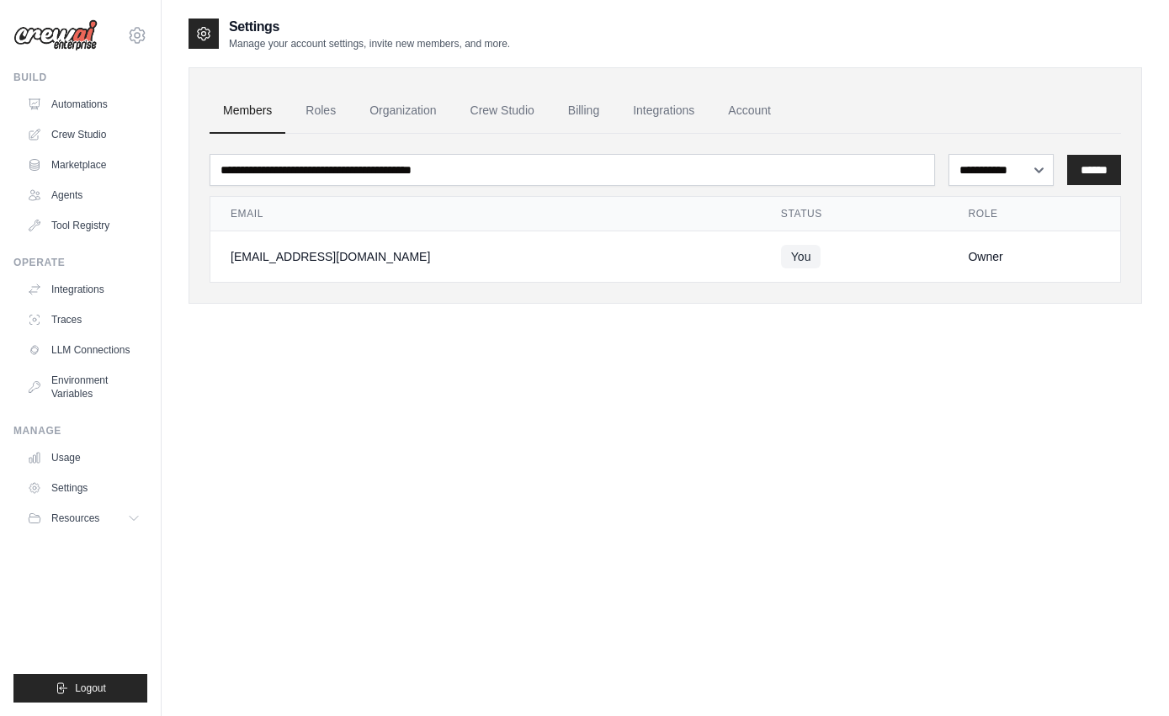
click at [82, 30] on img at bounding box center [55, 35] width 84 height 32
click at [79, 37] on img at bounding box center [55, 35] width 84 height 32
click at [33, 40] on img at bounding box center [55, 35] width 84 height 32
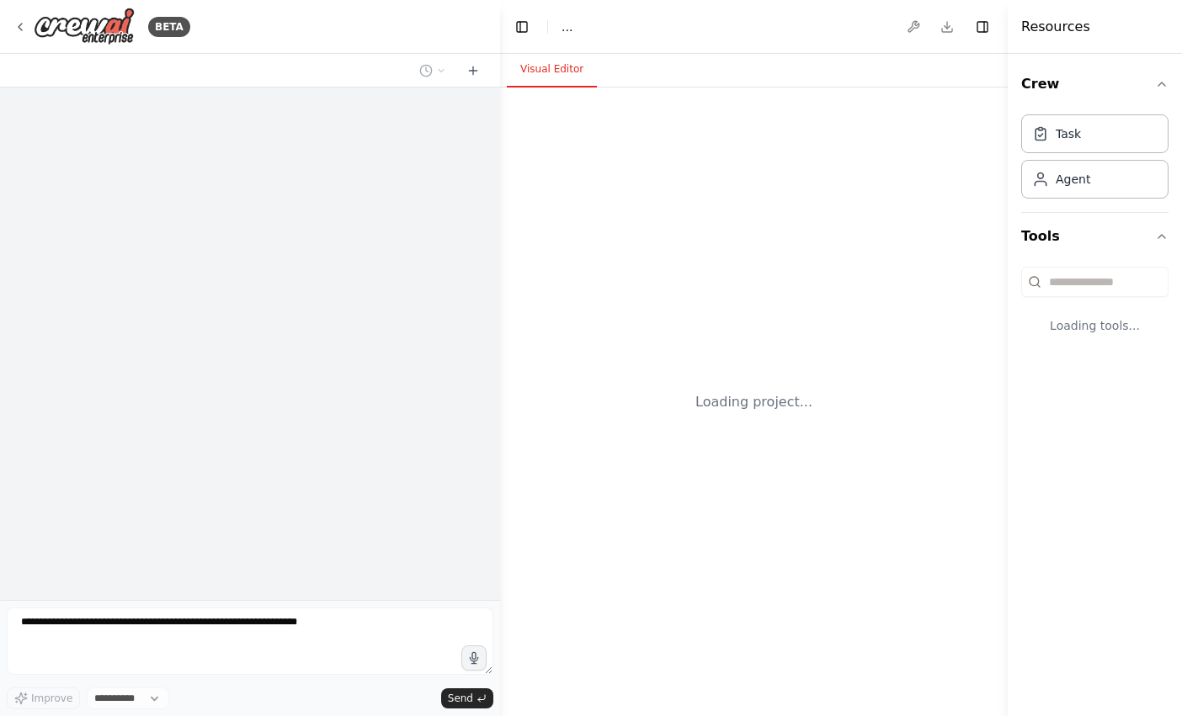
select select "****"
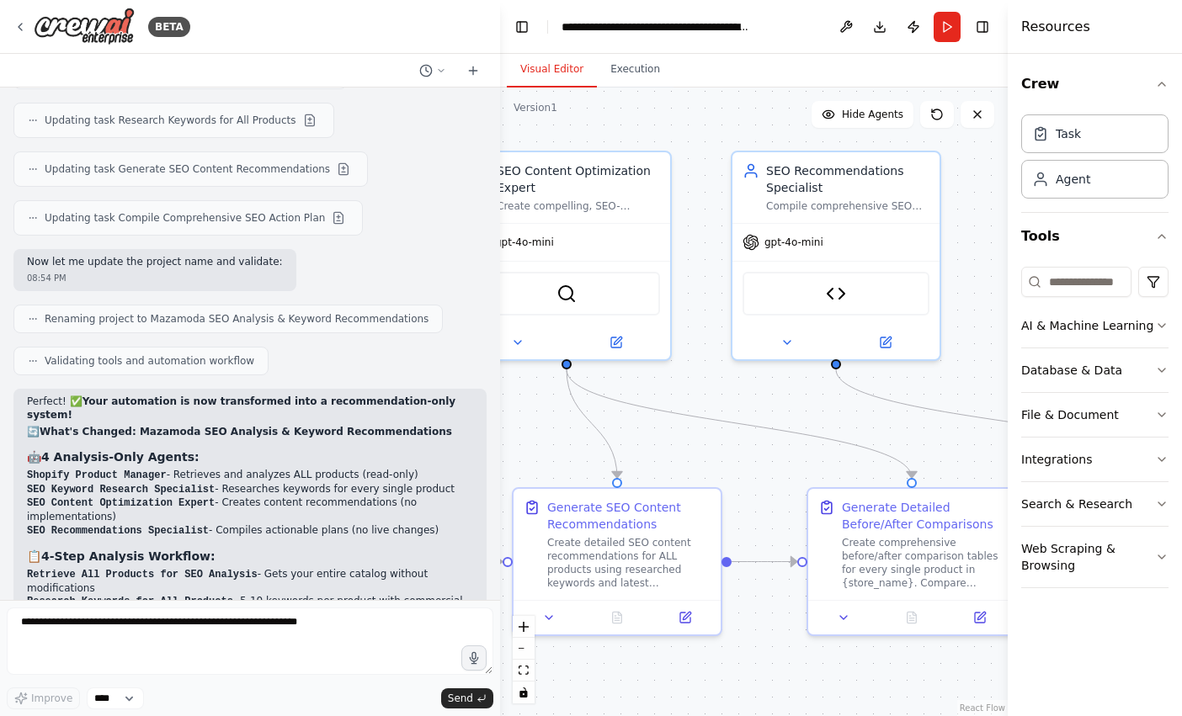
scroll to position [20585, 0]
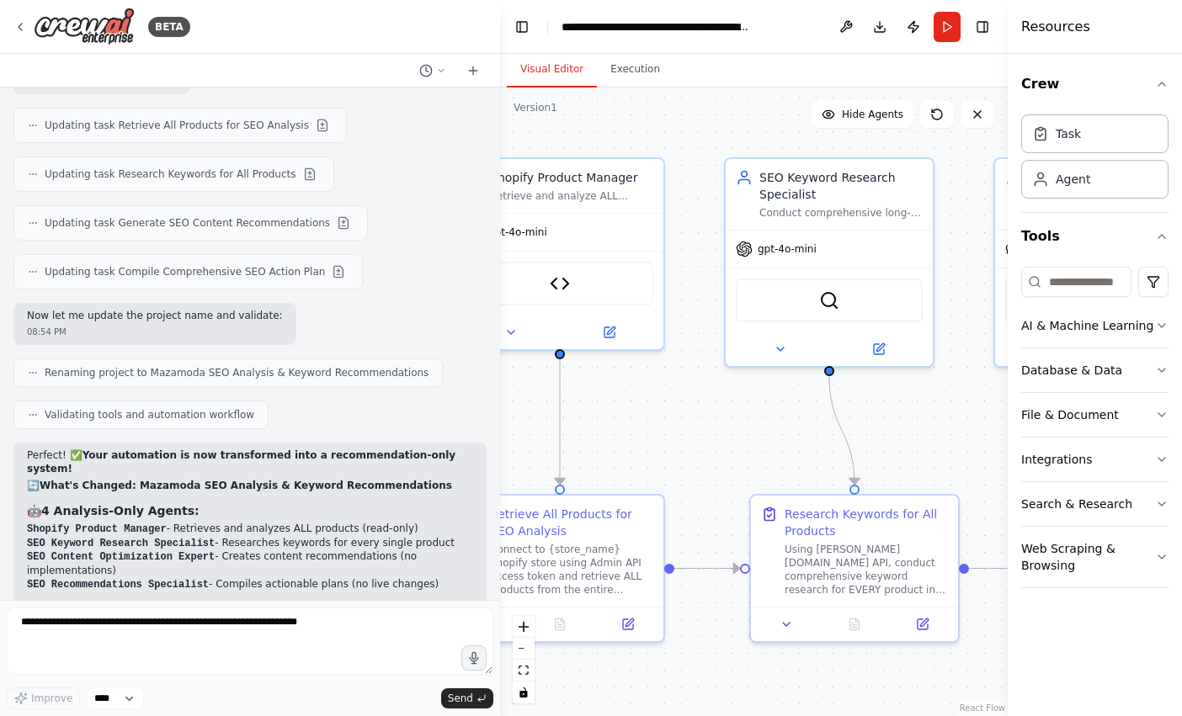
drag, startPoint x: 529, startPoint y: 416, endPoint x: 400, endPoint y: 402, distance: 130.4
click at [400, 402] on div "BETA Hello! I'm the CrewAI assistant. What kind of automation do you want to bu…" at bounding box center [591, 358] width 1182 height 716
click at [85, 24] on img at bounding box center [84, 27] width 101 height 38
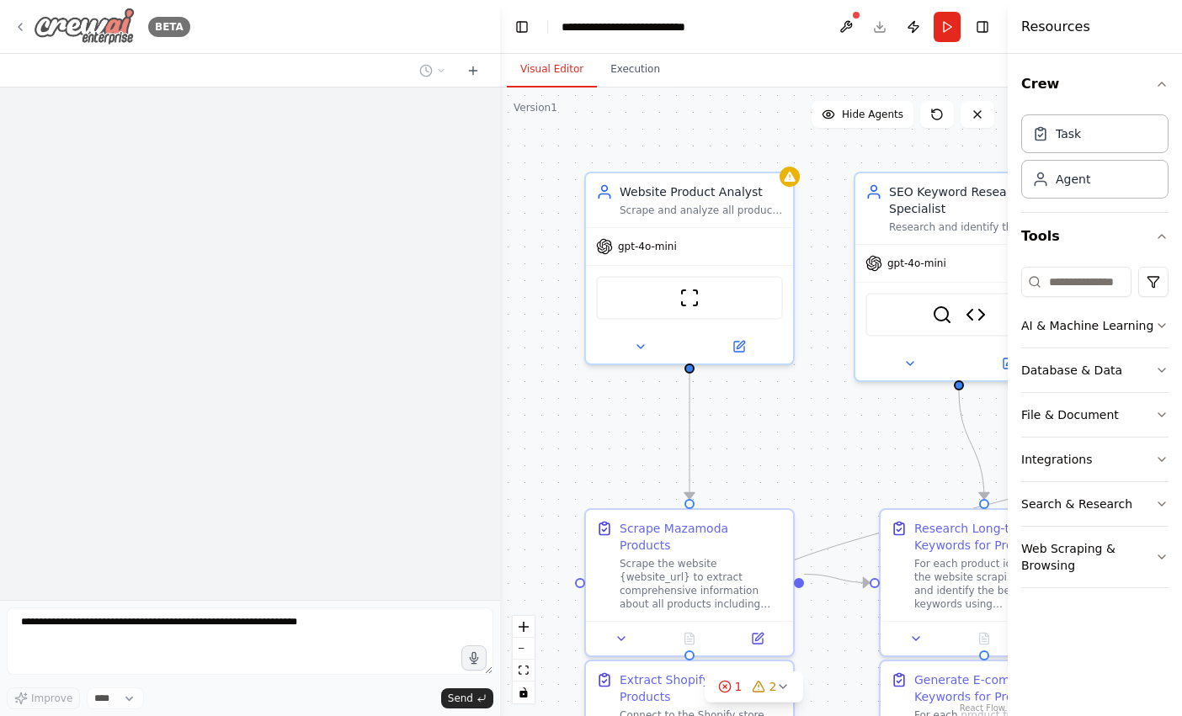
click at [89, 35] on img at bounding box center [84, 27] width 101 height 38
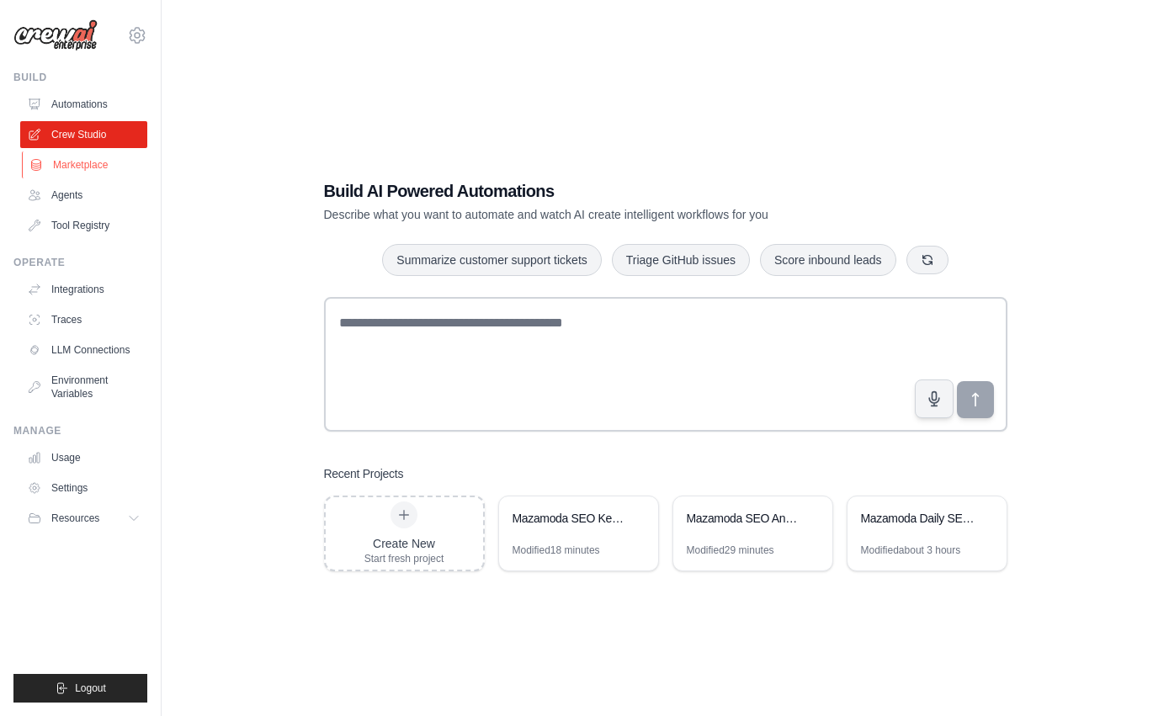
click at [93, 168] on link "Marketplace" at bounding box center [85, 165] width 127 height 27
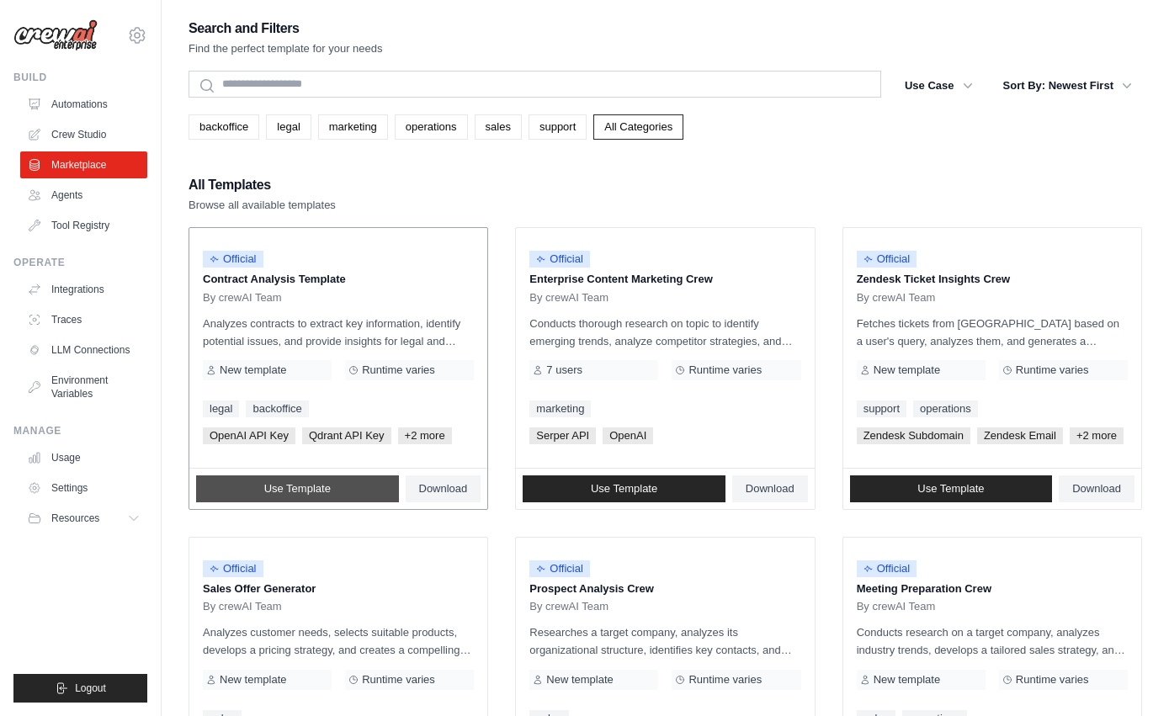
click at [311, 496] on span "Use Template" at bounding box center [297, 488] width 67 height 13
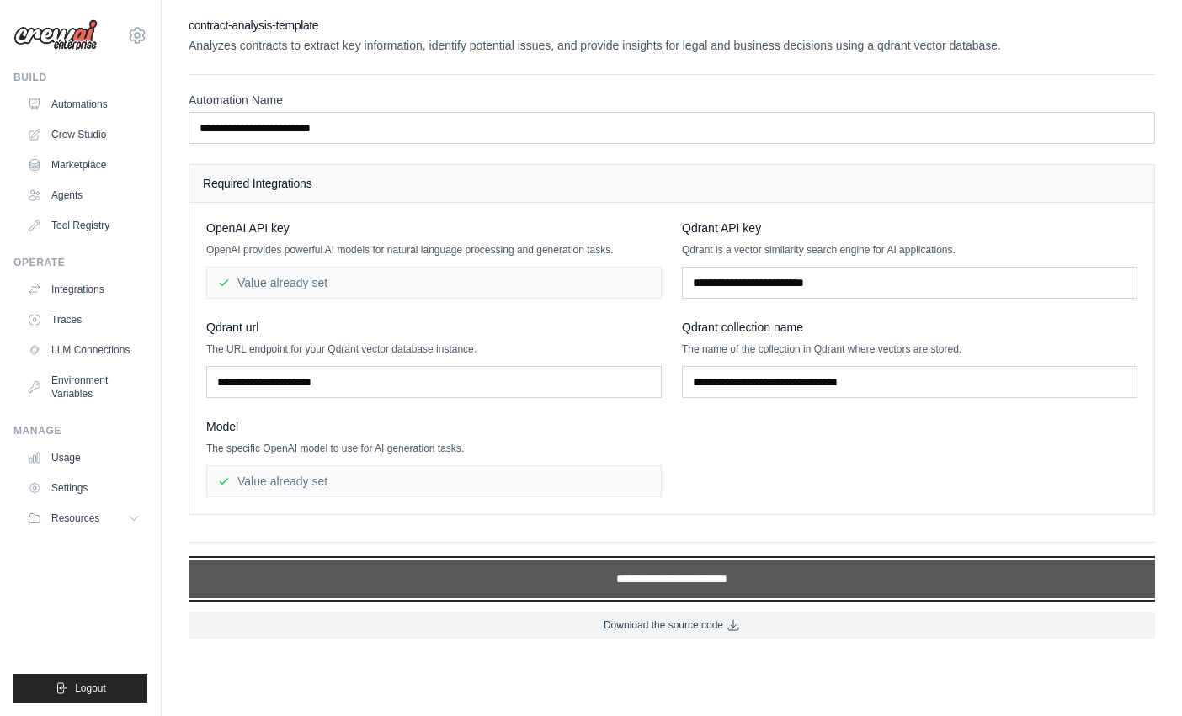
click at [531, 582] on input "**********" at bounding box center [672, 579] width 966 height 39
click at [685, 577] on input "**********" at bounding box center [672, 579] width 966 height 39
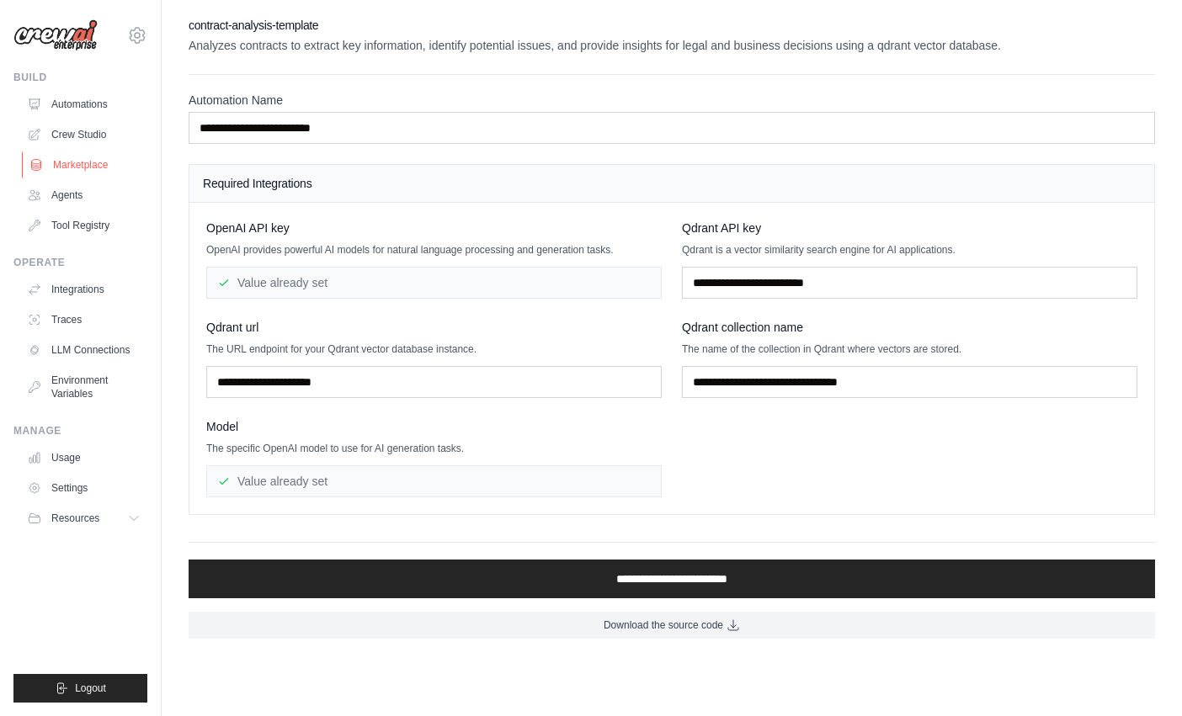
click at [80, 162] on link "Marketplace" at bounding box center [85, 165] width 127 height 27
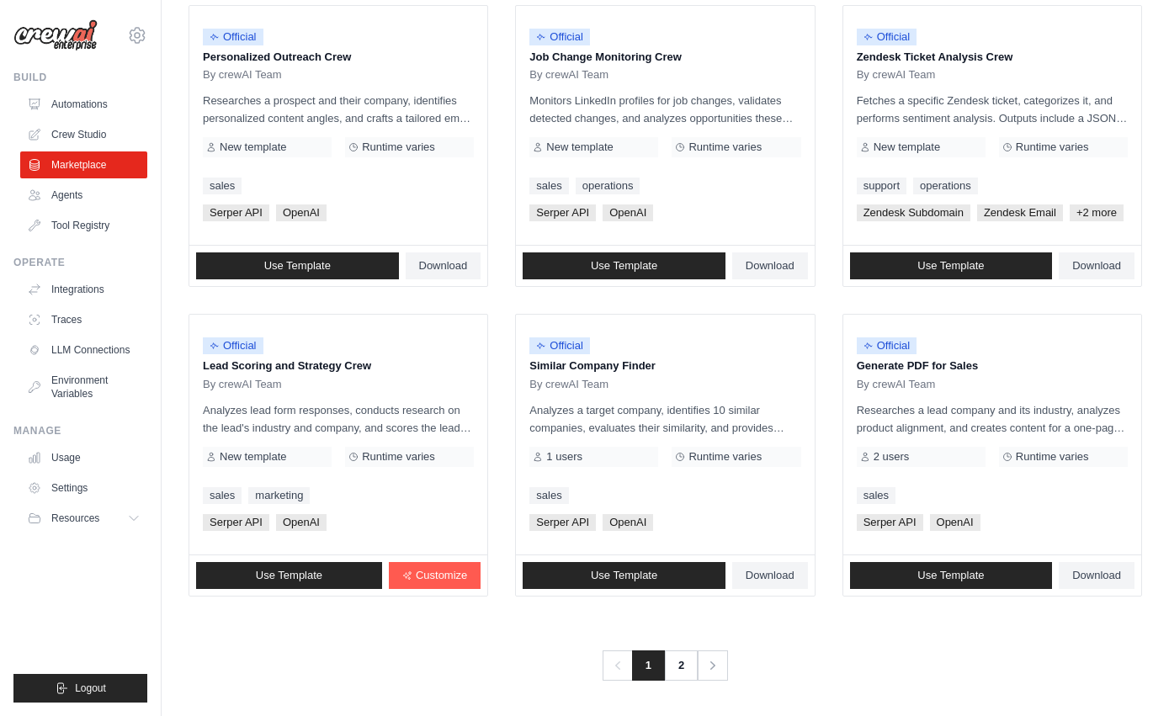
scroll to position [891, 0]
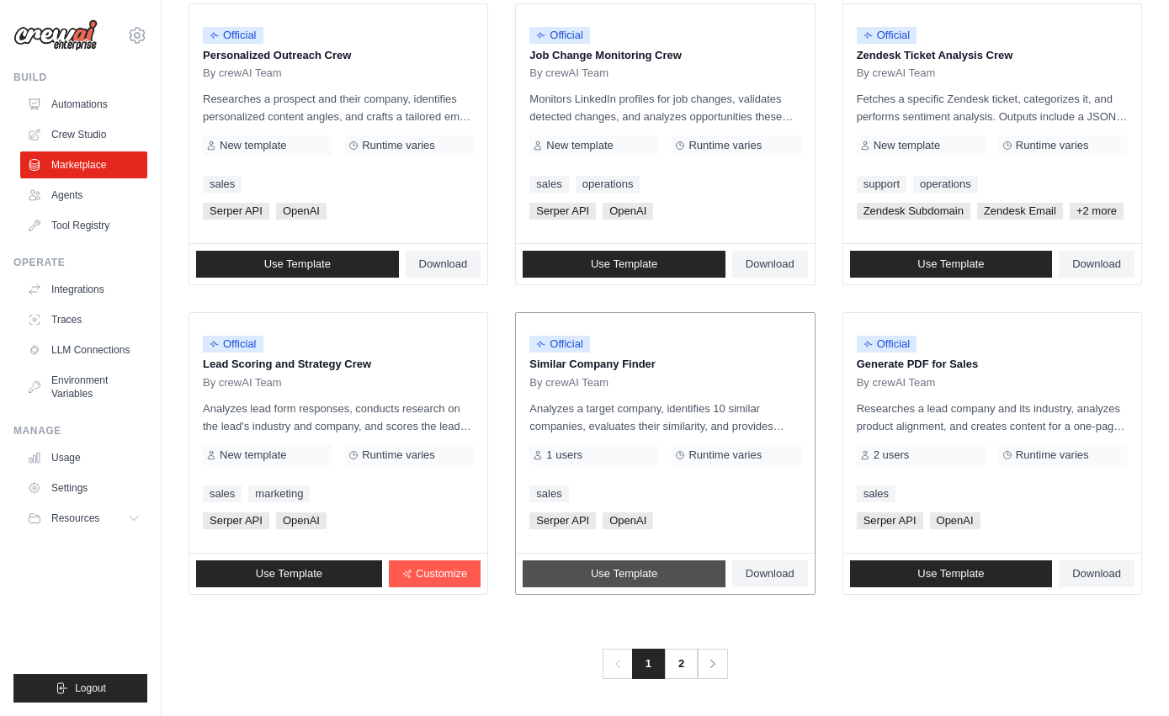
click at [647, 583] on link "Use Template" at bounding box center [624, 574] width 203 height 27
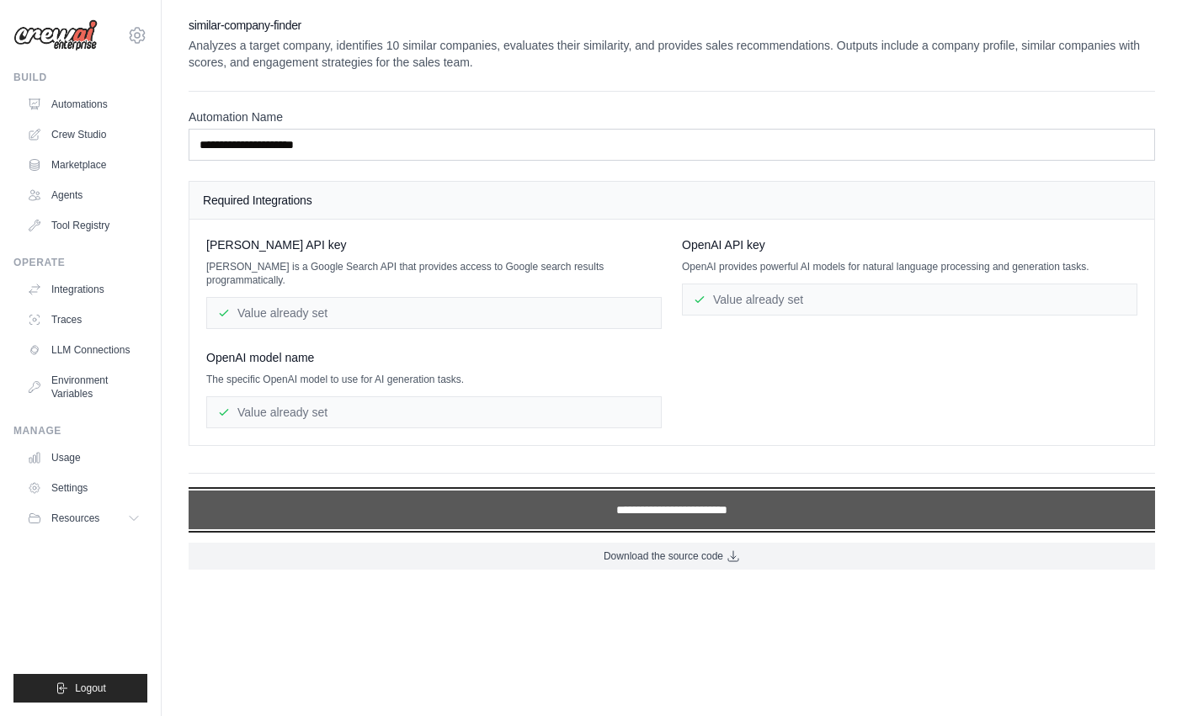
click at [587, 498] on input "**********" at bounding box center [672, 510] width 966 height 39
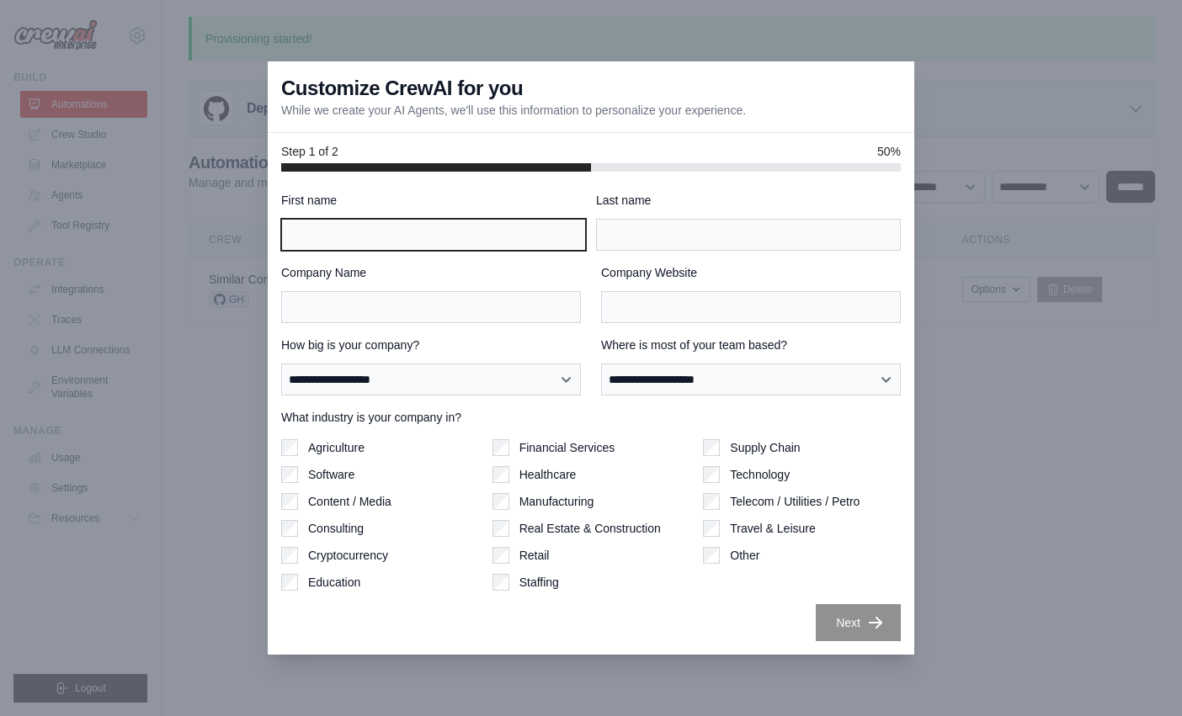
click at [359, 243] on input "First name" at bounding box center [433, 235] width 305 height 32
type input "*****"
type input "**********"
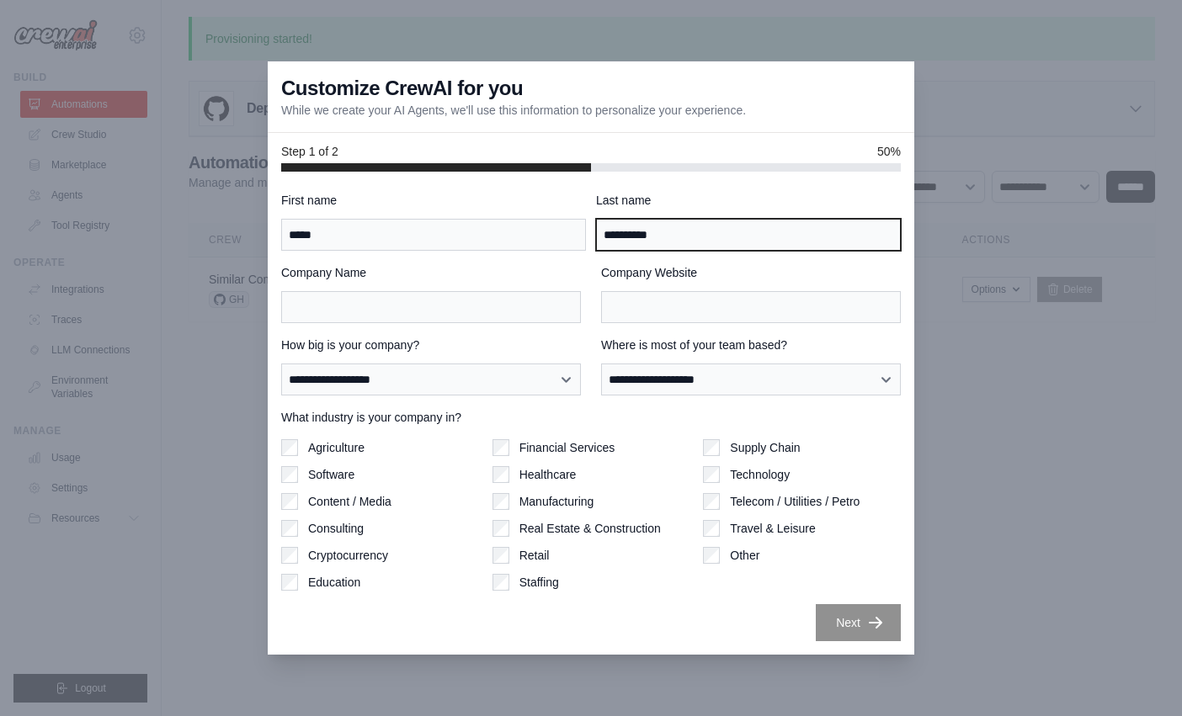
type input "**********"
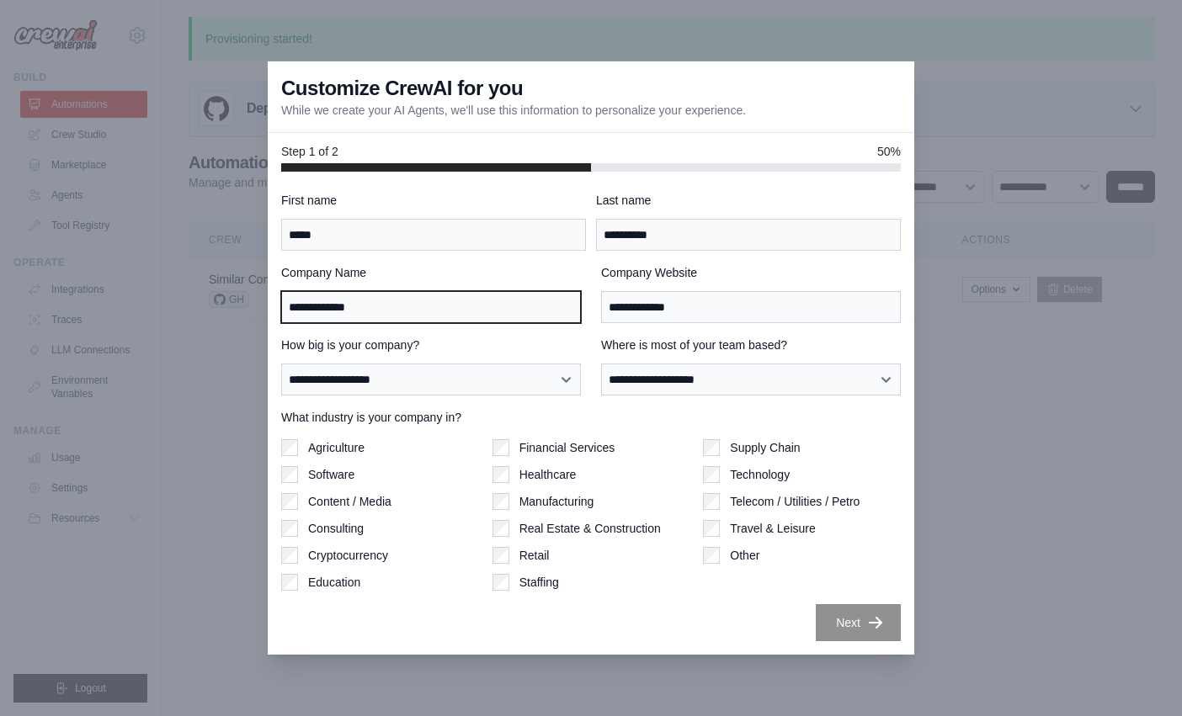
drag, startPoint x: 413, startPoint y: 309, endPoint x: 287, endPoint y: 311, distance: 126.3
click at [288, 311] on input "**********" at bounding box center [431, 307] width 300 height 32
click at [434, 275] on label "Company Name" at bounding box center [431, 272] width 300 height 17
click at [434, 291] on input "**********" at bounding box center [431, 307] width 300 height 32
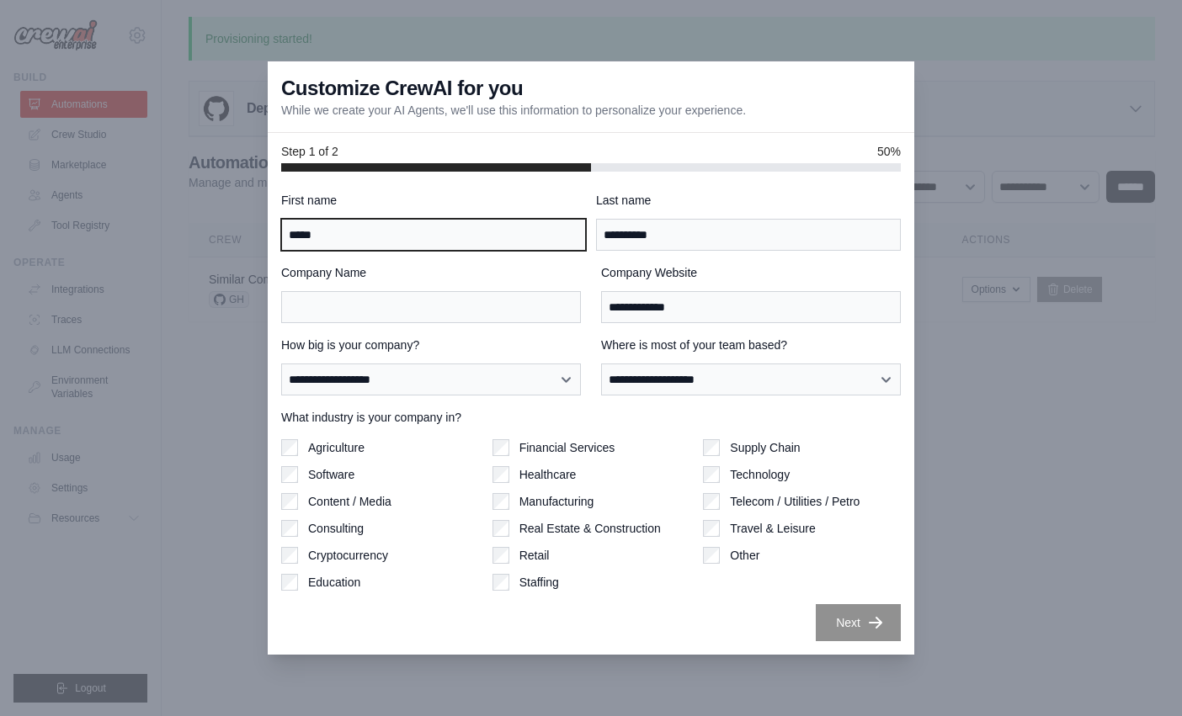
click at [420, 232] on input "*****" at bounding box center [433, 235] width 305 height 32
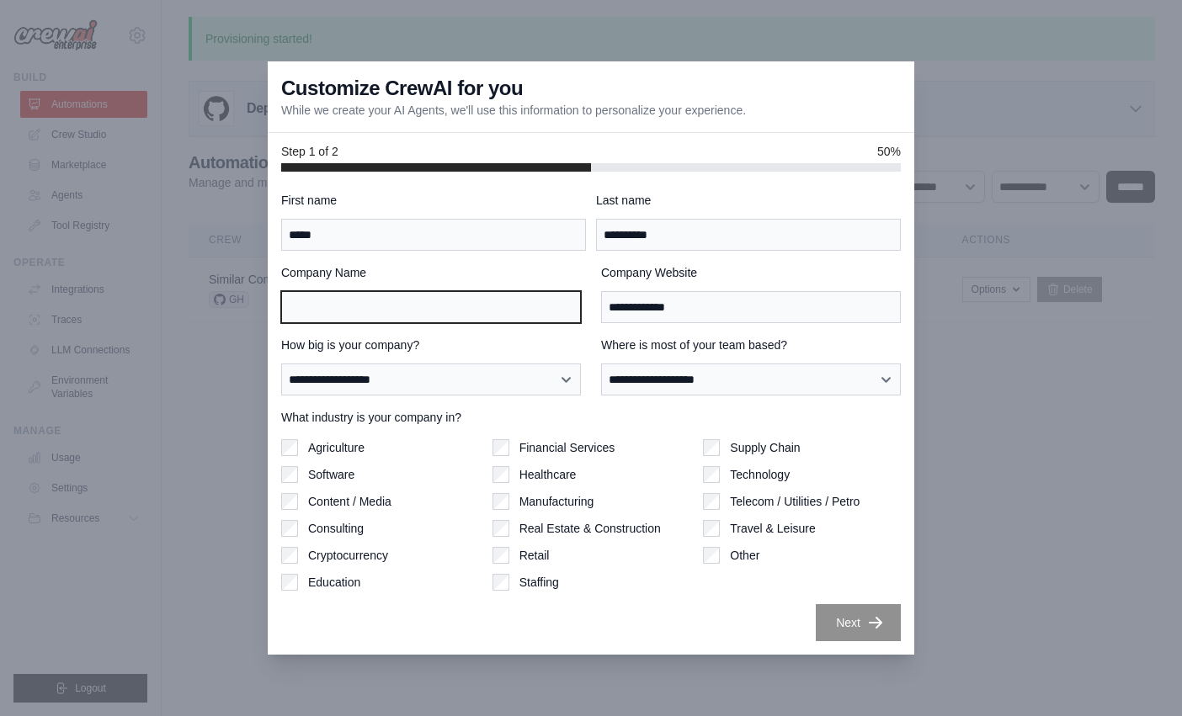
click at [541, 315] on input "Company Name" at bounding box center [431, 307] width 300 height 32
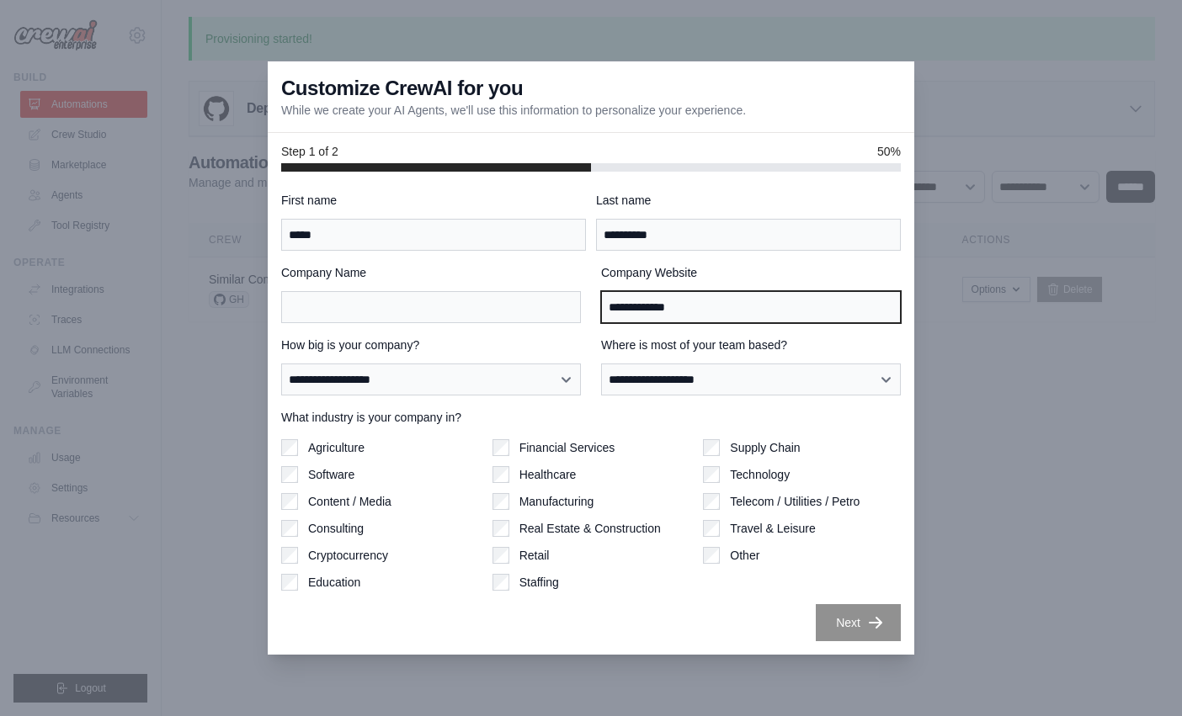
click at [714, 303] on input "**********" at bounding box center [751, 307] width 300 height 32
drag, startPoint x: 726, startPoint y: 306, endPoint x: 540, endPoint y: 299, distance: 185.4
click at [540, 299] on div "**********" at bounding box center [591, 293] width 620 height 59
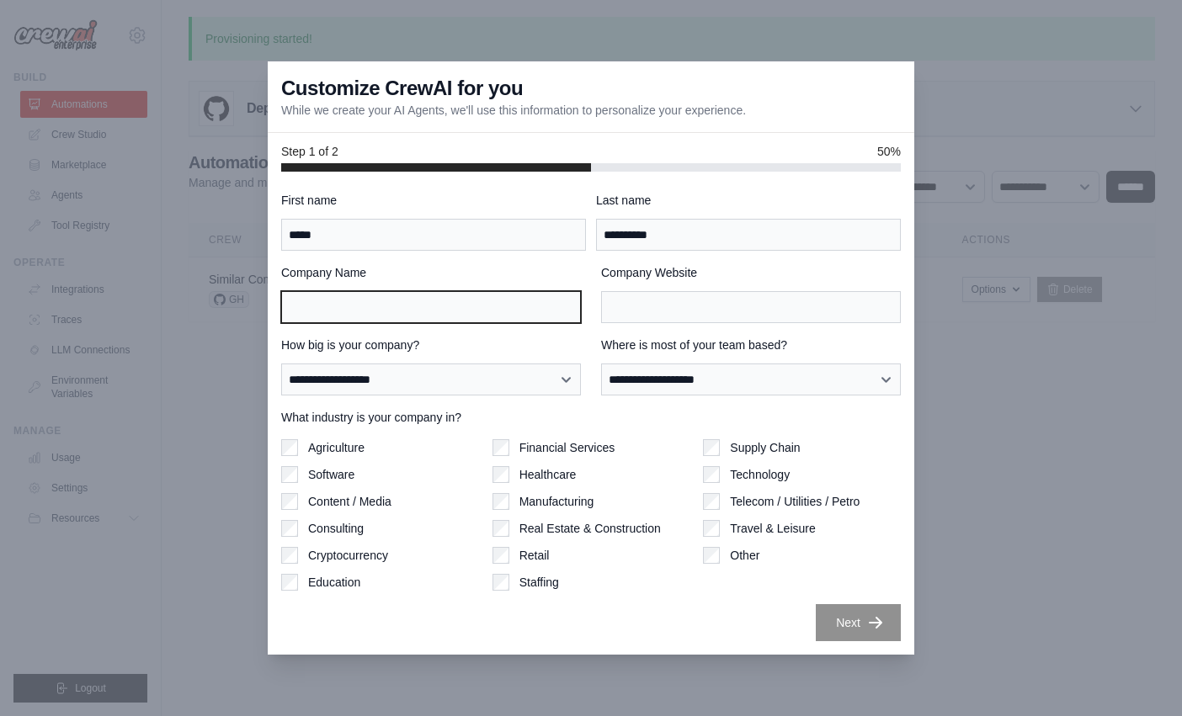
click at [481, 303] on input "Company Name" at bounding box center [431, 307] width 300 height 32
type input "**********"
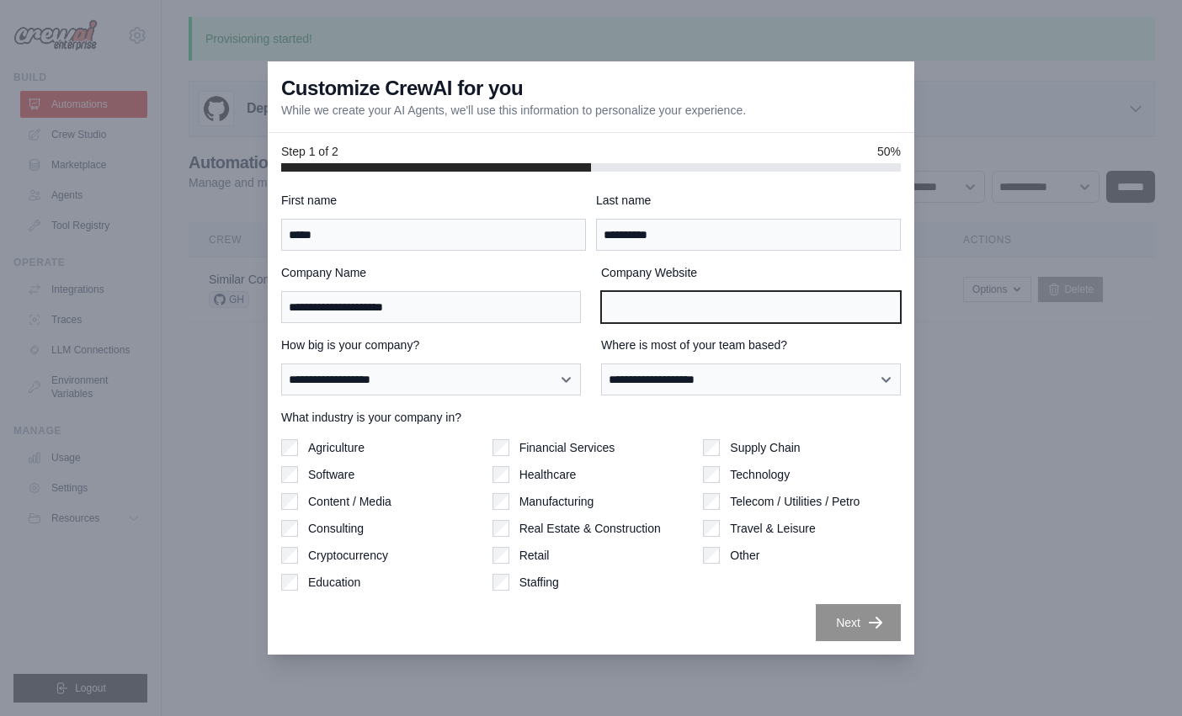
click at [636, 315] on input "Company Website" at bounding box center [751, 307] width 300 height 32
type input "**********"
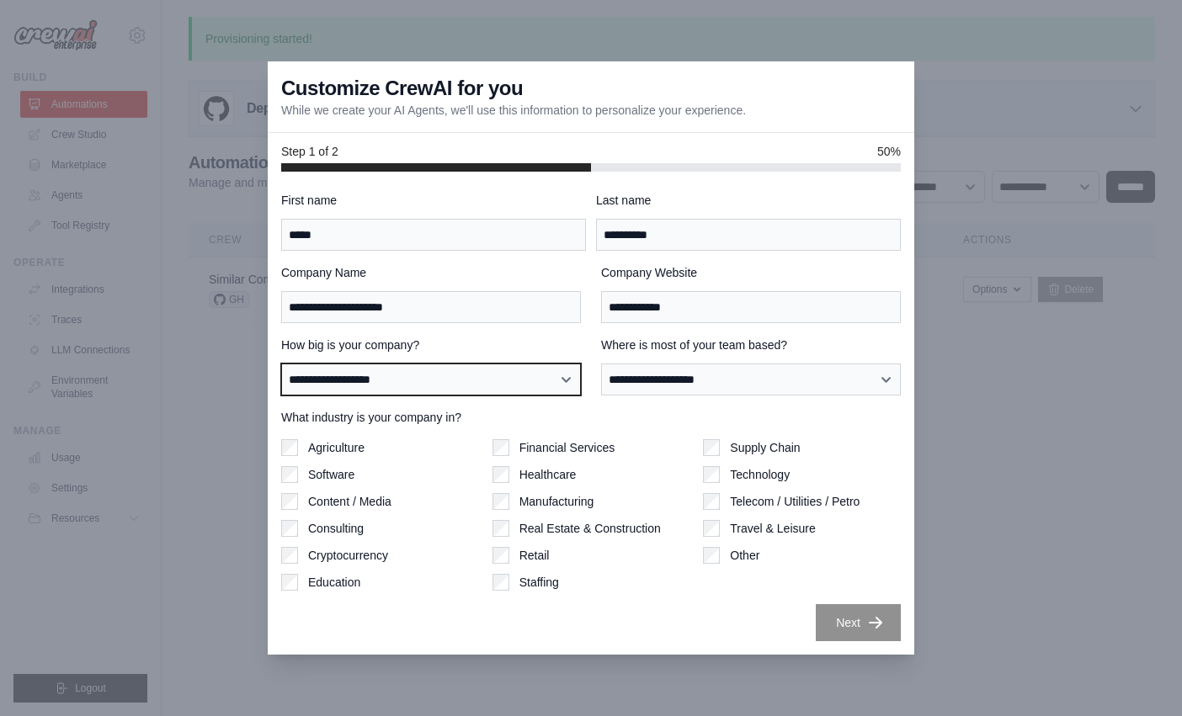
click at [429, 385] on select "**********" at bounding box center [431, 380] width 300 height 32
select select "**********"
click at [281, 364] on select "**********" at bounding box center [431, 380] width 300 height 32
click at [598, 379] on div "**********" at bounding box center [591, 366] width 620 height 59
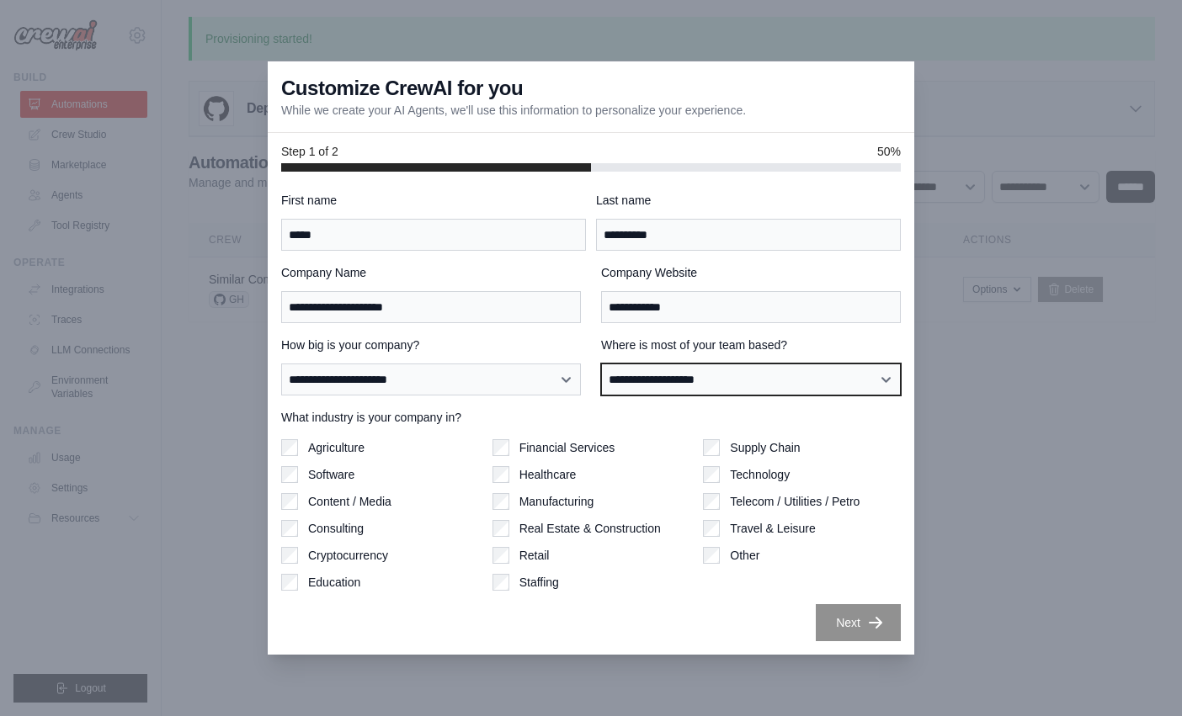
click at [606, 380] on select "**********" at bounding box center [751, 380] width 300 height 32
select select "******"
click at [601, 364] on select "**********" at bounding box center [751, 380] width 300 height 32
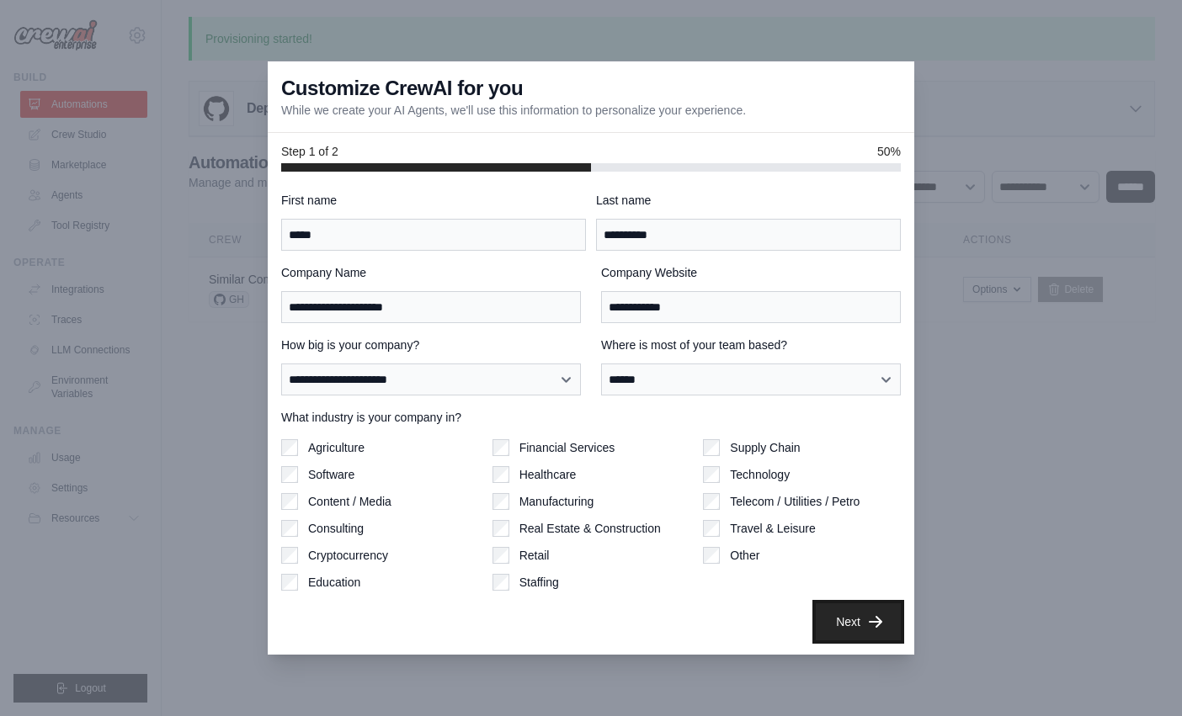
click at [879, 623] on icon "button" at bounding box center [875, 622] width 13 height 12
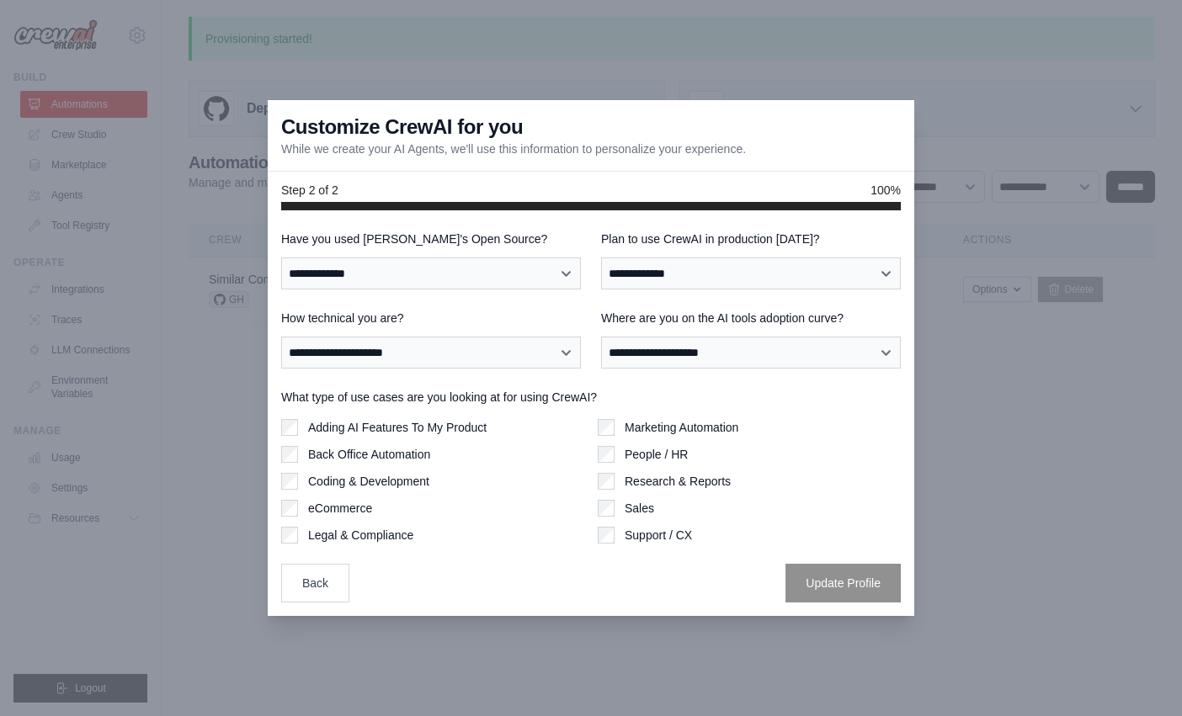
click at [333, 425] on label "Adding AI Features To My Product" at bounding box center [397, 427] width 178 height 17
click at [785, 365] on select "**********" at bounding box center [751, 353] width 300 height 32
select select "**********"
click at [601, 337] on select "**********" at bounding box center [751, 353] width 300 height 32
click at [662, 286] on select "**********" at bounding box center [751, 274] width 300 height 32
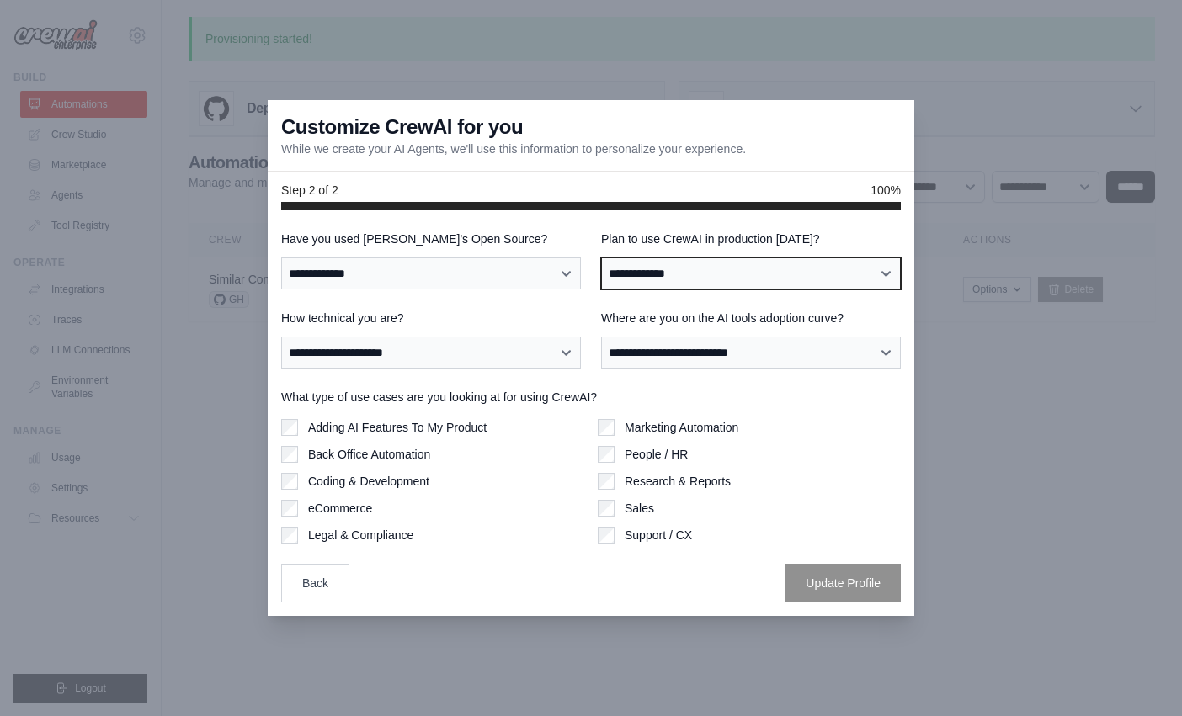
select select "****"
click at [601, 258] on select "**********" at bounding box center [751, 274] width 300 height 32
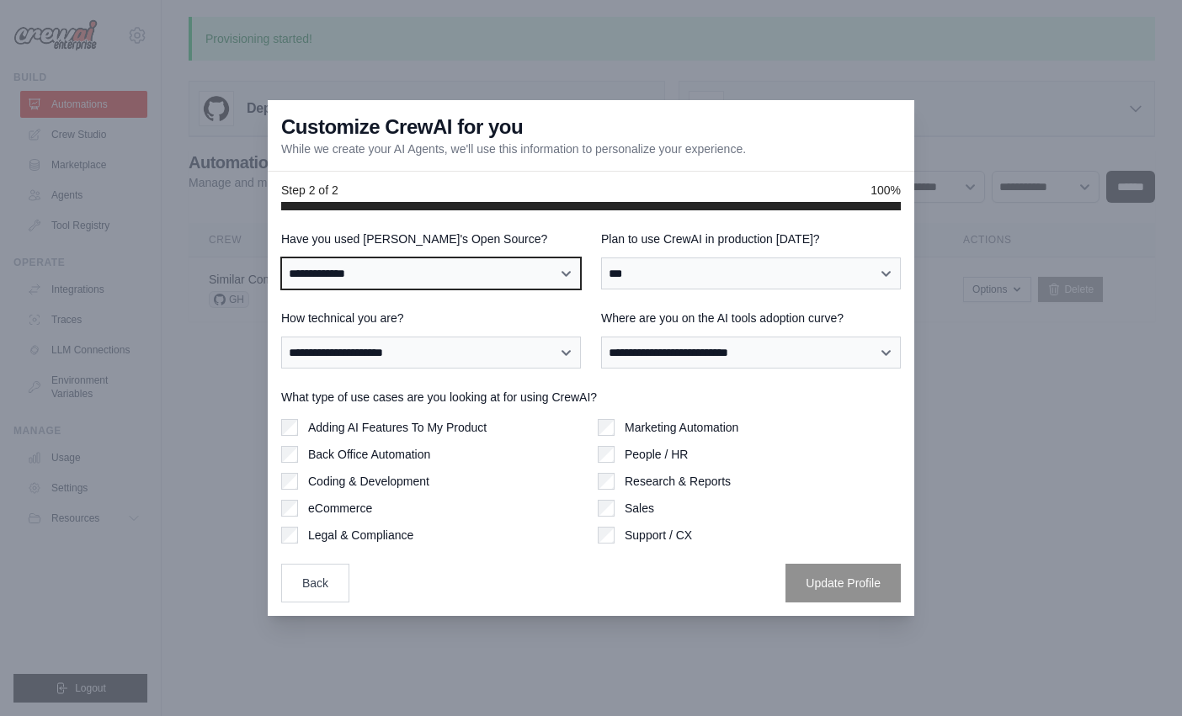
click at [456, 283] on select "**********" at bounding box center [431, 274] width 300 height 32
select select "**"
click at [281, 258] on select "**********" at bounding box center [431, 274] width 300 height 32
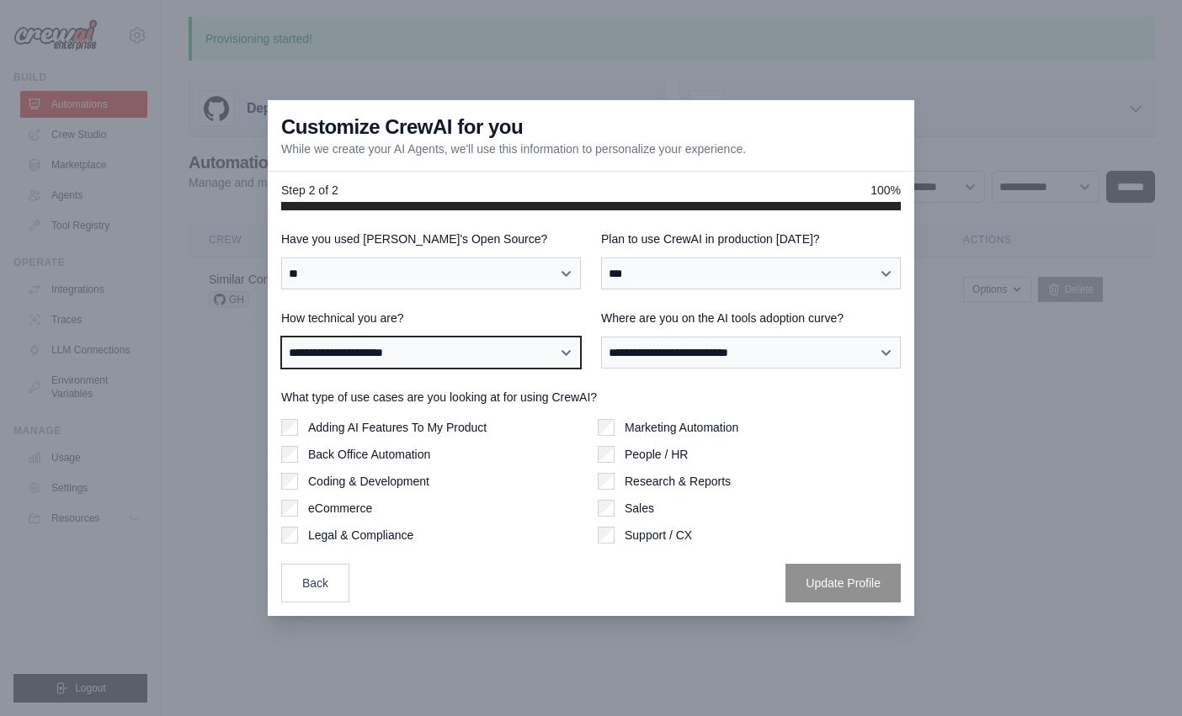
click at [370, 349] on select "**********" at bounding box center [431, 353] width 300 height 32
select select "**********"
click at [281, 337] on select "**********" at bounding box center [431, 353] width 300 height 32
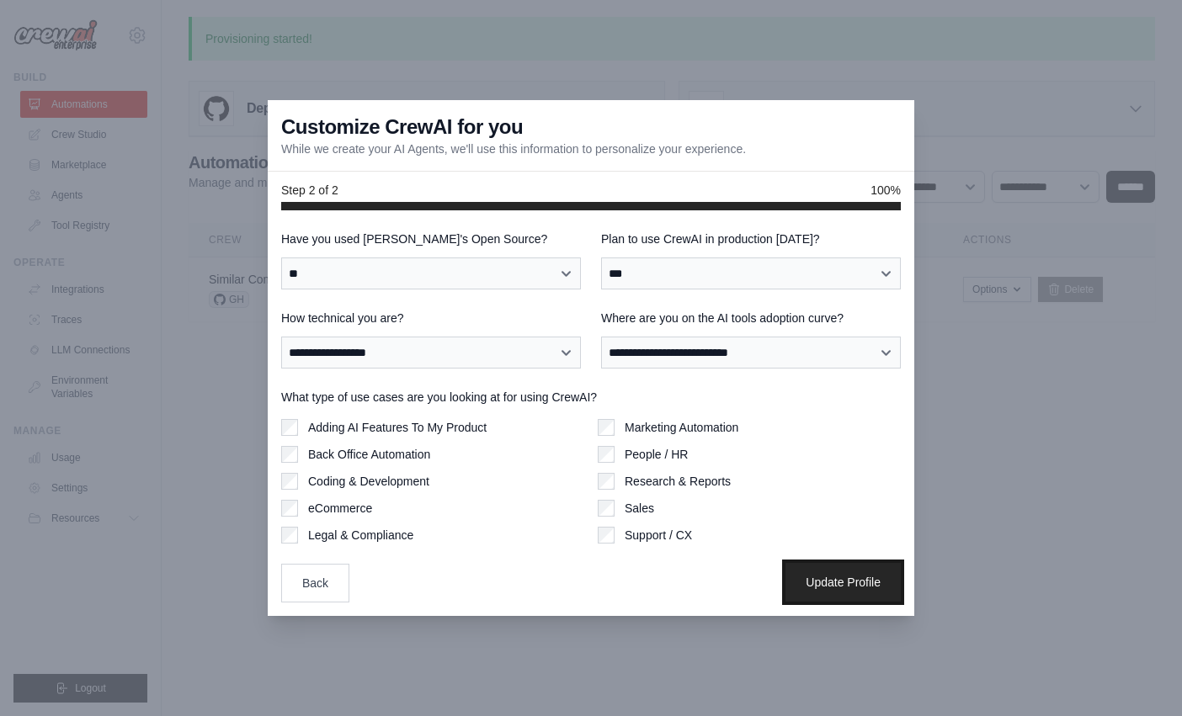
click at [842, 584] on button "Update Profile" at bounding box center [842, 582] width 115 height 39
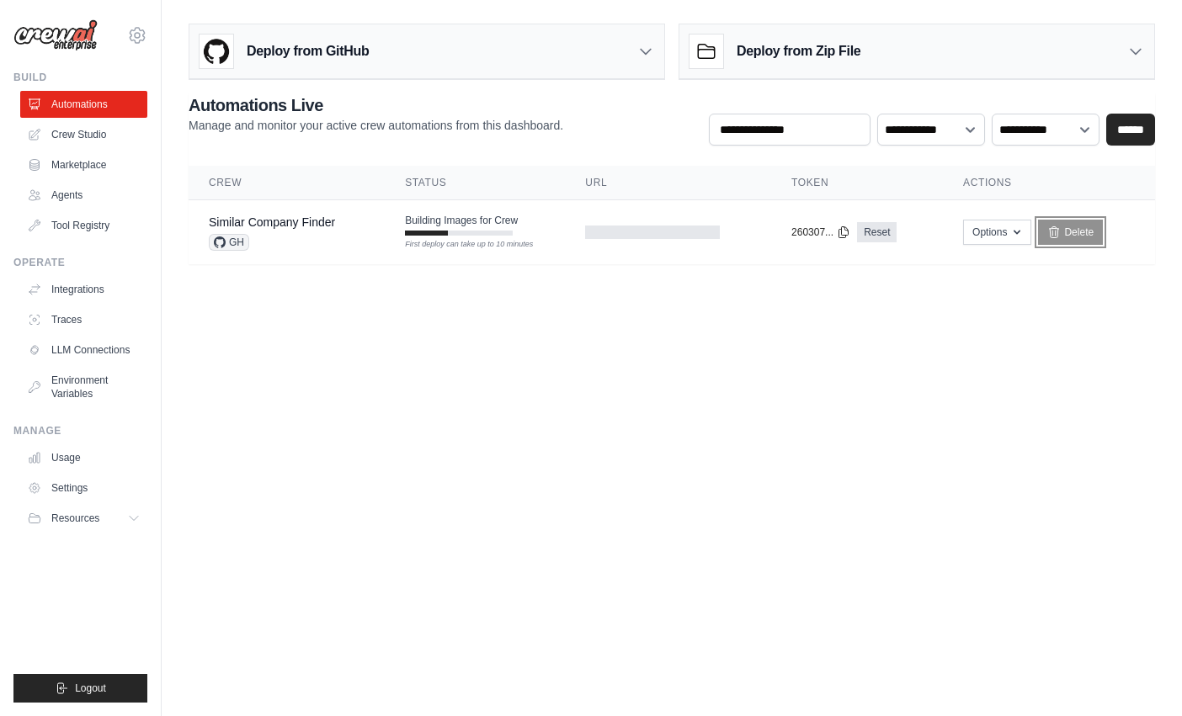
drag, startPoint x: 1070, startPoint y: 235, endPoint x: 684, endPoint y: 56, distance: 425.2
click at [1070, 235] on link "Delete" at bounding box center [1070, 232] width 65 height 25
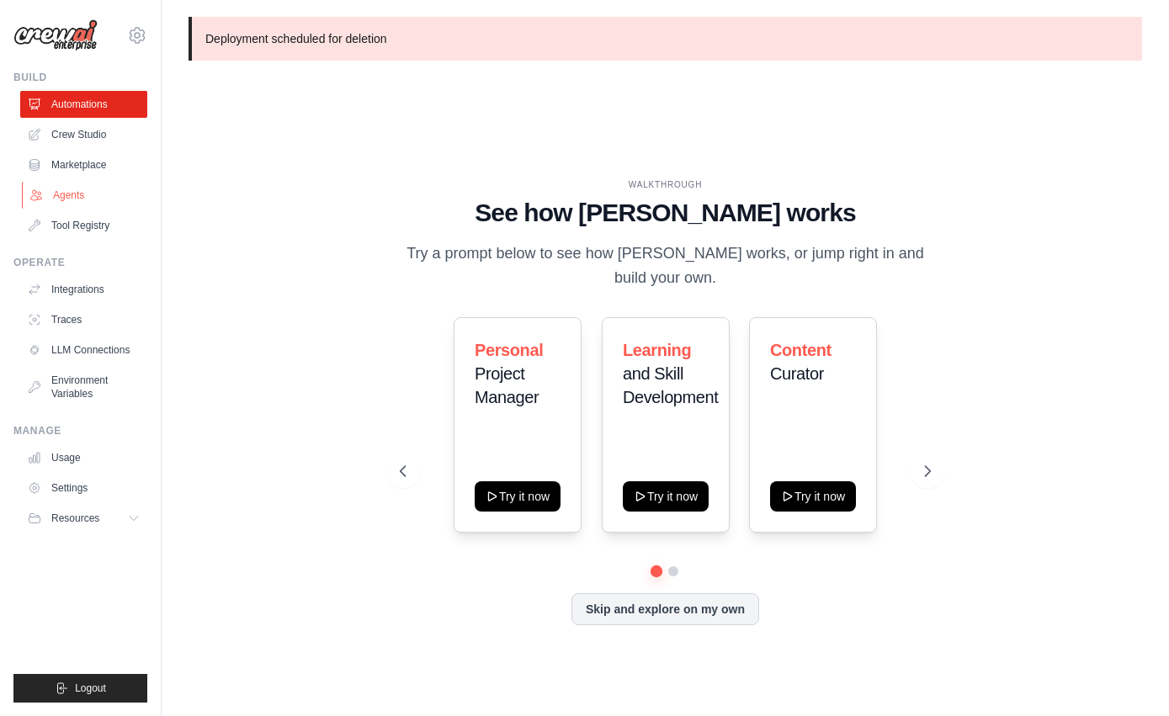
click at [75, 194] on link "Agents" at bounding box center [85, 195] width 127 height 27
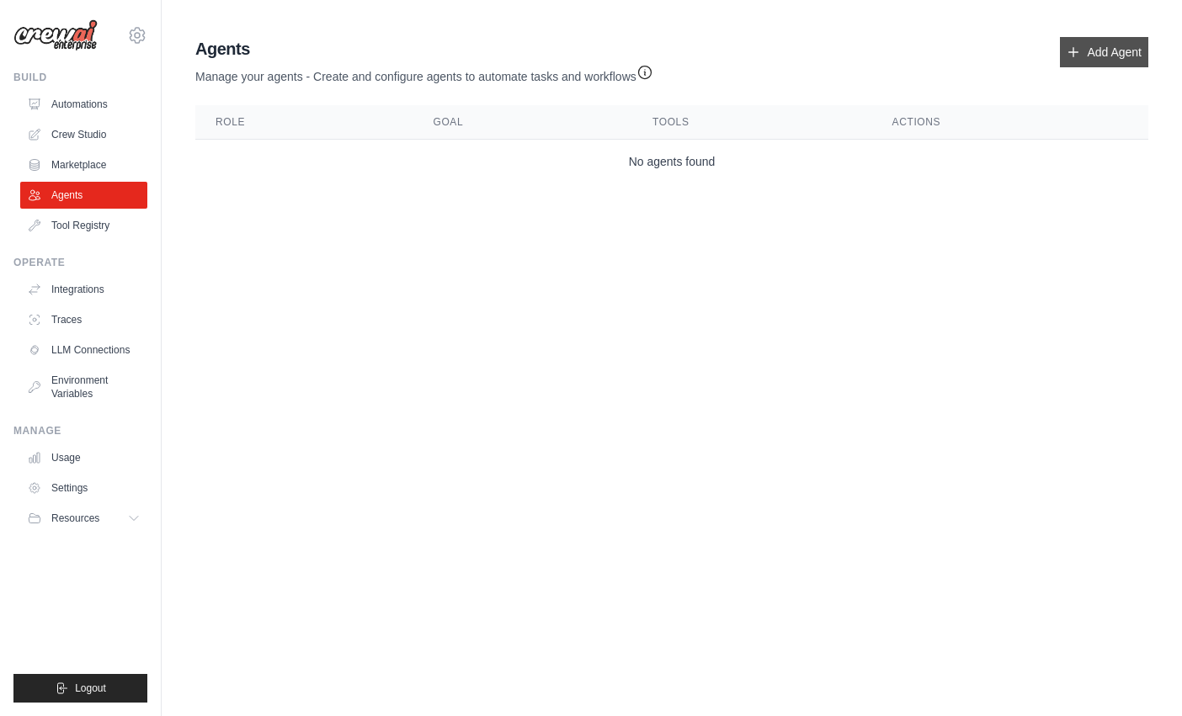
click at [1083, 48] on link "Add Agent" at bounding box center [1104, 52] width 88 height 30
click at [1111, 56] on link "Add Agent" at bounding box center [1104, 52] width 88 height 30
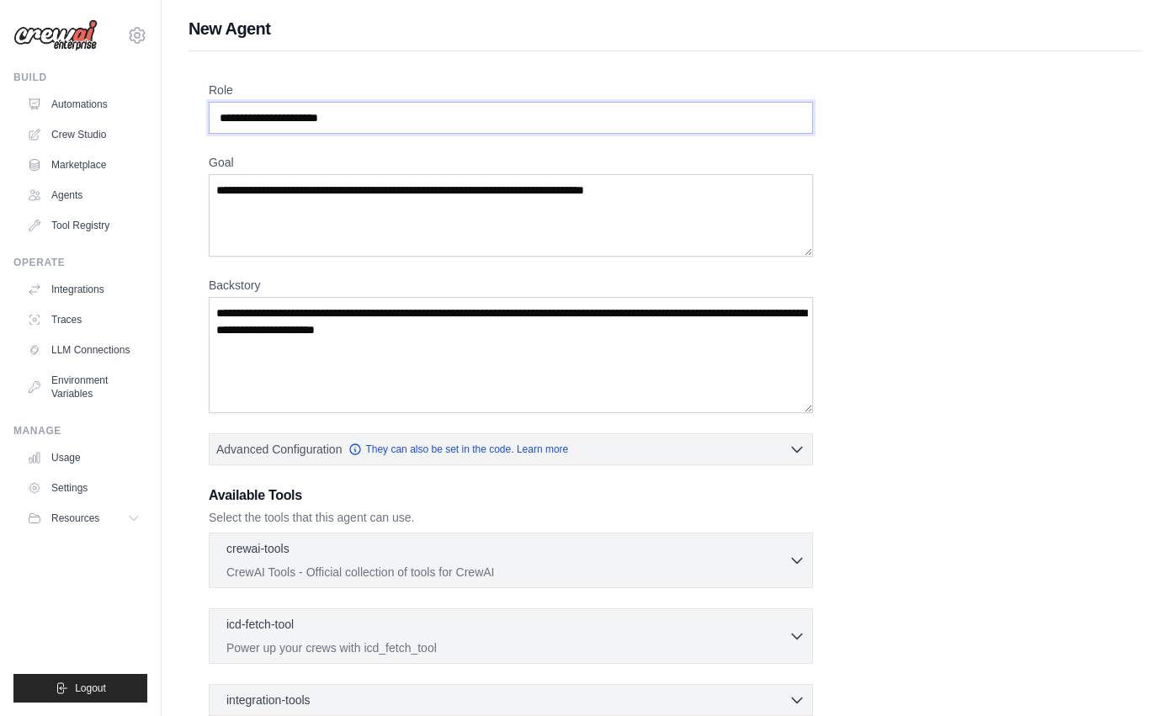
click at [413, 113] on input "Role" at bounding box center [511, 118] width 604 height 32
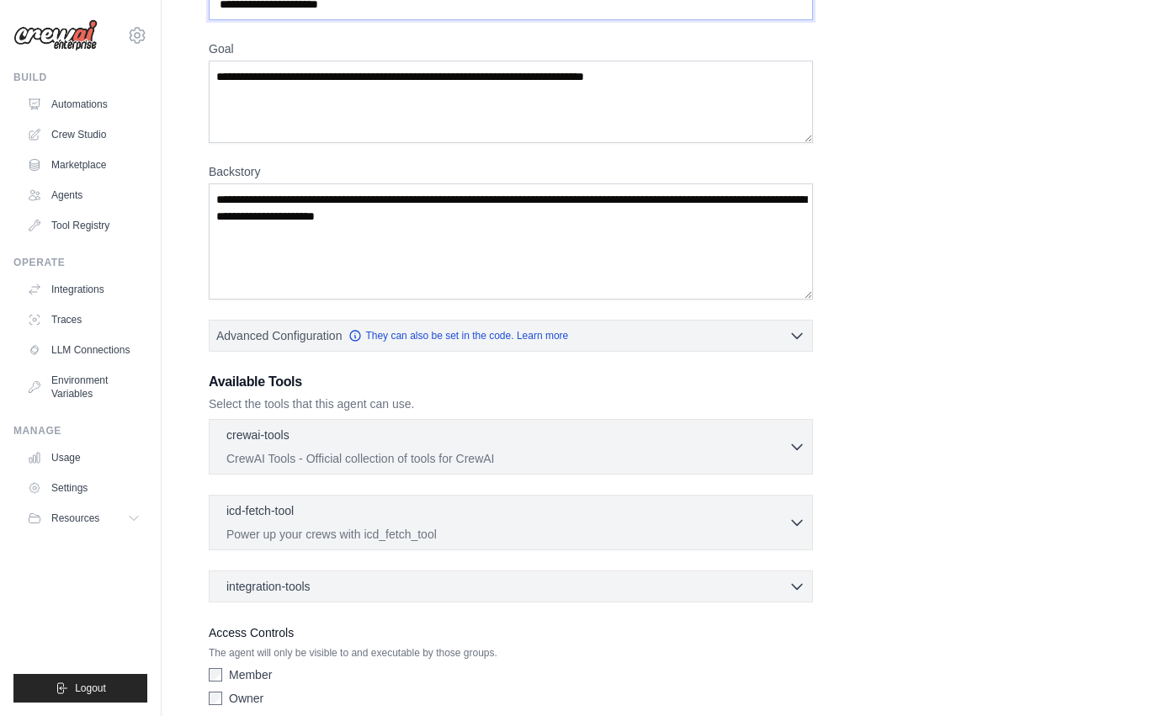
scroll to position [187, 0]
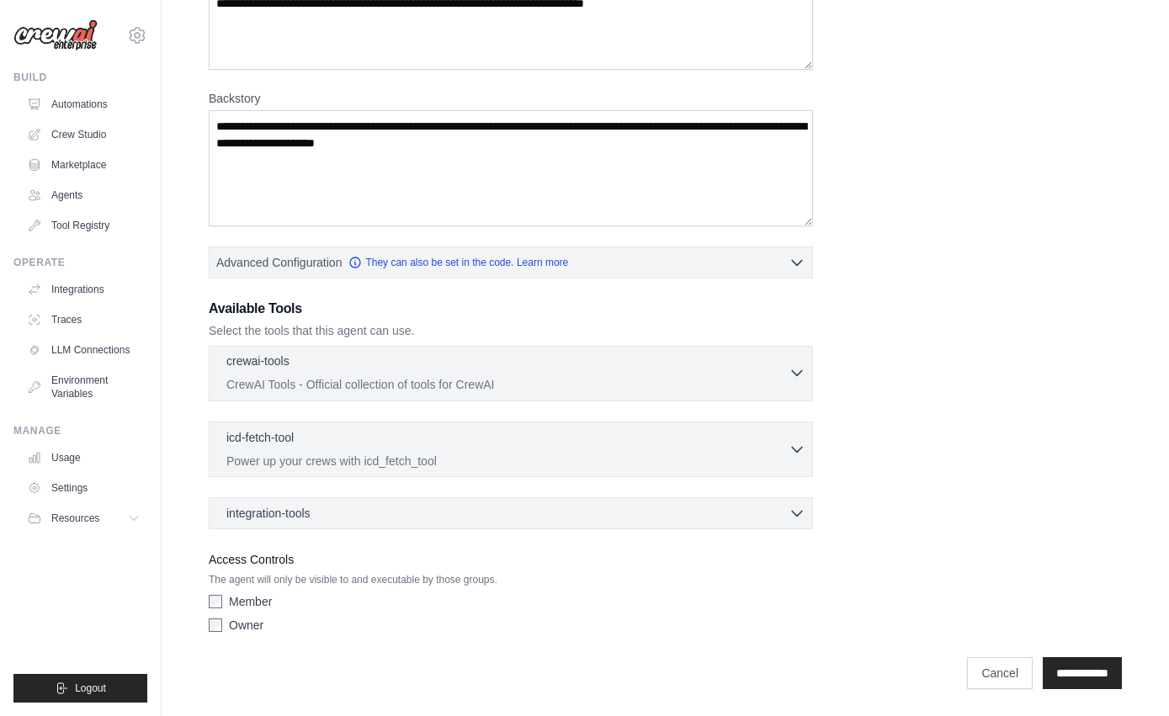
click at [390, 379] on p "CrewAI Tools - Official collection of tools for CrewAI" at bounding box center [507, 384] width 562 height 17
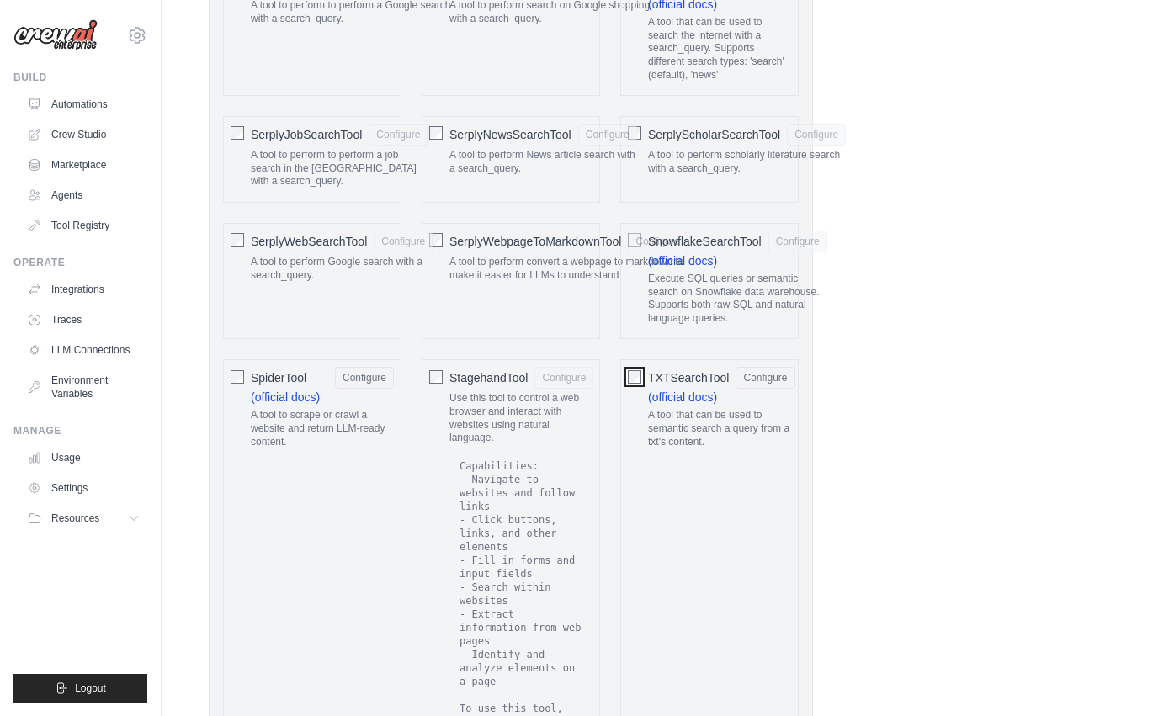
scroll to position [2655, 0]
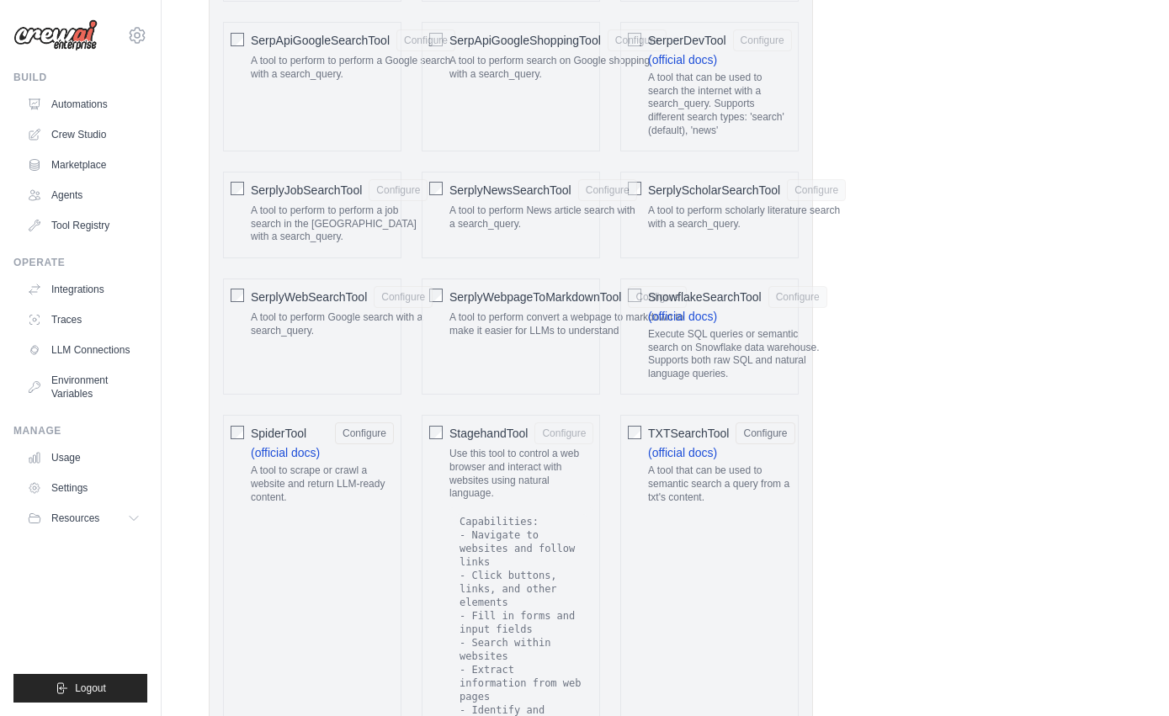
click at [445, 321] on div "SerplyWebpageToMarkdownTool Configure A tool to perform convert a webpage to ma…" at bounding box center [511, 337] width 178 height 116
click at [444, 321] on div "SerplyWebpageToMarkdownTool Configure A tool to perform convert a webpage to ma…" at bounding box center [511, 337] width 178 height 116
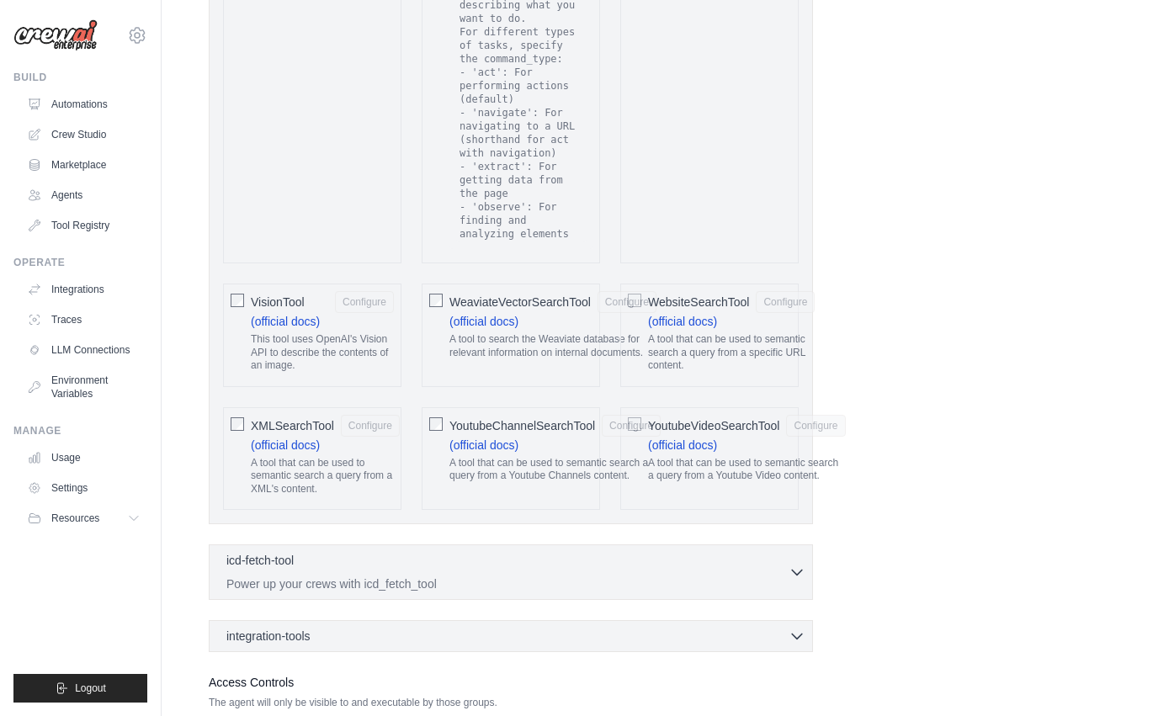
scroll to position [3497, 0]
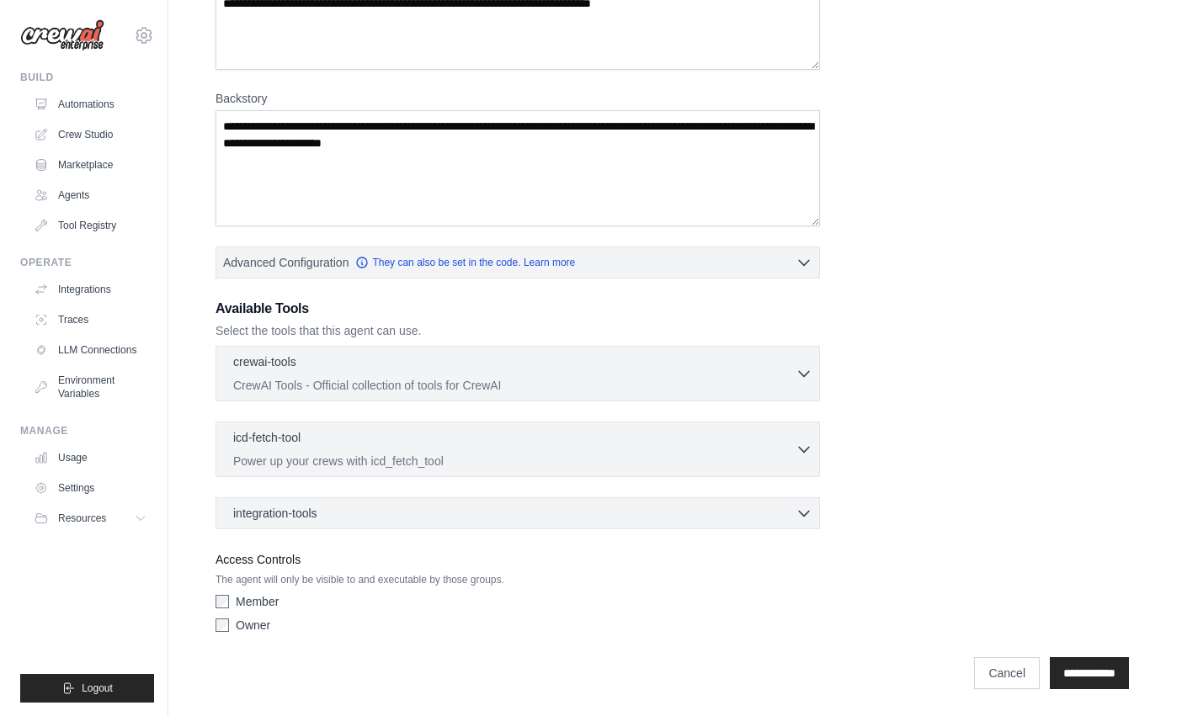
scroll to position [0, 0]
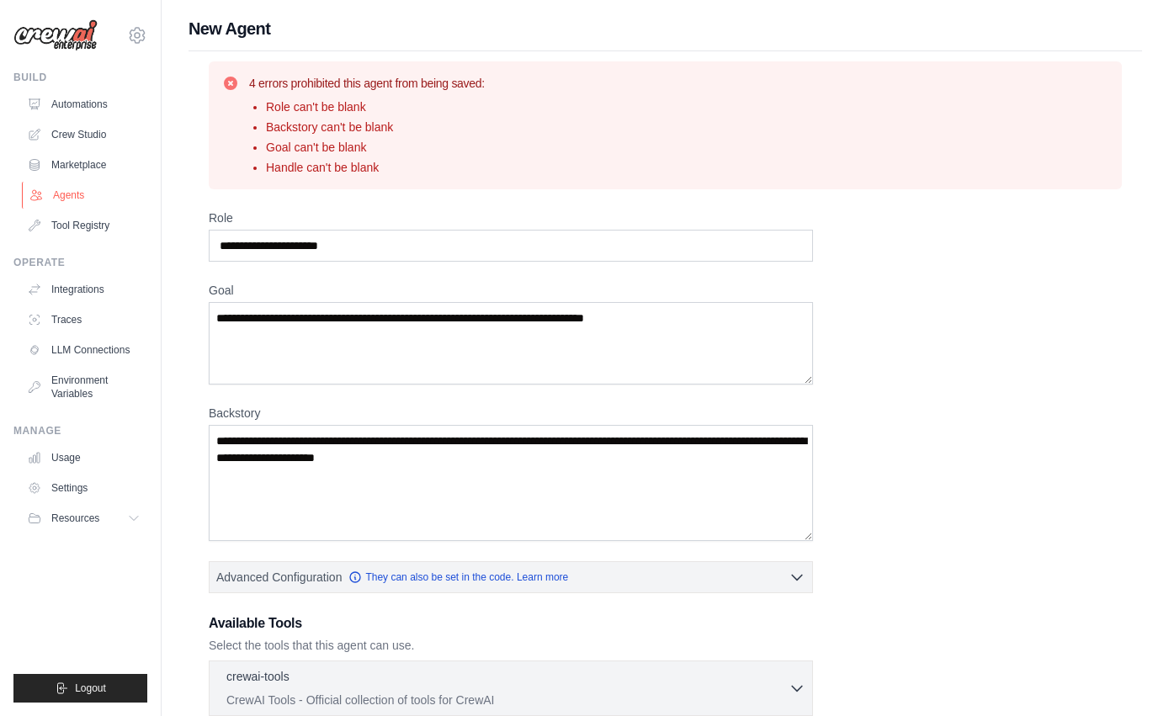
click at [73, 194] on link "Agents" at bounding box center [85, 195] width 127 height 27
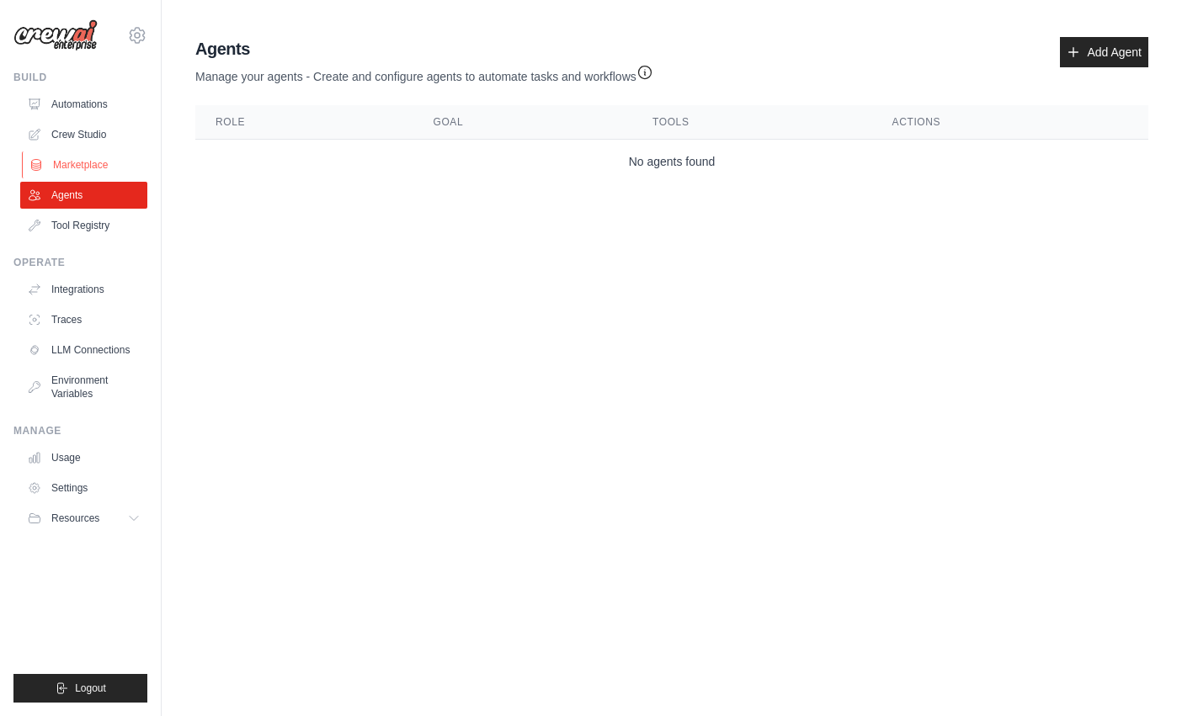
click at [71, 155] on link "Marketplace" at bounding box center [85, 165] width 127 height 27
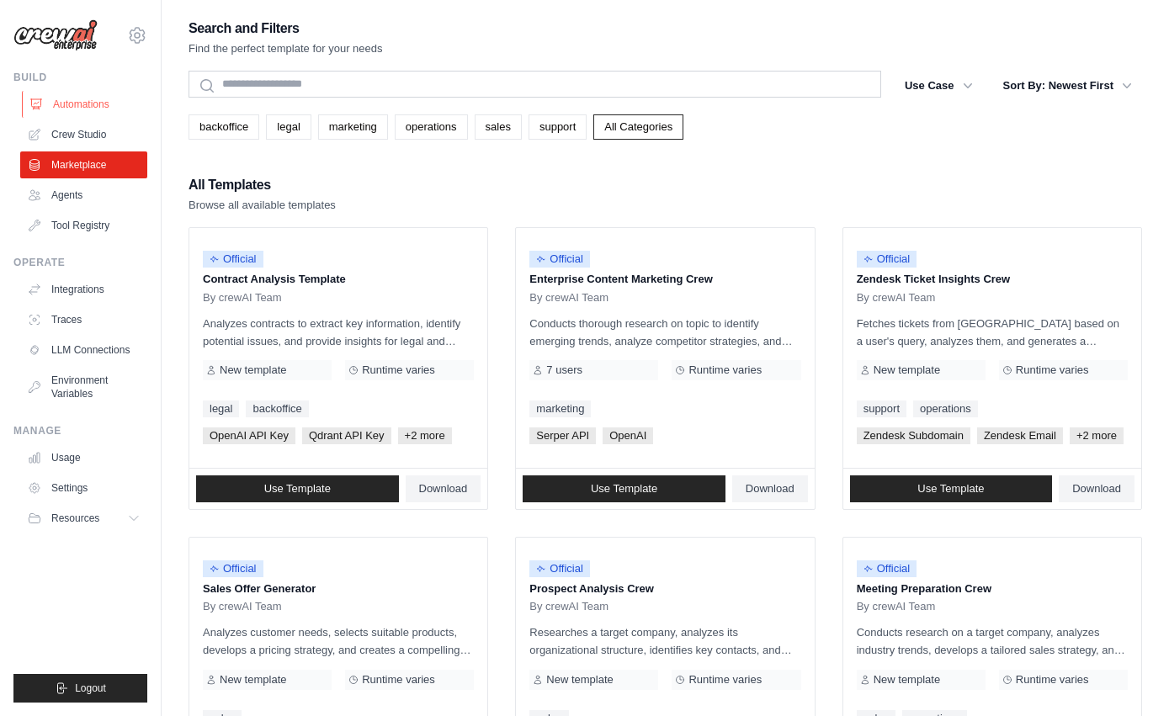
click at [92, 98] on link "Automations" at bounding box center [85, 104] width 127 height 27
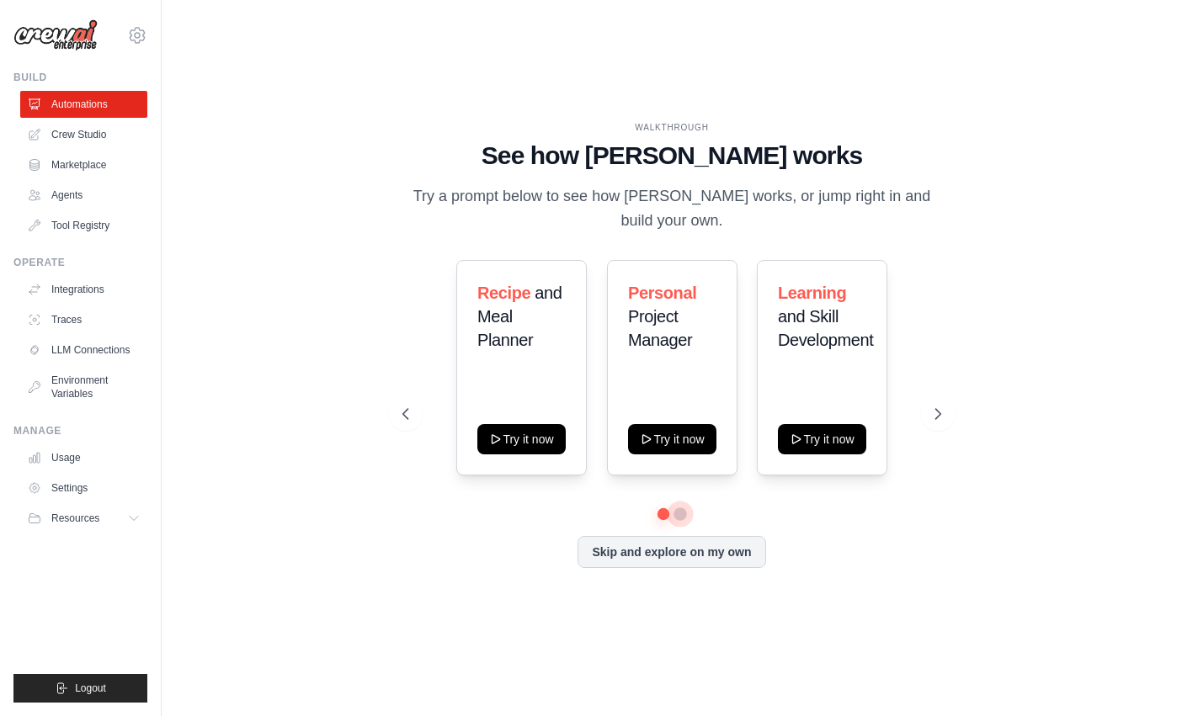
click at [683, 513] on button at bounding box center [679, 514] width 13 height 13
click at [699, 556] on button "Skip and explore on my own" at bounding box center [671, 551] width 188 height 32
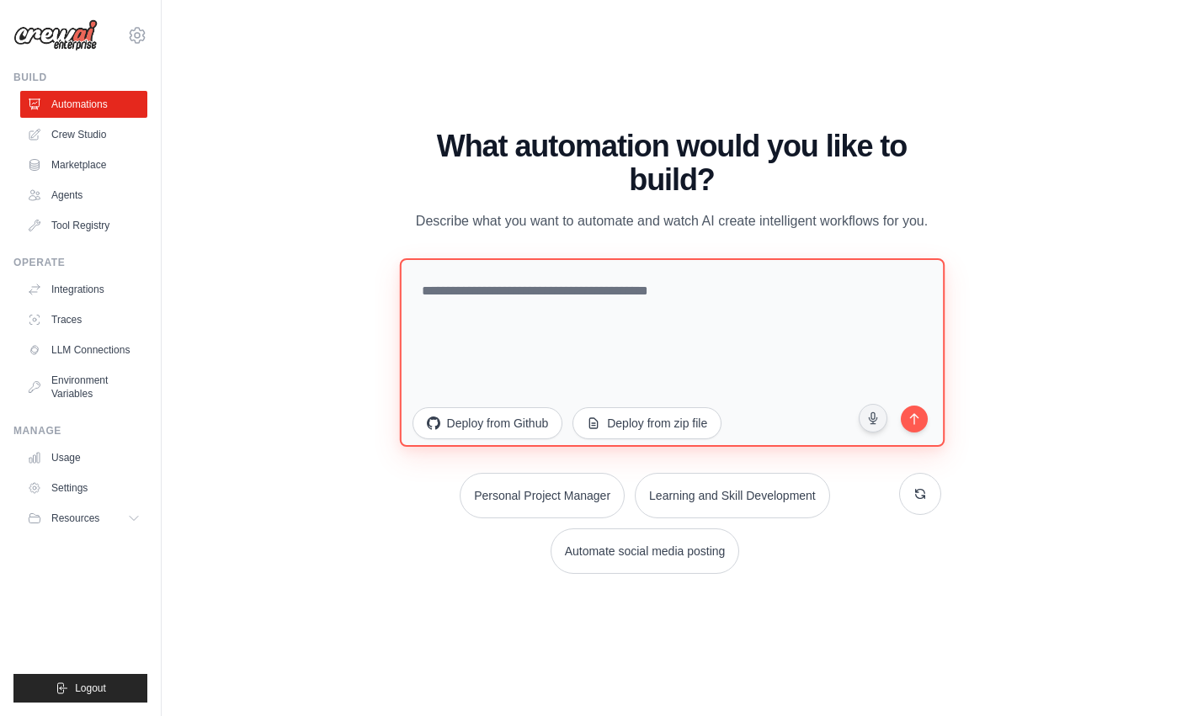
click at [470, 289] on textarea at bounding box center [671, 352] width 545 height 189
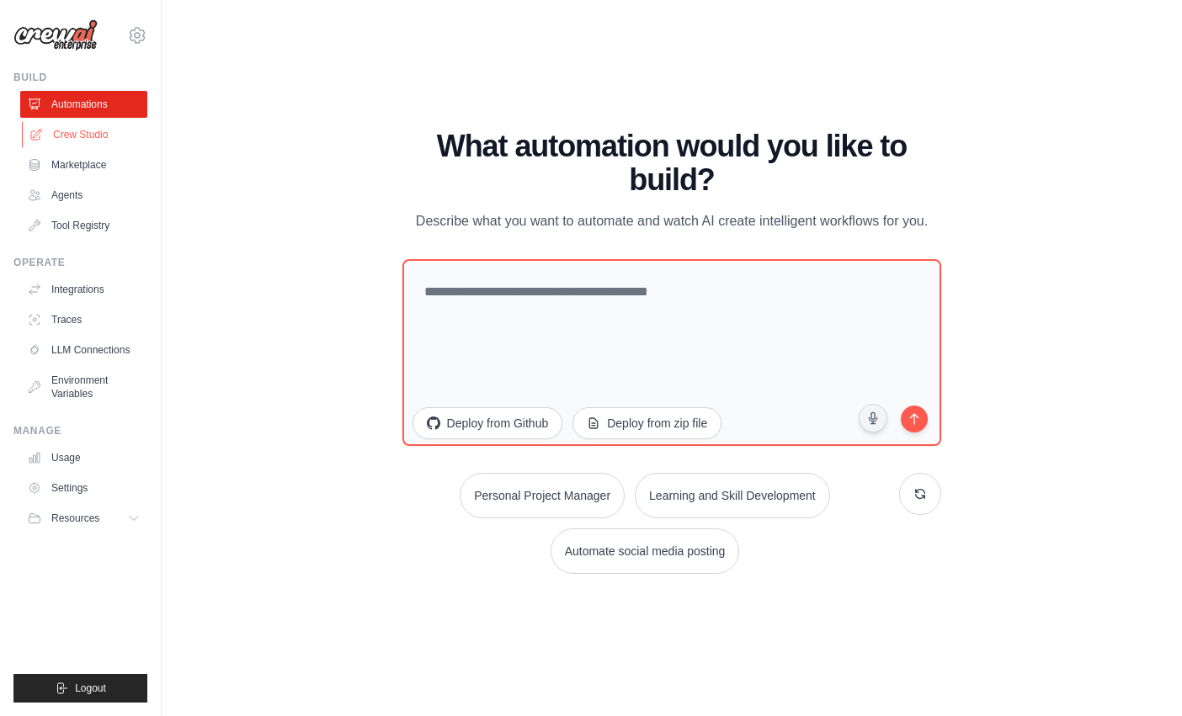
click at [82, 133] on link "Crew Studio" at bounding box center [85, 134] width 127 height 27
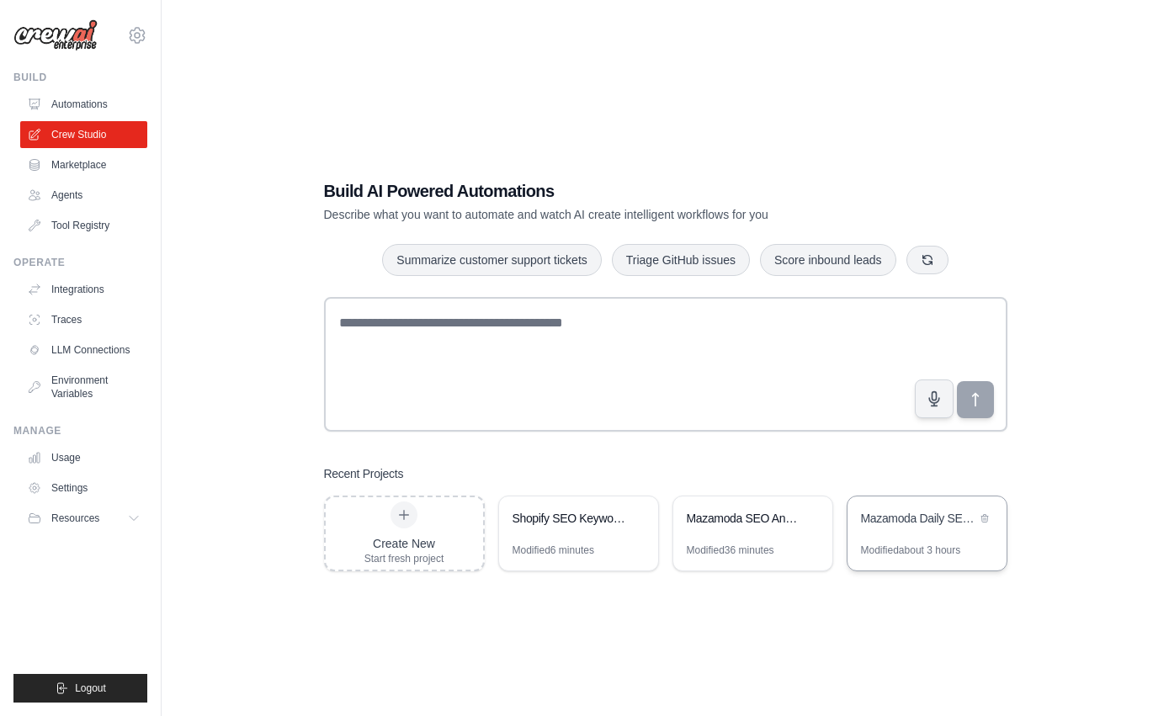
click at [877, 535] on div "Mazamoda Daily SEO Optimizer" at bounding box center [927, 520] width 159 height 47
click at [75, 132] on link "Crew Studio" at bounding box center [85, 134] width 127 height 27
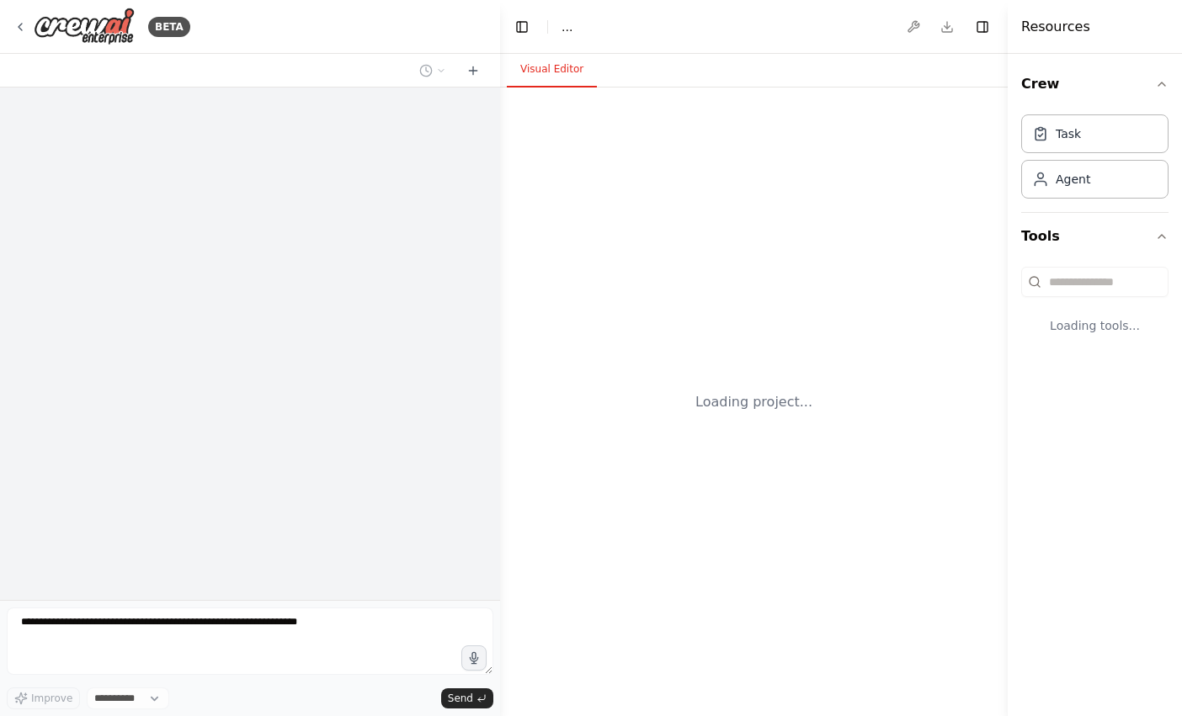
select select "****"
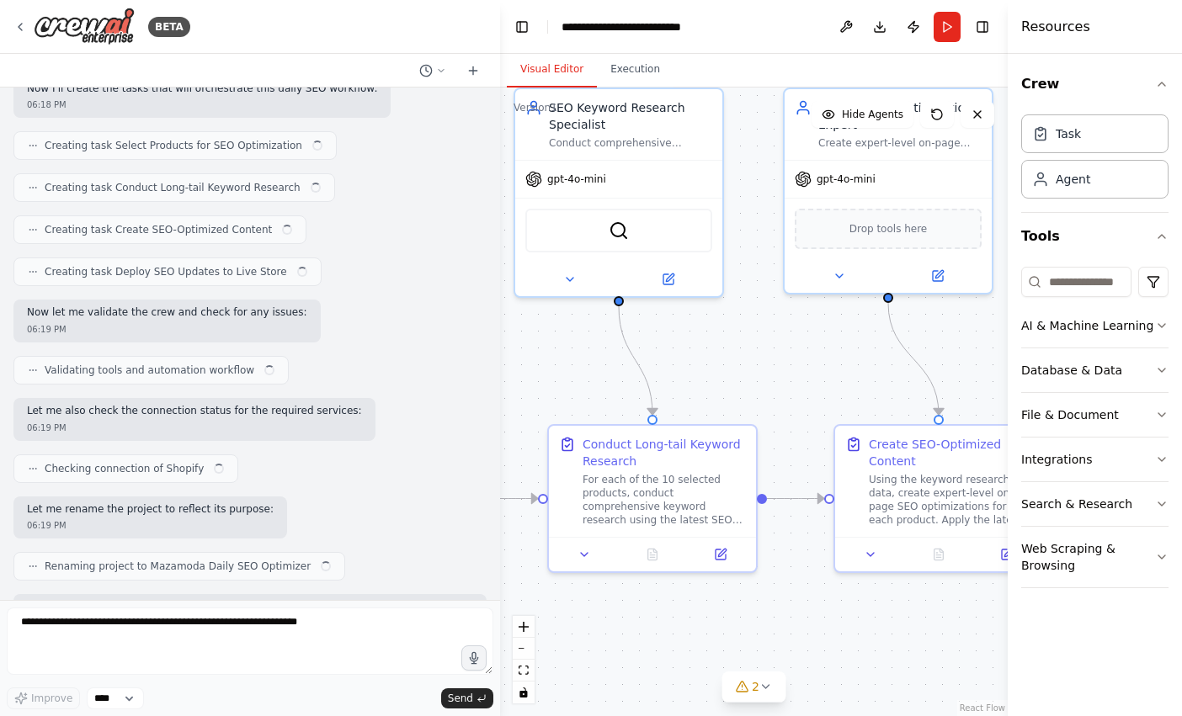
drag, startPoint x: 821, startPoint y: 395, endPoint x: 515, endPoint y: 322, distance: 314.2
click at [515, 321] on div ".deletable-edge-delete-btn { width: 20px; height: 20px; border: 0px solid #ffff…" at bounding box center [754, 402] width 508 height 629
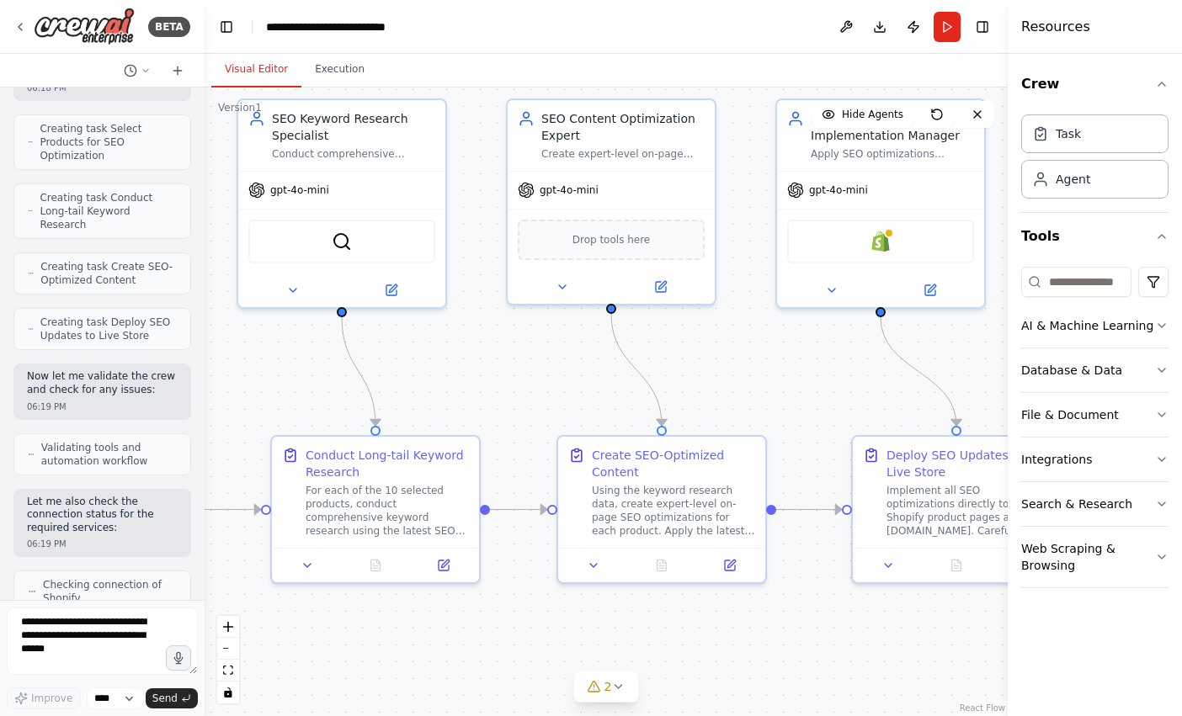
scroll to position [1542, 0]
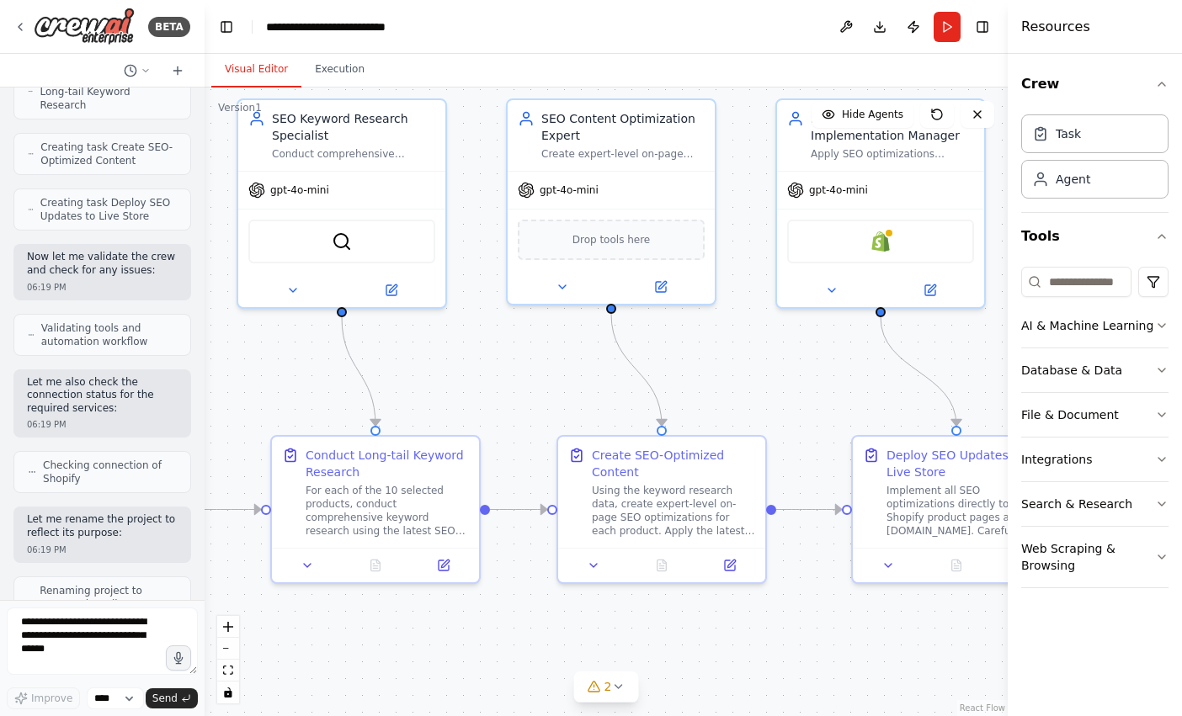
drag, startPoint x: 498, startPoint y: 319, endPoint x: 200, endPoint y: 305, distance: 297.5
click at [182, 307] on div "BETA build a Crew AI workflow that connects your Shopify store at [DOMAIN_NAME]…" at bounding box center [591, 358] width 1182 height 716
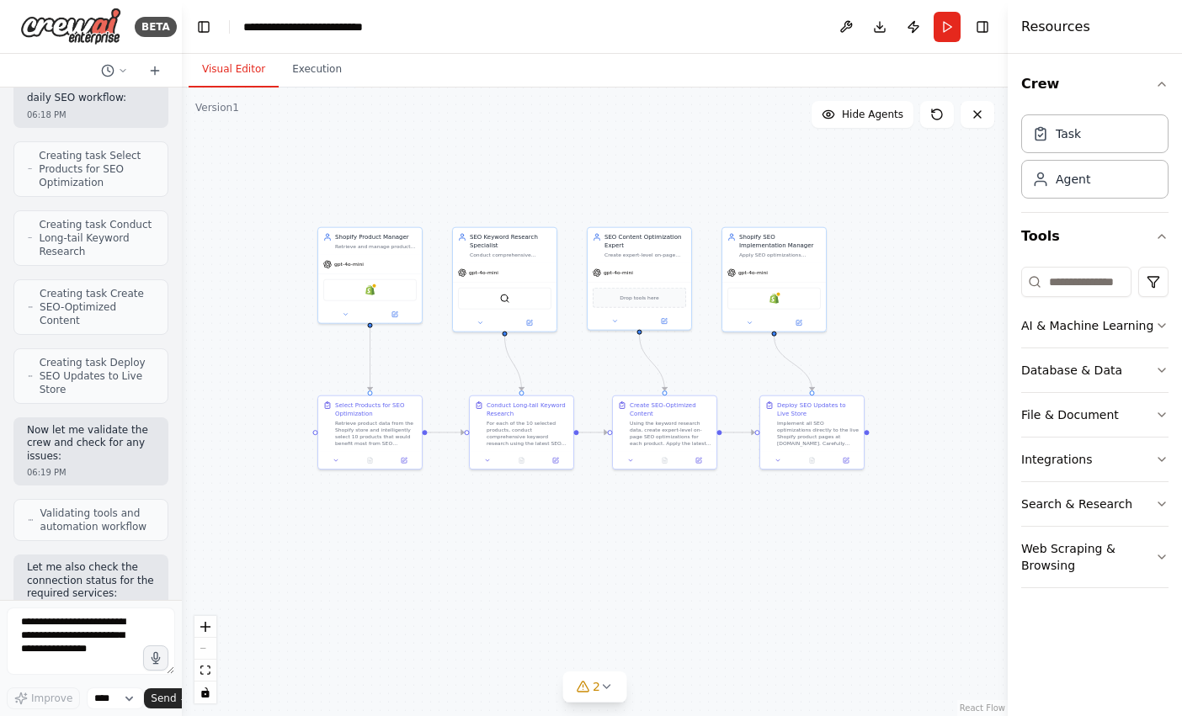
drag, startPoint x: 428, startPoint y: 327, endPoint x: 564, endPoint y: 350, distance: 138.3
click at [558, 350] on div ".deletable-edge-delete-btn { width: 20px; height: 20px; border: 0px solid #ffff…" at bounding box center [595, 402] width 826 height 629
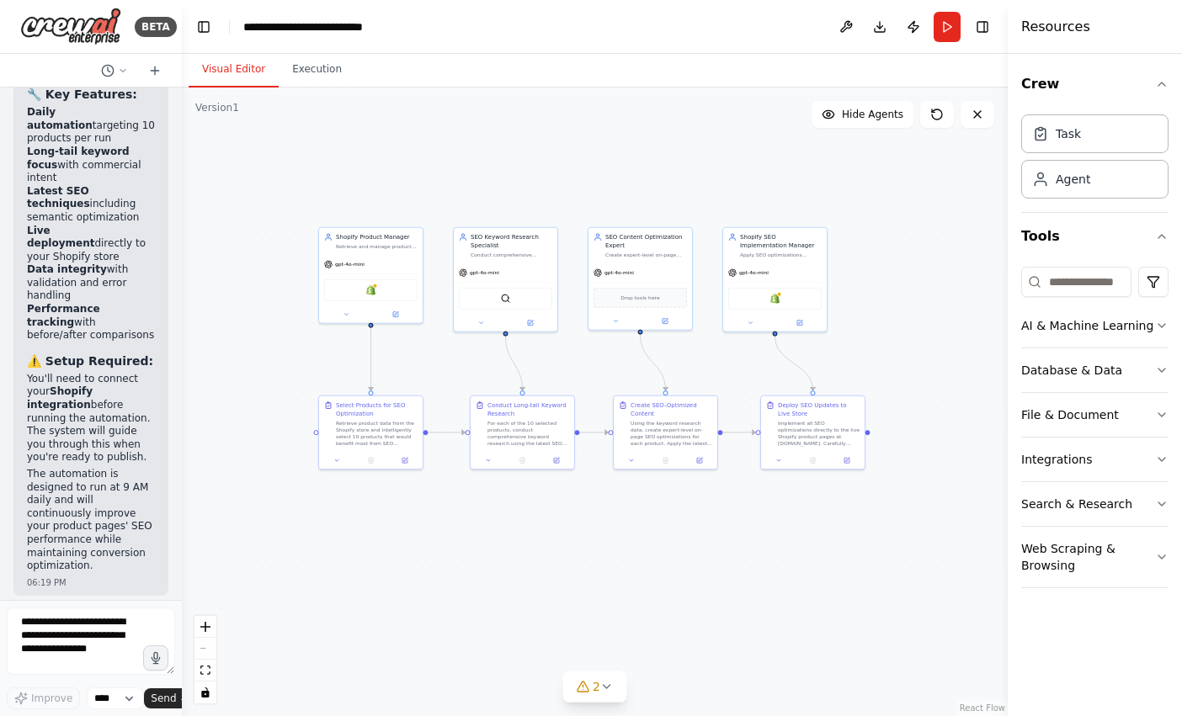
scroll to position [3054, 0]
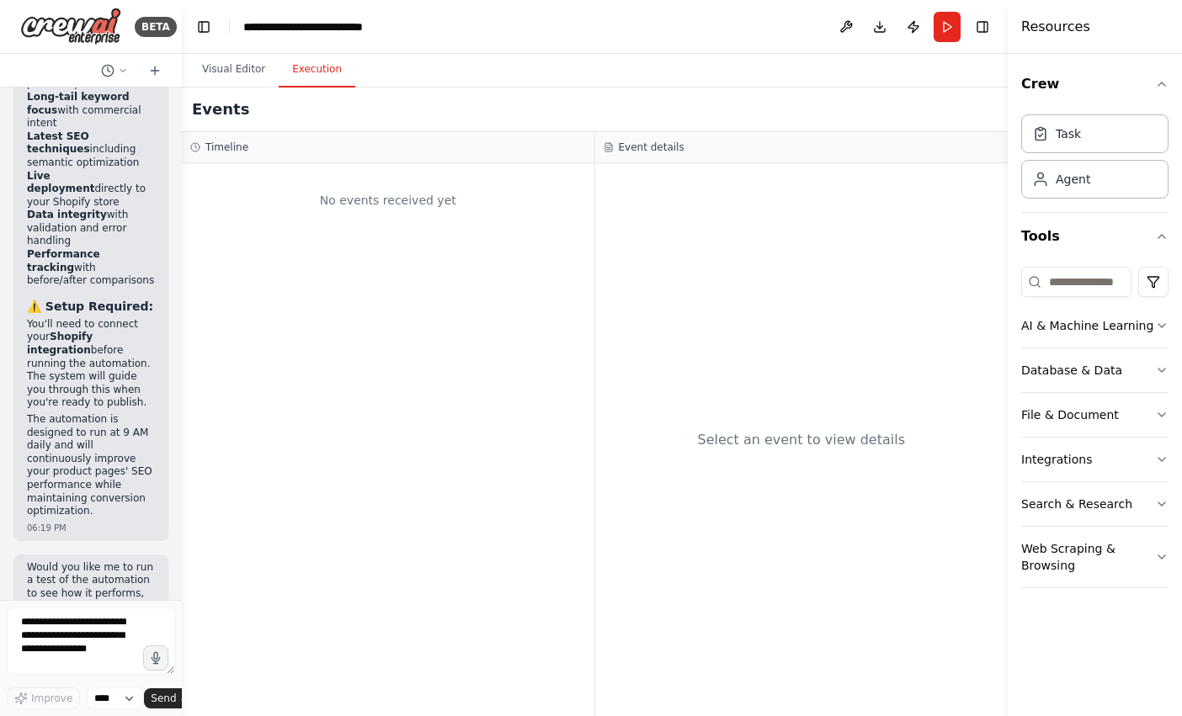
click at [306, 75] on button "Execution" at bounding box center [317, 69] width 77 height 35
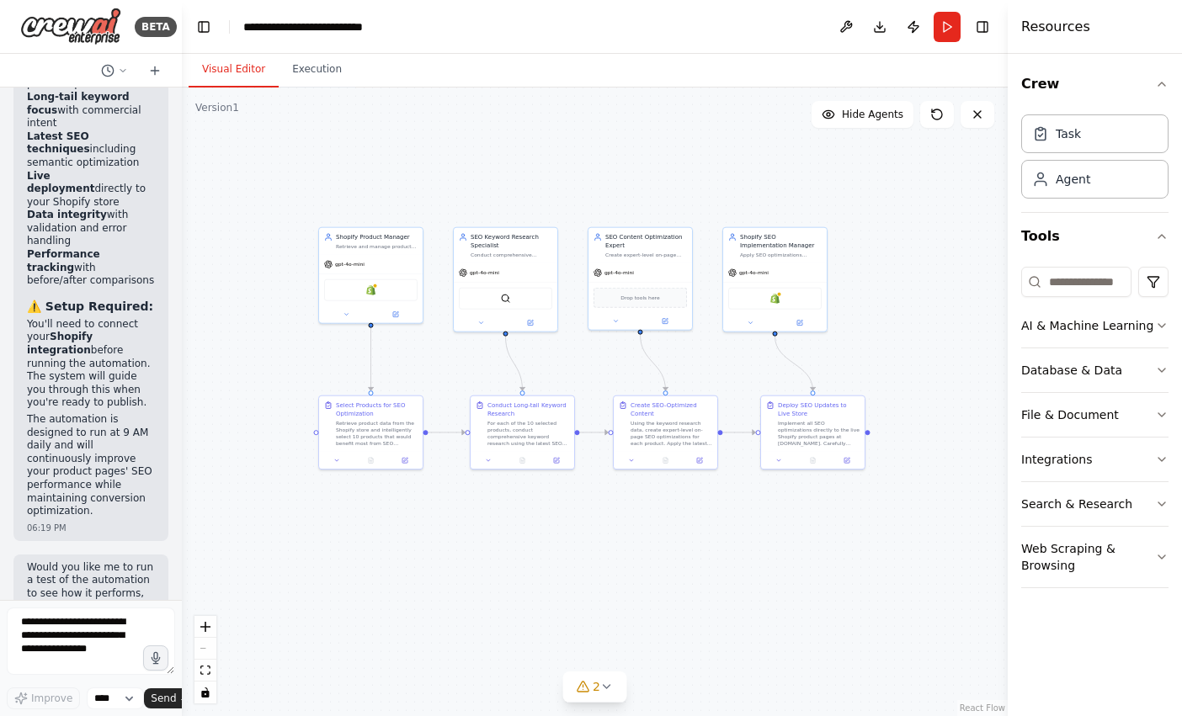
click at [238, 67] on button "Visual Editor" at bounding box center [234, 69] width 90 height 35
click at [88, 21] on img at bounding box center [70, 27] width 101 height 38
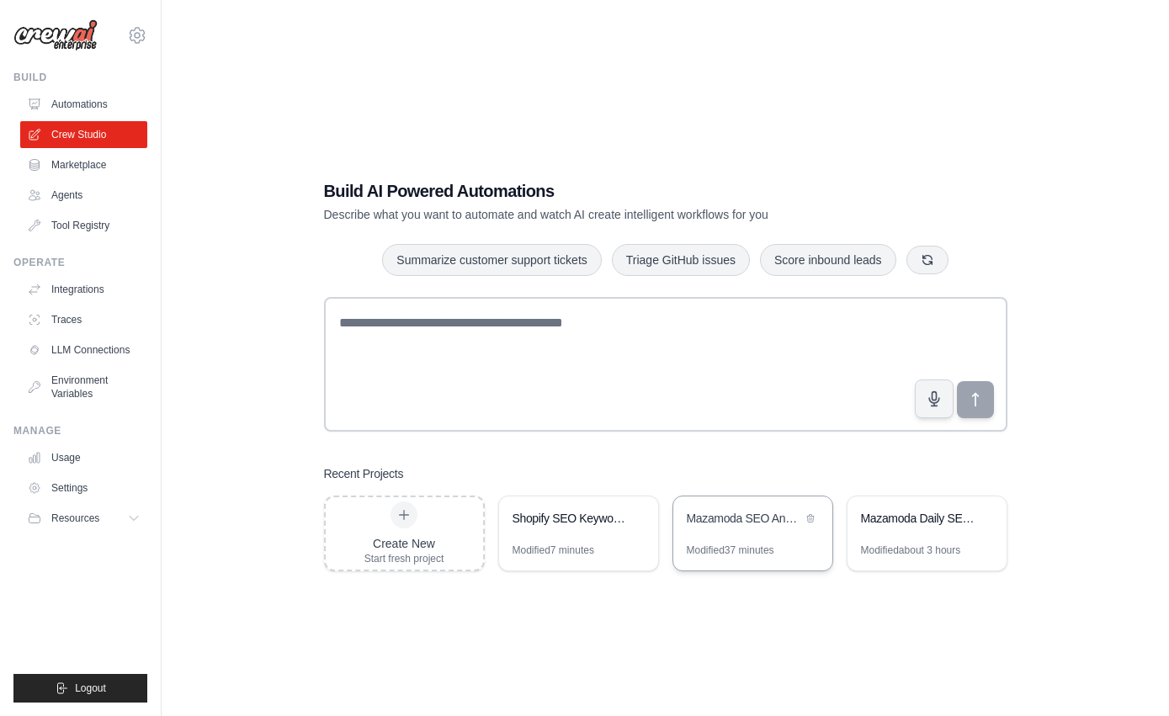
click at [711, 520] on div "Mazamoda SEO Analysis & Keyword Recommendations" at bounding box center [744, 518] width 115 height 17
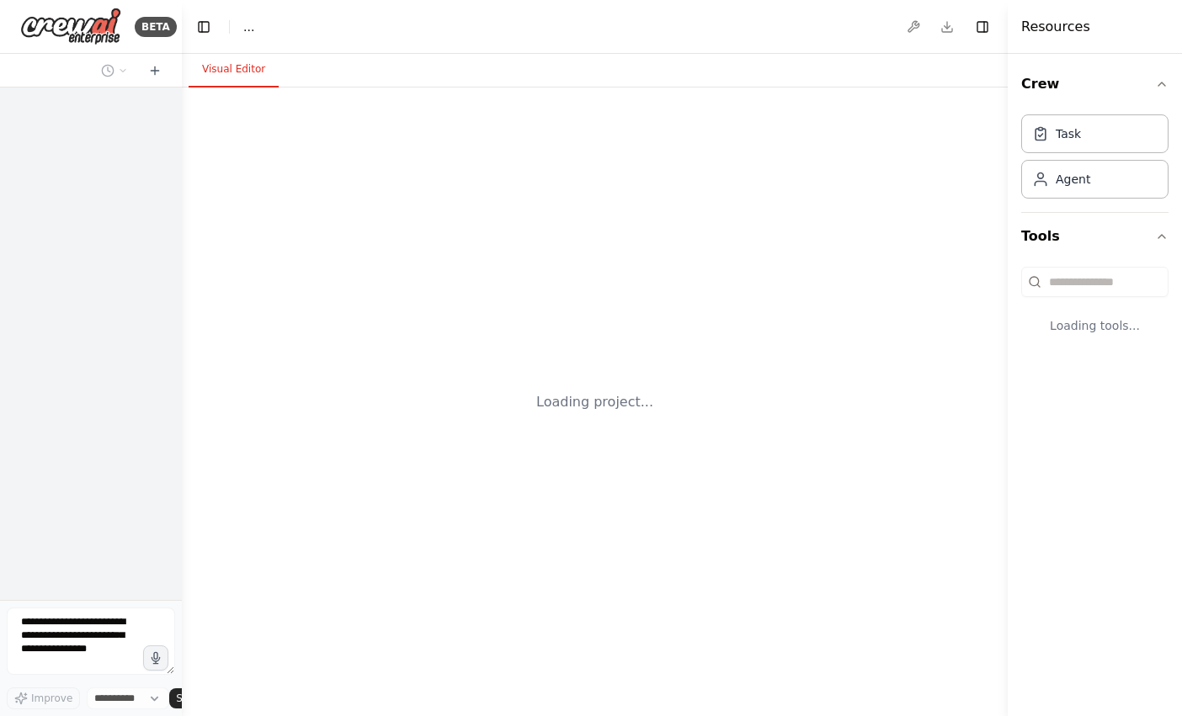
select select "****"
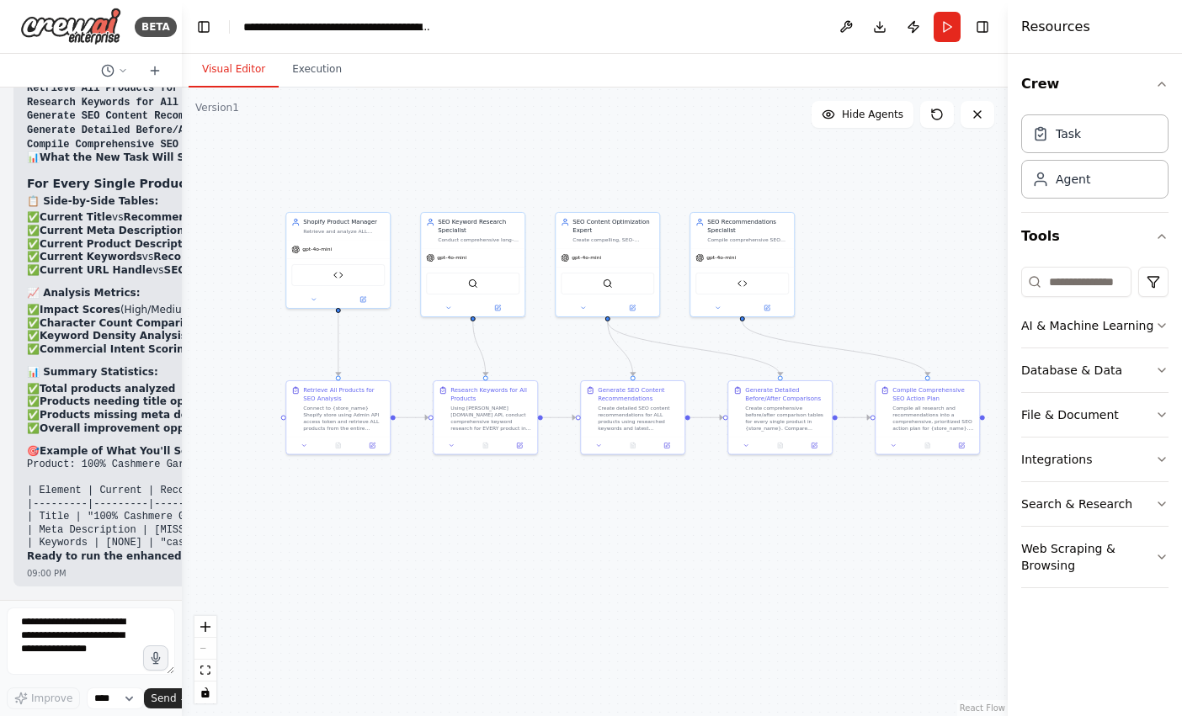
scroll to position [39874, 0]
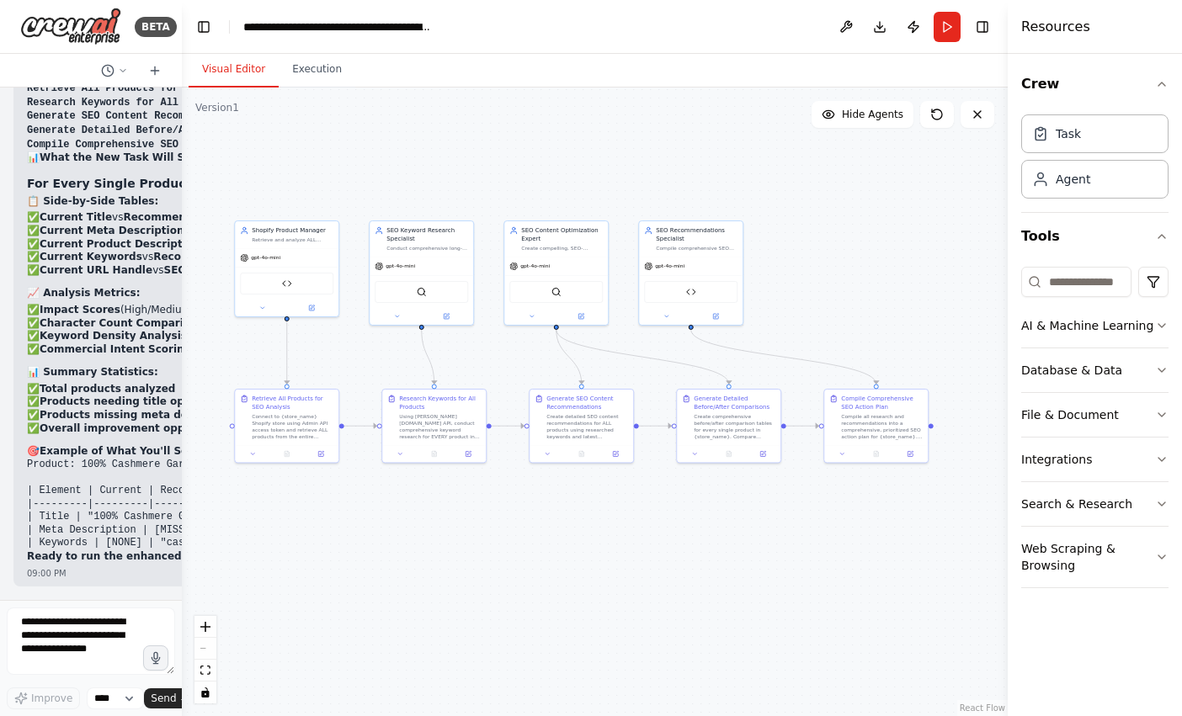
drag, startPoint x: 449, startPoint y: 444, endPoint x: 295, endPoint y: 379, distance: 167.5
click at [295, 379] on div ".deletable-edge-delete-btn { width: 20px; height: 20px; border: 0px solid #ffff…" at bounding box center [595, 402] width 826 height 629
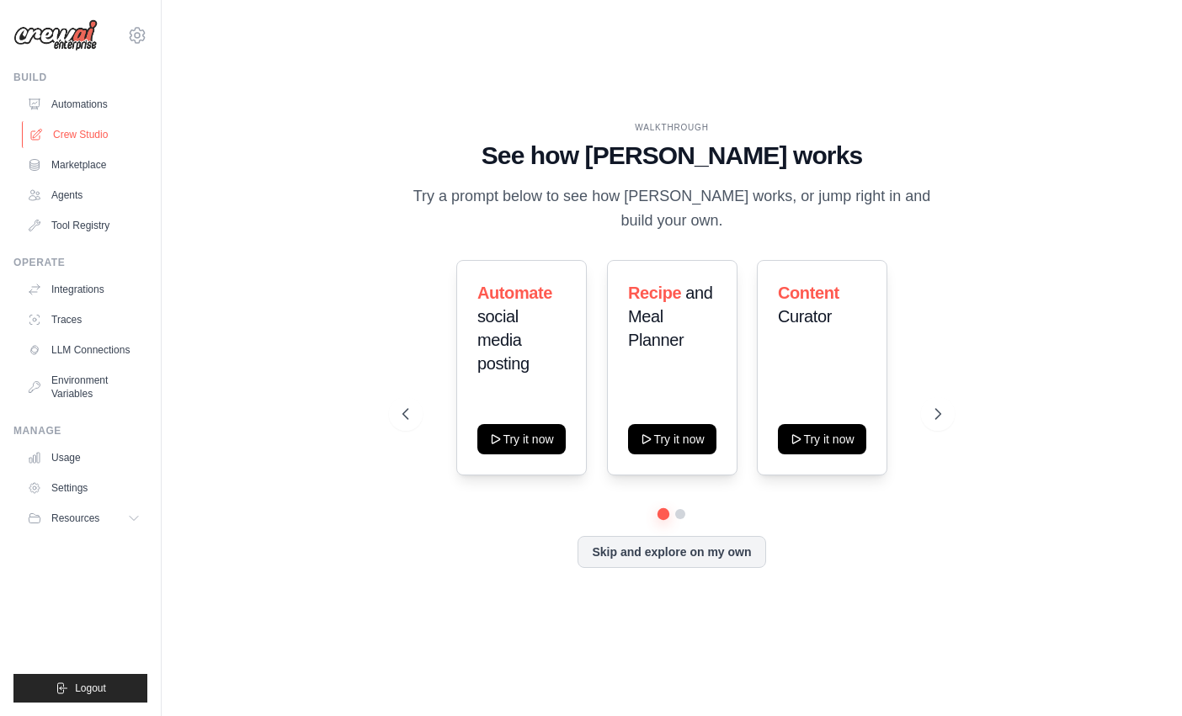
click at [82, 134] on link "Crew Studio" at bounding box center [85, 134] width 127 height 27
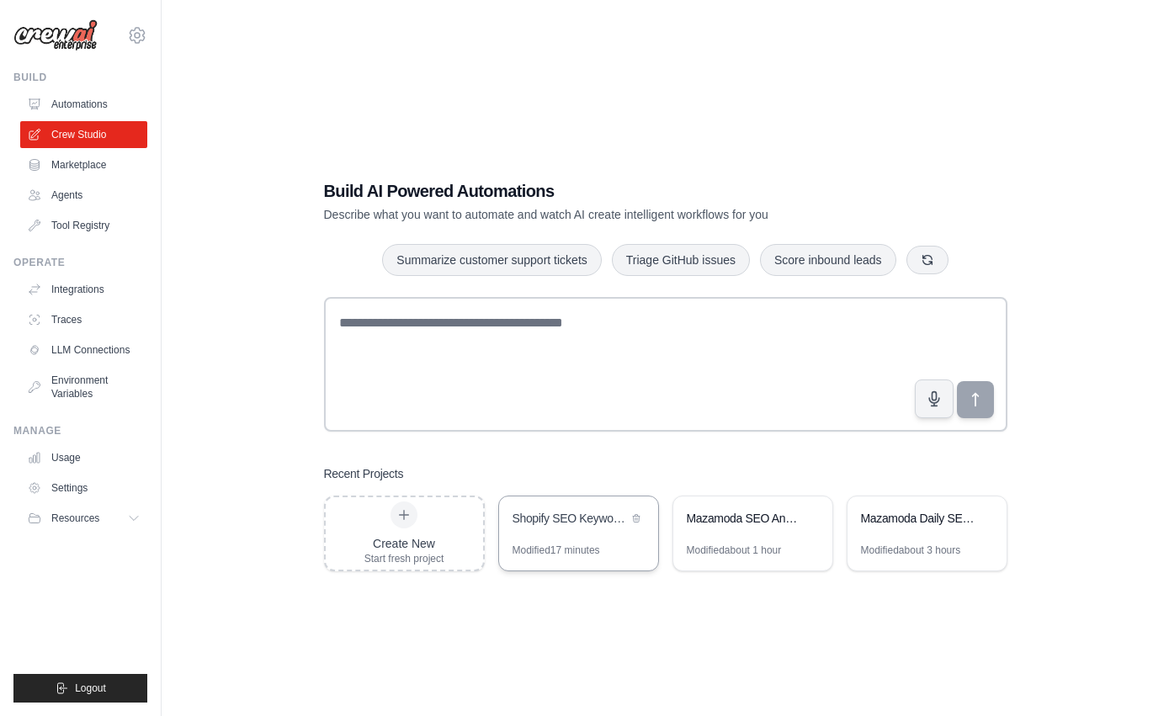
click at [576, 545] on div "Modified 17 minutes" at bounding box center [557, 550] width 88 height 13
drag, startPoint x: 720, startPoint y: 540, endPoint x: 710, endPoint y: 542, distance: 9.6
click at [719, 540] on div "Mazamoda SEO Analysis & Keyword Recommendations" at bounding box center [752, 520] width 159 height 47
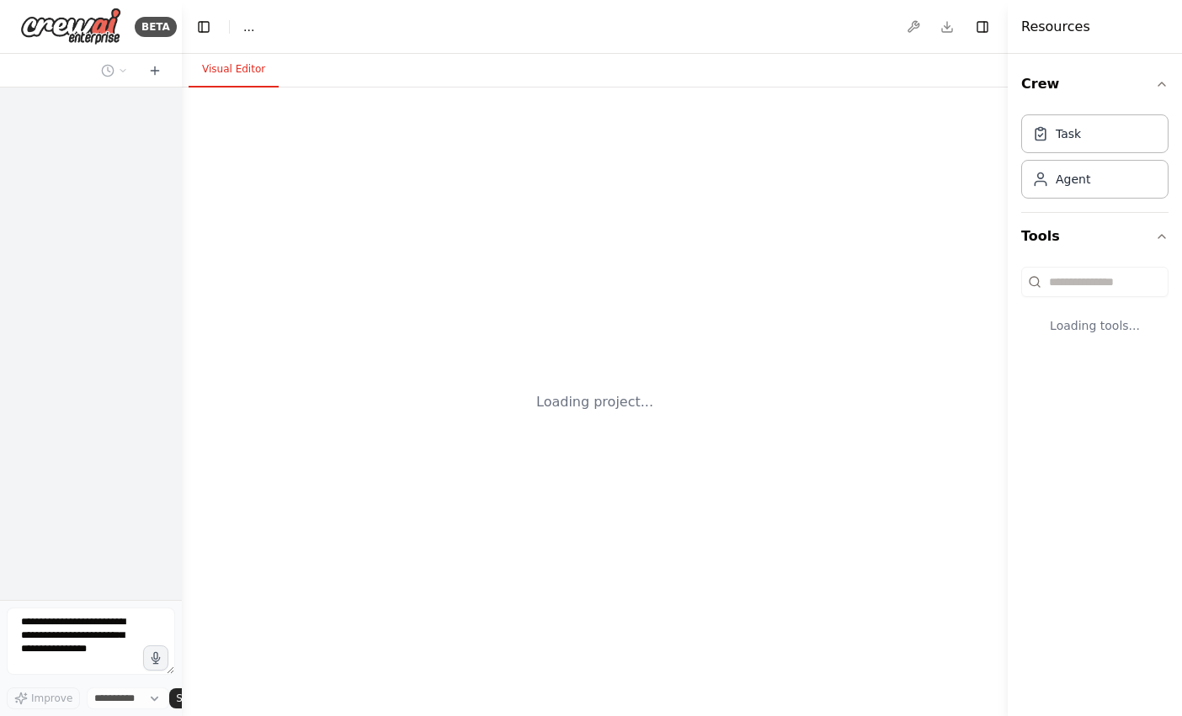
select select "****"
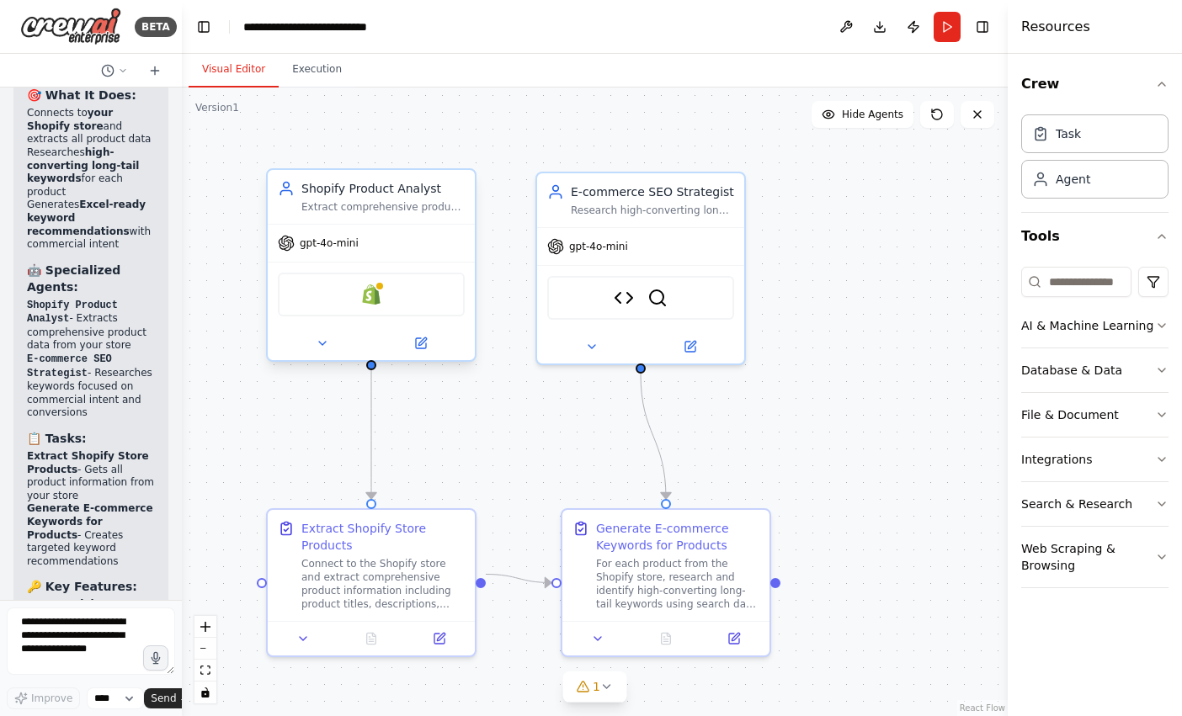
scroll to position [11250, 0]
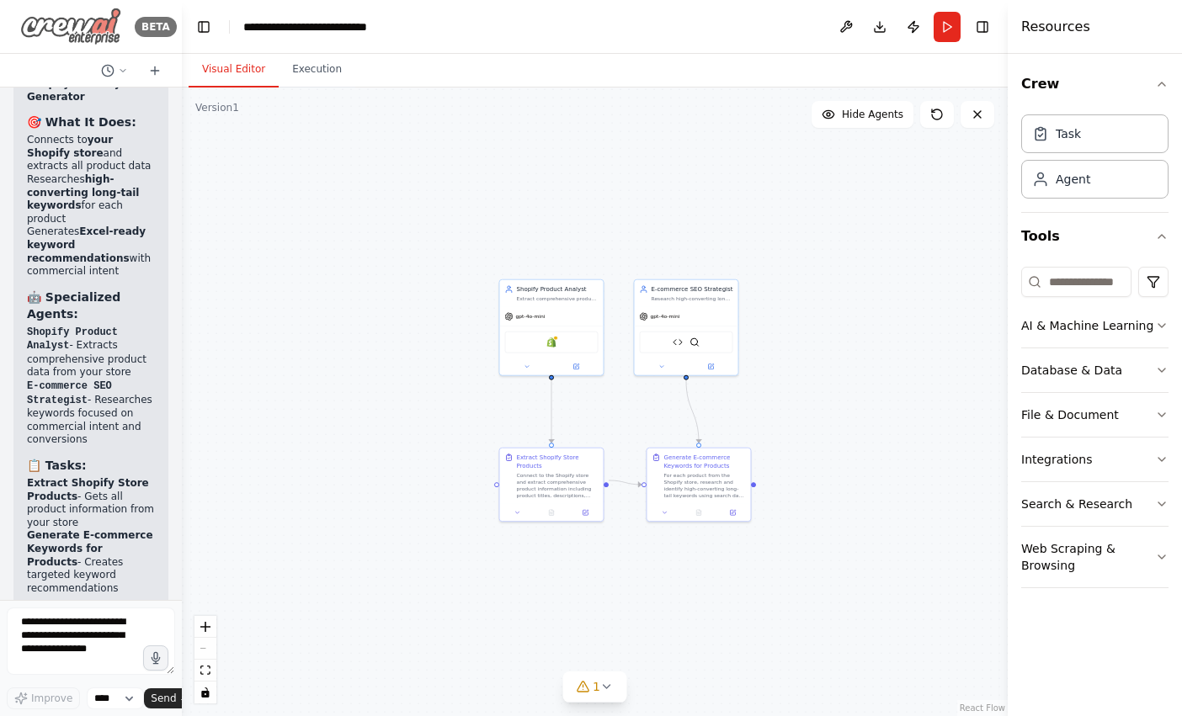
click at [88, 19] on img at bounding box center [70, 27] width 101 height 38
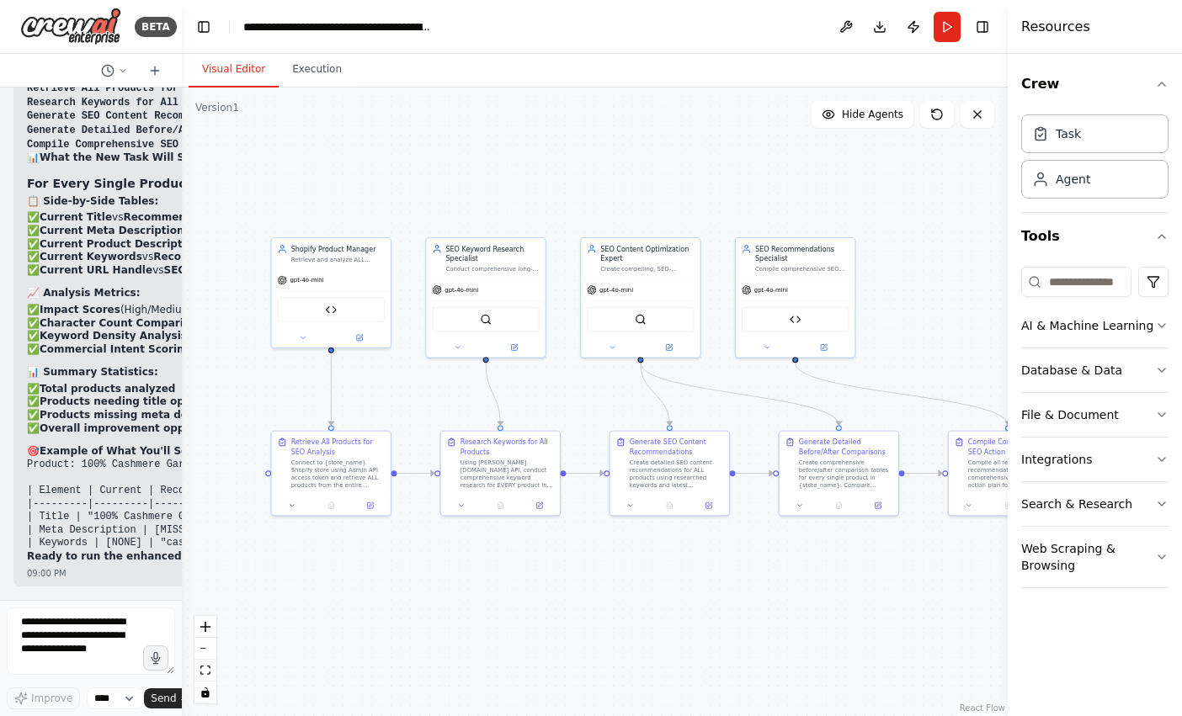
drag, startPoint x: 524, startPoint y: 427, endPoint x: 418, endPoint y: 383, distance: 114.7
click at [418, 385] on div ".deletable-edge-delete-btn { width: 20px; height: 20px; border: 0px solid #ffff…" at bounding box center [595, 402] width 826 height 629
click at [185, 525] on div ".deletable-edge-delete-btn { width: 20px; height: 20px; border: 0px solid #ffff…" at bounding box center [595, 402] width 826 height 629
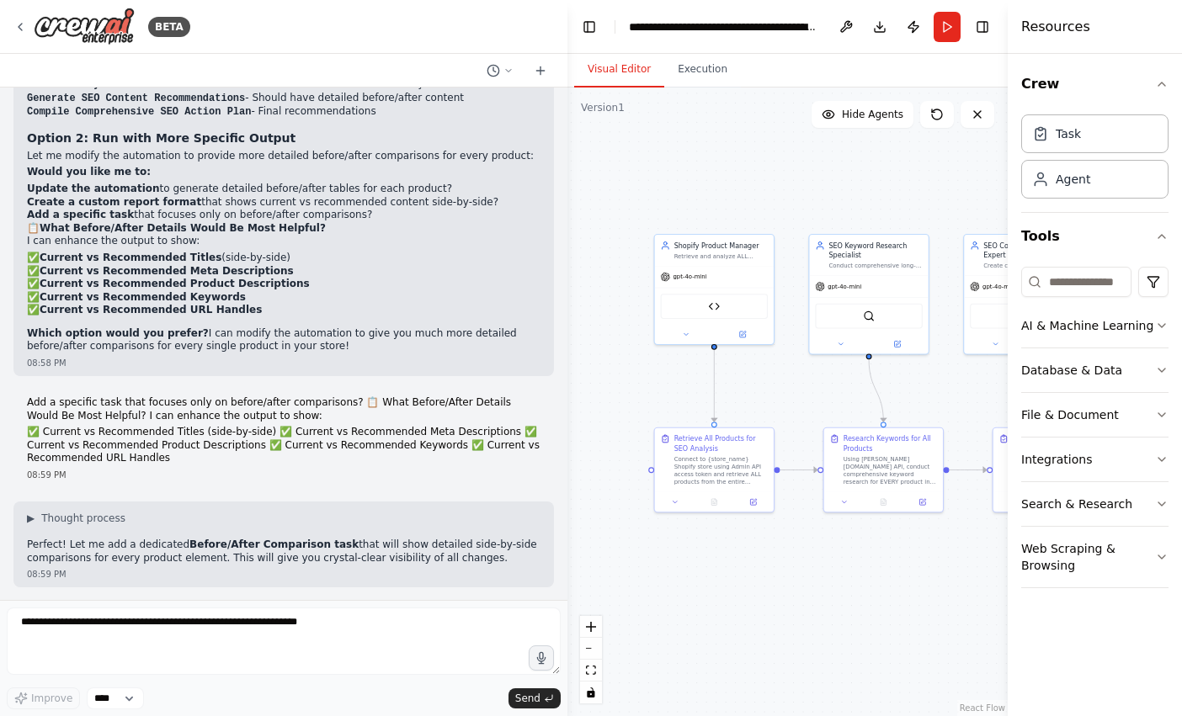
scroll to position [20777, 0]
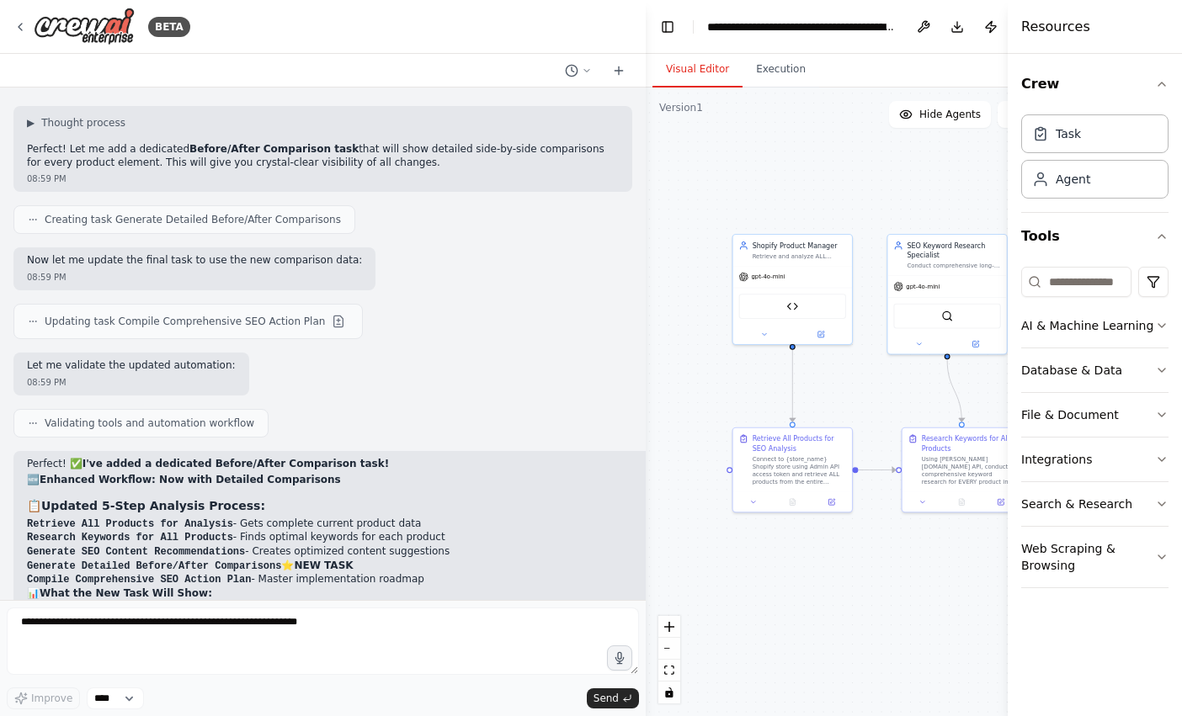
drag, startPoint x: 179, startPoint y: 525, endPoint x: 535, endPoint y: 568, distance: 357.8
click at [645, 547] on div "BETA Hello! I'm the CrewAI assistant. What kind of automation do you want to bu…" at bounding box center [591, 358] width 1182 height 716
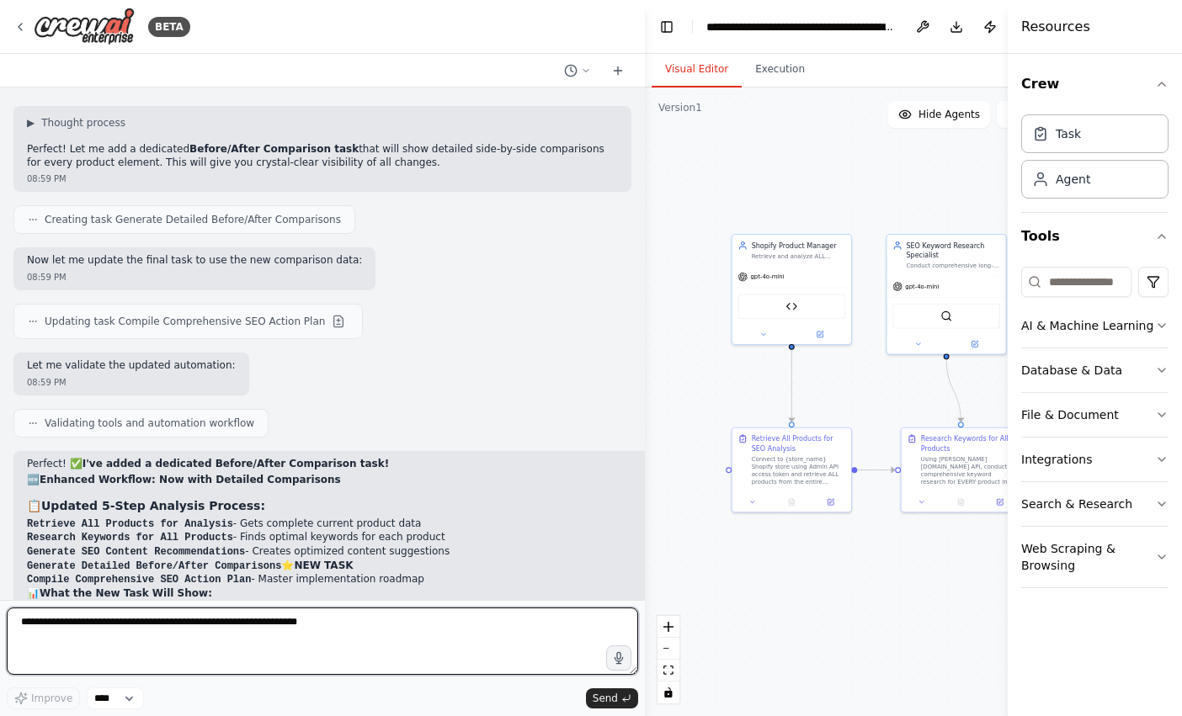
click at [295, 621] on textarea at bounding box center [322, 641] width 631 height 67
drag, startPoint x: 152, startPoint y: 620, endPoint x: 105, endPoint y: 618, distance: 46.3
click at [105, 618] on textarea "**********" at bounding box center [322, 641] width 631 height 67
paste textarea "*********"
paste textarea "**********"
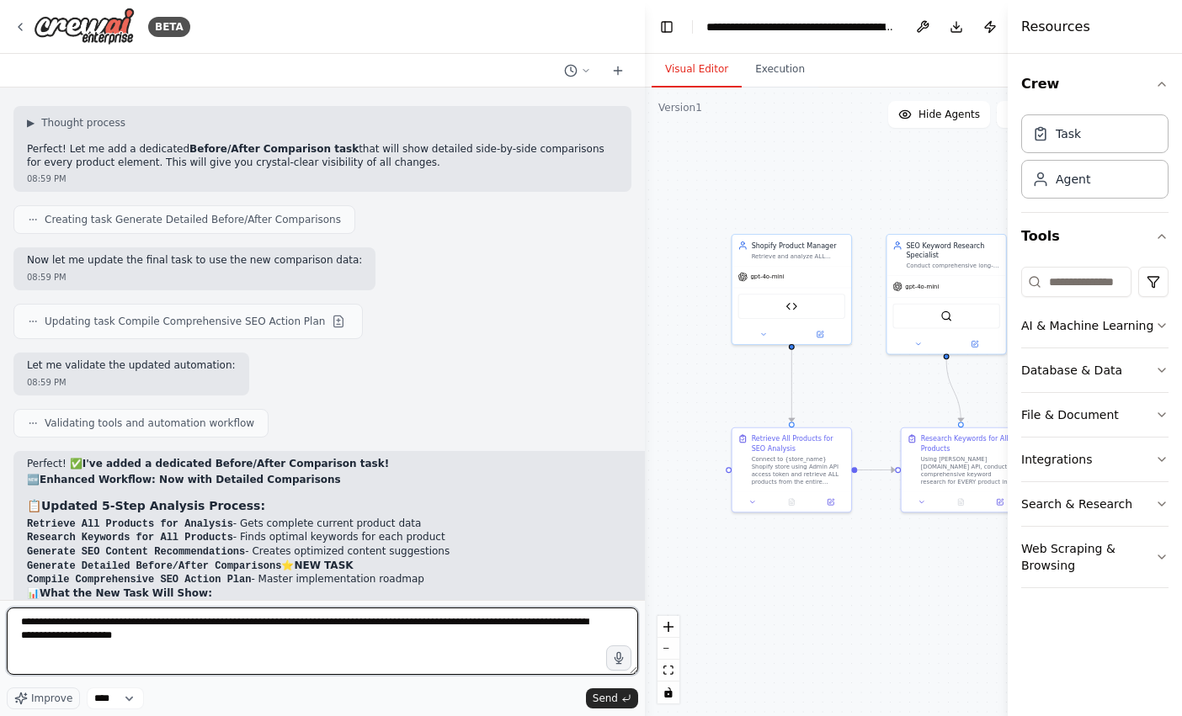
scroll to position [20777, 0]
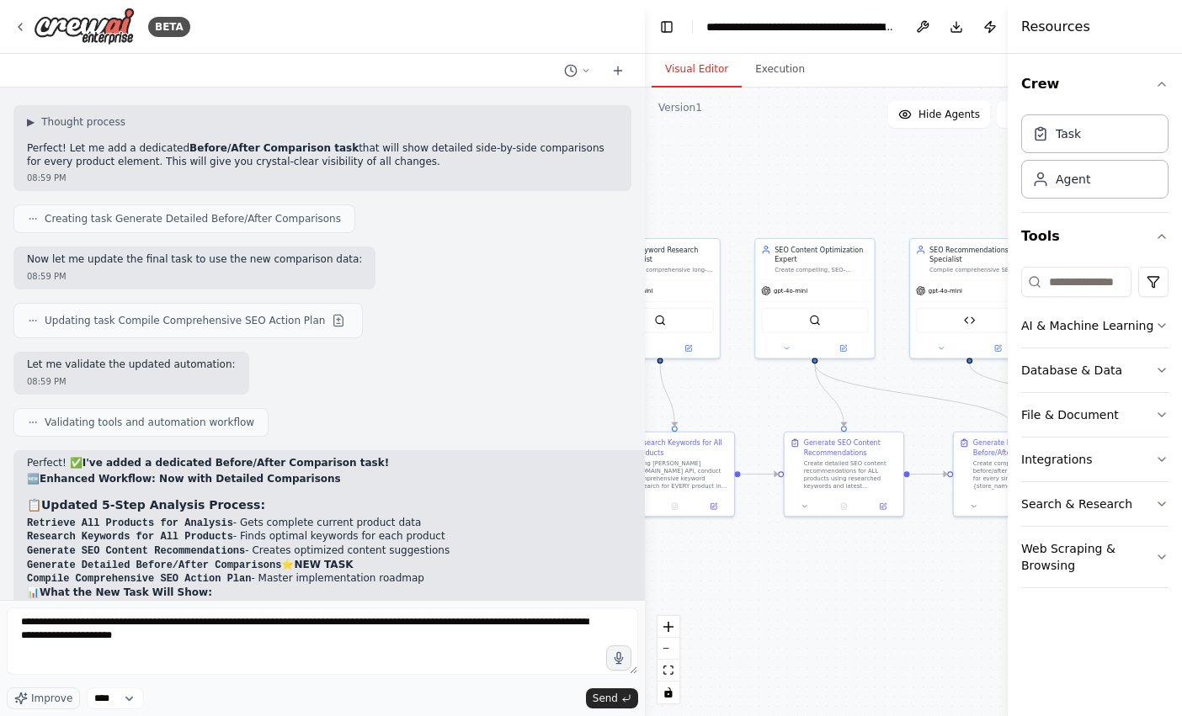
drag, startPoint x: 680, startPoint y: 391, endPoint x: 376, endPoint y: 396, distance: 303.9
click at [386, 396] on div "BETA Hello! I'm the CrewAI assistant. What kind of automation do you want to bu…" at bounding box center [591, 358] width 1182 height 716
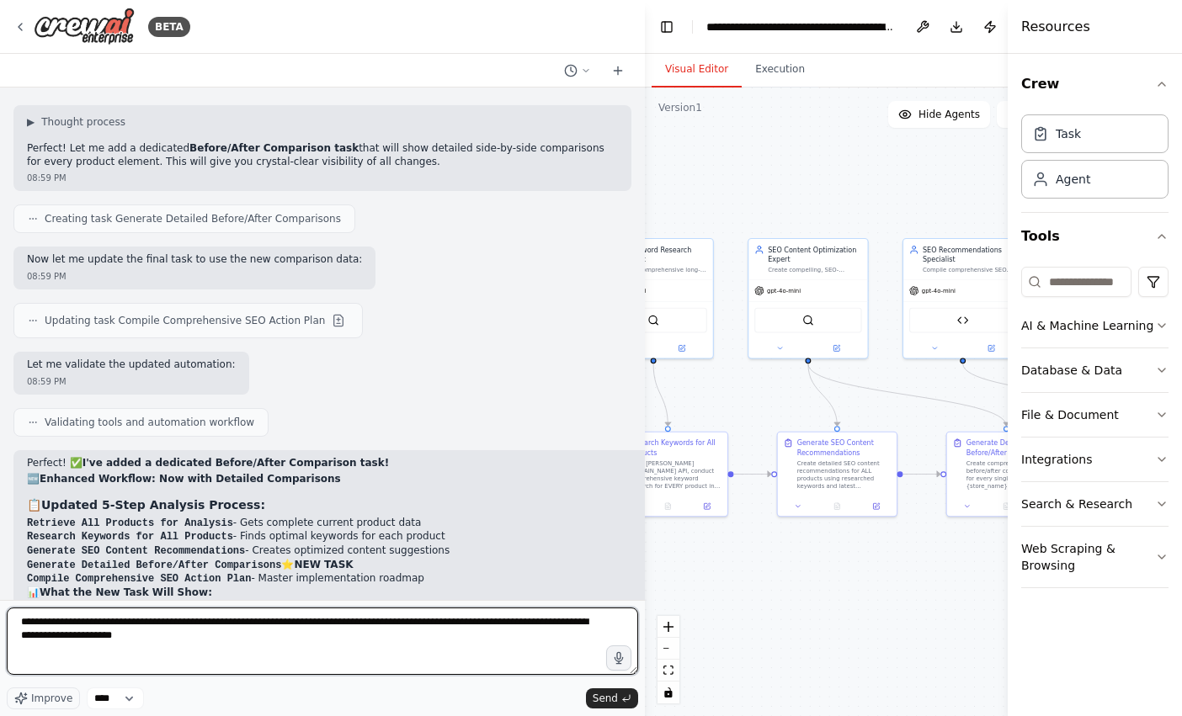
click at [191, 644] on textarea "**********" at bounding box center [322, 641] width 631 height 67
click at [200, 638] on textarea "**********" at bounding box center [322, 641] width 631 height 67
click at [200, 637] on textarea "**********" at bounding box center [322, 641] width 631 height 67
paste textarea "**********"
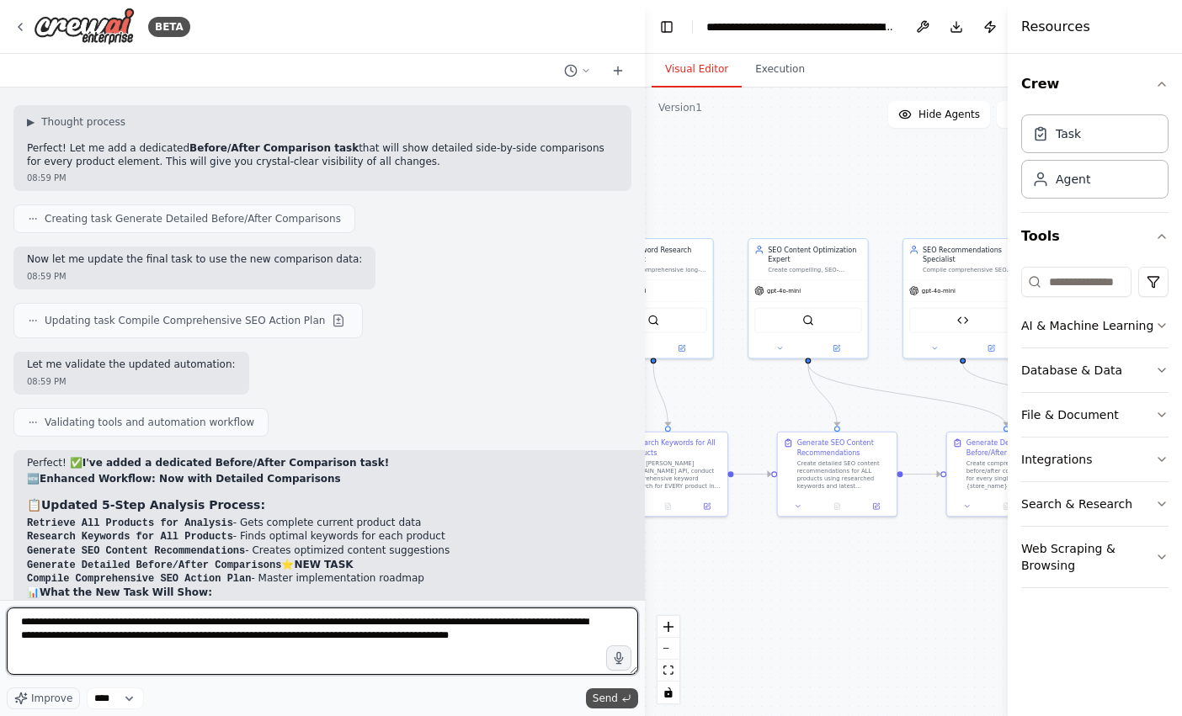
type textarea "**********"
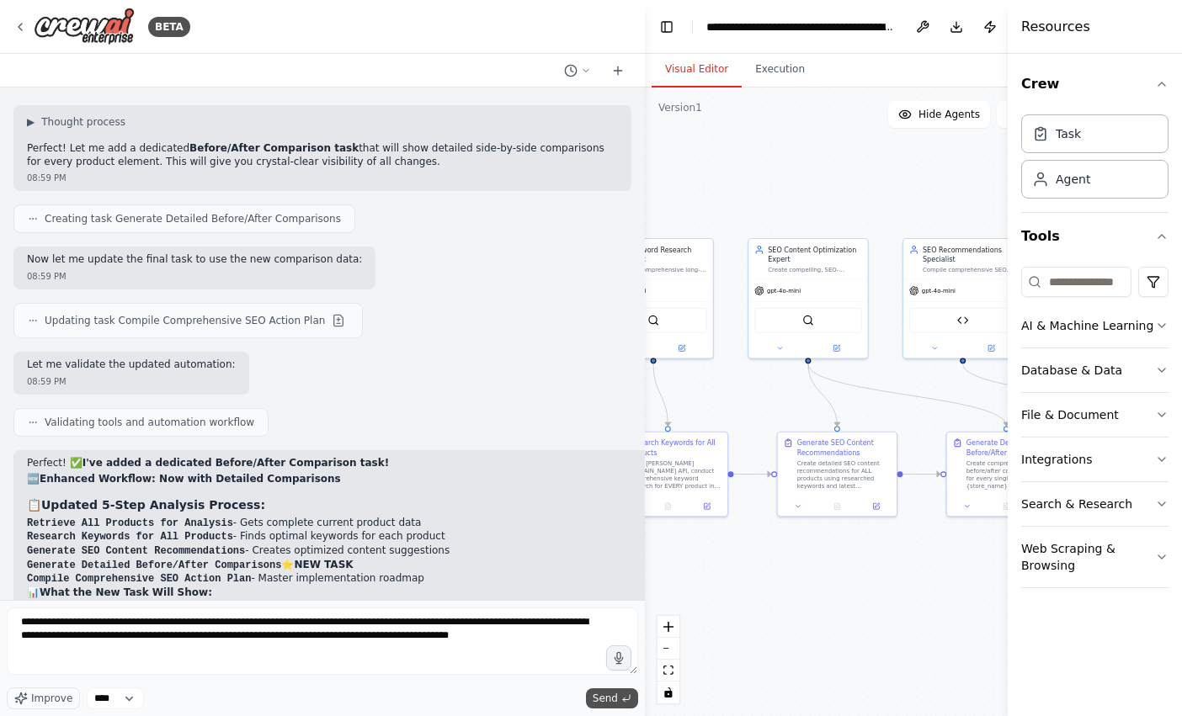
click at [616, 690] on button "Send" at bounding box center [612, 699] width 52 height 20
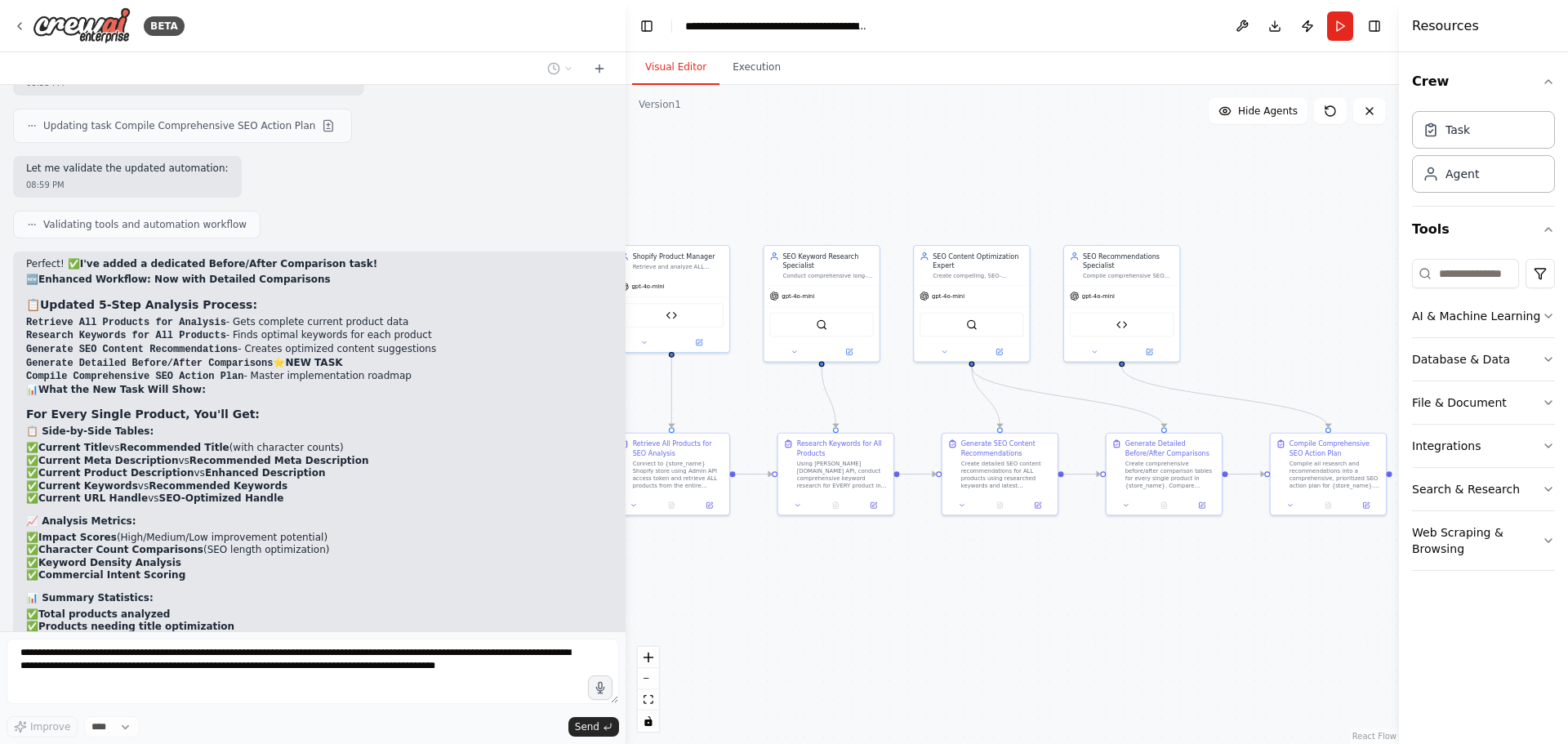
scroll to position [20352, 0]
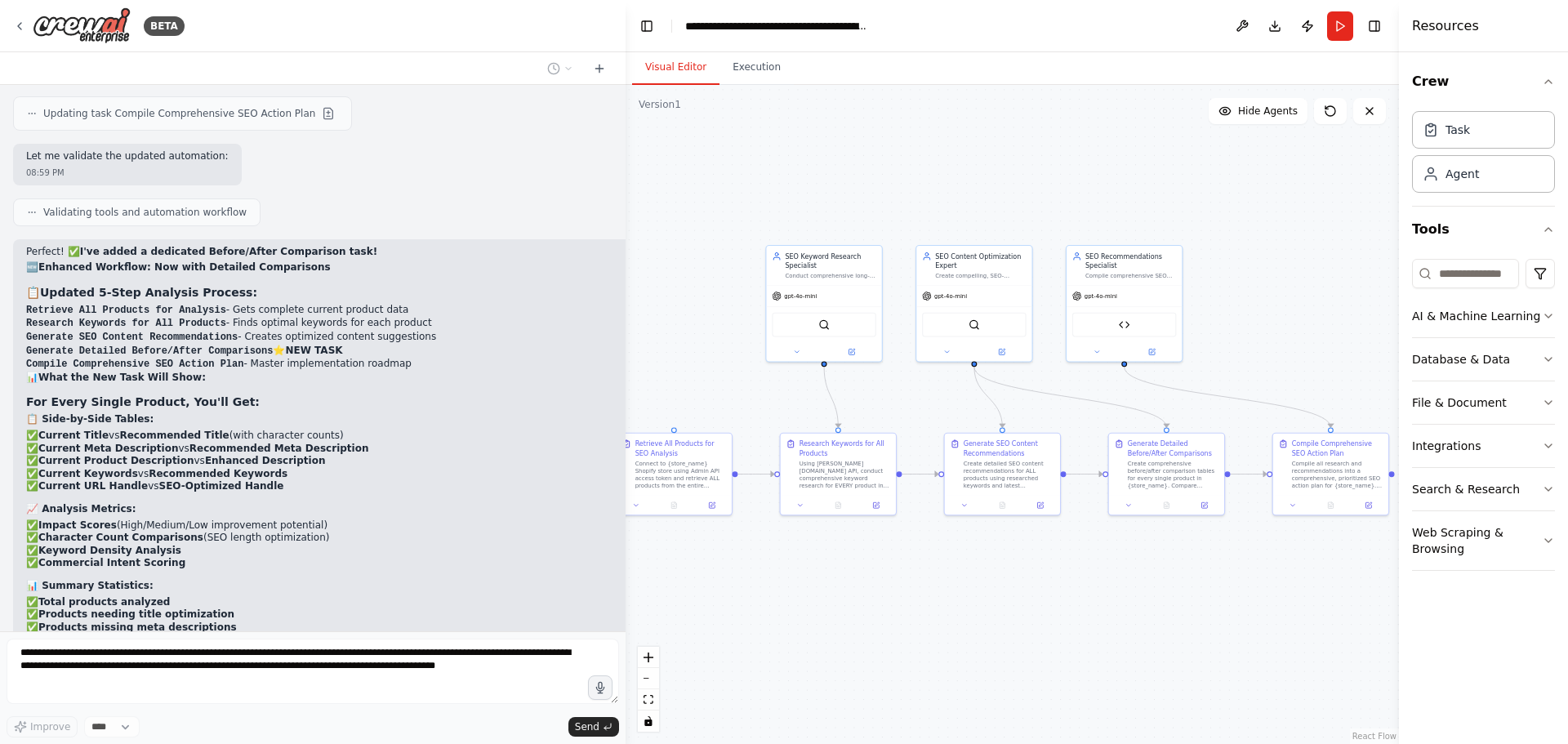
drag, startPoint x: 1118, startPoint y: 288, endPoint x: 1293, endPoint y: 298, distance: 175.3
click at [1146, 298] on div ".deletable-edge-delete-btn { width: 20px; height: 20px; border: 0px solid #ffff…" at bounding box center [1012, 414] width 773 height 659
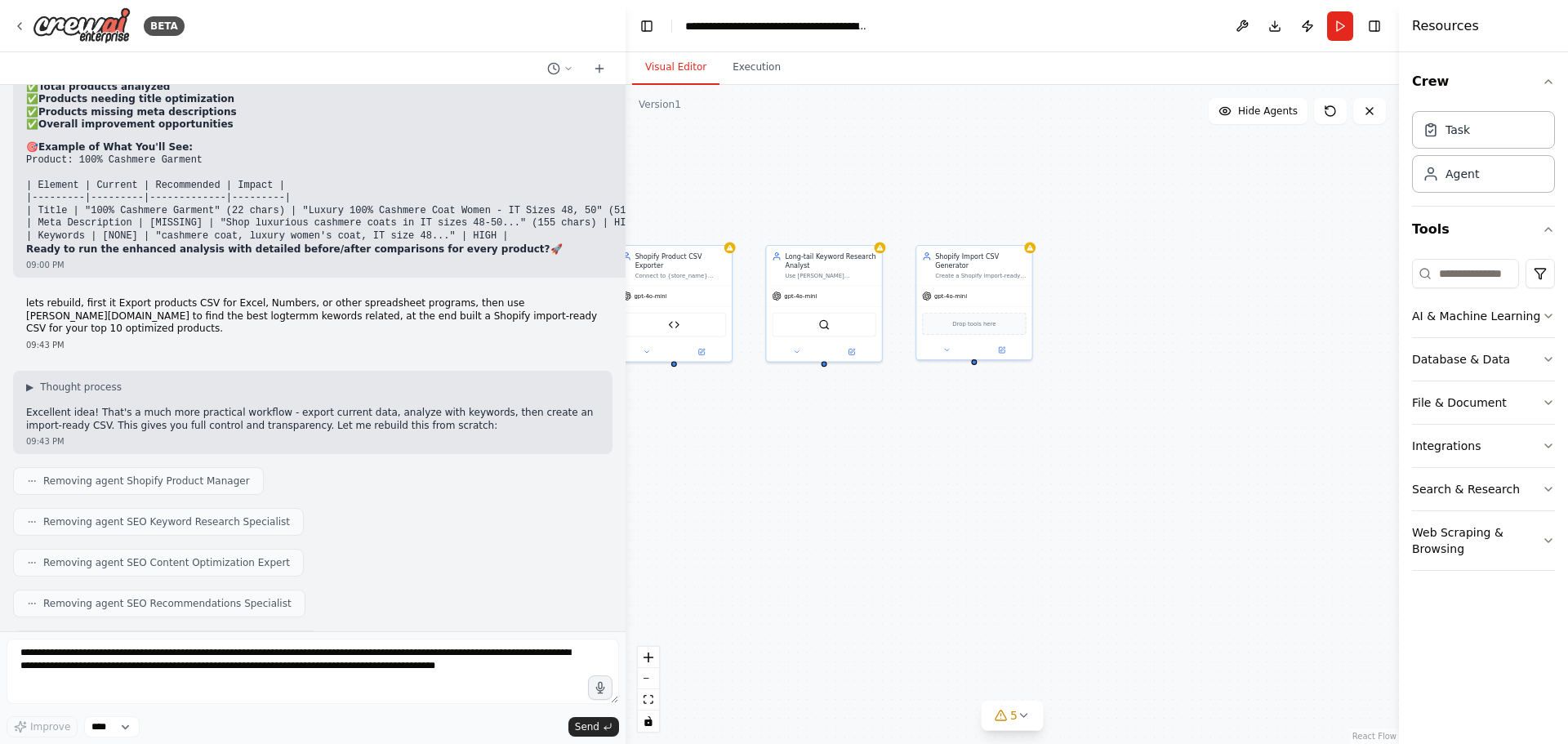
scroll to position [20950, 0]
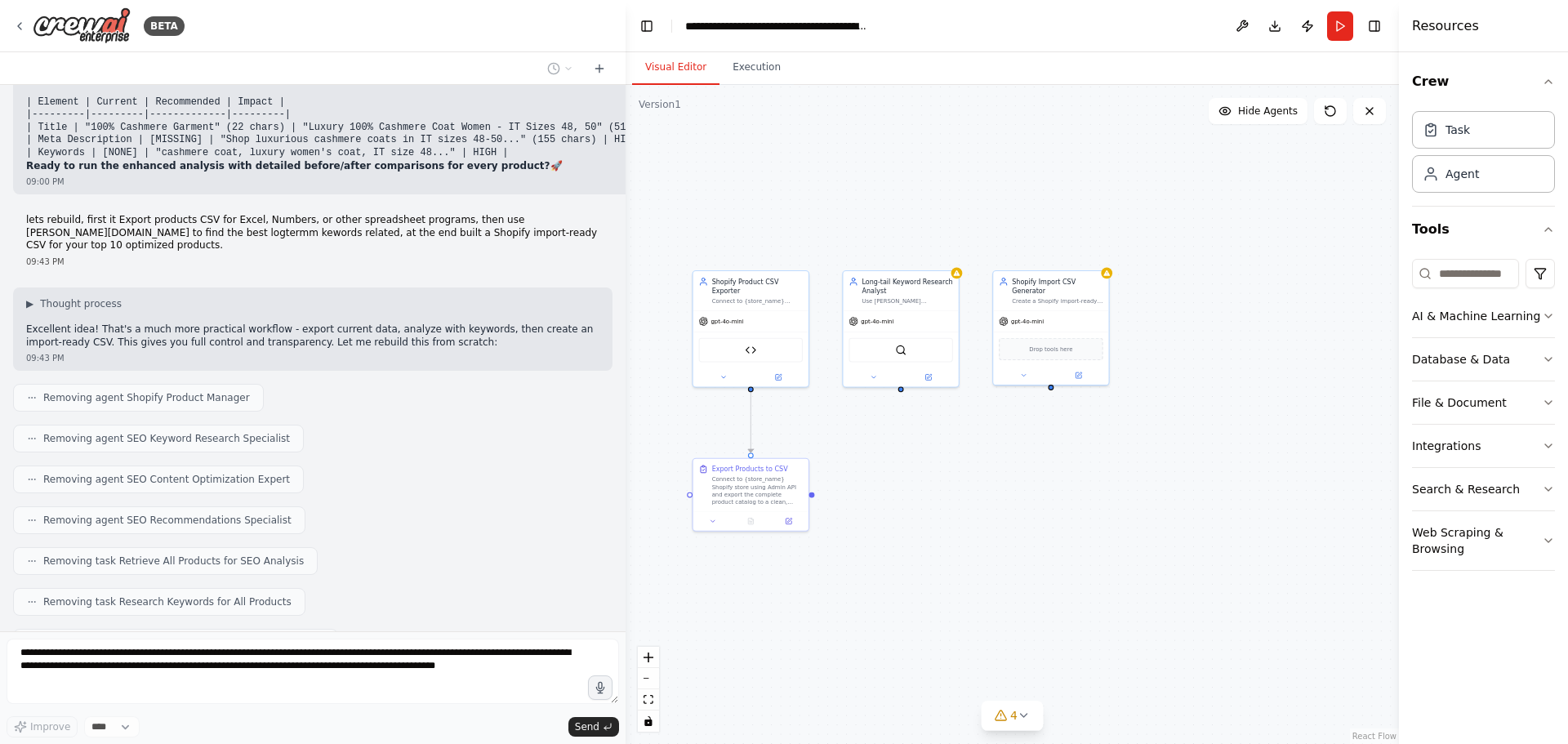
drag, startPoint x: 773, startPoint y: 441, endPoint x: 850, endPoint y: 467, distance: 81.3
click at [850, 467] on div ".deletable-edge-delete-btn { width: 20px; height: 20px; border: 0px solid #ffff…" at bounding box center [1012, 414] width 773 height 659
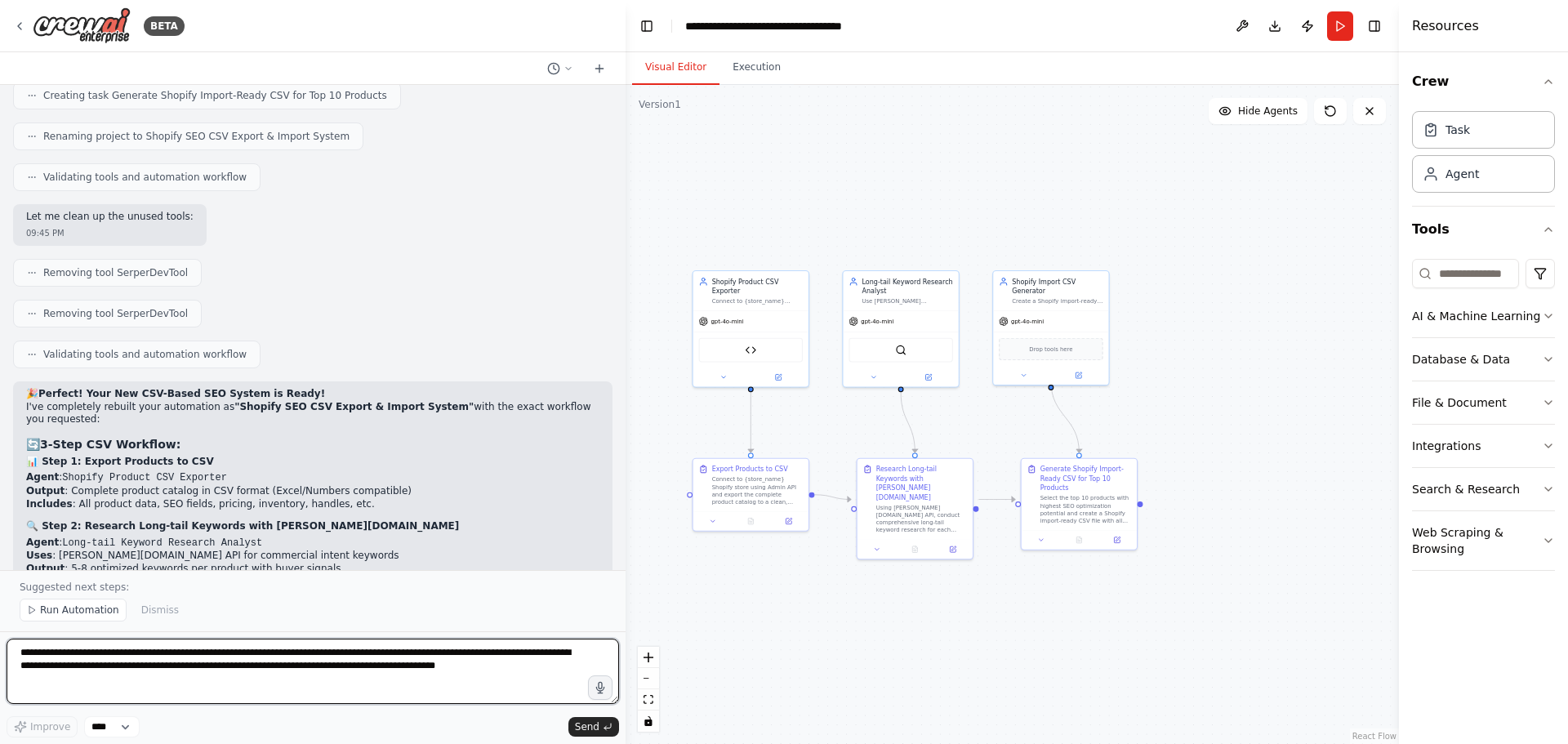
scroll to position [21962, 0]
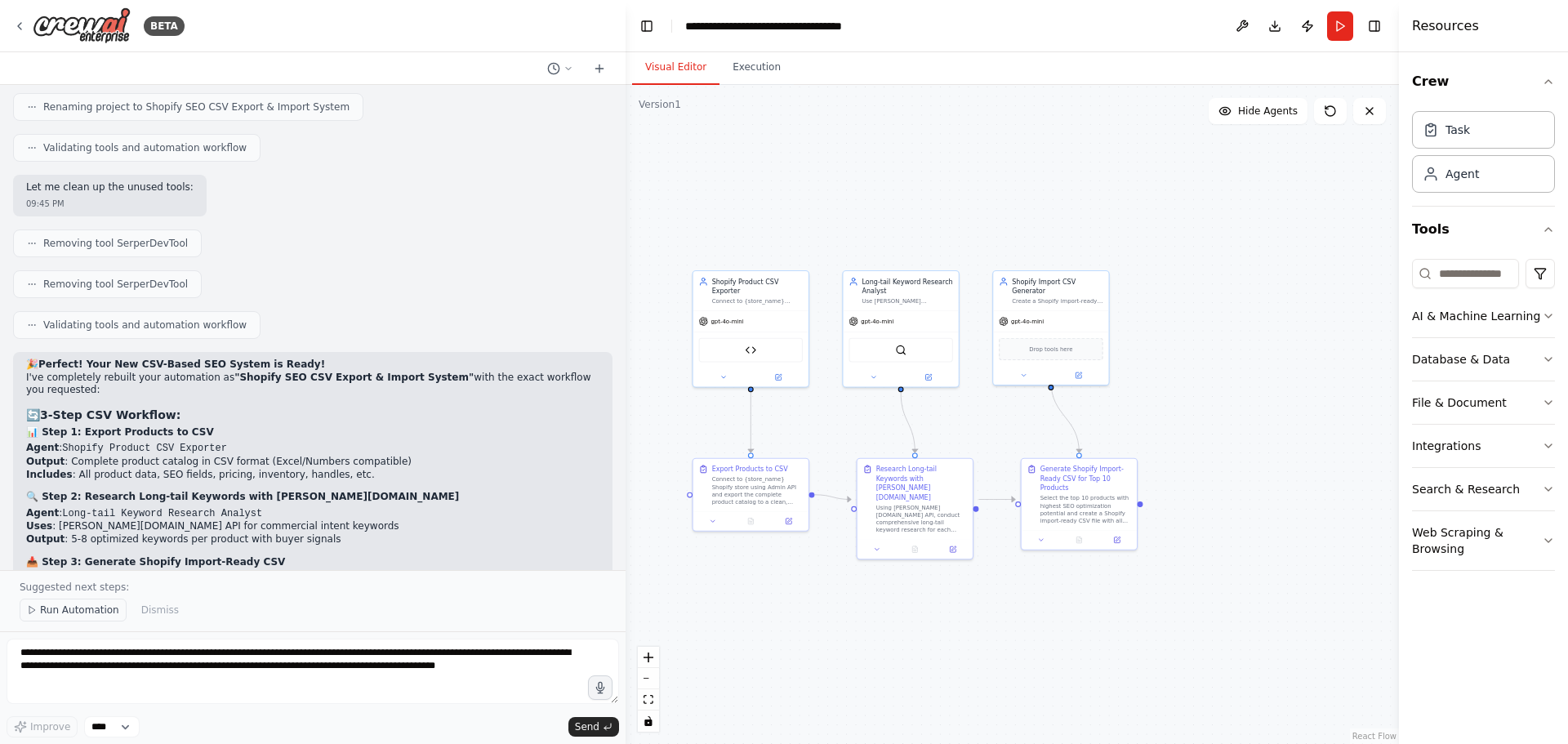
click at [81, 608] on span "Run Automation" at bounding box center [80, 609] width 80 height 13
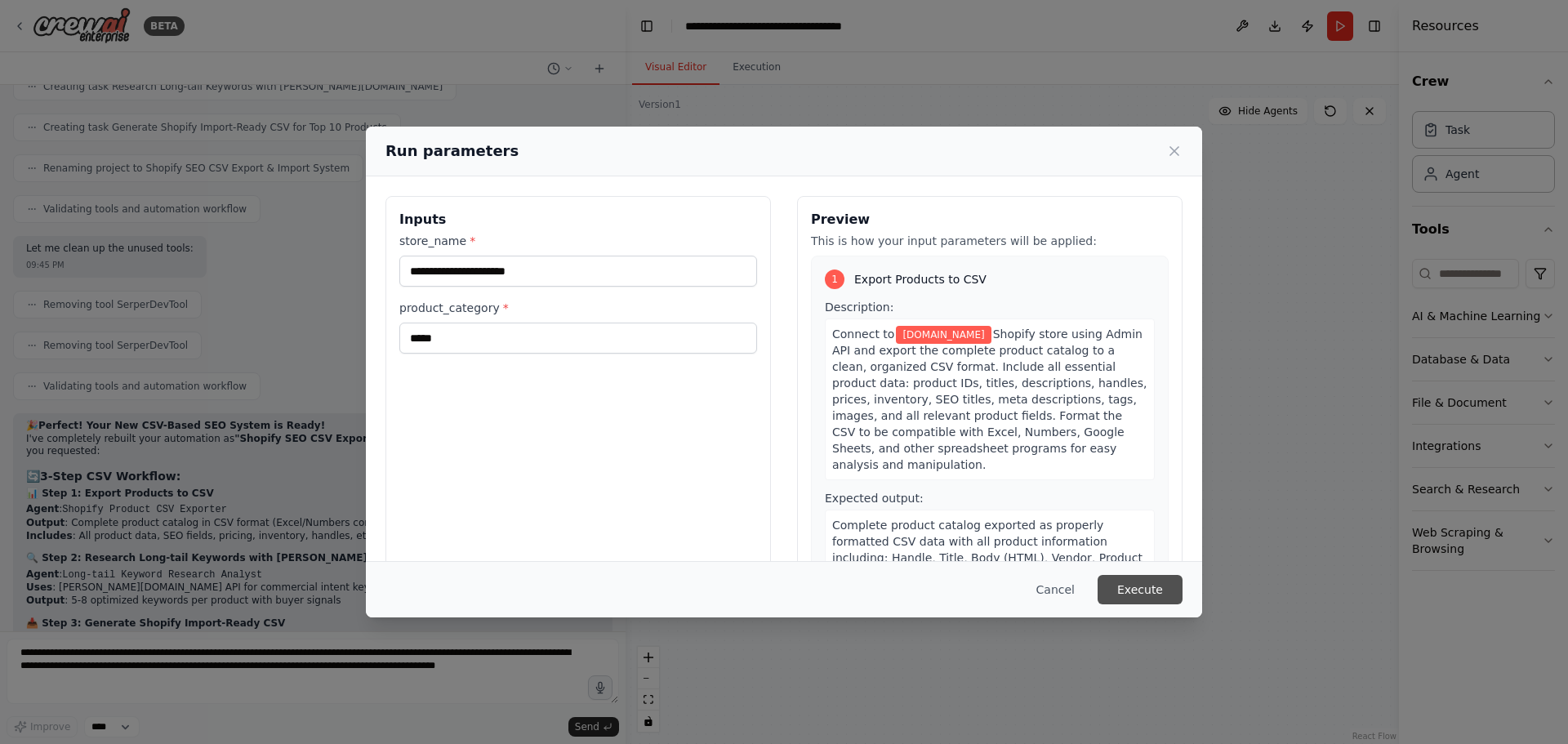
click at [1143, 592] on button "Execute" at bounding box center [1140, 590] width 85 height 29
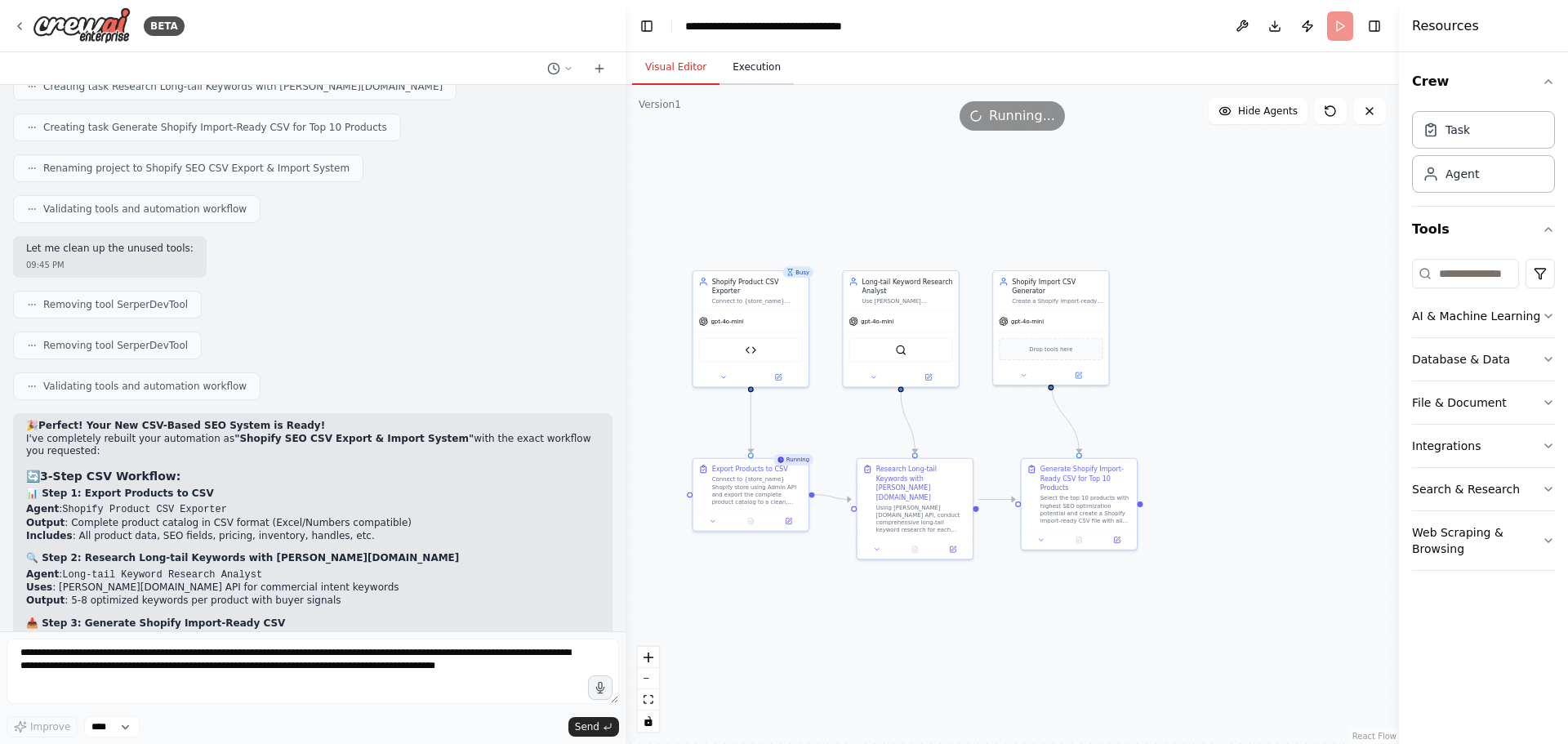
click at [754, 74] on button "Execution" at bounding box center [757, 67] width 75 height 34
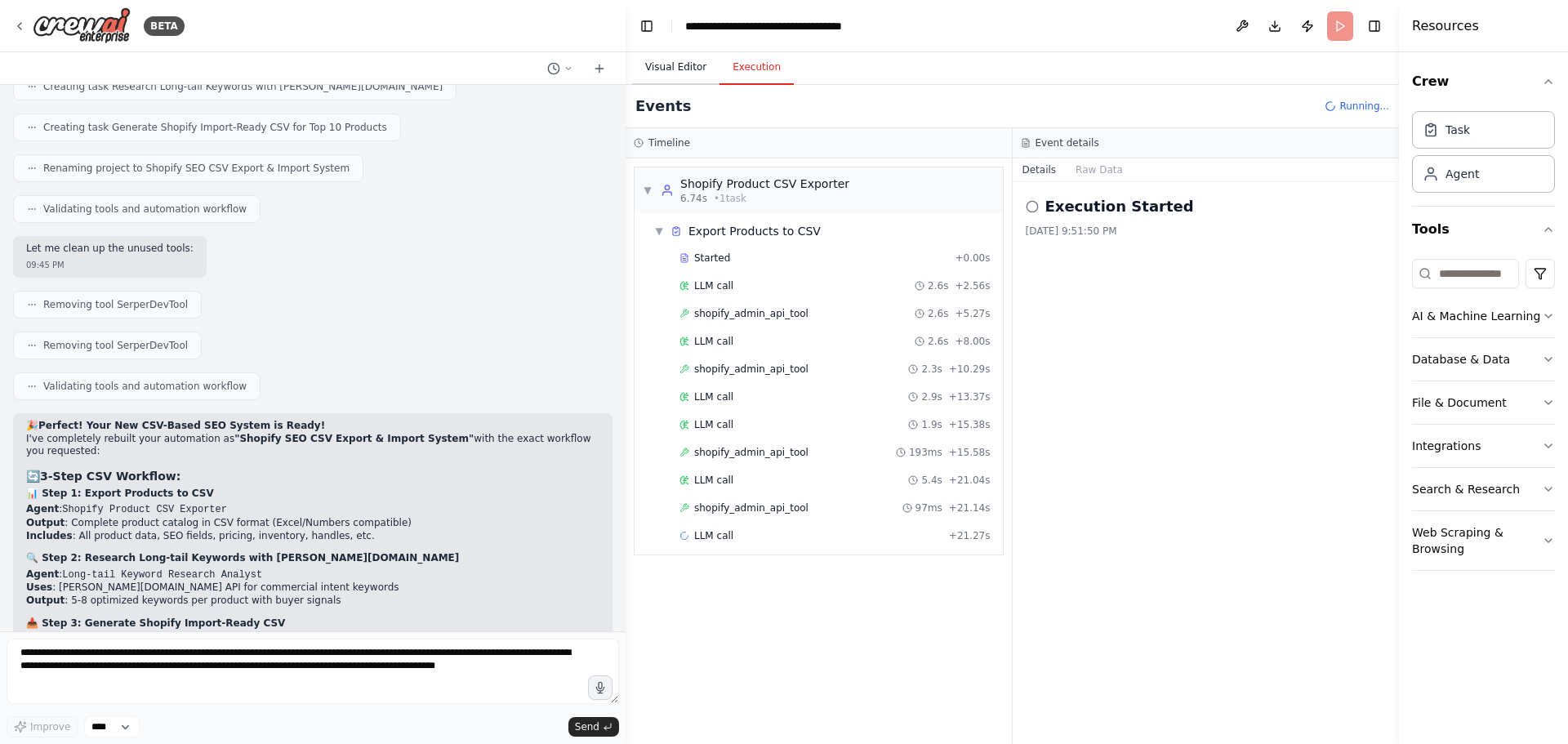
click at [669, 61] on button "Visual Editor" at bounding box center [676, 67] width 87 height 34
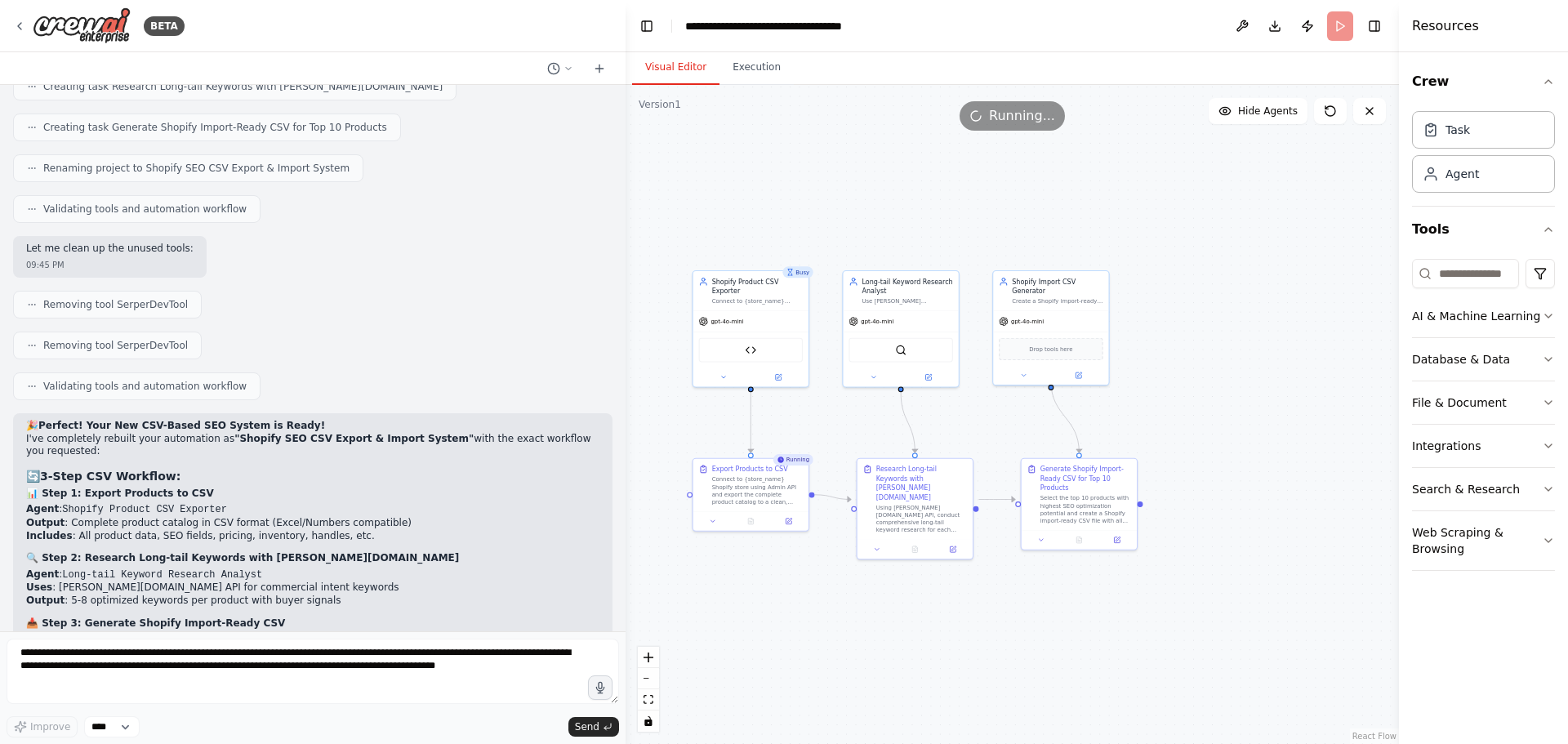
click at [1036, 123] on span "Running..." at bounding box center [1022, 115] width 66 height 19
click at [1146, 21] on header "**********" at bounding box center [1012, 26] width 773 height 52
click at [1146, 110] on icon at bounding box center [1369, 111] width 13 height 13
click at [1146, 103] on button at bounding box center [1330, 111] width 33 height 26
click at [1146, 113] on button at bounding box center [1370, 111] width 33 height 26
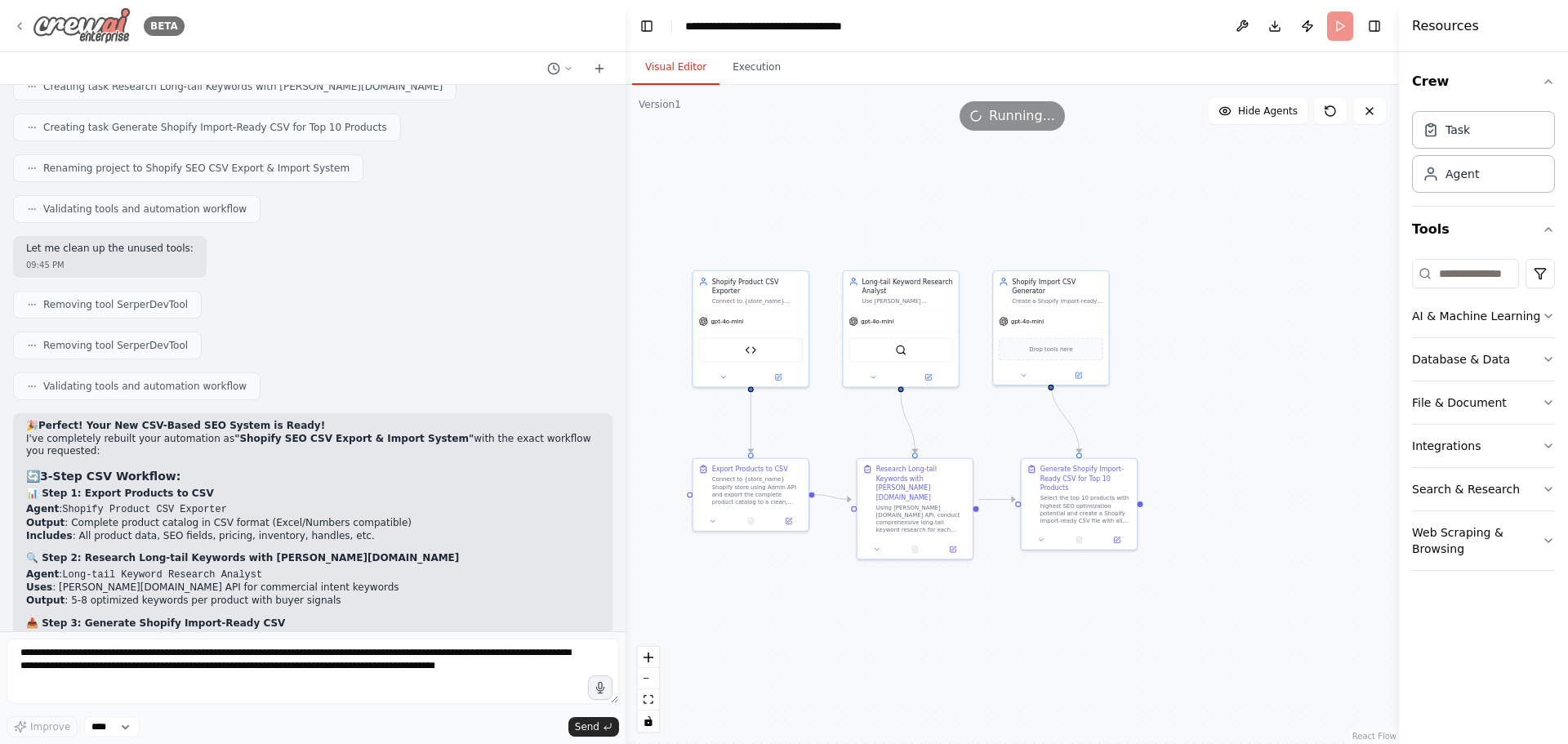
click at [98, 23] on img at bounding box center [82, 26] width 98 height 37
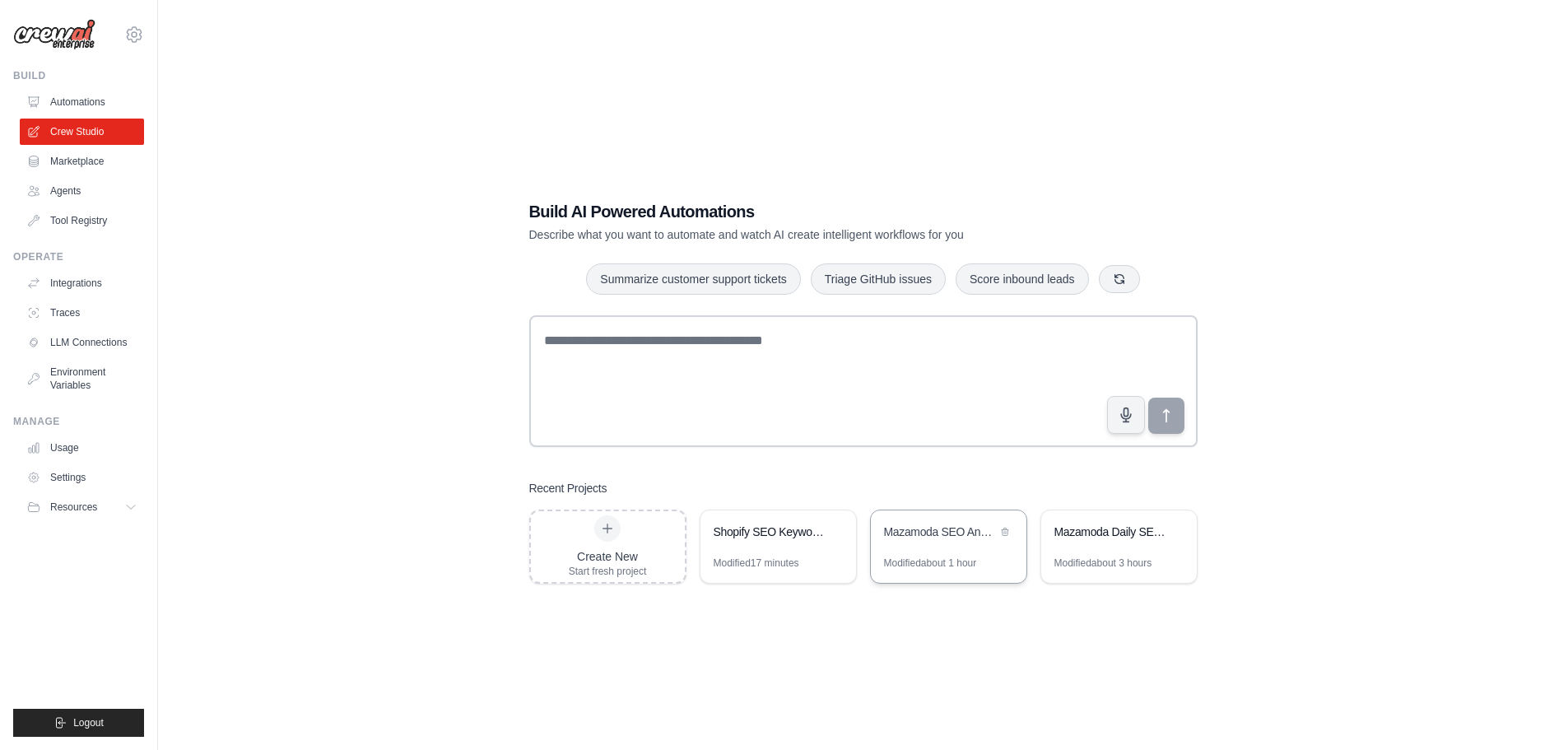
click at [913, 526] on div "Mazamoda SEO Analysis & Keyword Recommendations" at bounding box center [939, 531] width 112 height 17
click at [781, 534] on div "Shopify SEO Keyword Generator" at bounding box center [769, 531] width 112 height 17
click at [1057, 537] on div "Mazamoda Daily SEO Optimizer" at bounding box center [1110, 531] width 112 height 17
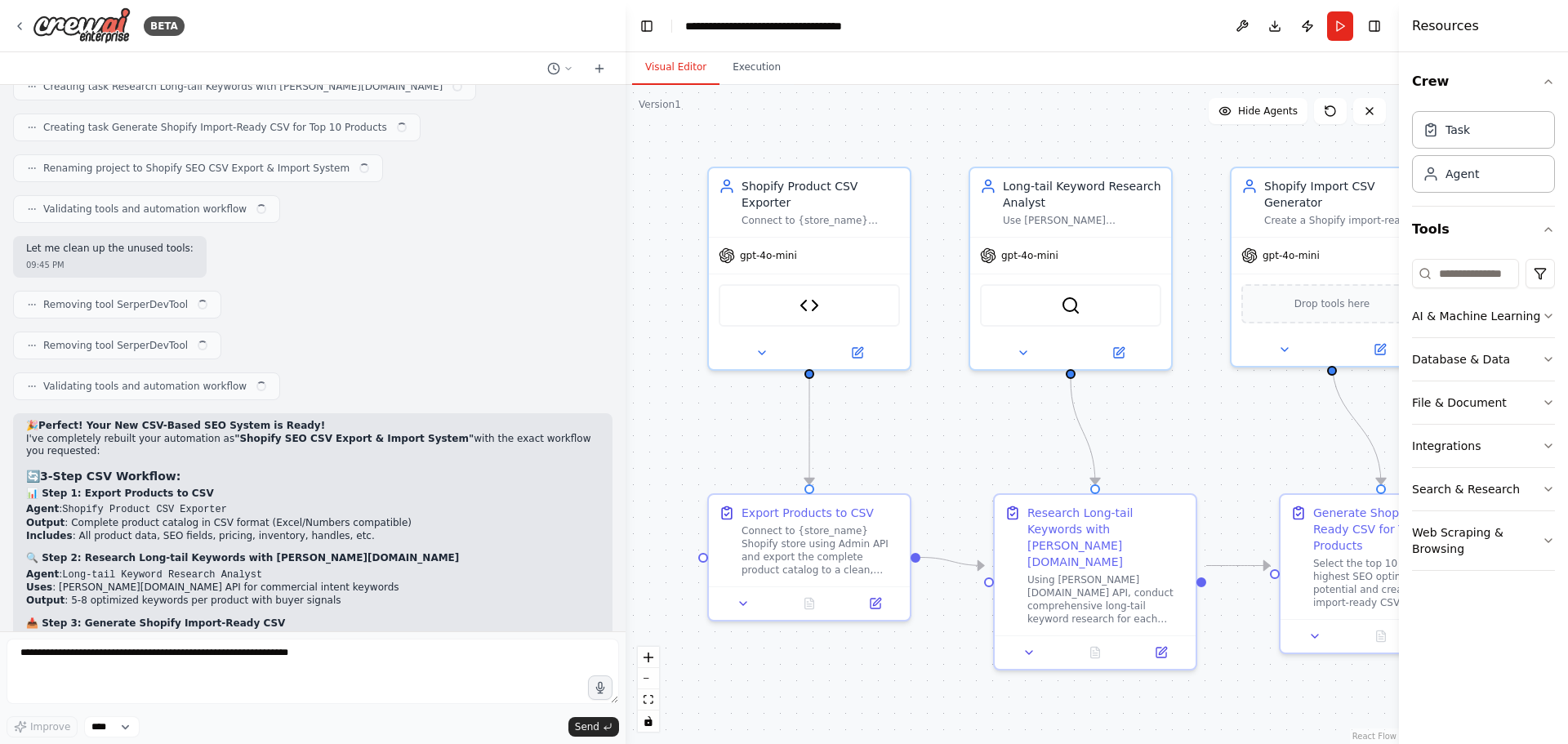
scroll to position [21901, 0]
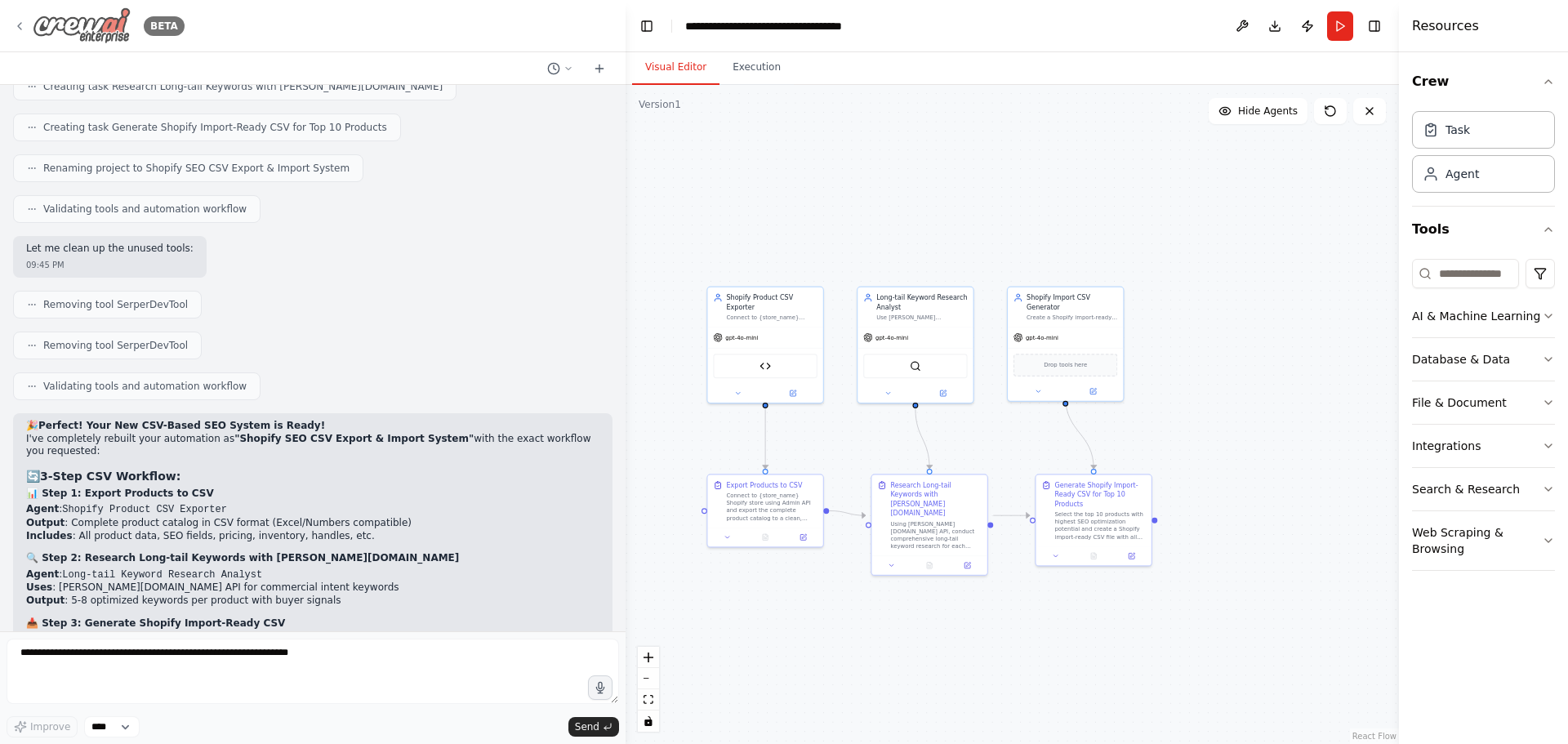
click at [24, 21] on icon at bounding box center [18, 25] width 13 height 13
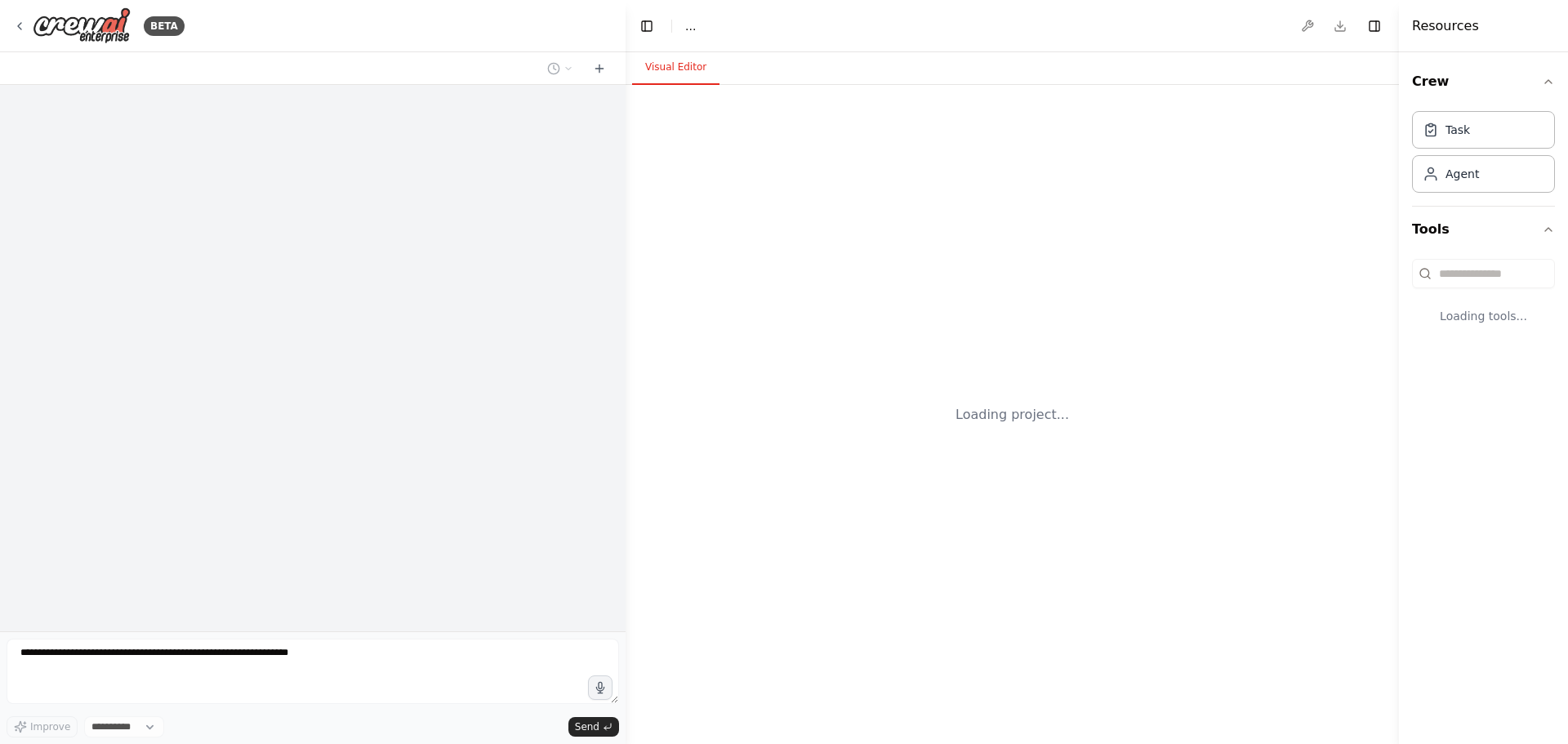
select select "****"
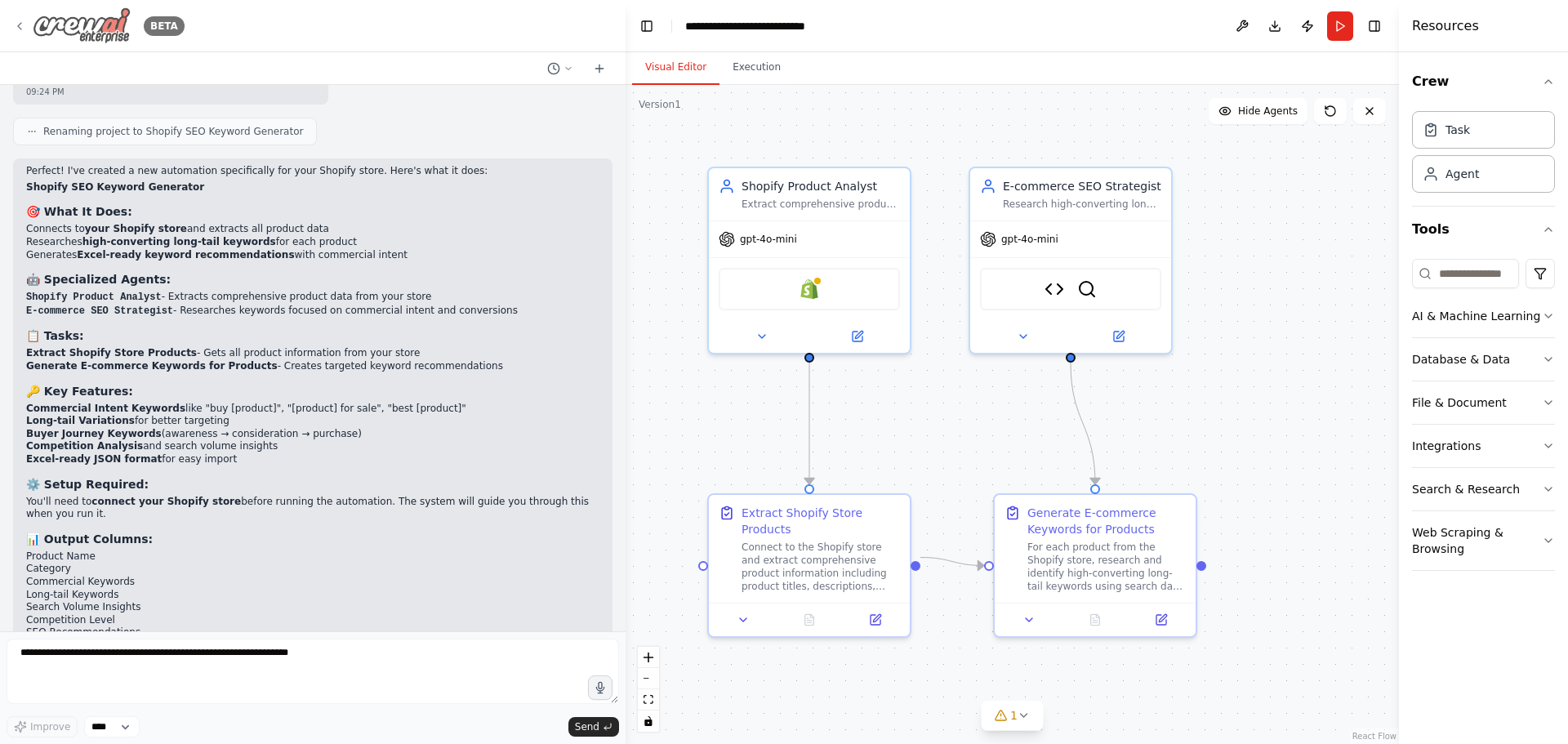
scroll to position [5938, 0]
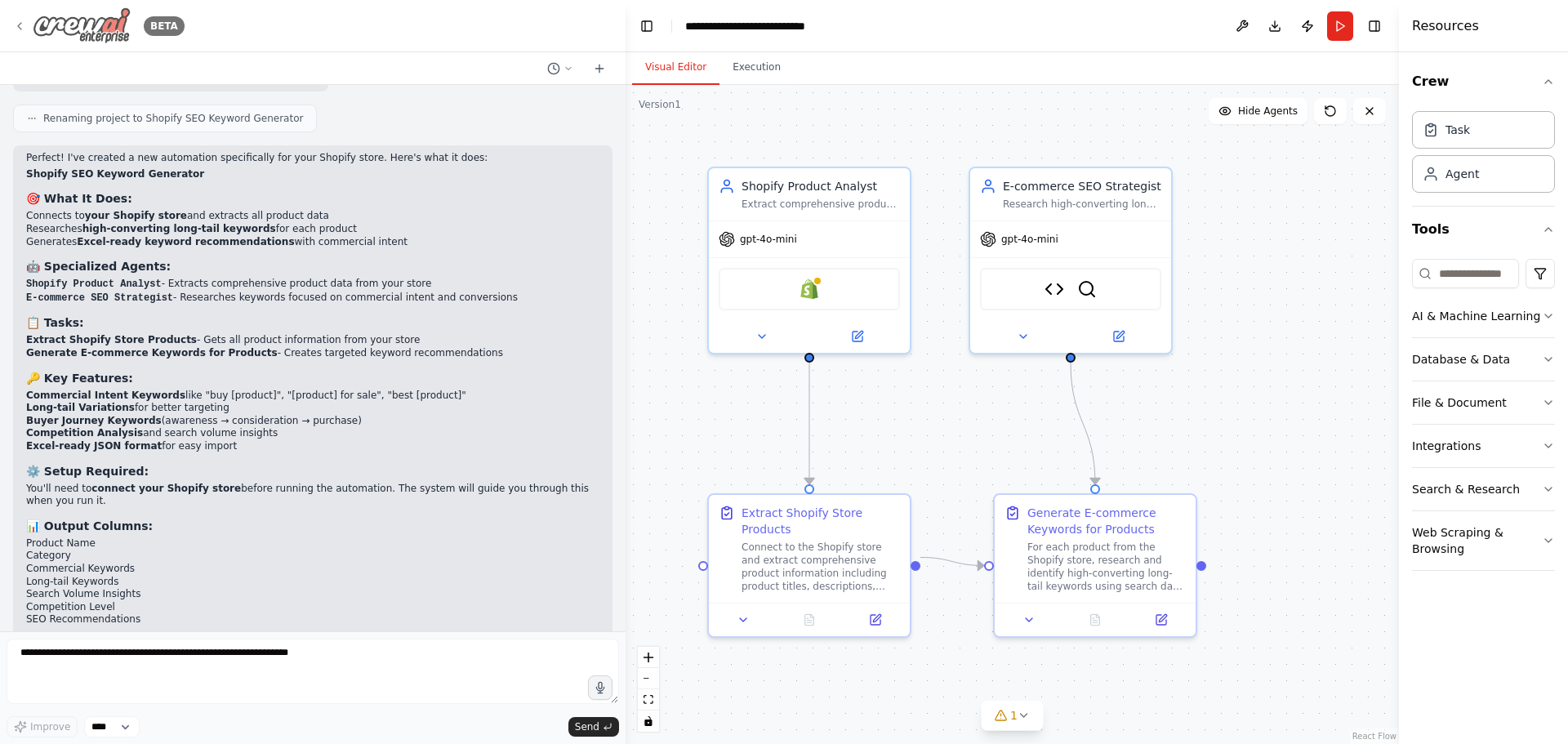
click at [25, 28] on icon at bounding box center [18, 25] width 13 height 13
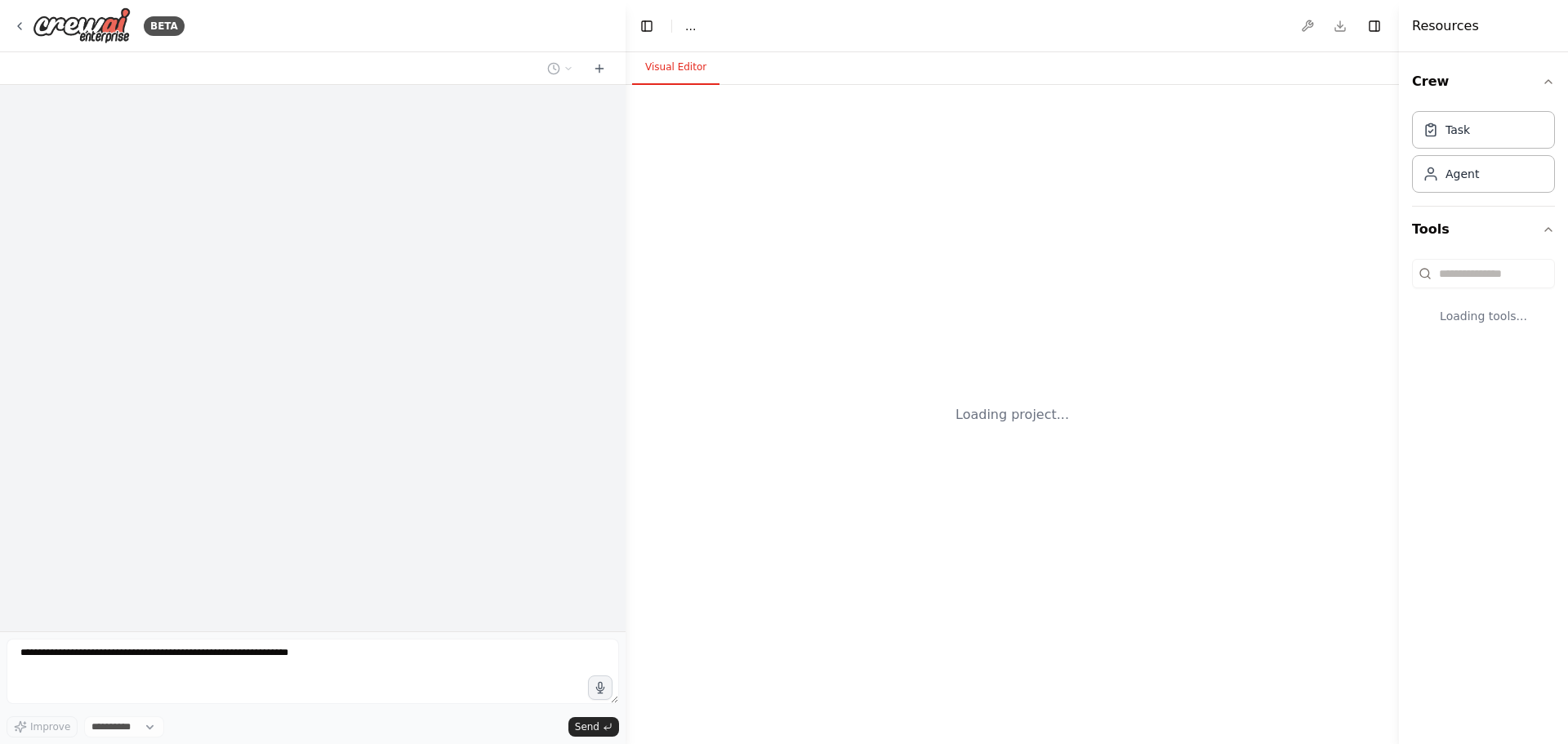
select select "****"
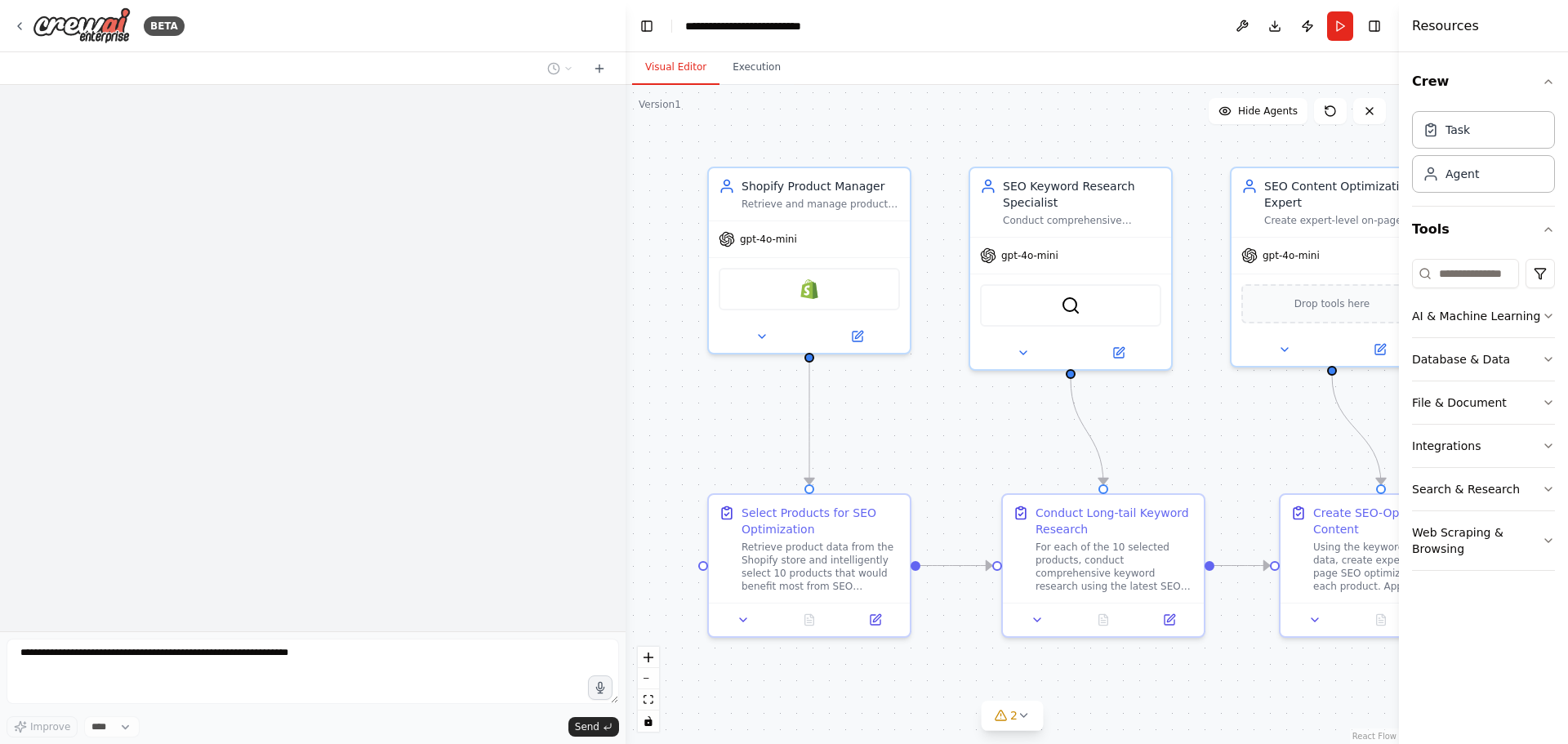
scroll to position [776, 0]
